Goal: Task Accomplishment & Management: Manage account settings

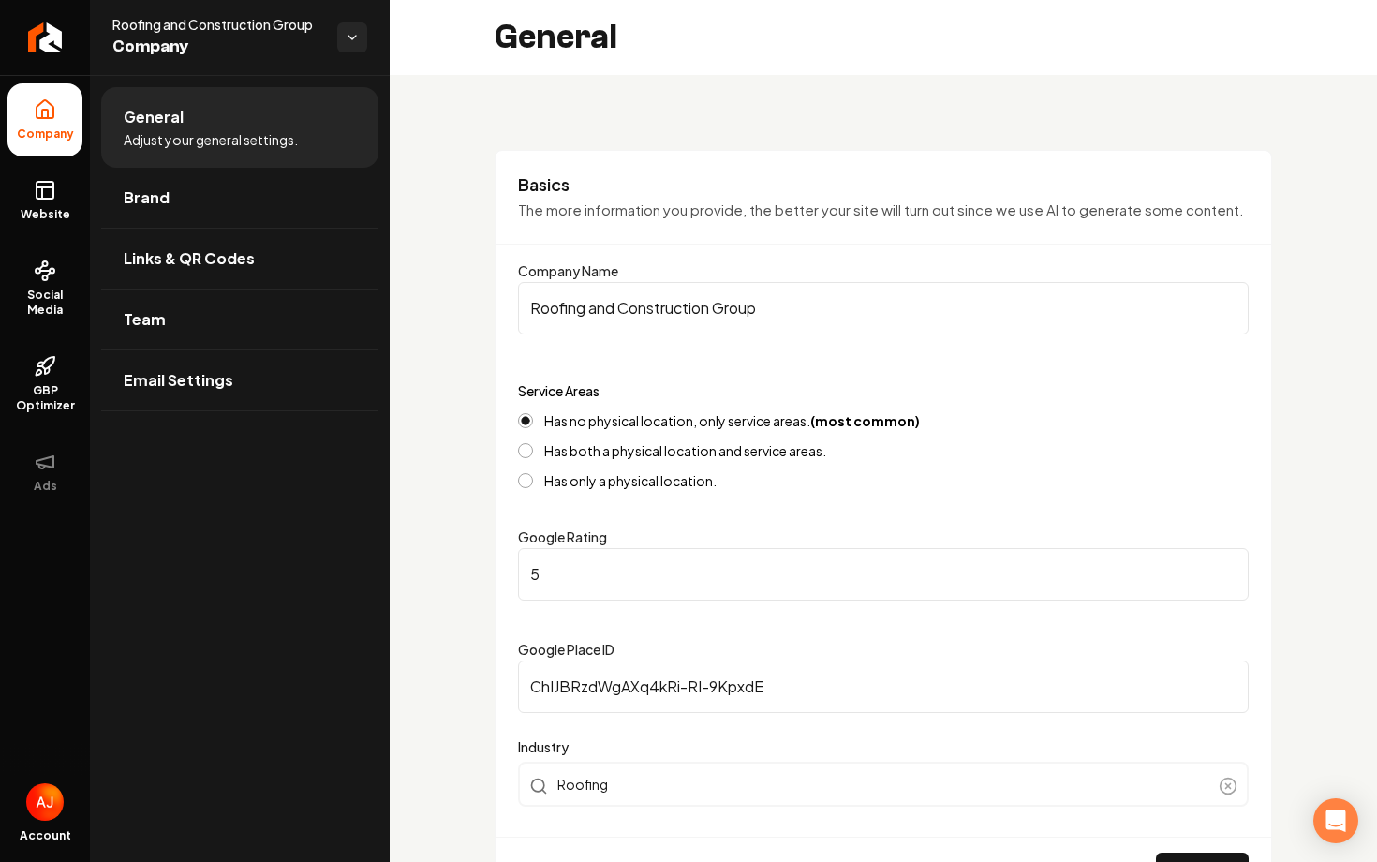
scroll to position [1186, 0]
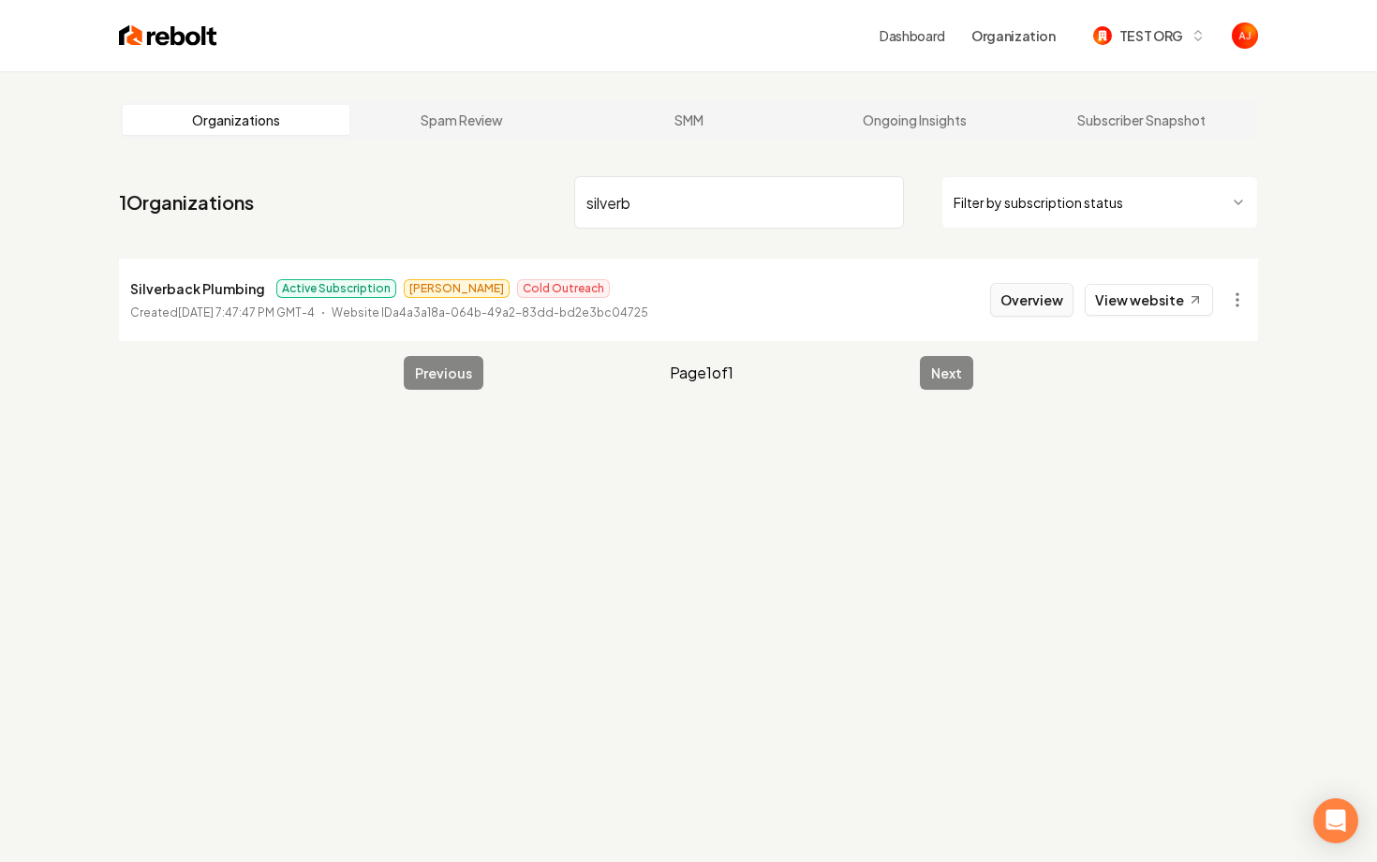
type input "silverb"
click at [1028, 303] on button "Overview" at bounding box center [1031, 300] width 83 height 34
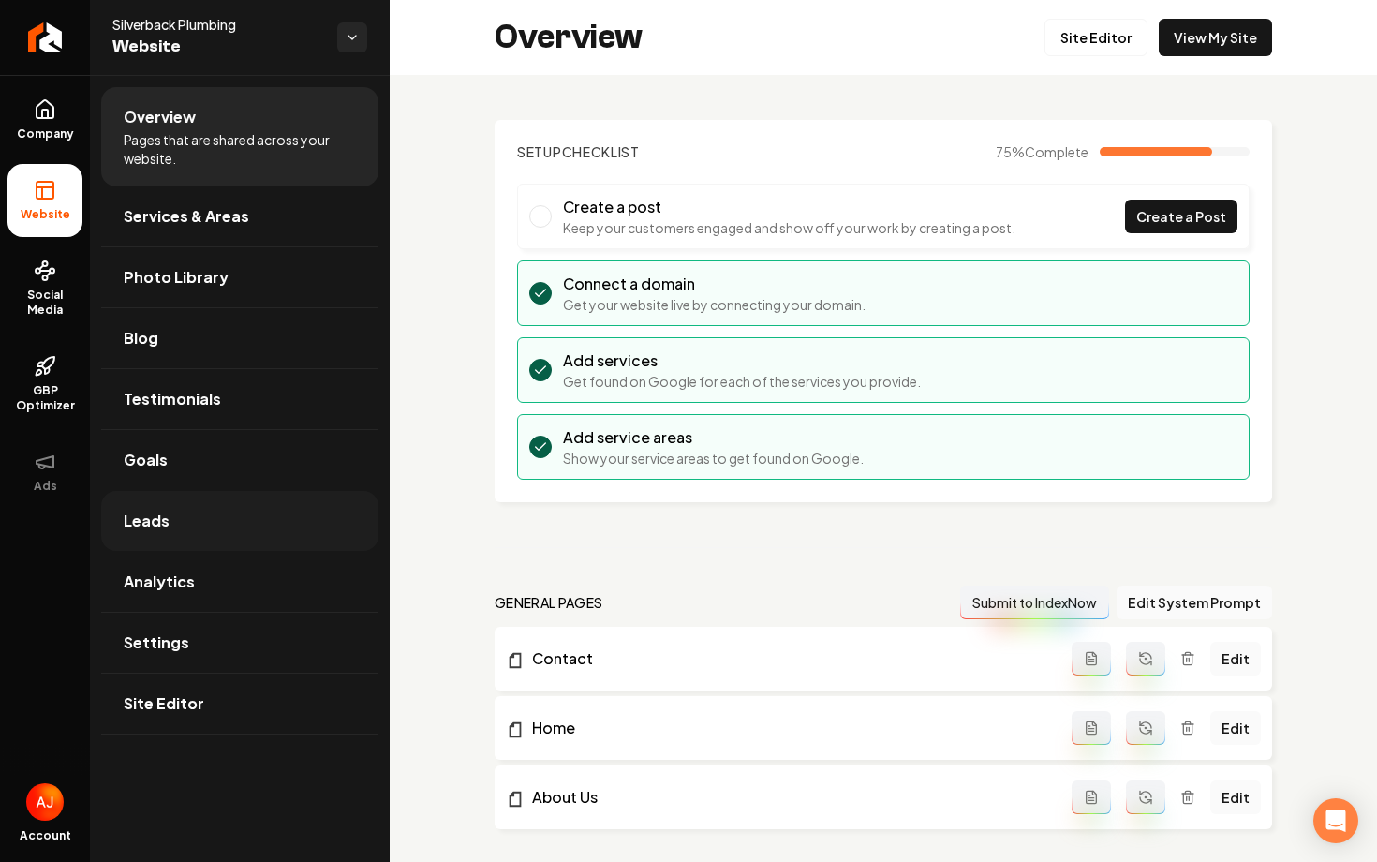
click at [234, 512] on link "Leads" at bounding box center [239, 521] width 277 height 60
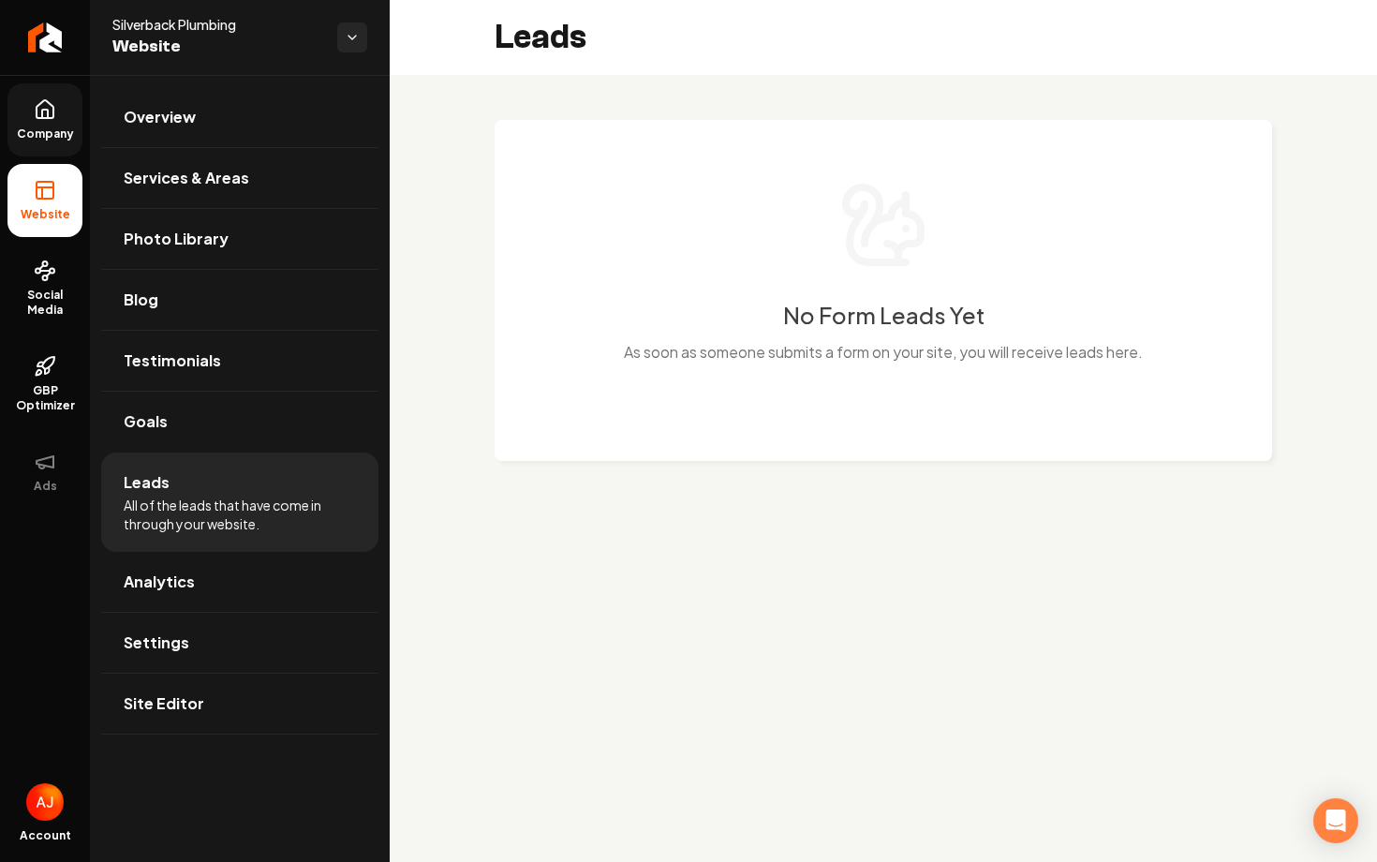
click at [61, 145] on link "Company" at bounding box center [44, 119] width 75 height 73
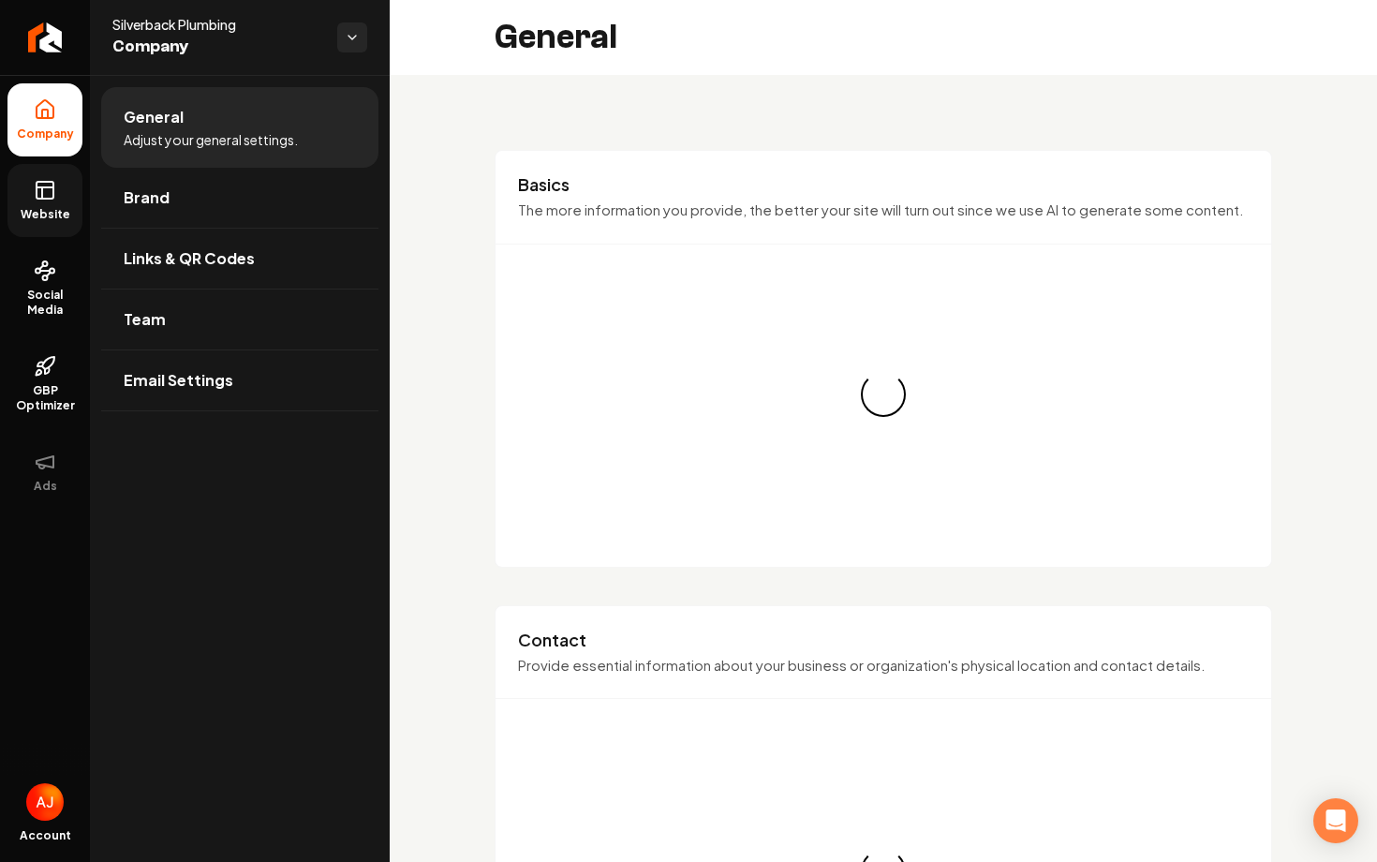
click at [58, 186] on link "Website" at bounding box center [44, 200] width 75 height 73
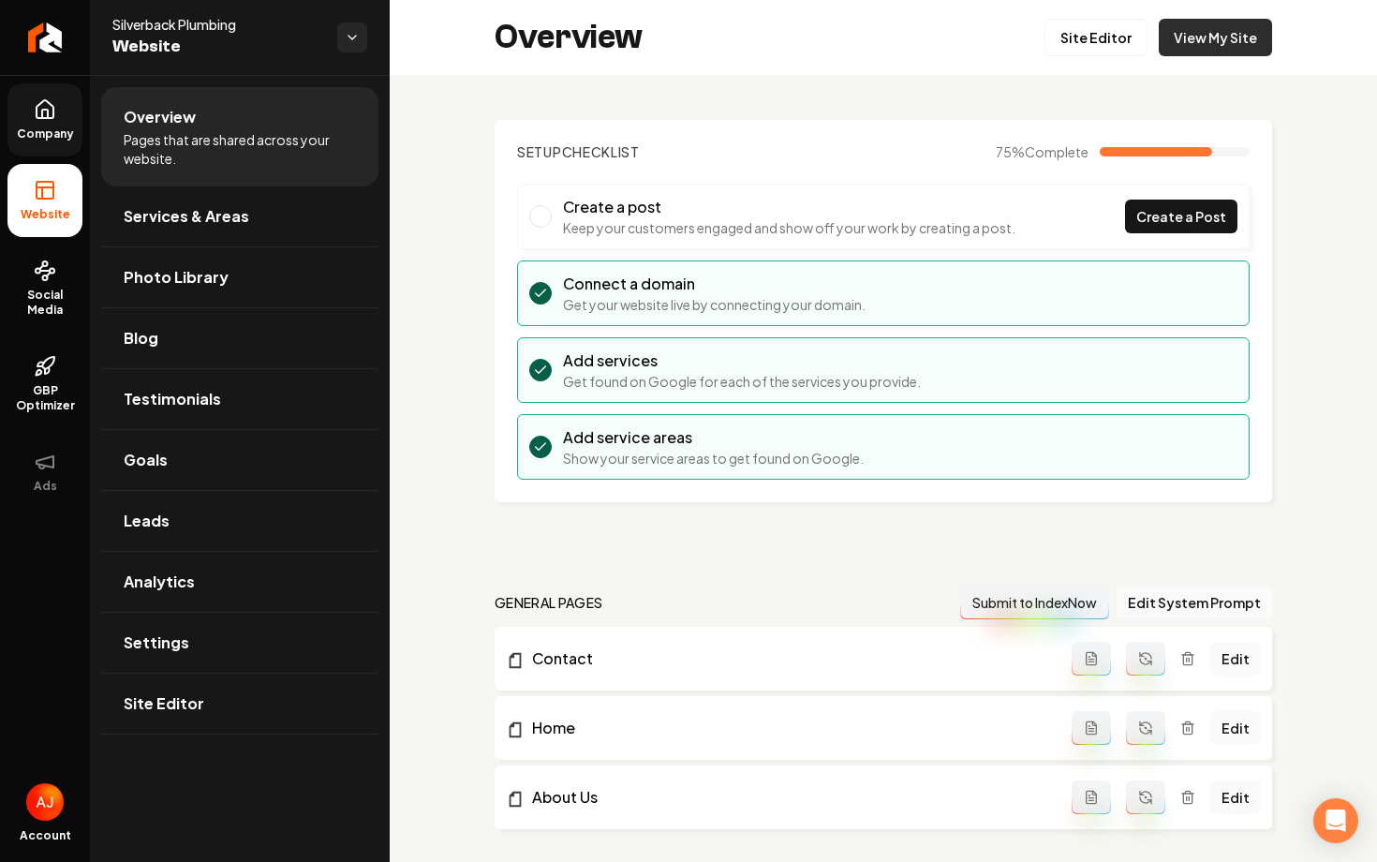
click at [1248, 40] on link "View My Site" at bounding box center [1215, 37] width 113 height 37
click at [1190, 51] on link "View My Site" at bounding box center [1215, 37] width 113 height 37
click at [46, 286] on link "Social Media" at bounding box center [44, 288] width 75 height 88
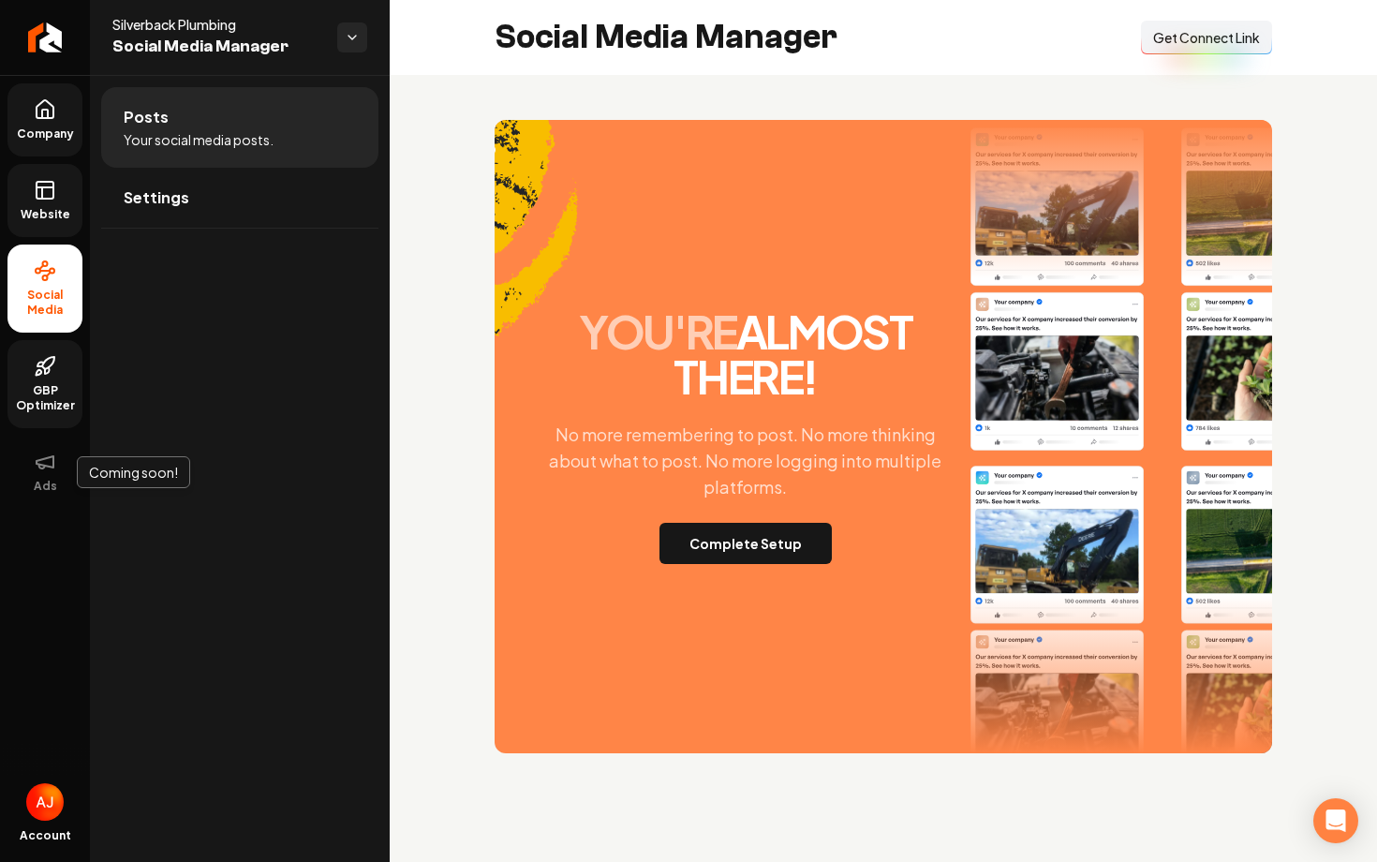
click at [39, 399] on span "GBP Optimizer" at bounding box center [44, 398] width 75 height 30
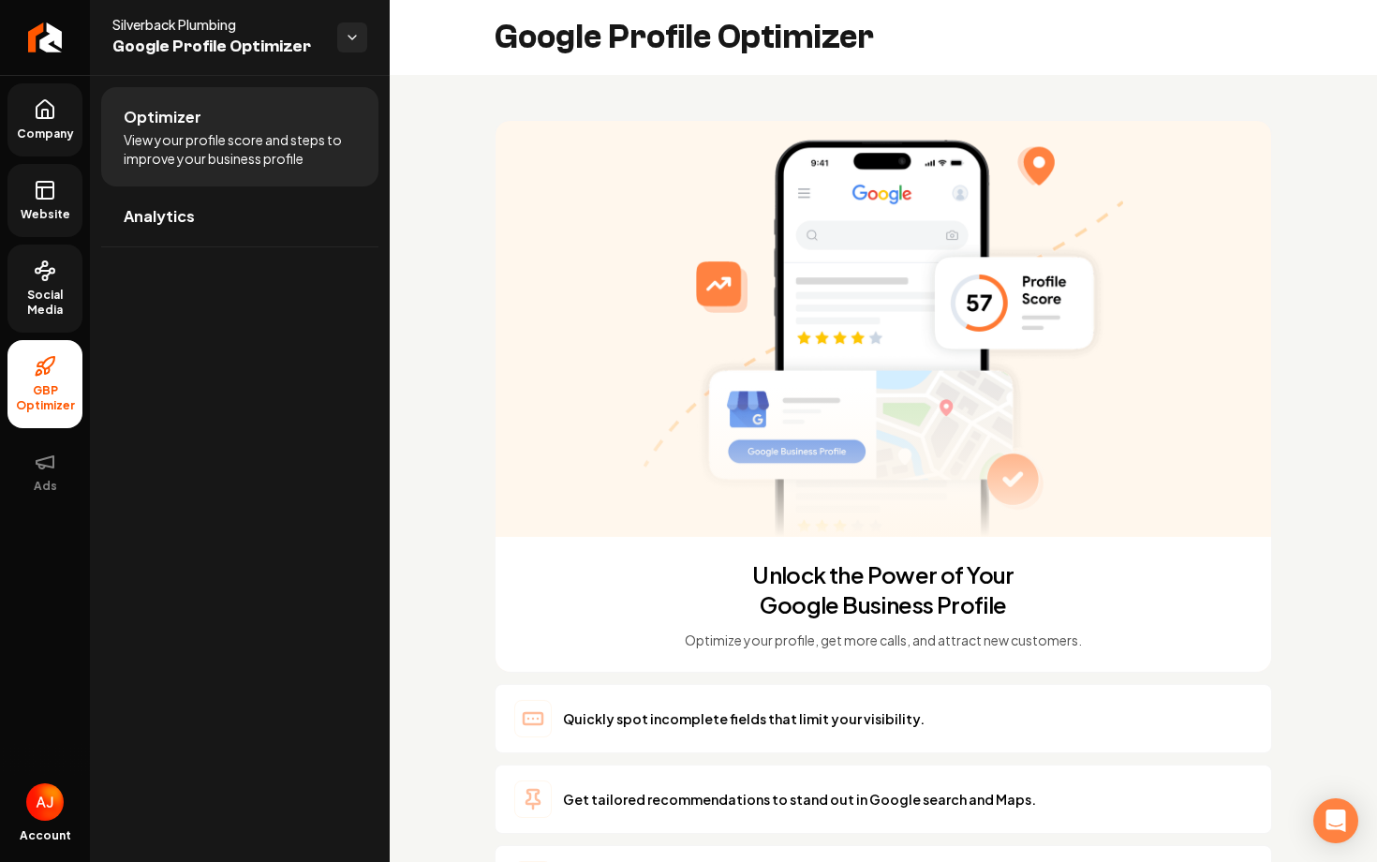
click at [36, 283] on link "Social Media" at bounding box center [44, 288] width 75 height 88
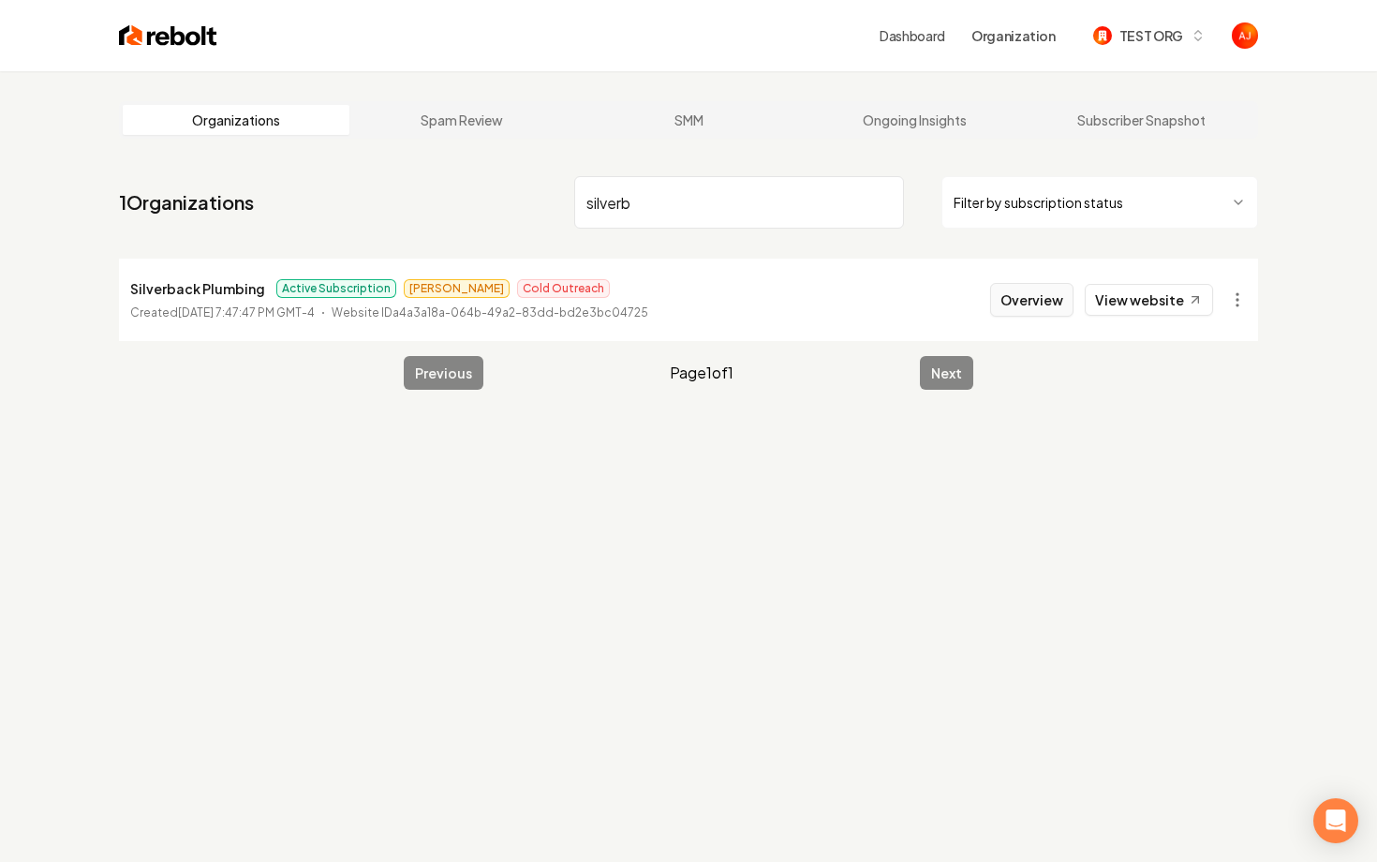
type input "silverb"
click at [1004, 294] on button "Overview" at bounding box center [1031, 300] width 83 height 34
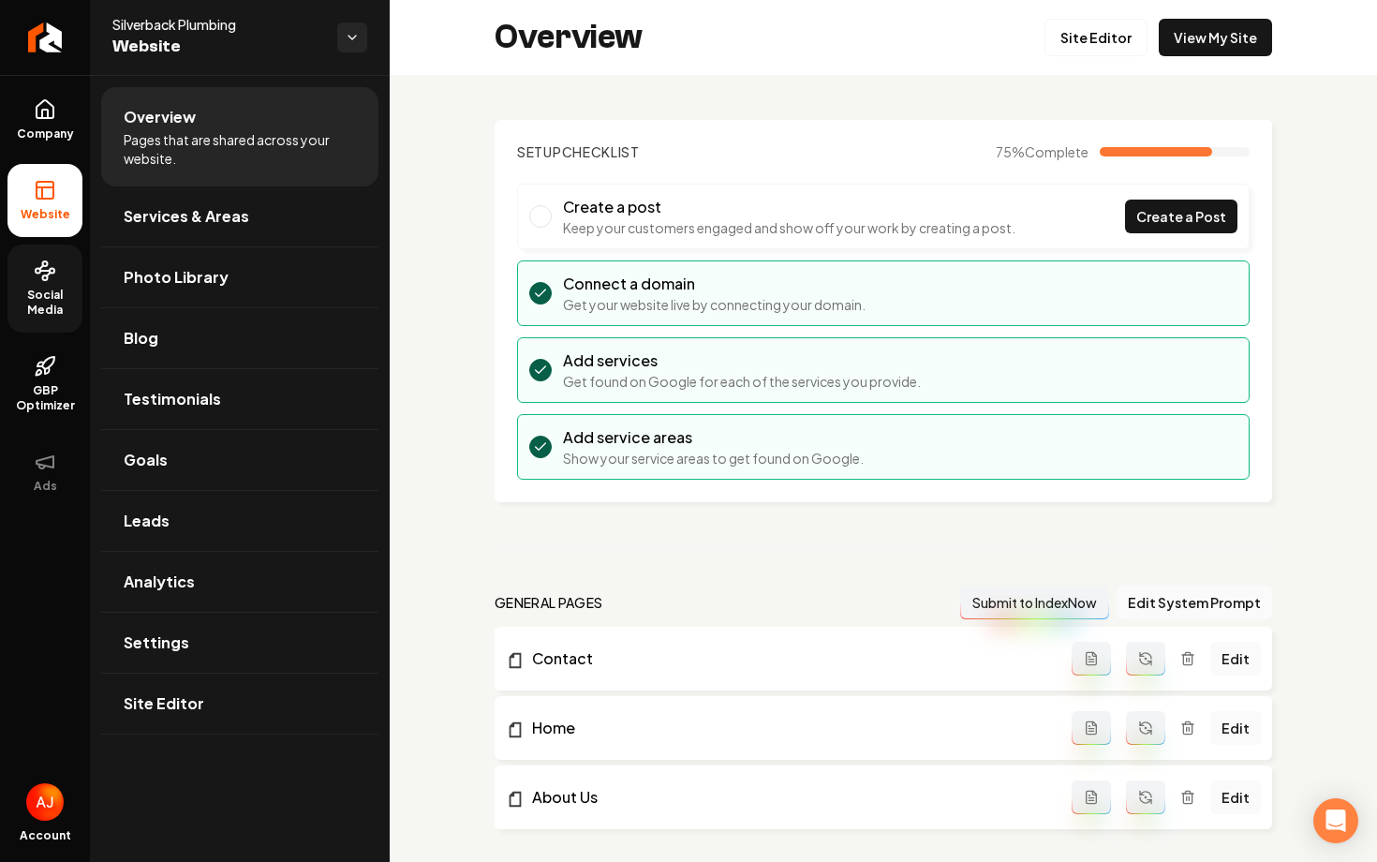
click at [44, 300] on span "Social Media" at bounding box center [44, 303] width 75 height 30
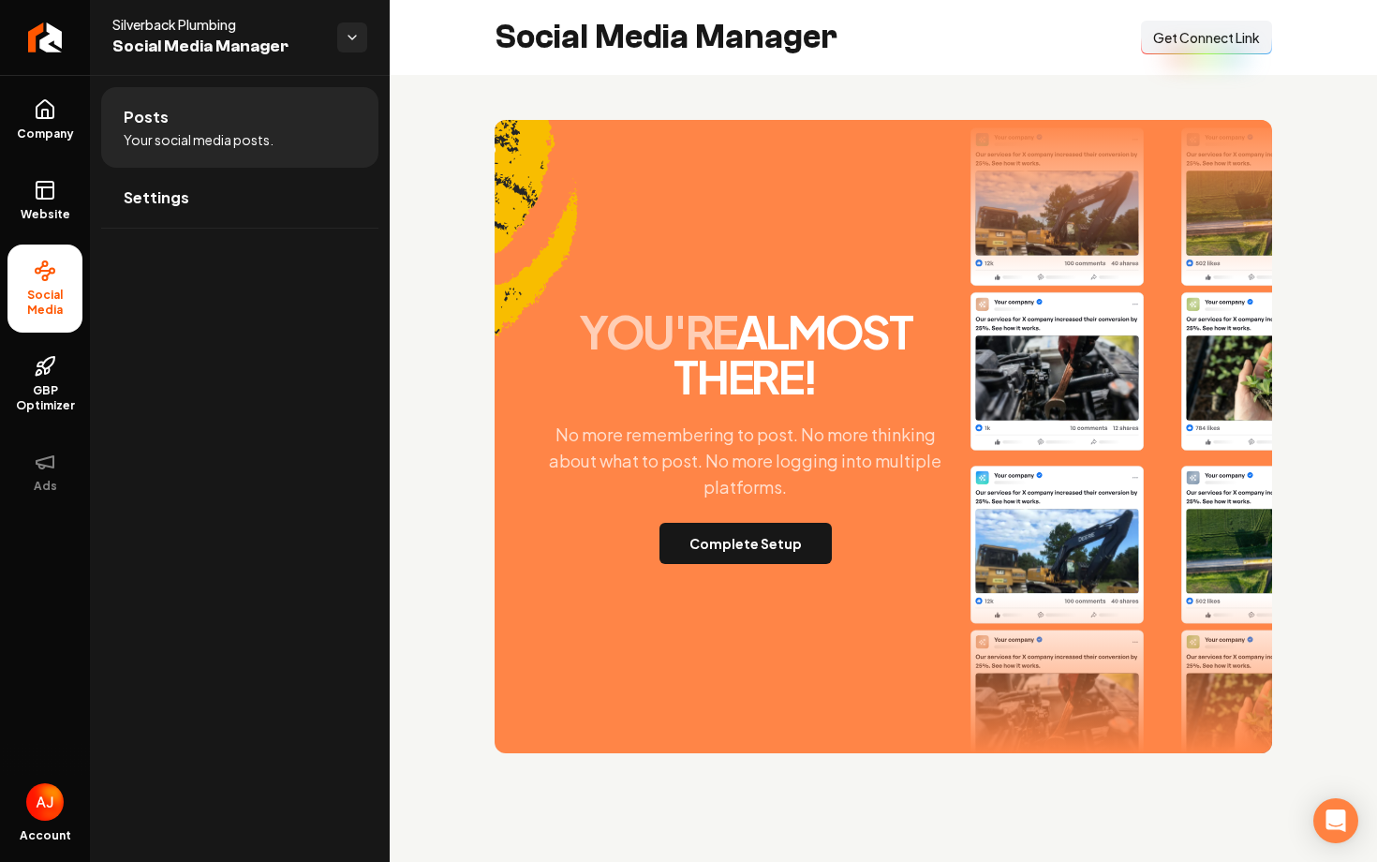
click at [1191, 34] on span "Get Connect Link" at bounding box center [1206, 37] width 107 height 19
click at [729, 544] on button "Complete Setup" at bounding box center [745, 543] width 172 height 41
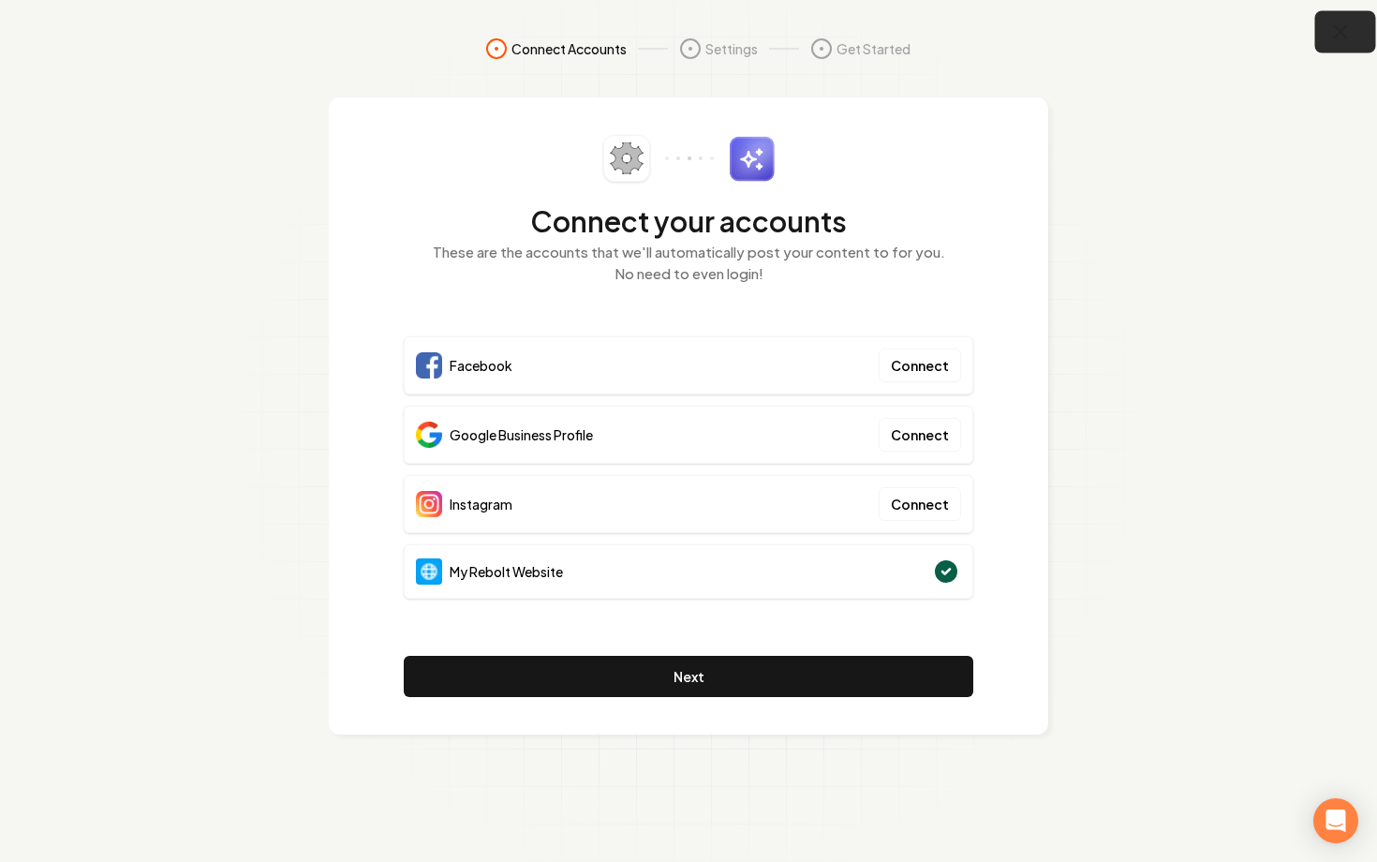
click at [1368, 34] on button "button" at bounding box center [1345, 32] width 61 height 42
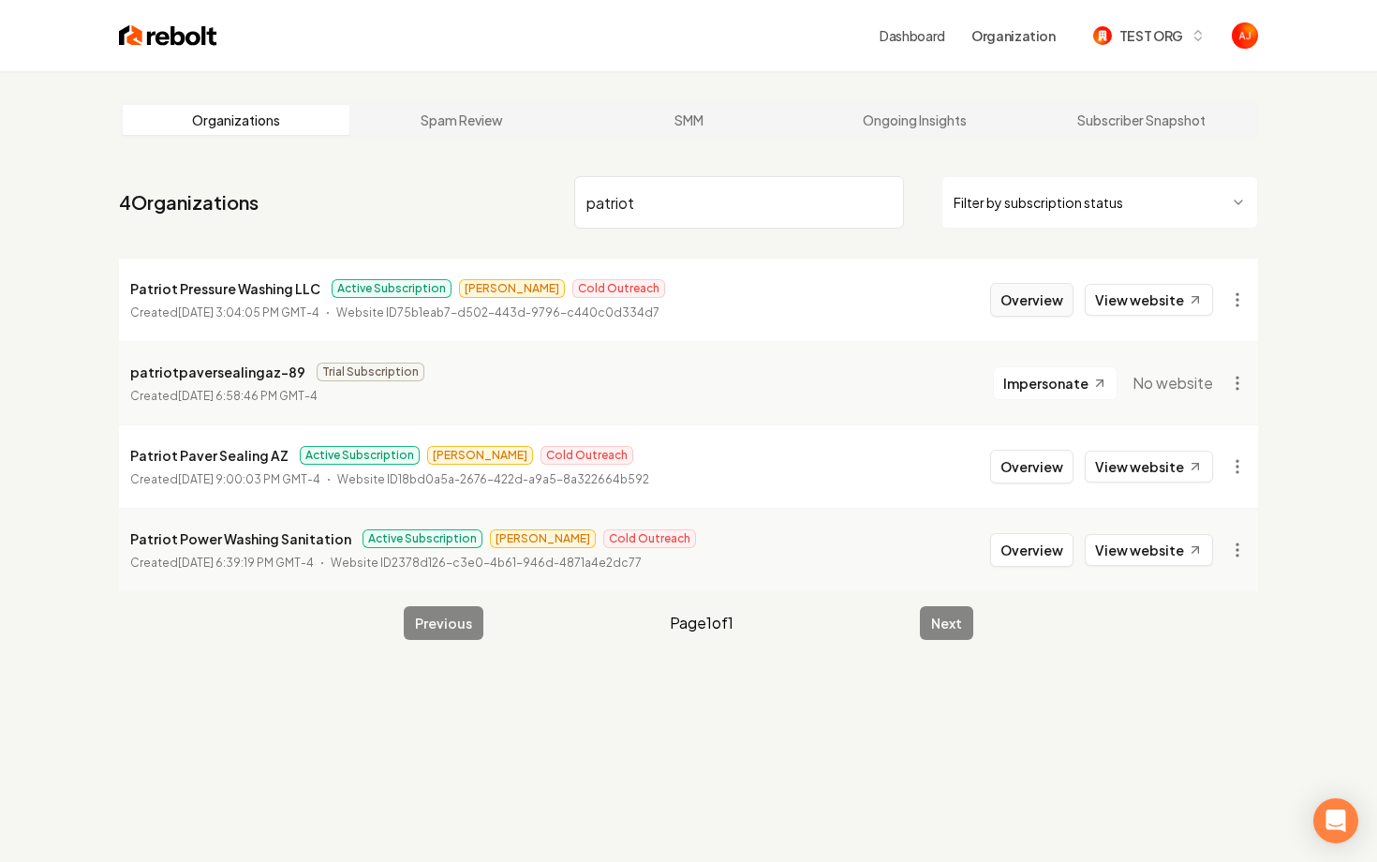
type input "patriot"
click at [1044, 298] on button "Overview" at bounding box center [1031, 300] width 83 height 34
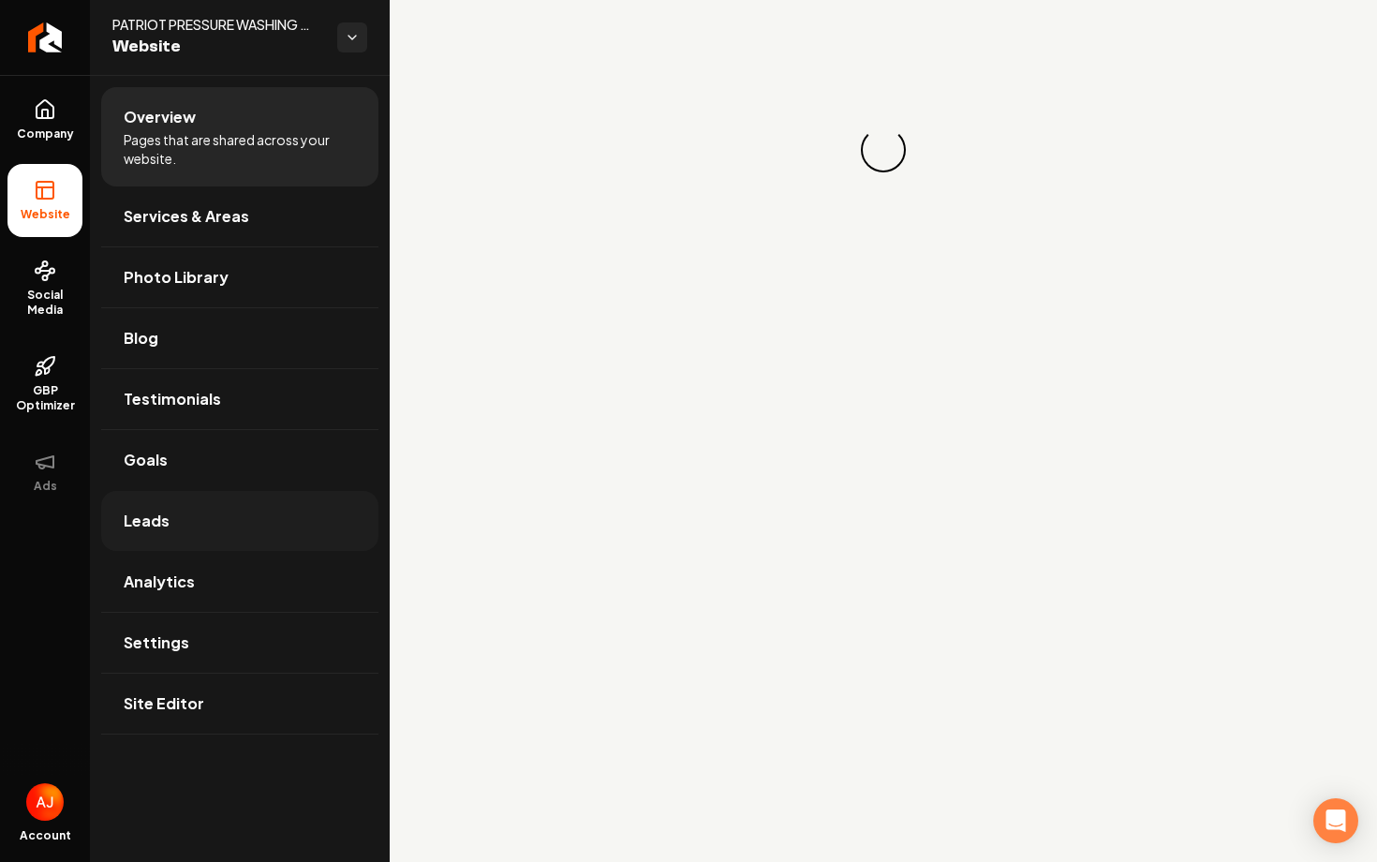
click at [206, 516] on link "Leads" at bounding box center [239, 521] width 277 height 60
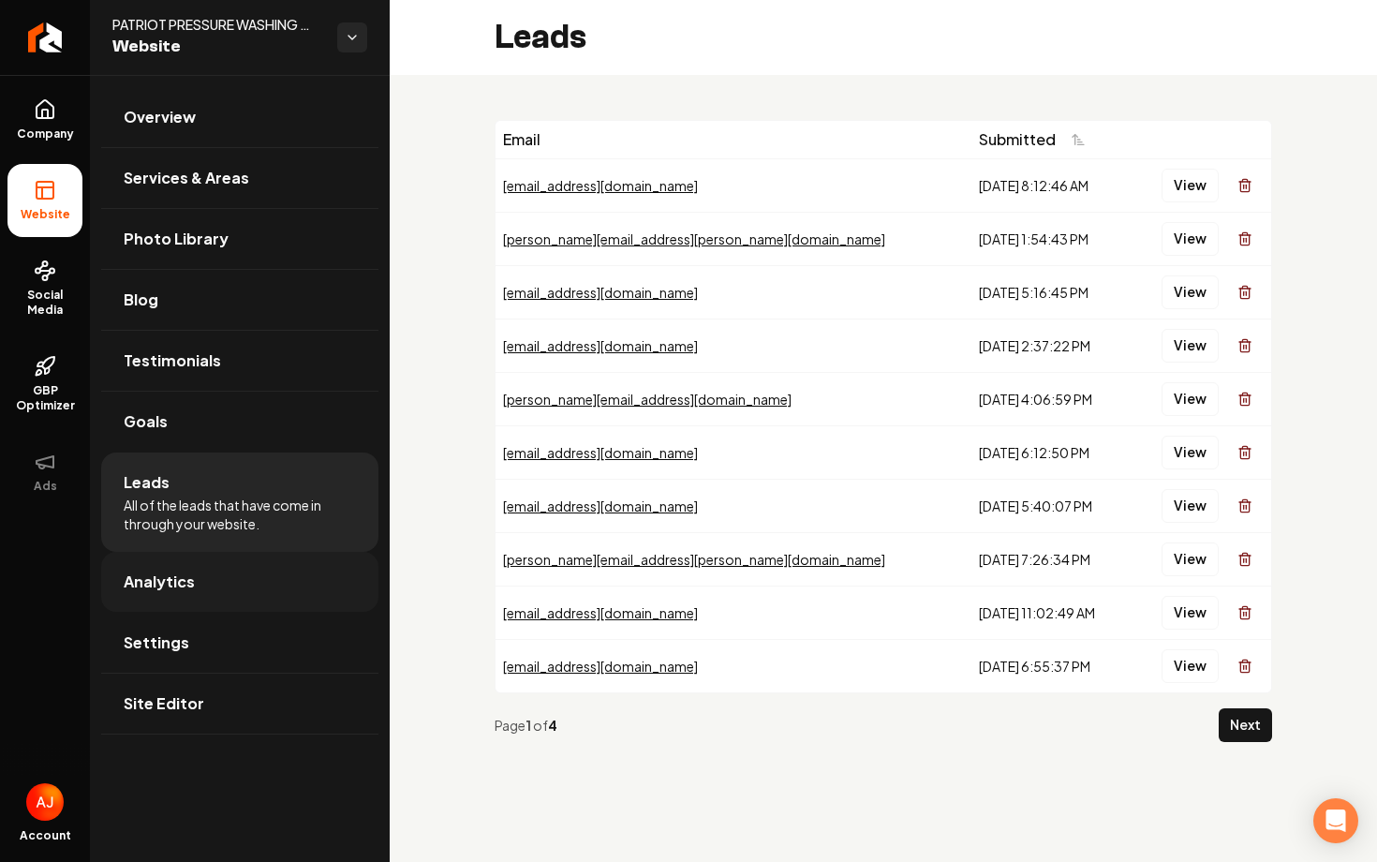
click at [229, 572] on link "Analytics" at bounding box center [239, 582] width 277 height 60
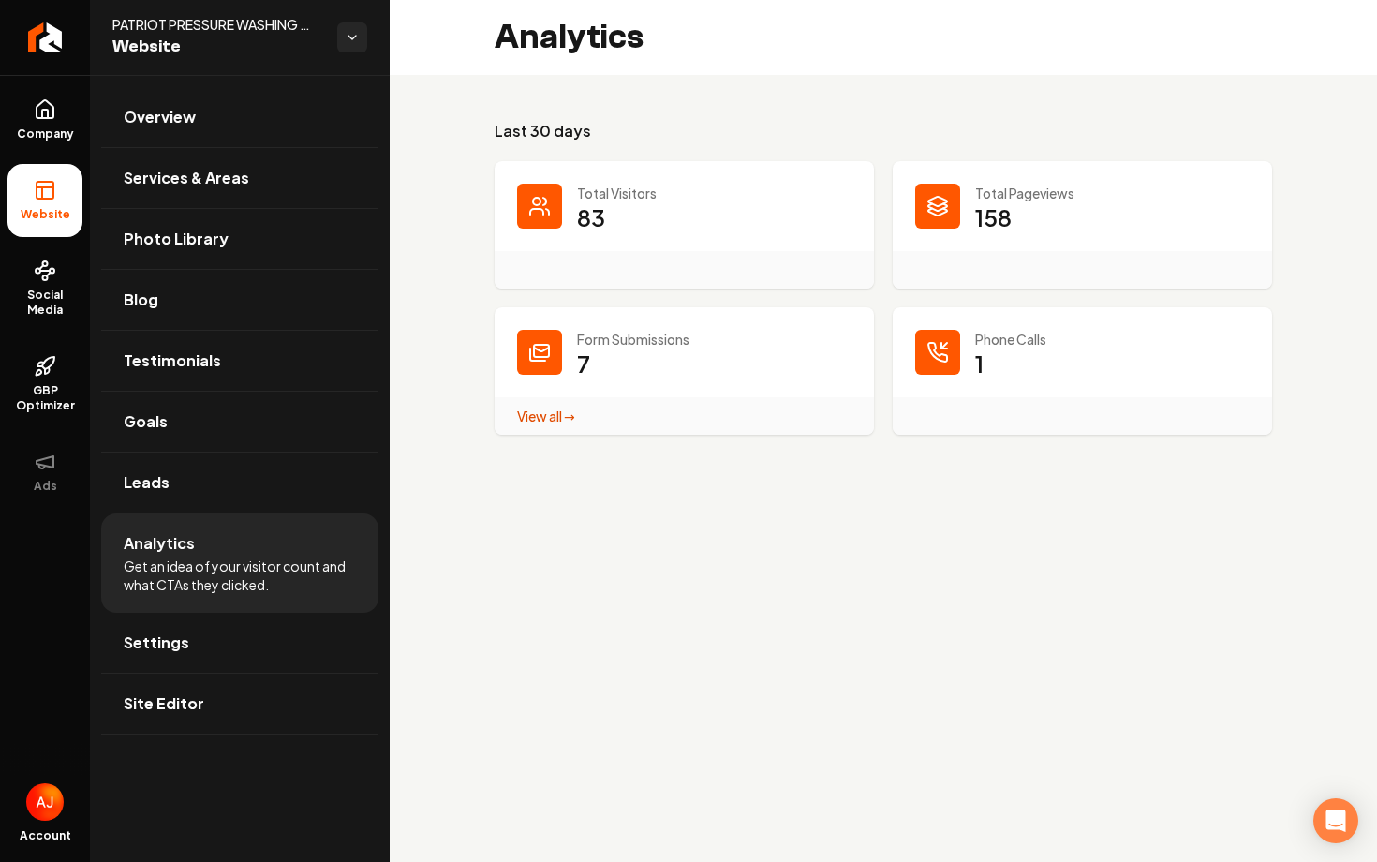
click at [243, 516] on li "Analytics Get an idea of your visitor count and what CTAs they clicked." at bounding box center [239, 562] width 277 height 99
click at [244, 505] on link "Leads" at bounding box center [239, 482] width 277 height 60
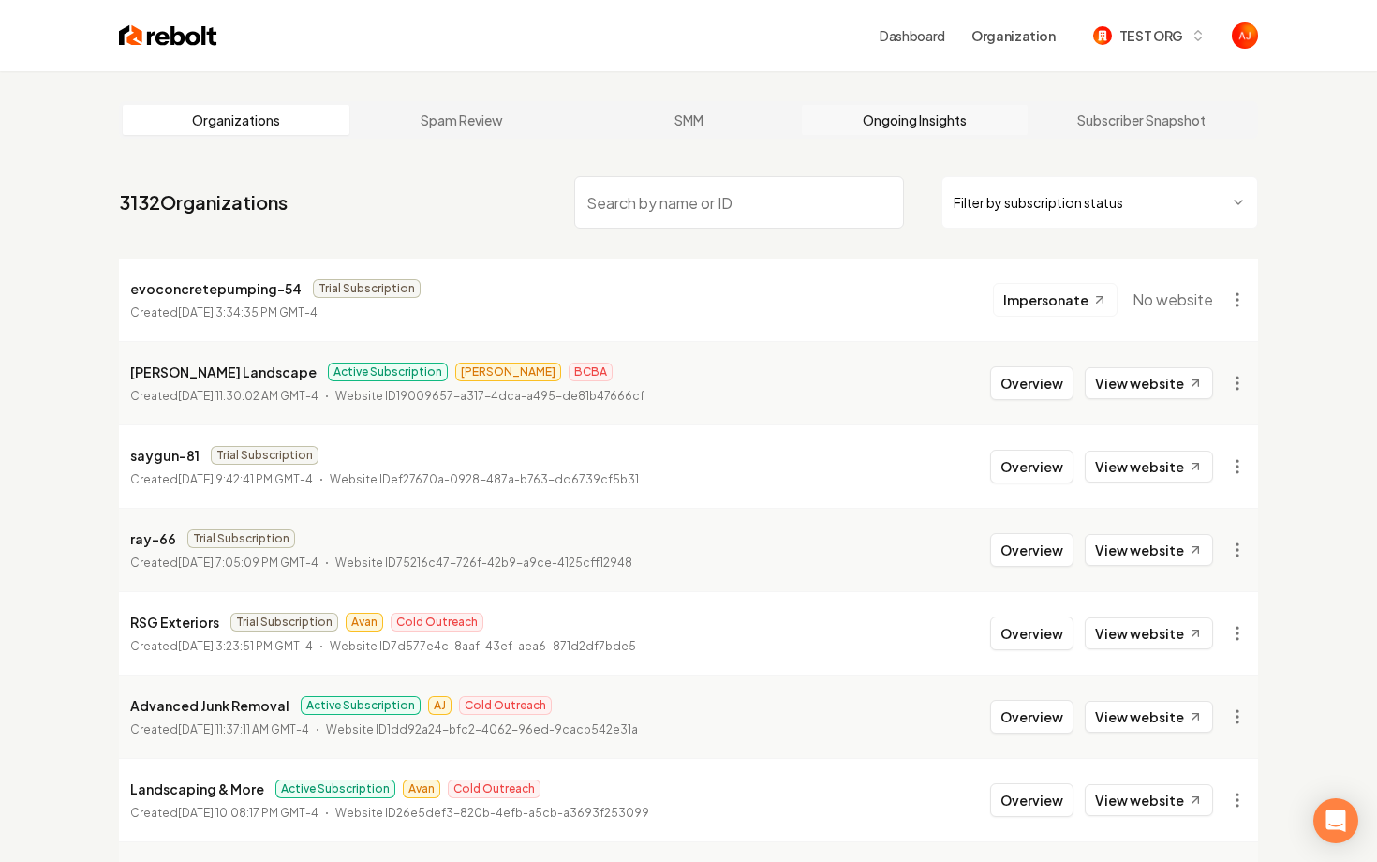
click at [941, 117] on link "Ongoing Insights" at bounding box center [915, 120] width 227 height 30
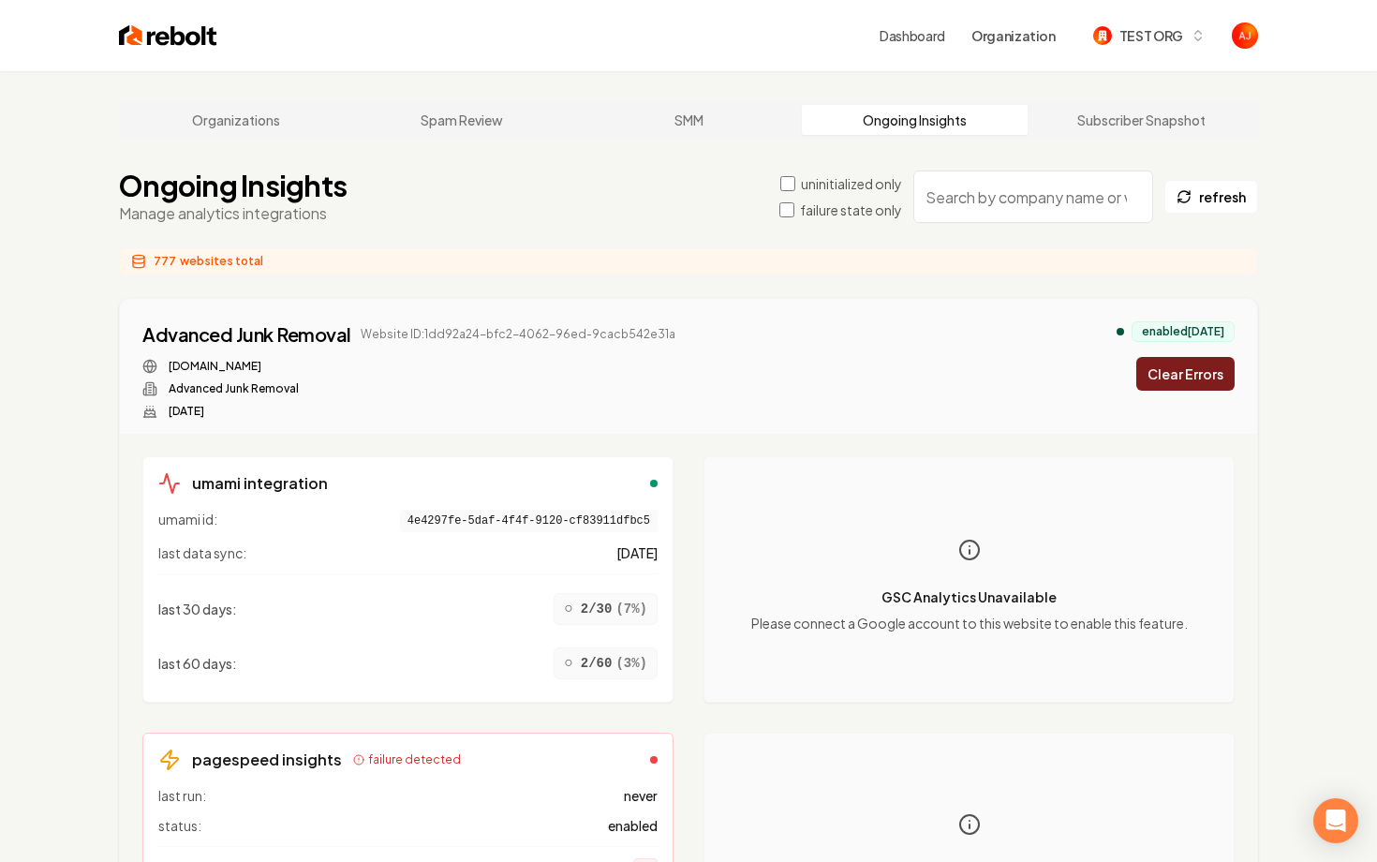
click at [972, 212] on input "search" at bounding box center [1033, 196] width 240 height 52
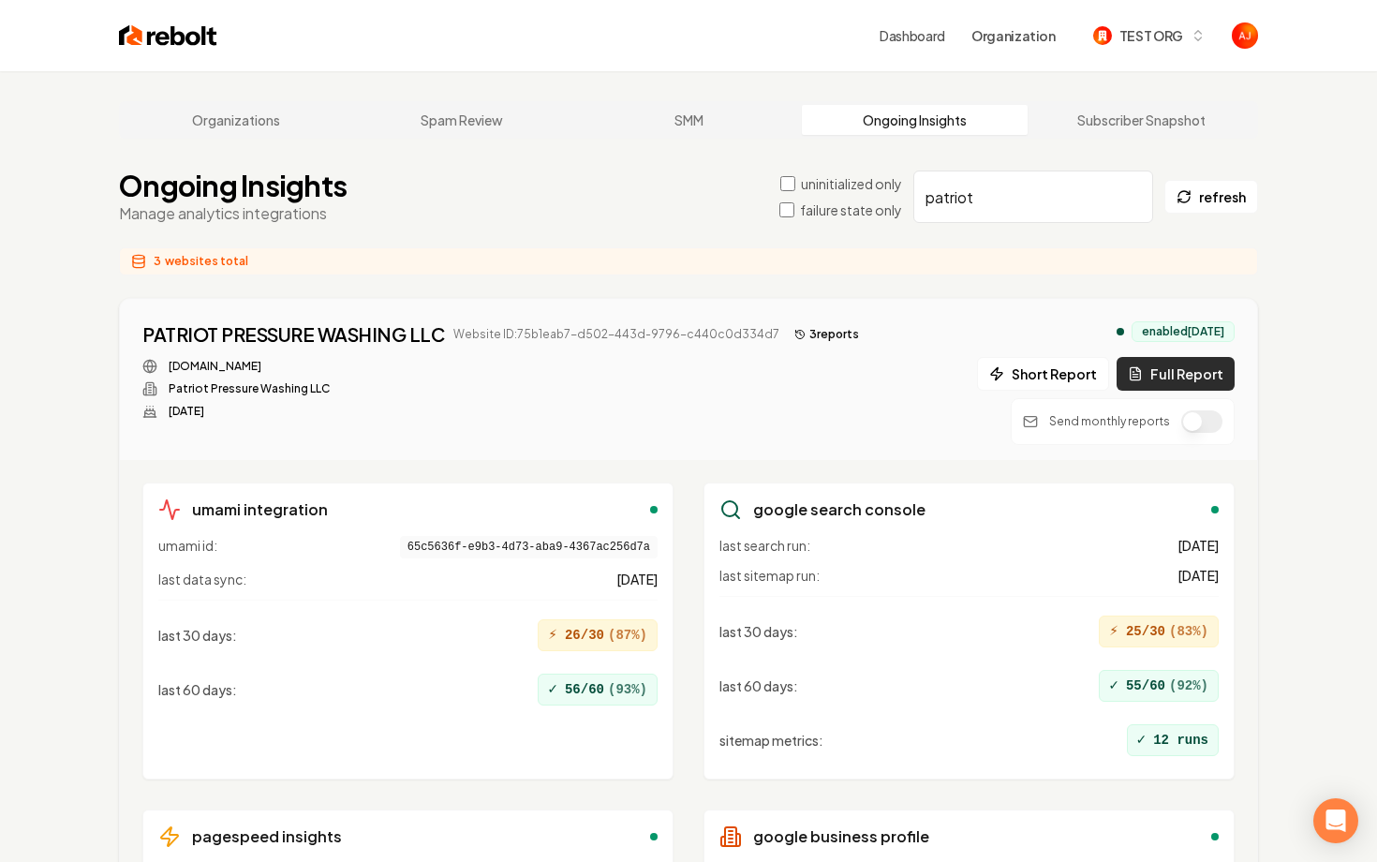
type input "patriot"
click at [1160, 376] on button "Full Report" at bounding box center [1175, 374] width 118 height 34
click at [800, 341] on button "4 report s" at bounding box center [827, 334] width 81 height 22
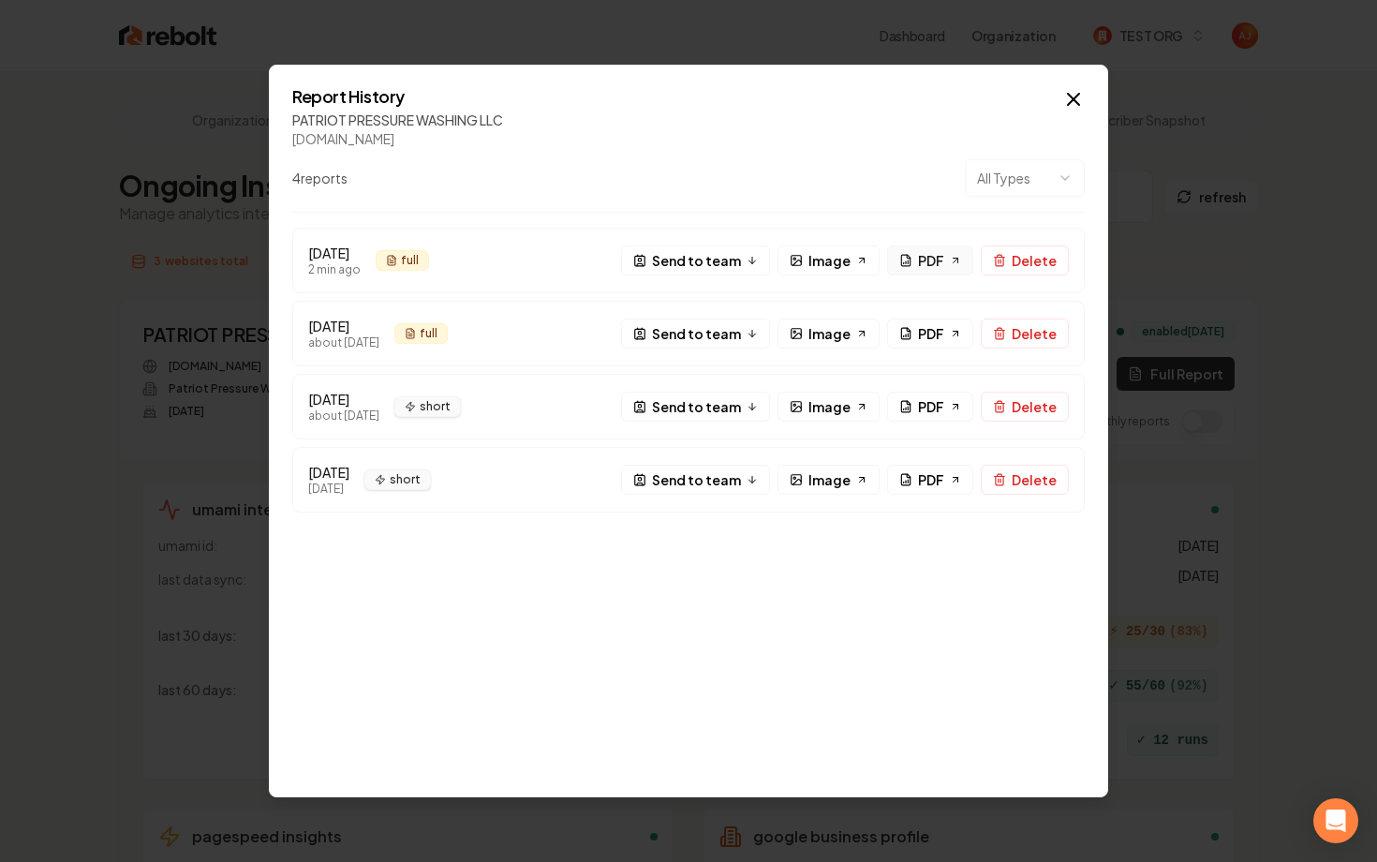
click at [932, 265] on span "PDF" at bounding box center [931, 261] width 26 height 20
click at [1079, 96] on icon "button" at bounding box center [1073, 99] width 22 height 22
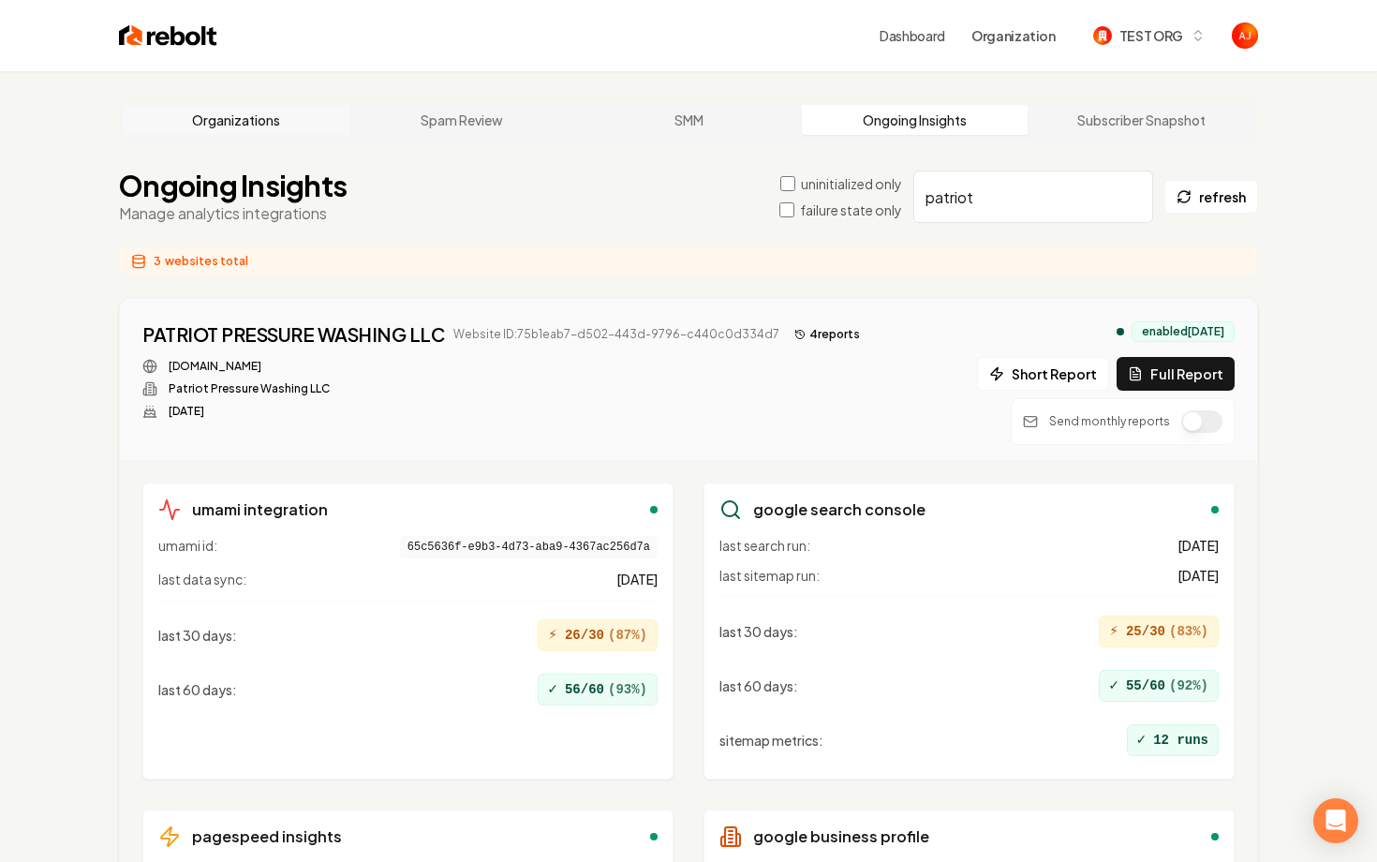
click at [245, 111] on link "Organizations" at bounding box center [236, 120] width 227 height 30
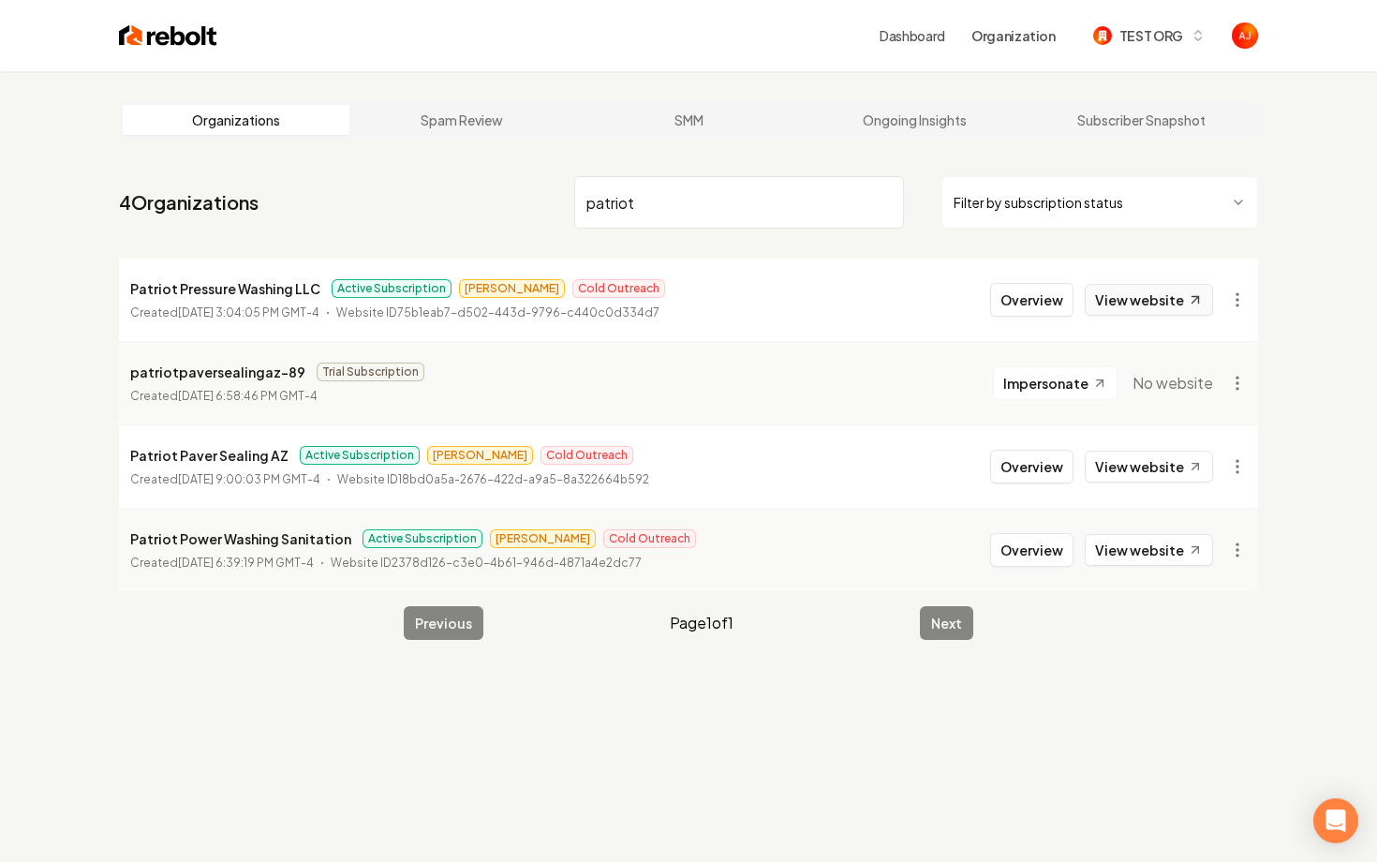
type input "patriot"
click at [1121, 307] on link "View website" at bounding box center [1149, 300] width 128 height 32
click at [1023, 311] on button "Overview" at bounding box center [1031, 300] width 83 height 34
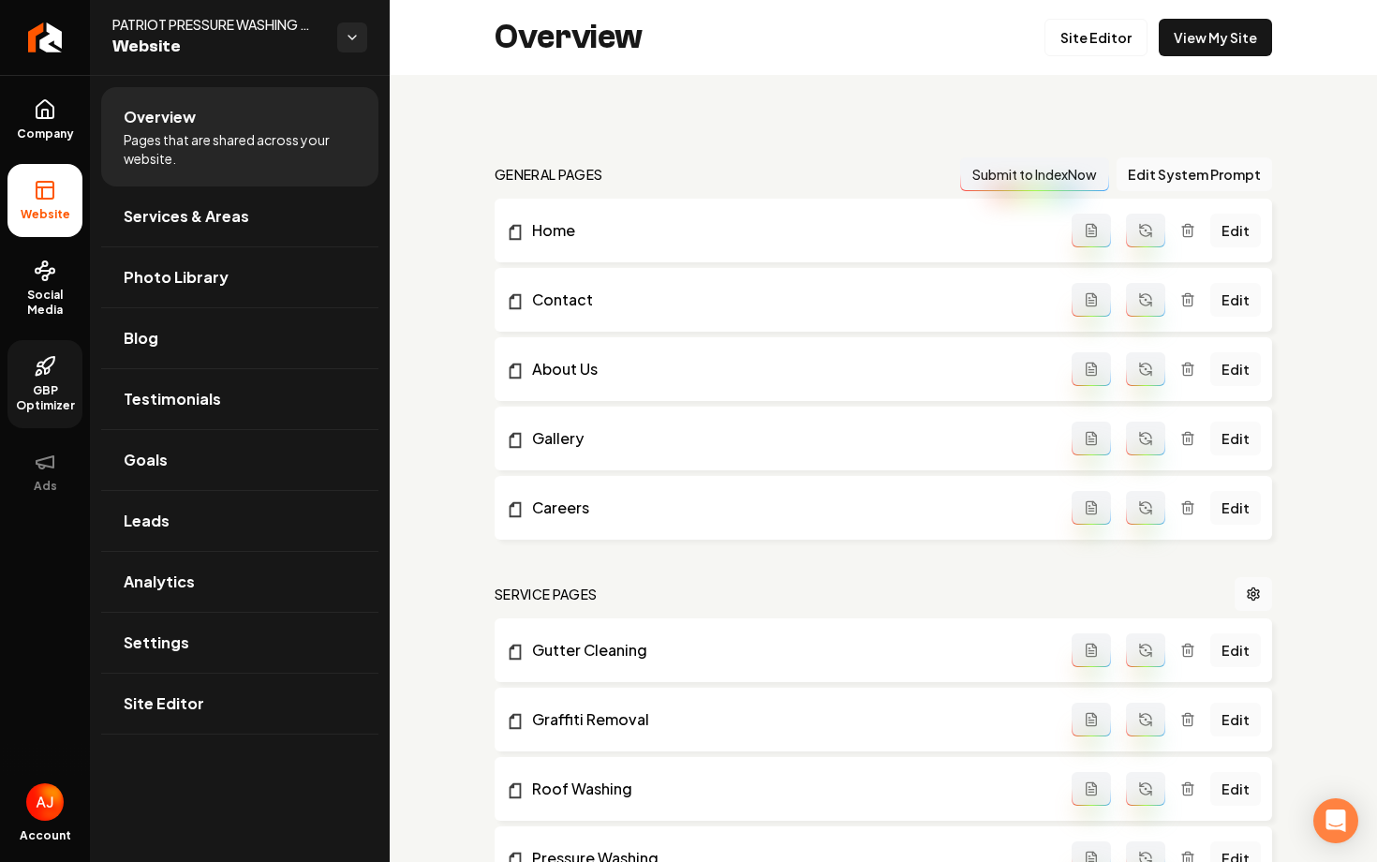
click at [52, 383] on span "GBP Optimizer" at bounding box center [44, 398] width 75 height 30
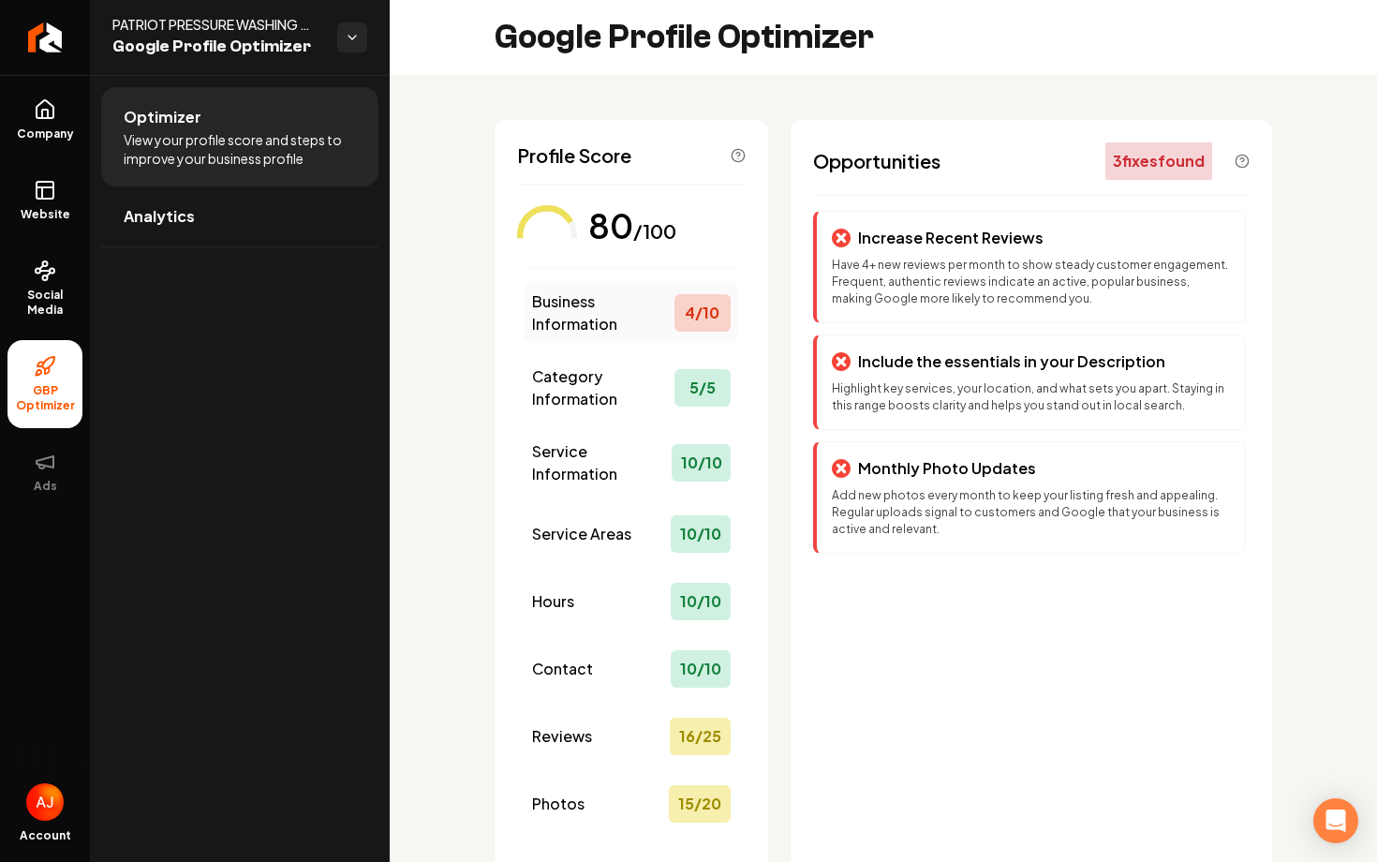
click at [657, 315] on span "Business Information" at bounding box center [603, 312] width 142 height 45
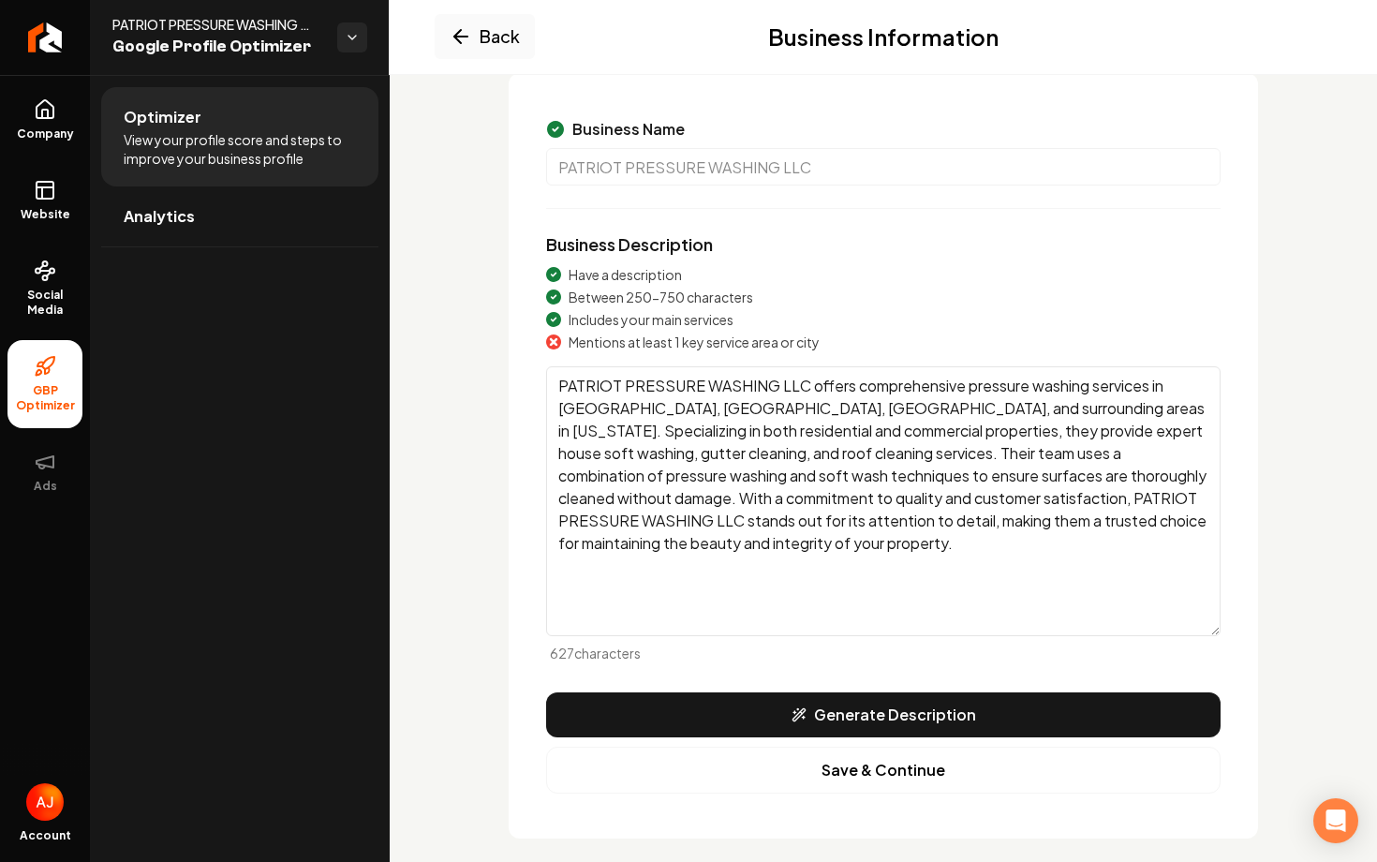
scroll to position [144, 0]
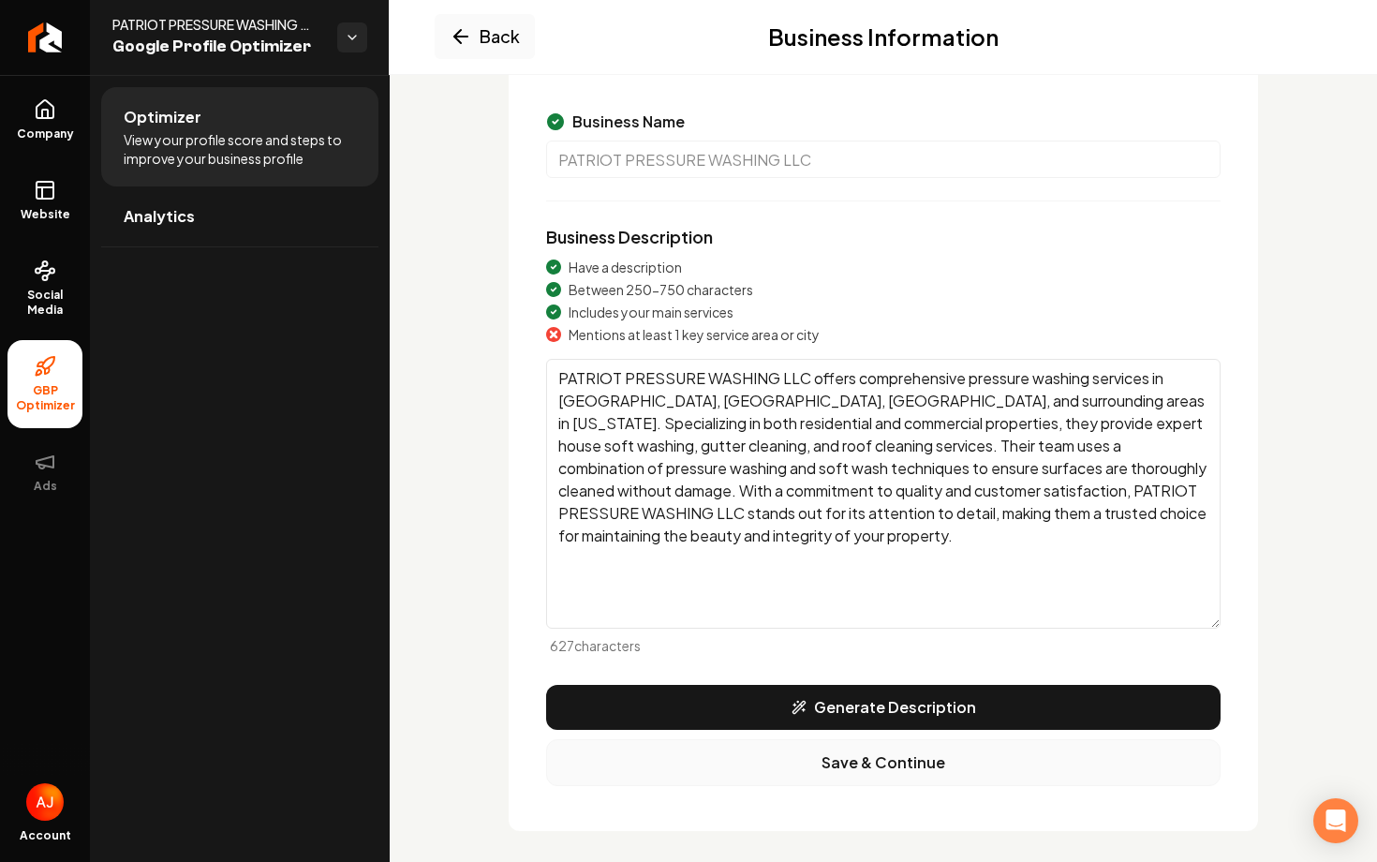
click at [824, 760] on button "Save & Continue" at bounding box center [883, 762] width 674 height 47
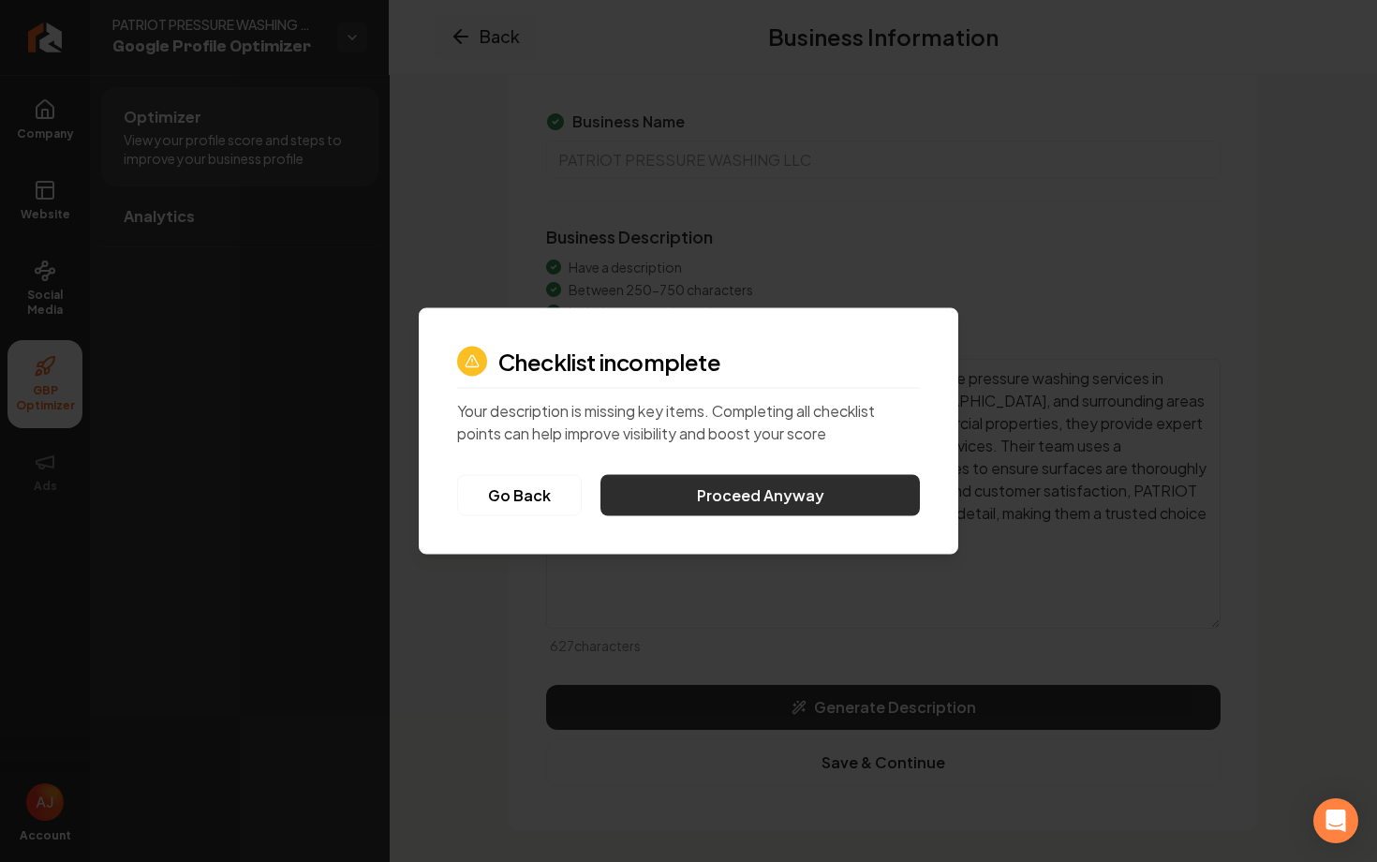
click at [796, 493] on button "Proceed Anyway" at bounding box center [759, 495] width 319 height 41
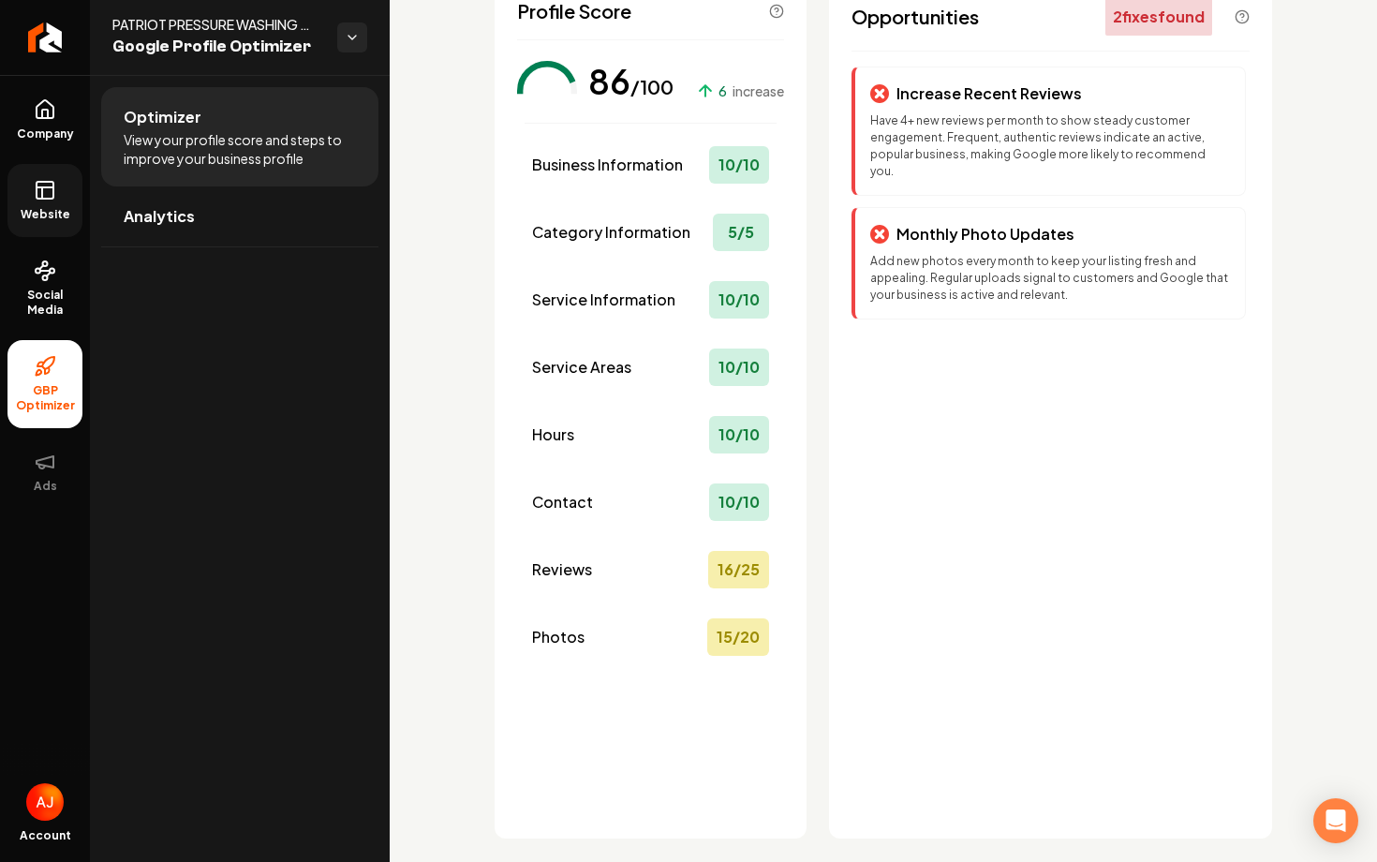
click at [46, 209] on span "Website" at bounding box center [45, 214] width 65 height 15
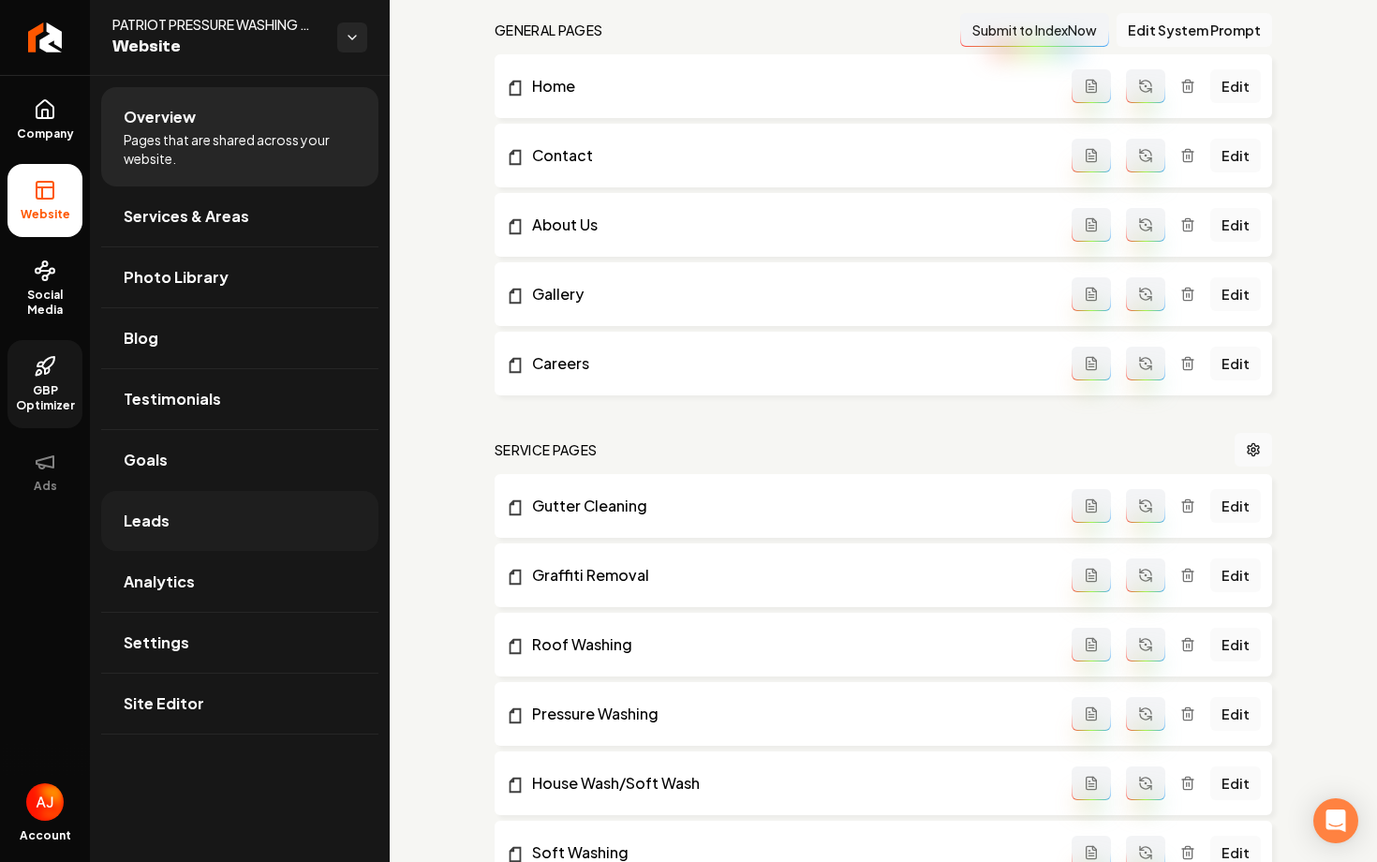
click at [209, 545] on link "Leads" at bounding box center [239, 521] width 277 height 60
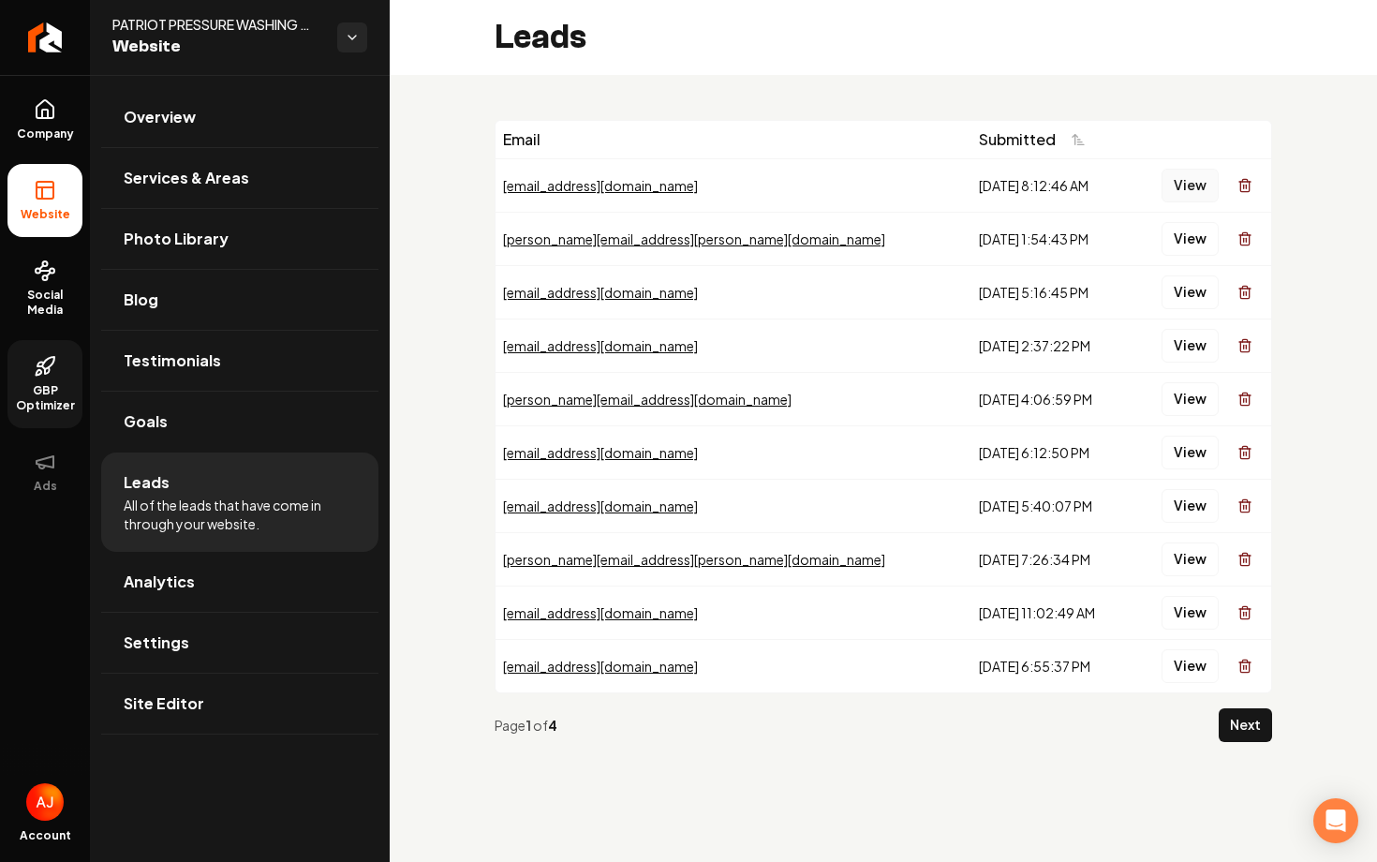
click at [1193, 185] on button "View" at bounding box center [1189, 186] width 57 height 34
click at [1193, 232] on button "View" at bounding box center [1189, 239] width 57 height 34
click at [1188, 288] on button "View" at bounding box center [1189, 292] width 57 height 34
click at [1183, 352] on button "View" at bounding box center [1189, 346] width 57 height 34
click at [1181, 394] on button "View" at bounding box center [1189, 399] width 57 height 34
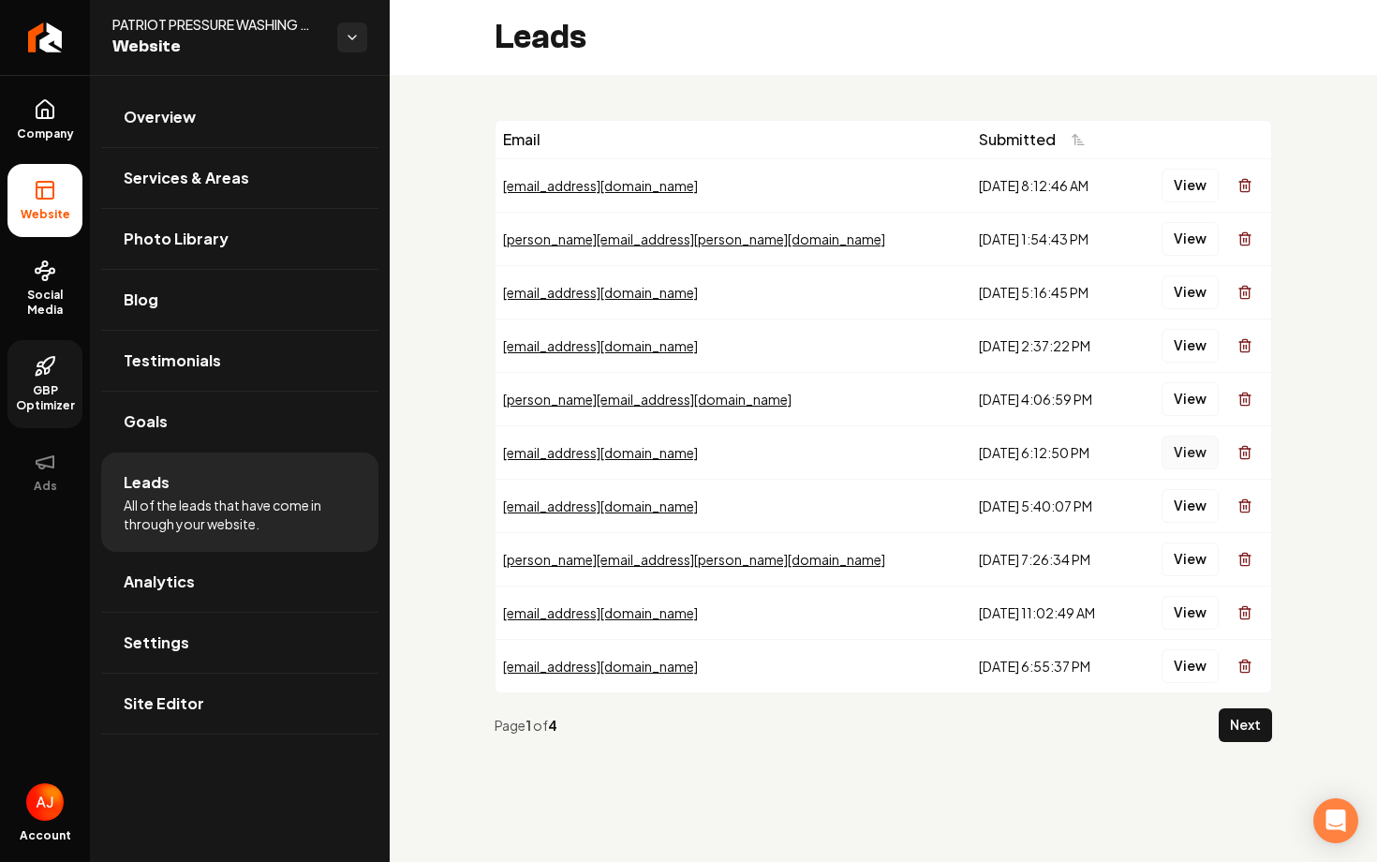
click at [1186, 447] on button "View" at bounding box center [1189, 453] width 57 height 34
click at [1193, 509] on button "View" at bounding box center [1189, 506] width 57 height 34
click at [1196, 556] on button "View" at bounding box center [1189, 559] width 57 height 34
click at [1198, 613] on button "View" at bounding box center [1189, 613] width 57 height 34
click at [1189, 662] on button "View" at bounding box center [1189, 666] width 57 height 34
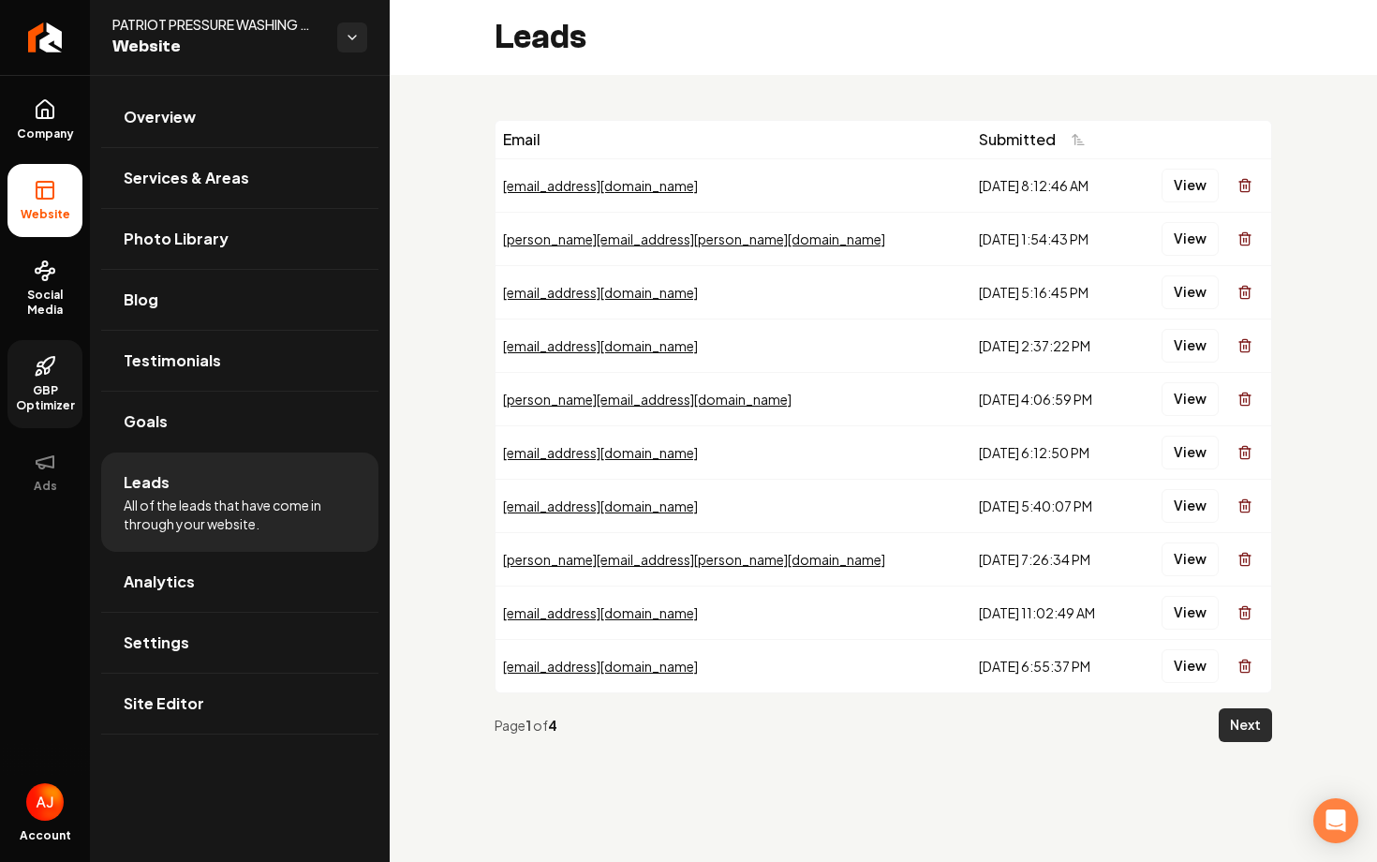
click at [1232, 731] on button "Next" at bounding box center [1244, 725] width 53 height 34
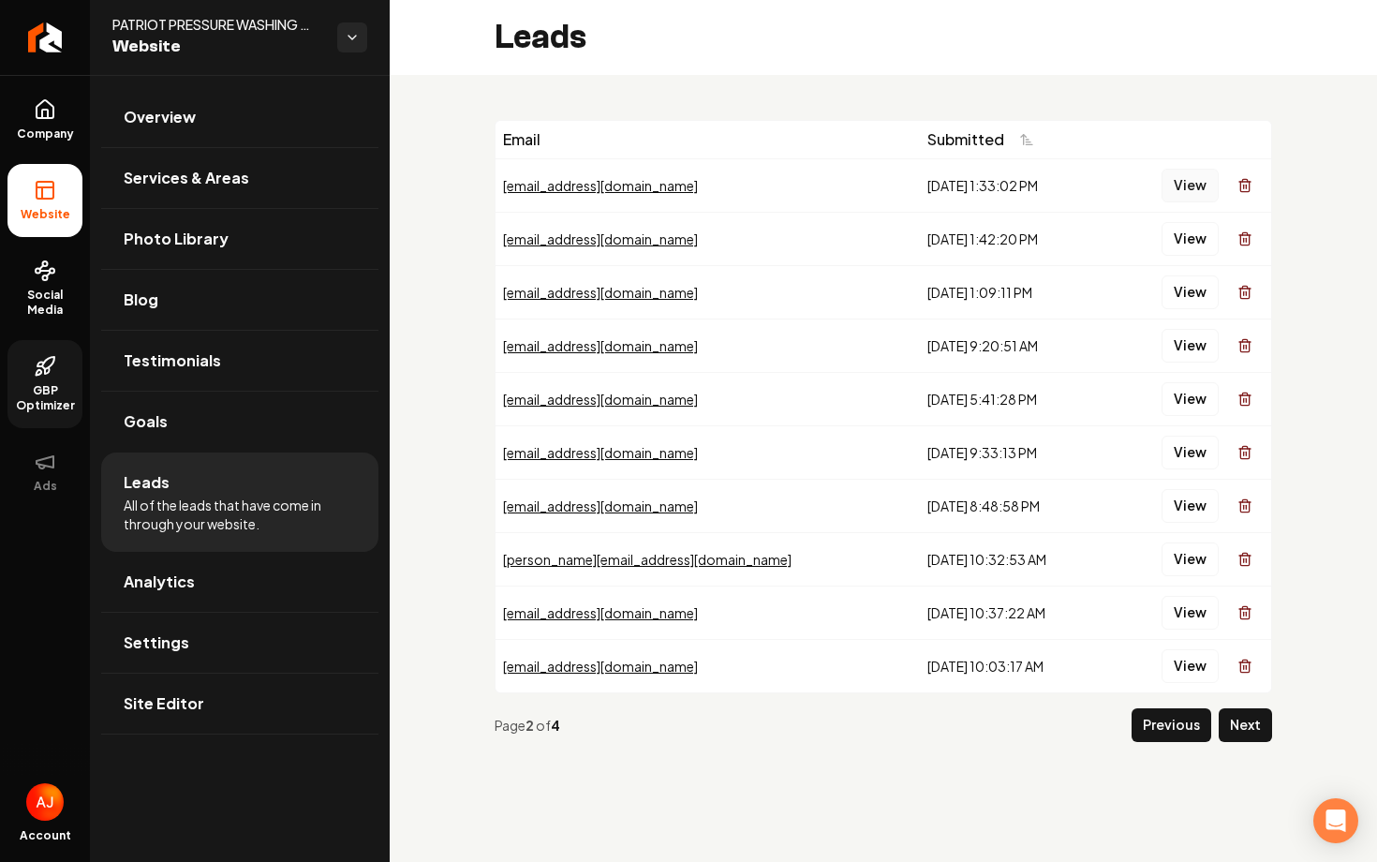
click at [1197, 185] on button "View" at bounding box center [1189, 186] width 57 height 34
click at [1201, 239] on button "View" at bounding box center [1189, 239] width 57 height 34
click at [1180, 308] on button "View" at bounding box center [1189, 292] width 57 height 34
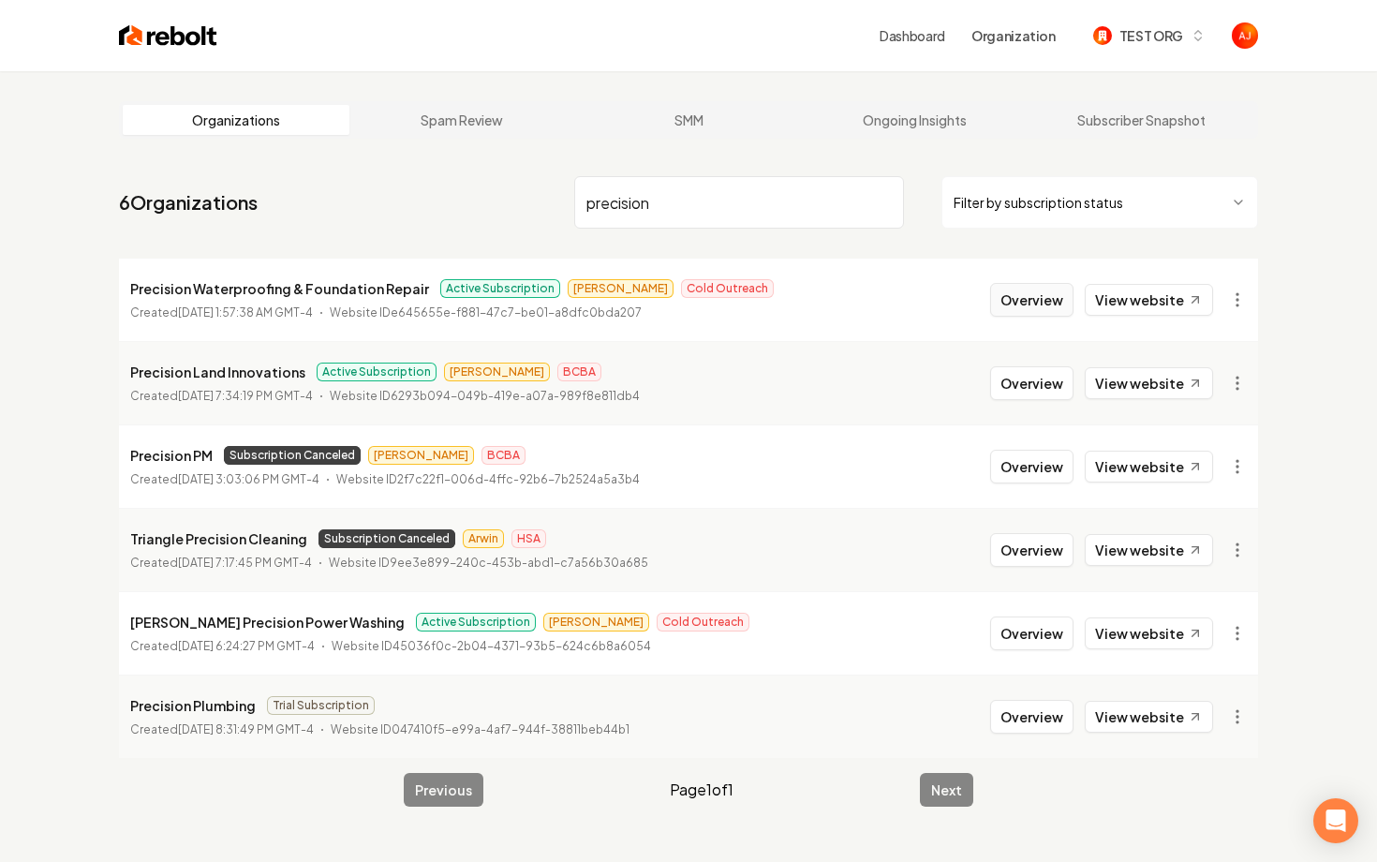
type input "precision"
click at [1040, 306] on button "Overview" at bounding box center [1031, 300] width 83 height 34
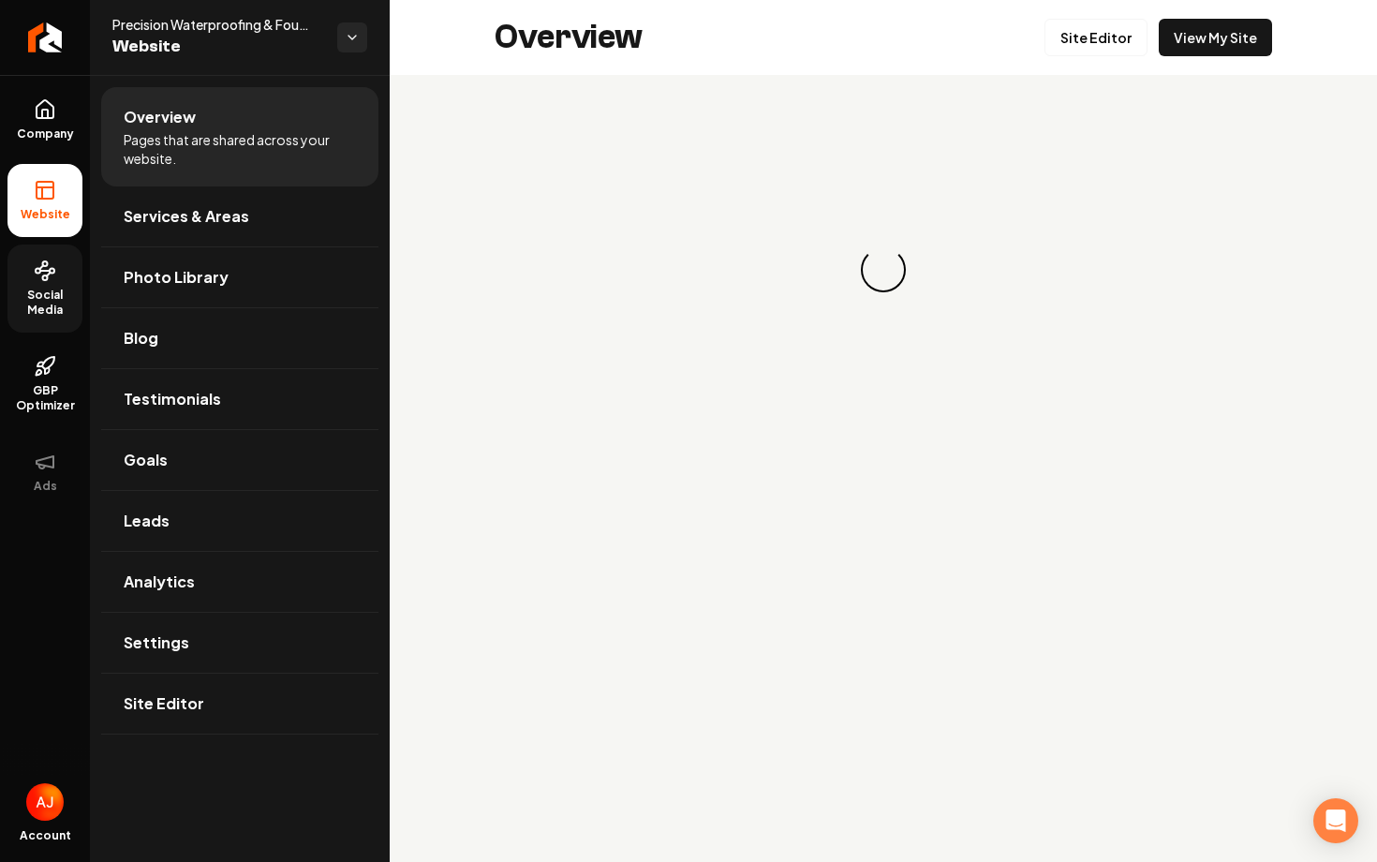
click at [49, 300] on span "Social Media" at bounding box center [44, 303] width 75 height 30
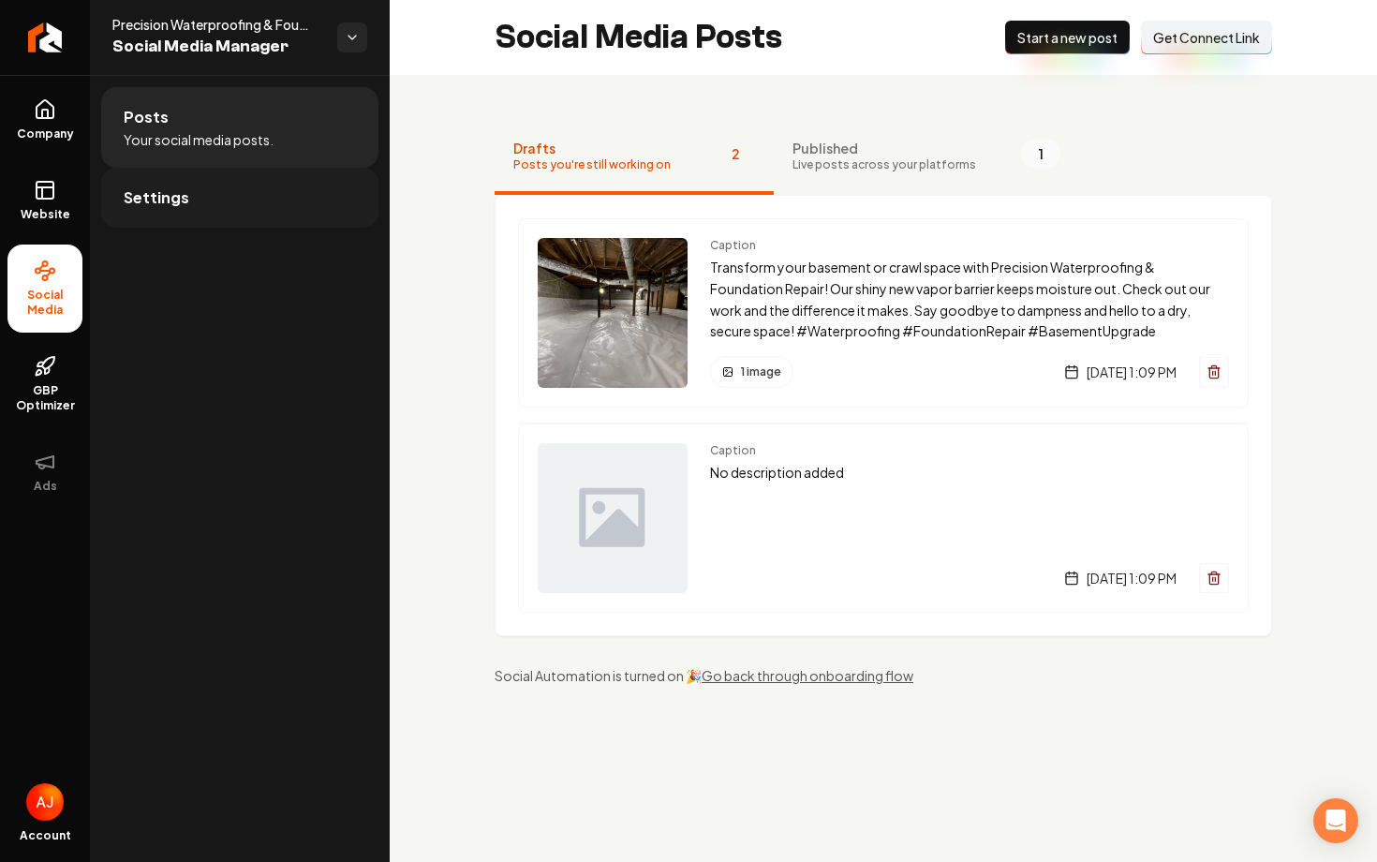
click at [258, 204] on link "Settings" at bounding box center [239, 198] width 277 height 60
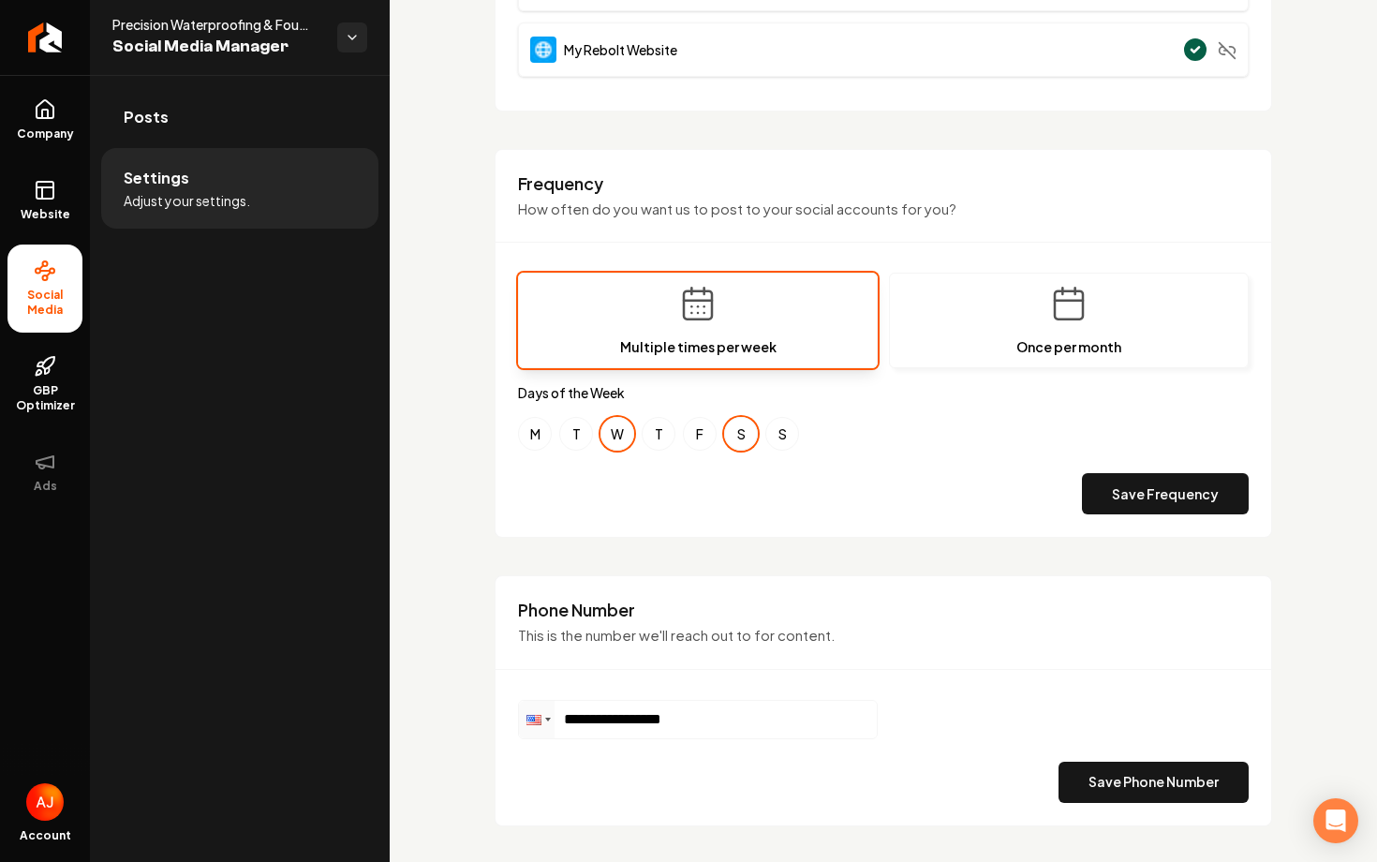
scroll to position [815, 0]
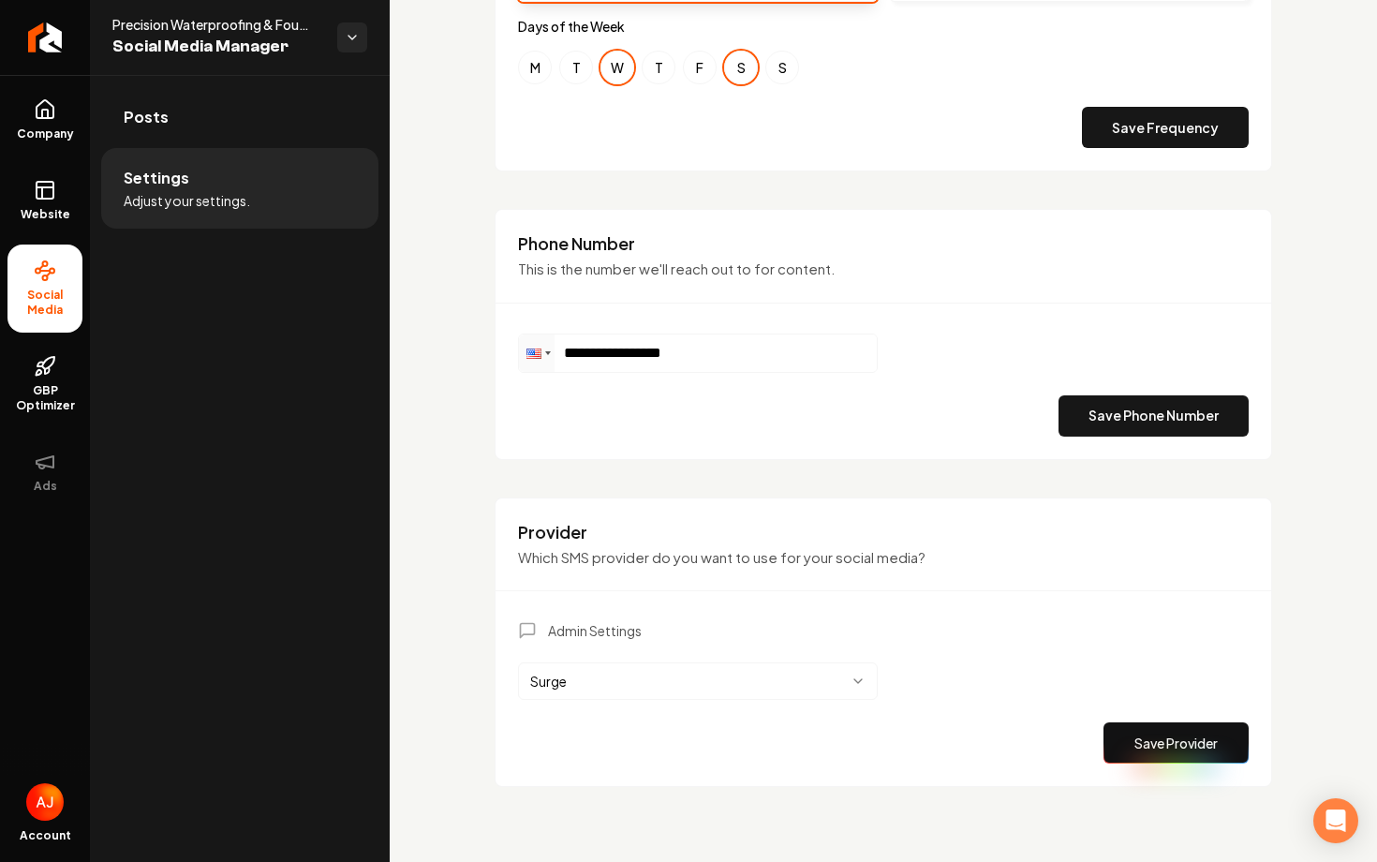
click at [613, 686] on html "**********" at bounding box center [688, 431] width 1377 height 862
click at [1125, 745] on button "Save Provider" at bounding box center [1175, 742] width 145 height 41
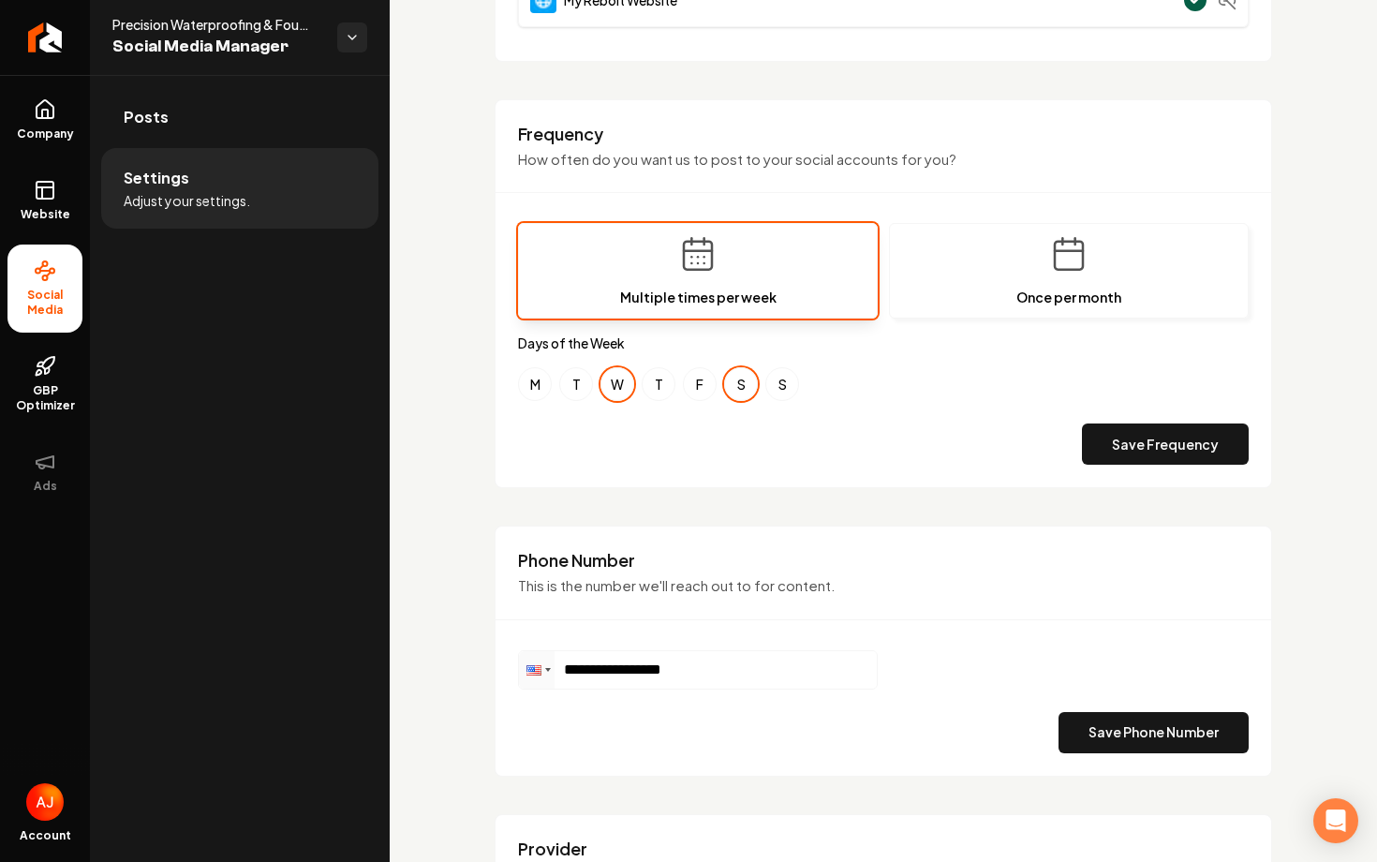
scroll to position [0, 0]
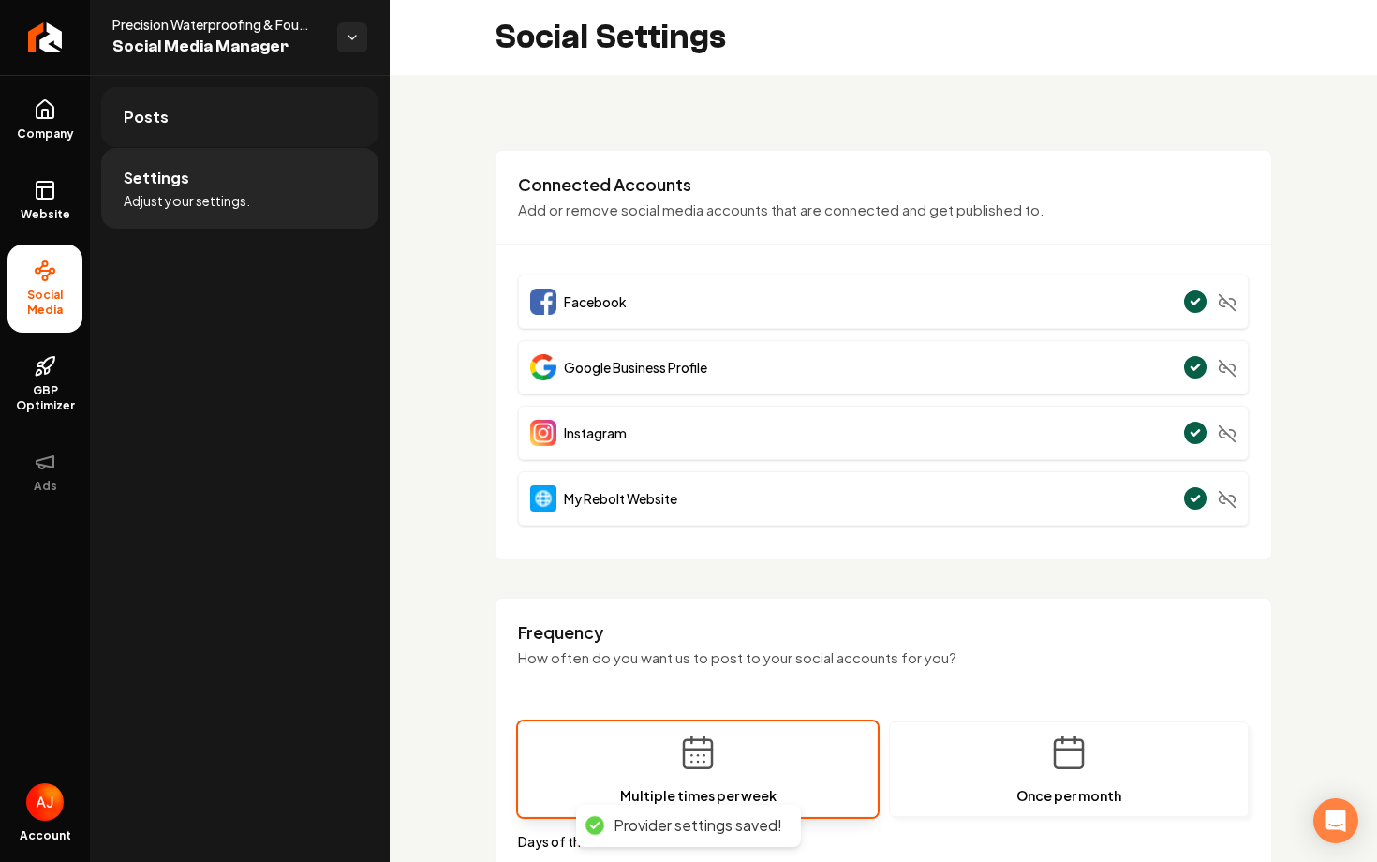
click at [155, 116] on span "Posts" at bounding box center [146, 117] width 45 height 22
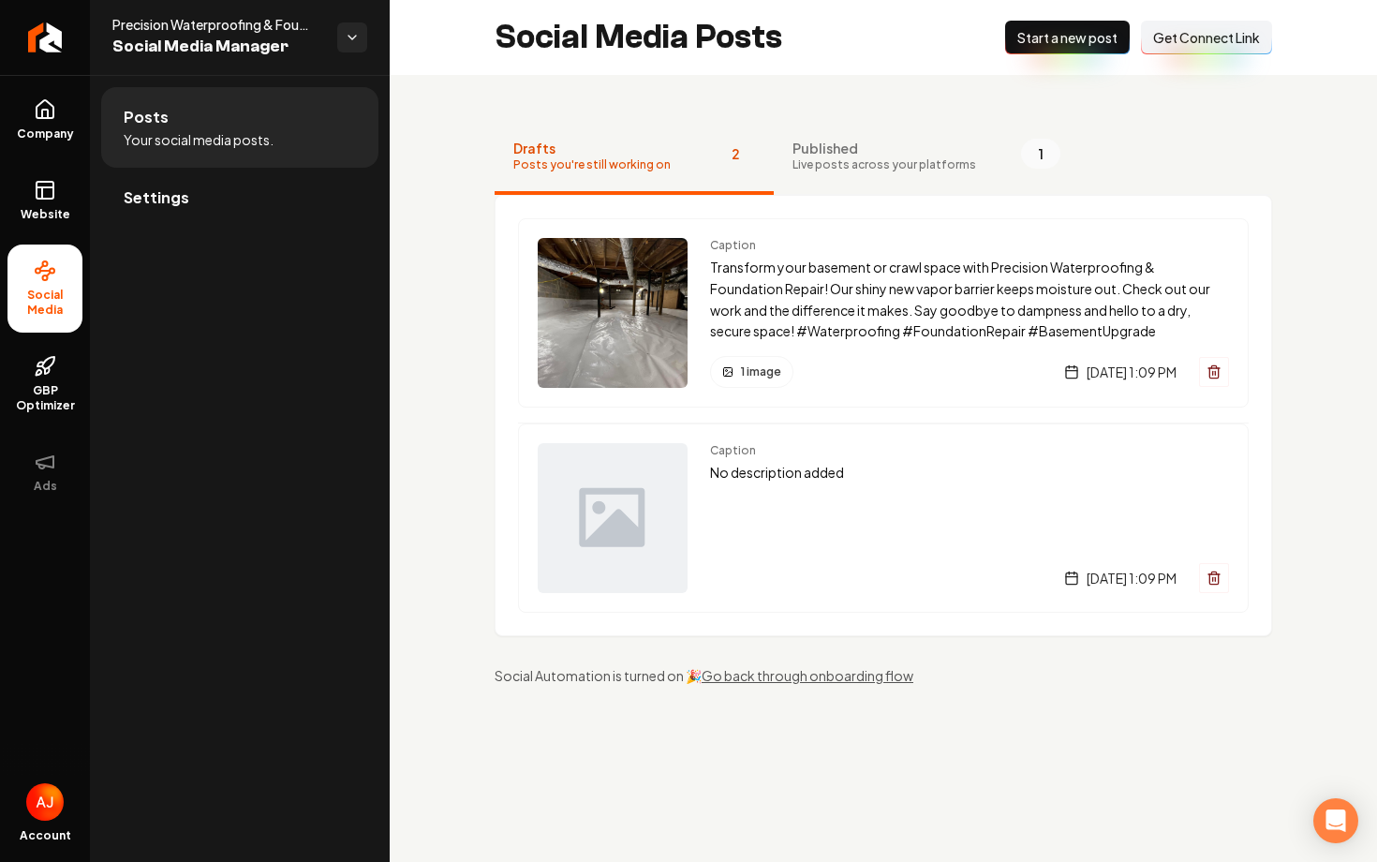
click at [1070, 31] on span "Start a new post" at bounding box center [1067, 37] width 100 height 19
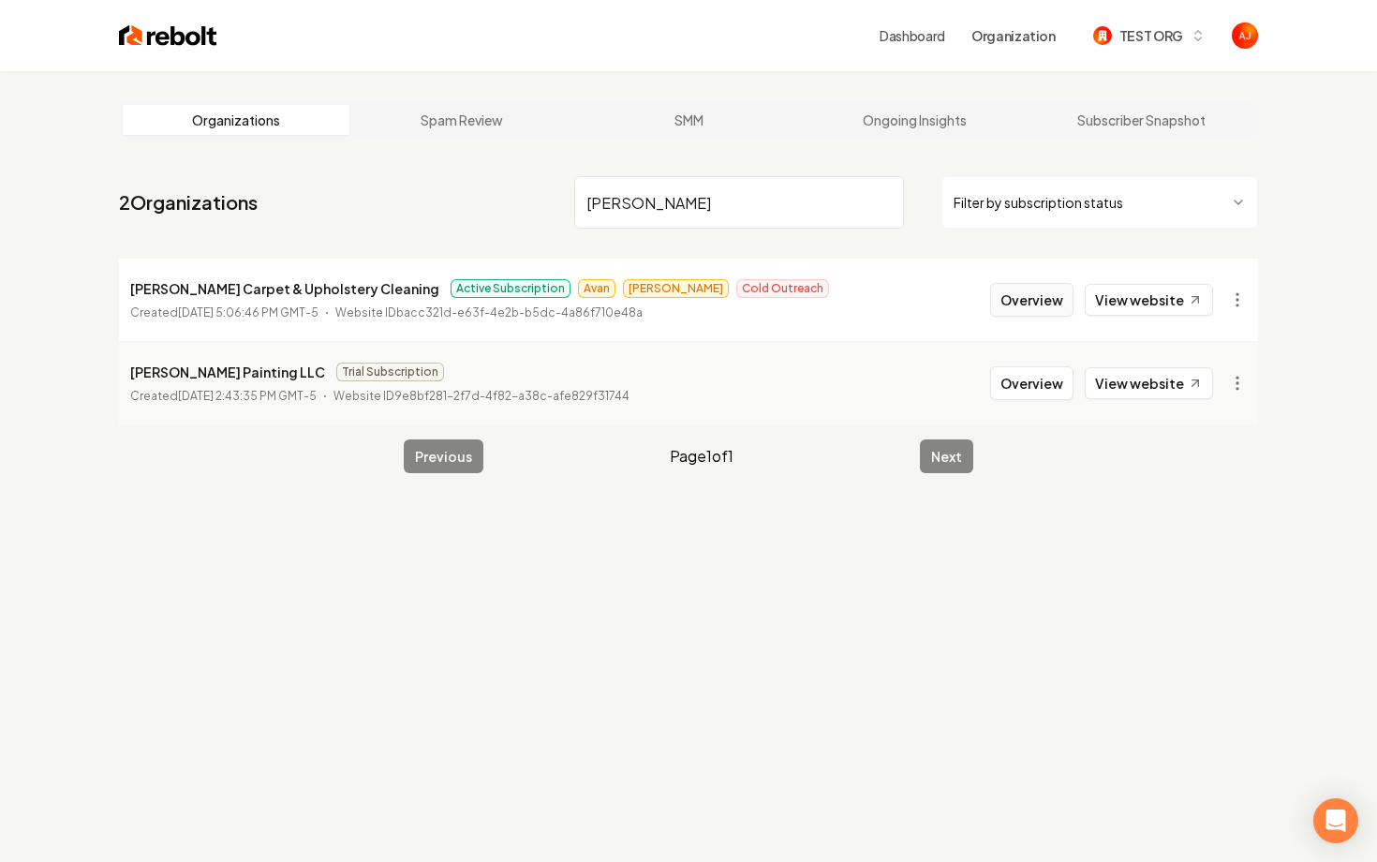
type input "douglas"
click at [1036, 303] on button "Overview" at bounding box center [1031, 300] width 83 height 34
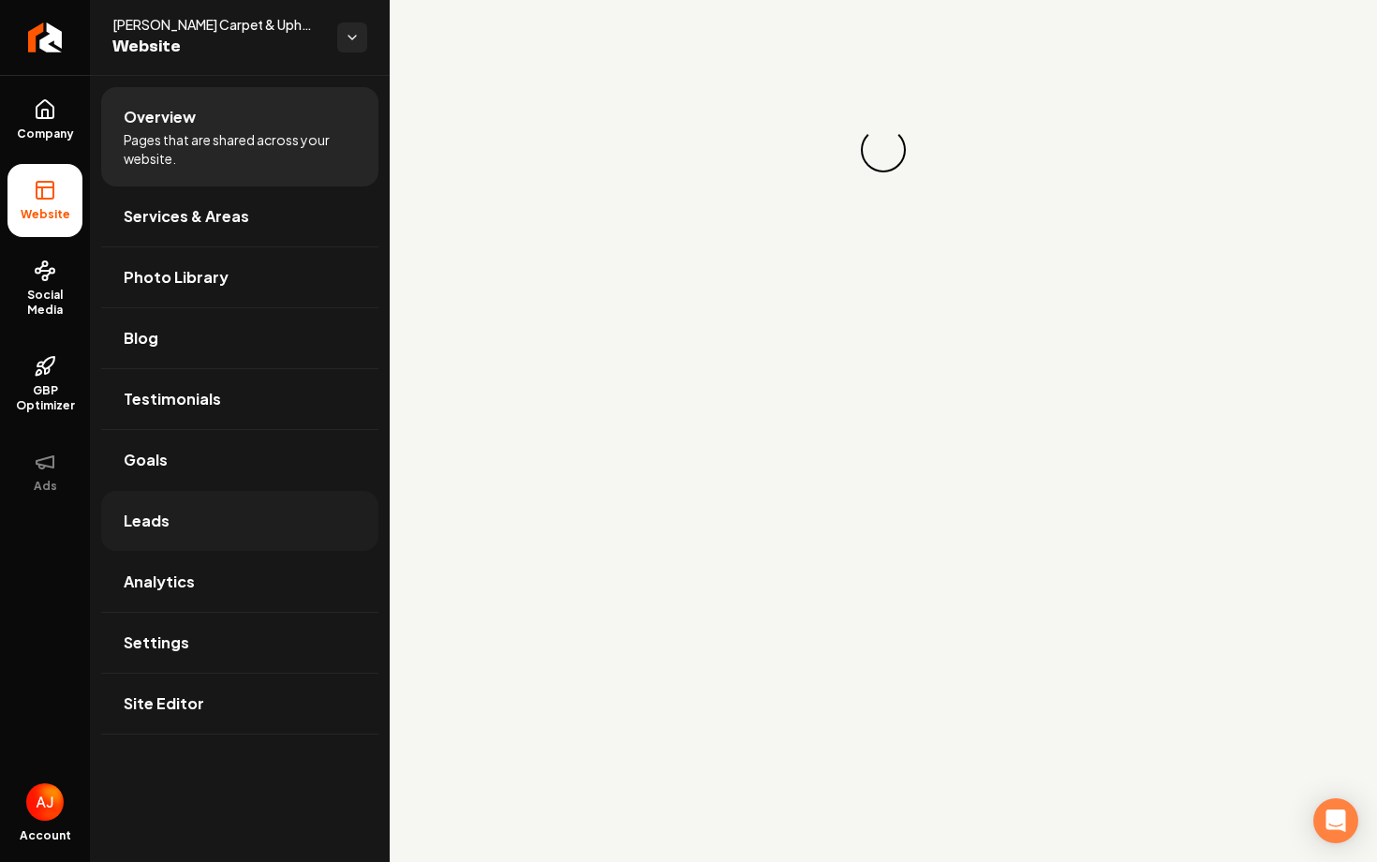
click at [149, 531] on span "Leads" at bounding box center [147, 520] width 46 height 22
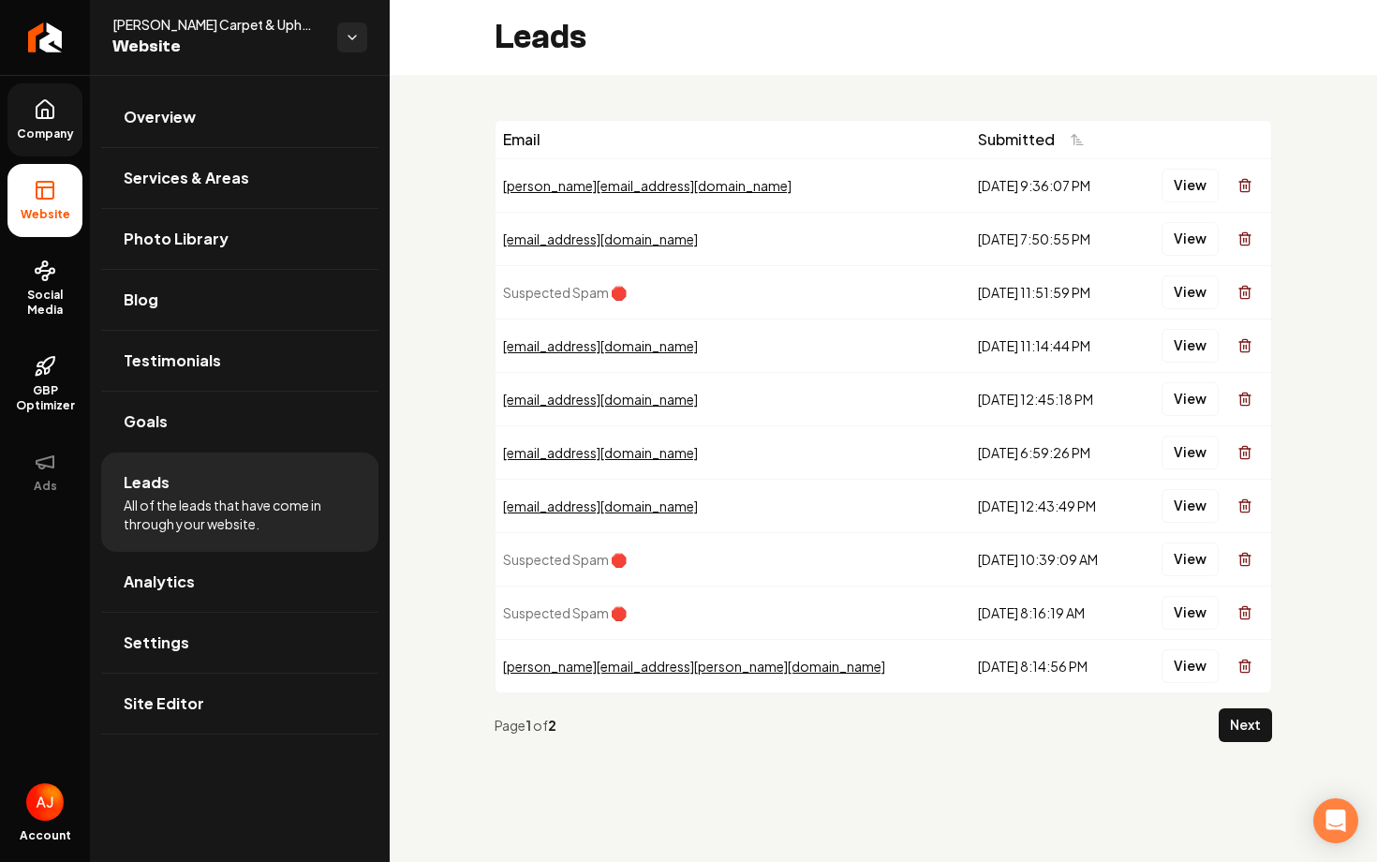
click at [75, 130] on span "Company" at bounding box center [45, 133] width 72 height 15
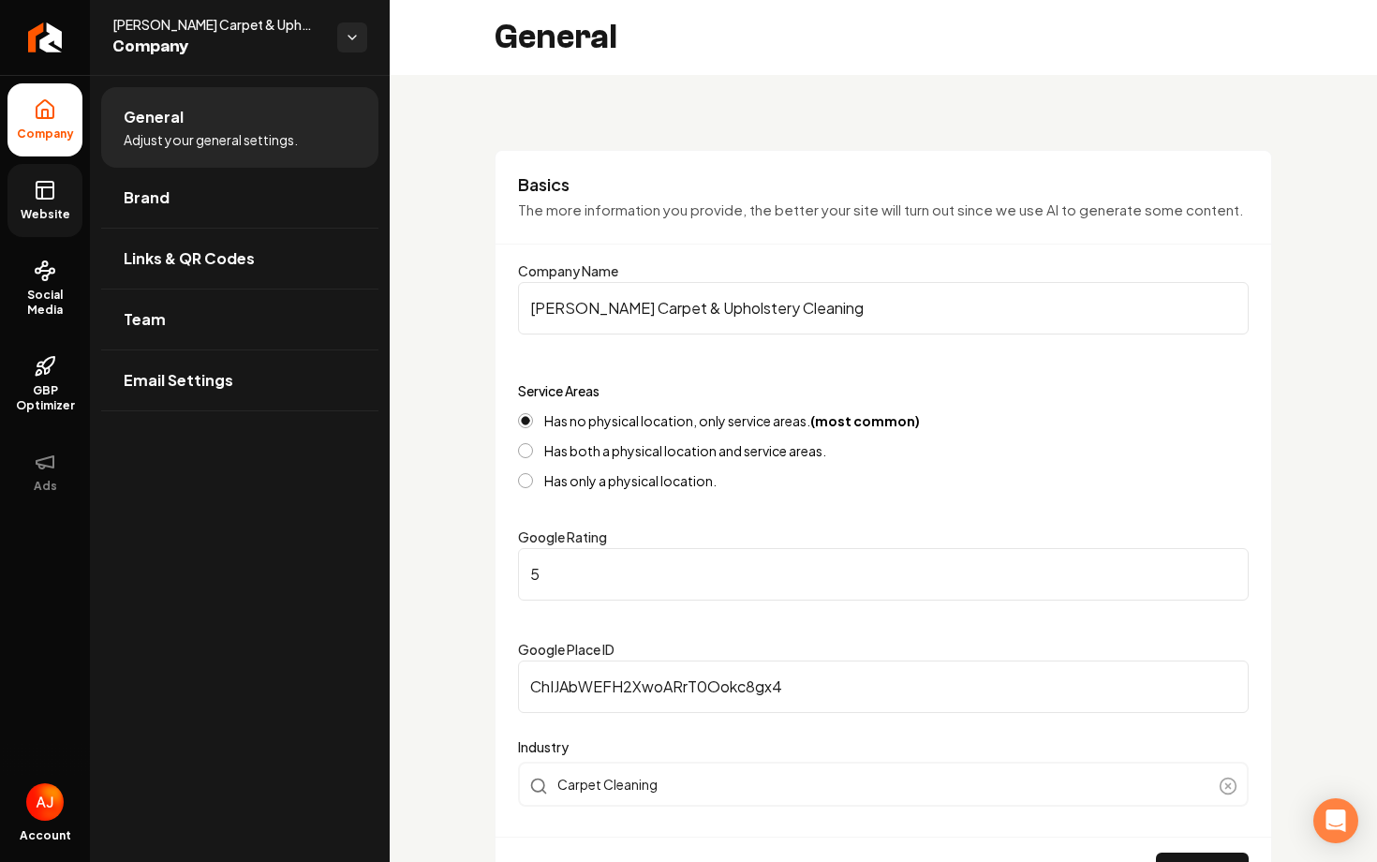
click at [75, 186] on link "Website" at bounding box center [44, 200] width 75 height 73
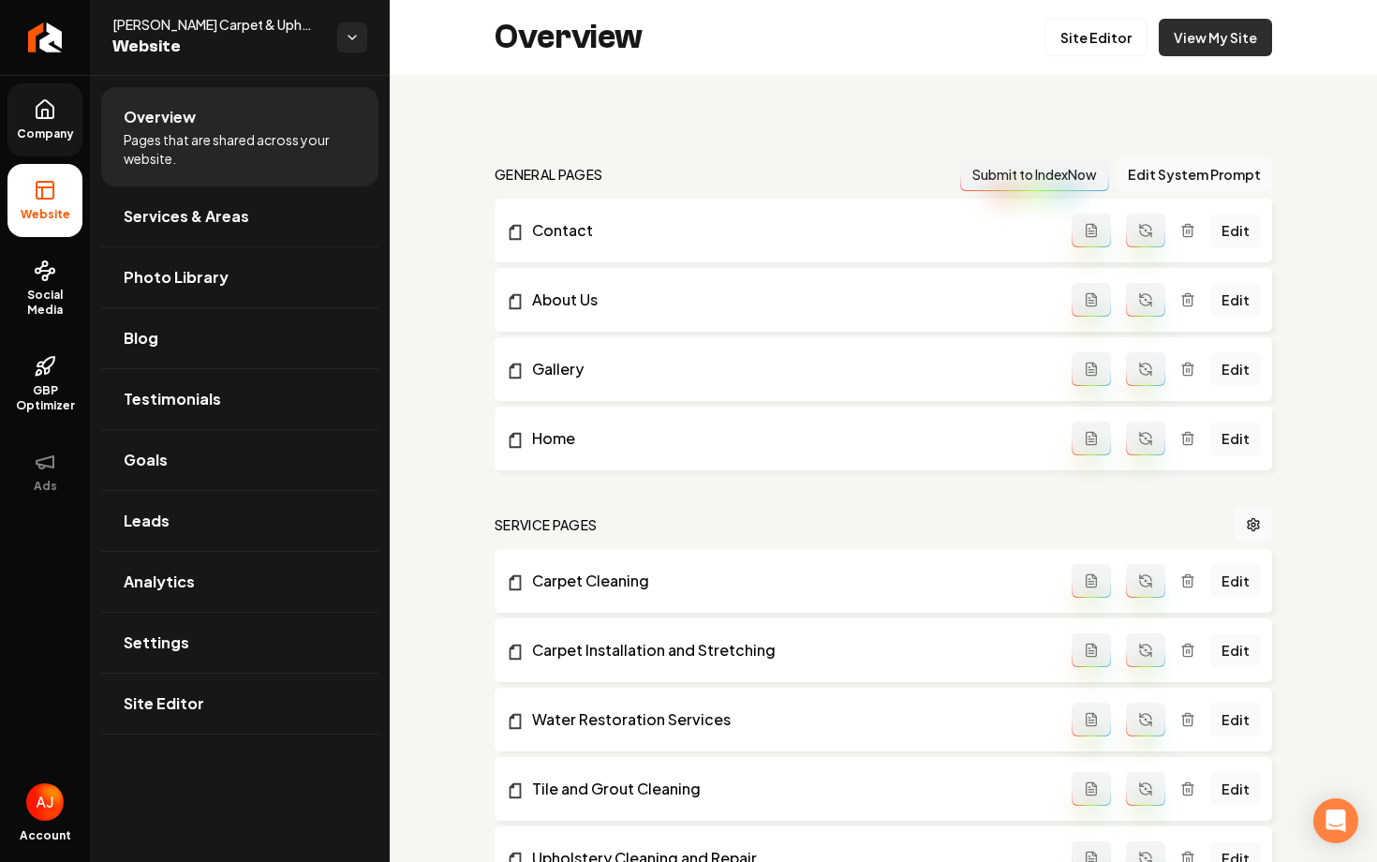
click at [1210, 46] on link "View My Site" at bounding box center [1215, 37] width 113 height 37
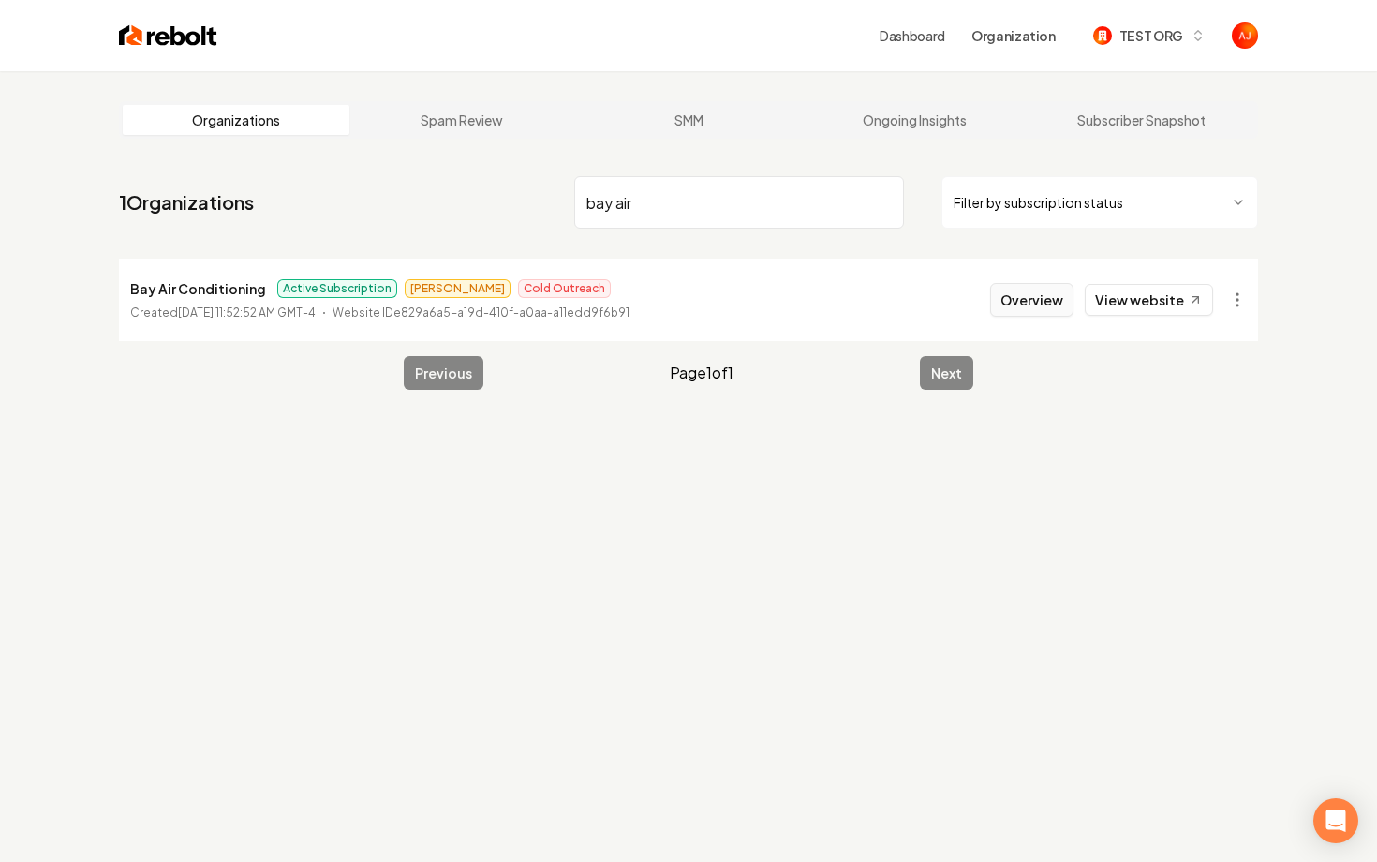
type input "bay air"
click at [1035, 297] on button "Overview" at bounding box center [1031, 300] width 83 height 34
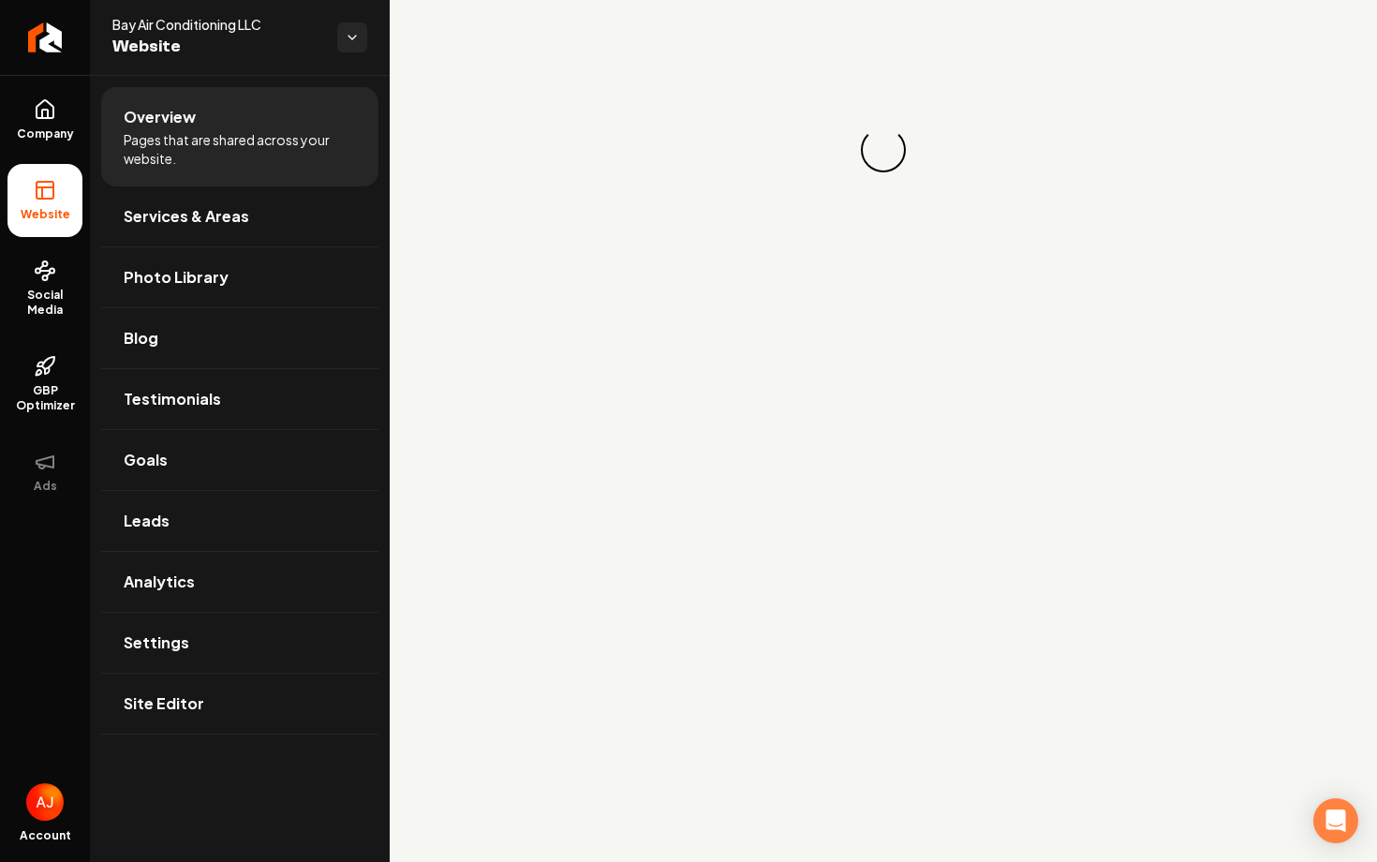
click at [86, 288] on ul "Company Website Social Media GBP Optimizer Ads" at bounding box center [45, 295] width 90 height 441
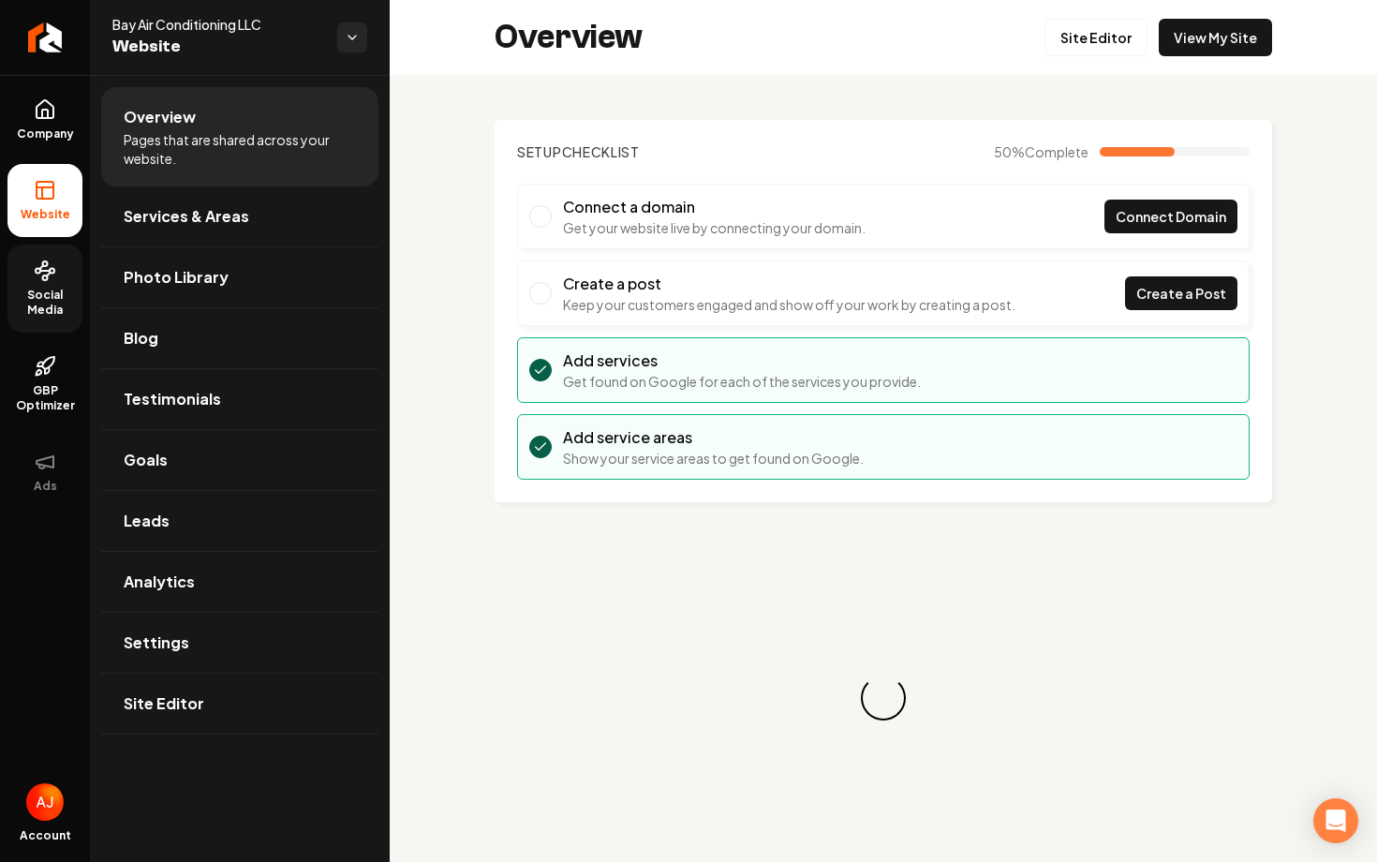
click at [45, 295] on span "Social Media" at bounding box center [44, 303] width 75 height 30
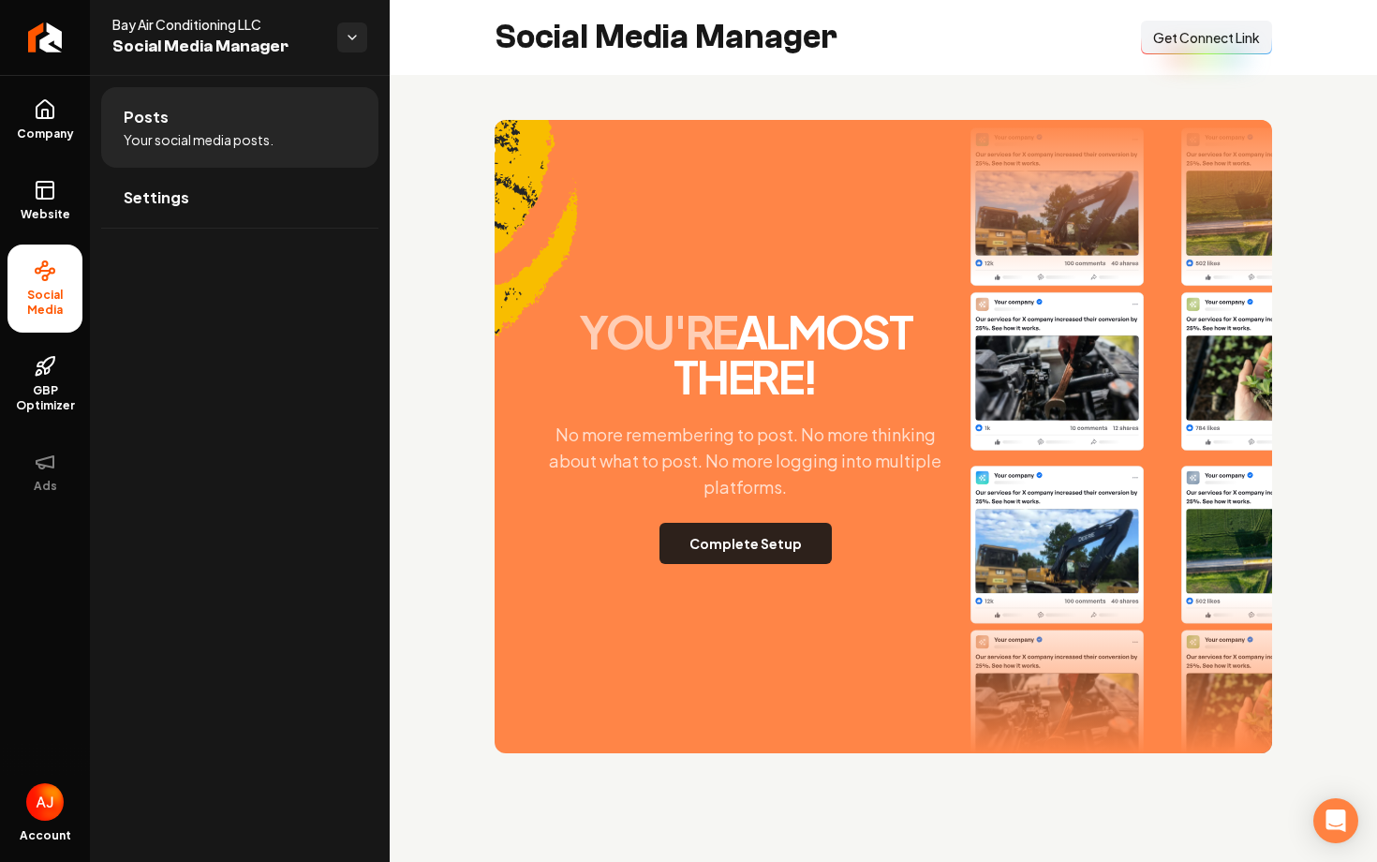
click at [766, 531] on button "Complete Setup" at bounding box center [745, 543] width 172 height 41
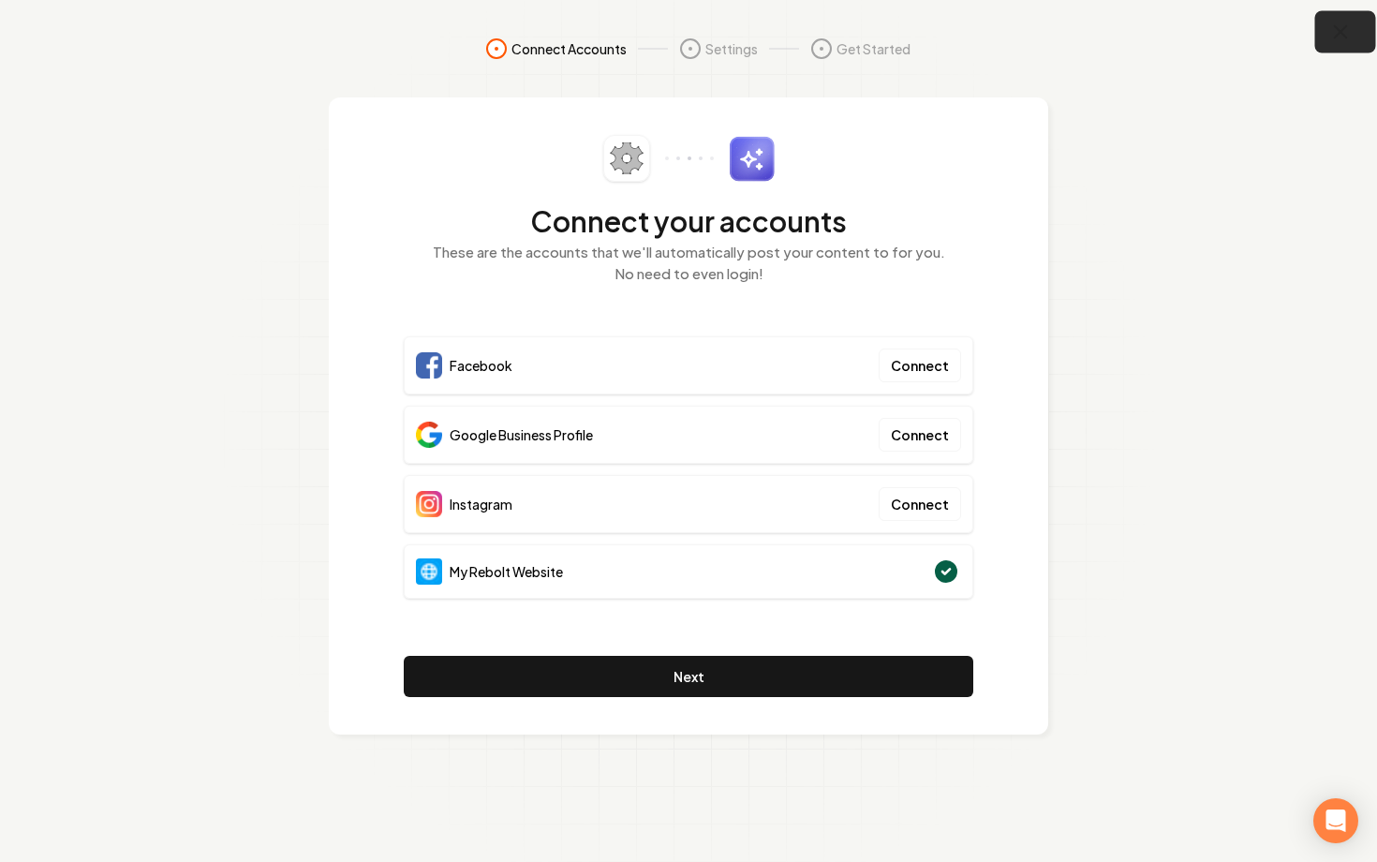
click at [1340, 28] on icon "button" at bounding box center [1340, 32] width 23 height 23
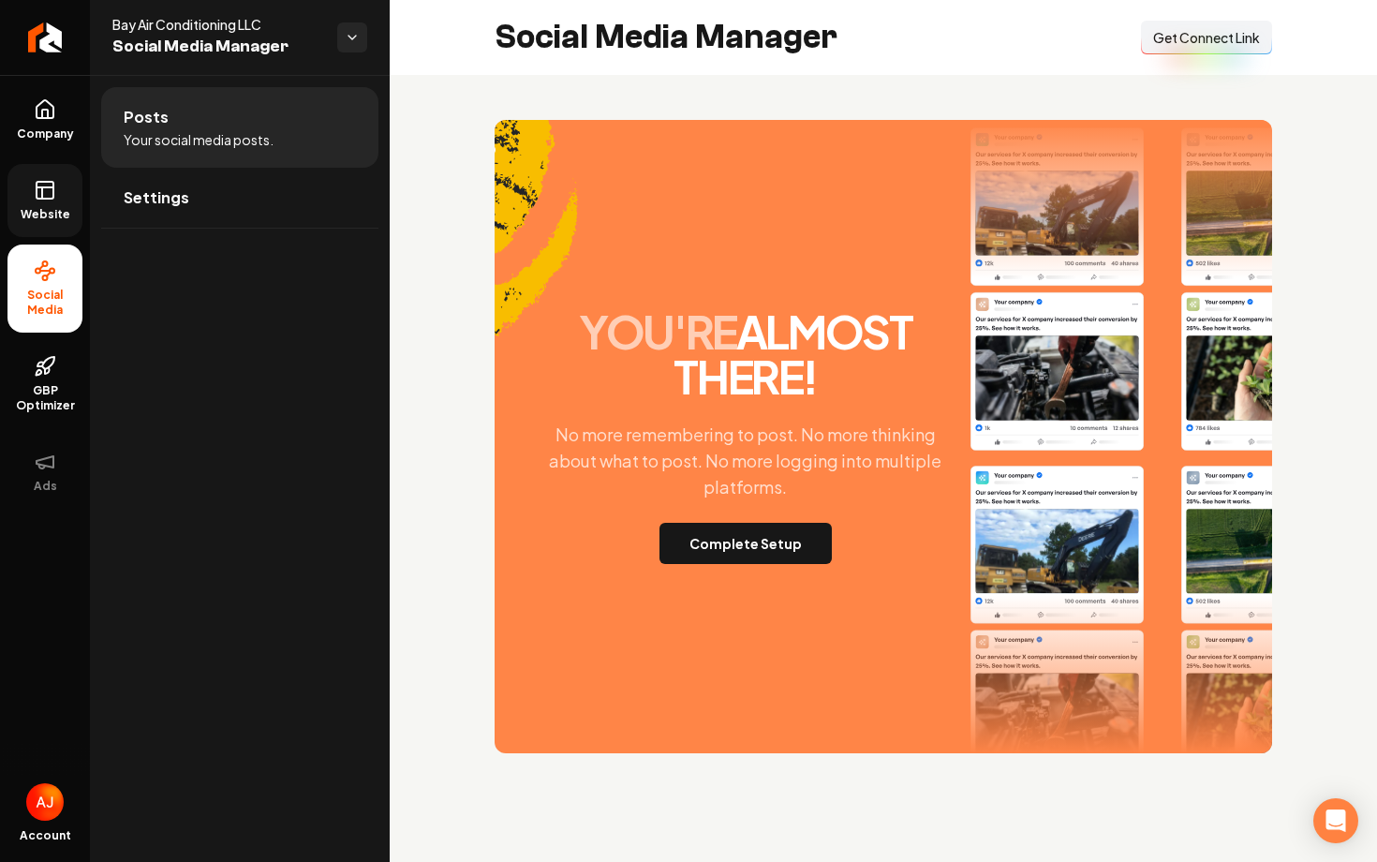
click at [34, 180] on icon at bounding box center [45, 190] width 22 height 22
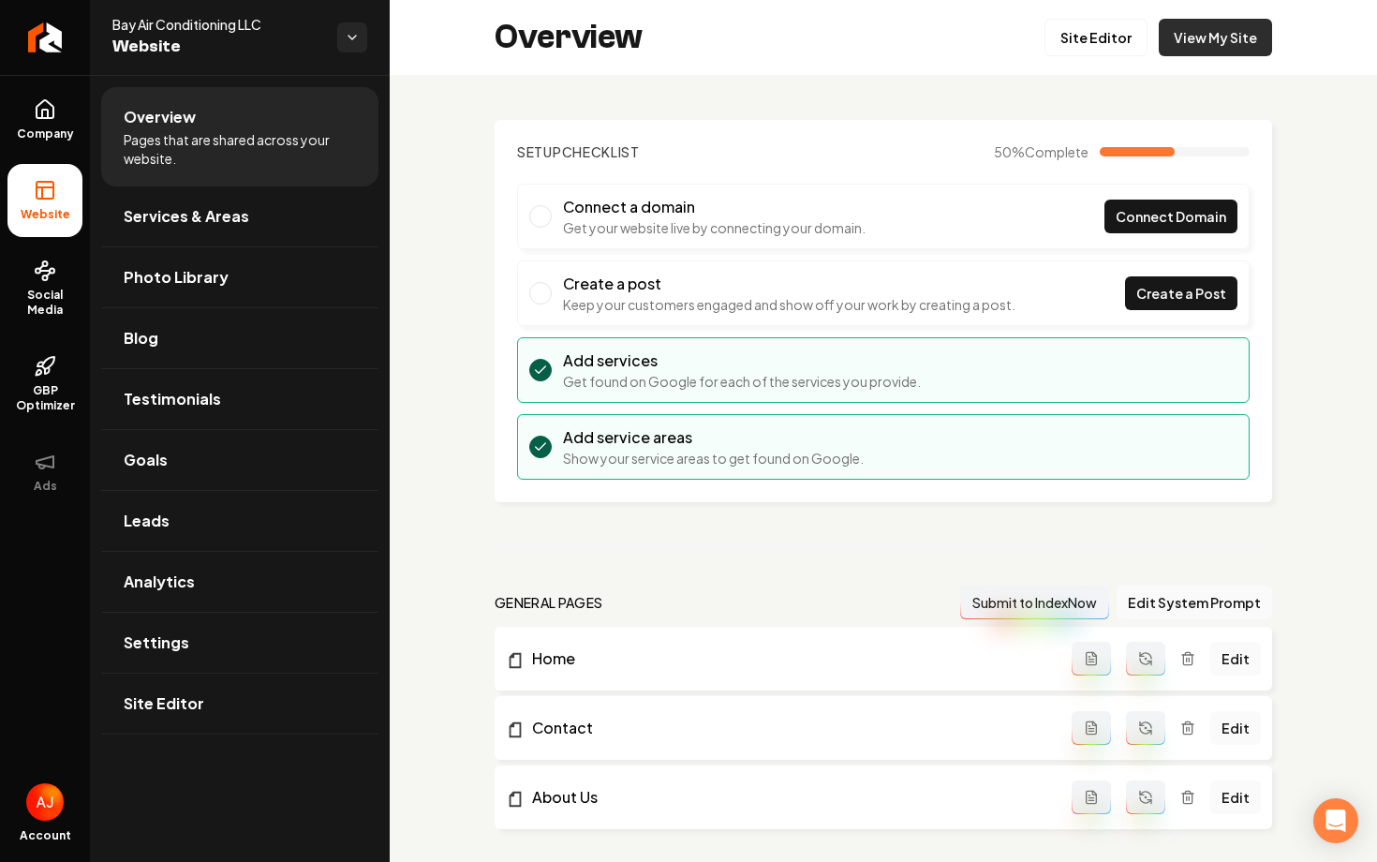
click at [1199, 34] on link "View My Site" at bounding box center [1215, 37] width 113 height 37
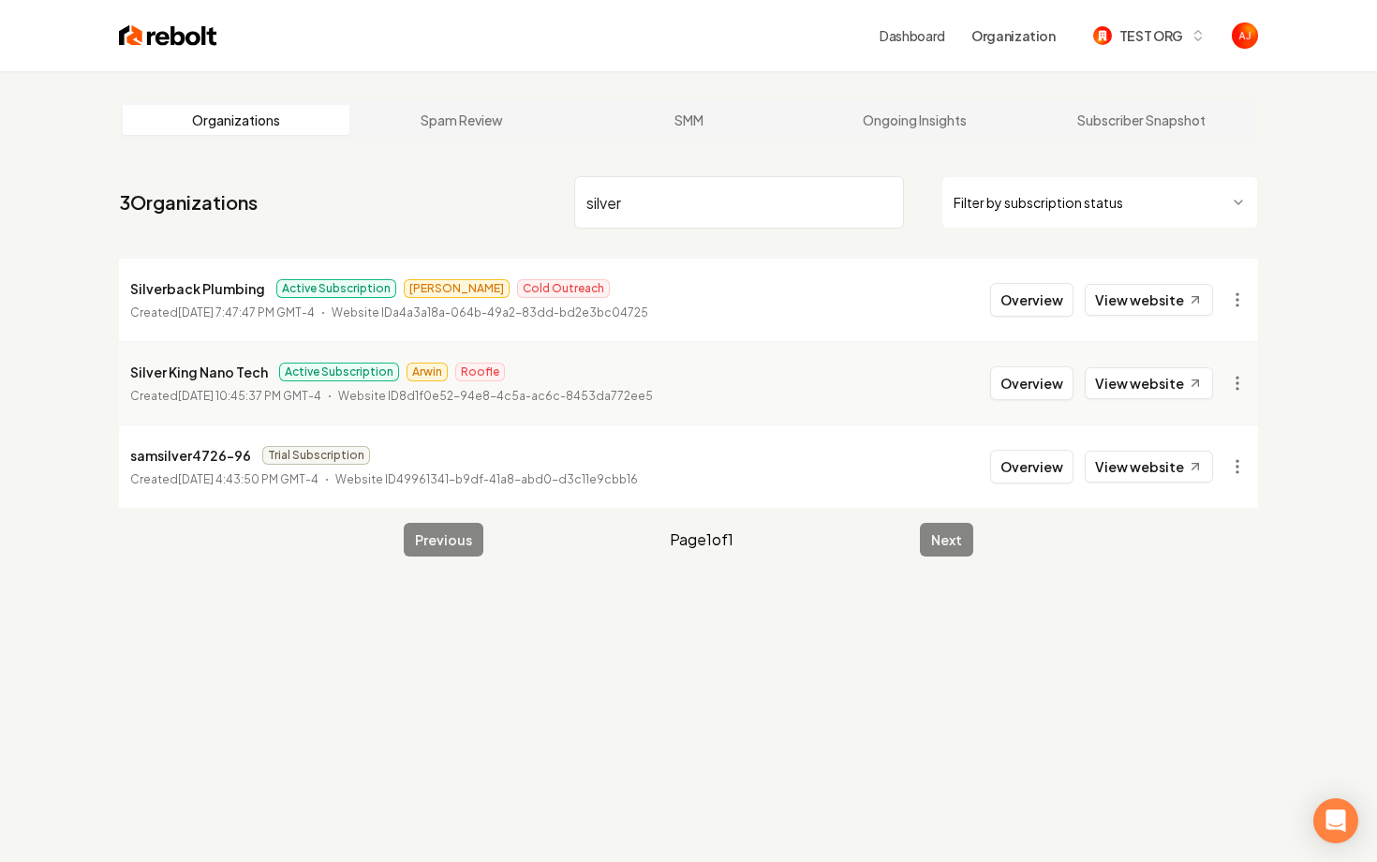
type input "silver"
click at [1013, 292] on button "Overview" at bounding box center [1031, 300] width 83 height 34
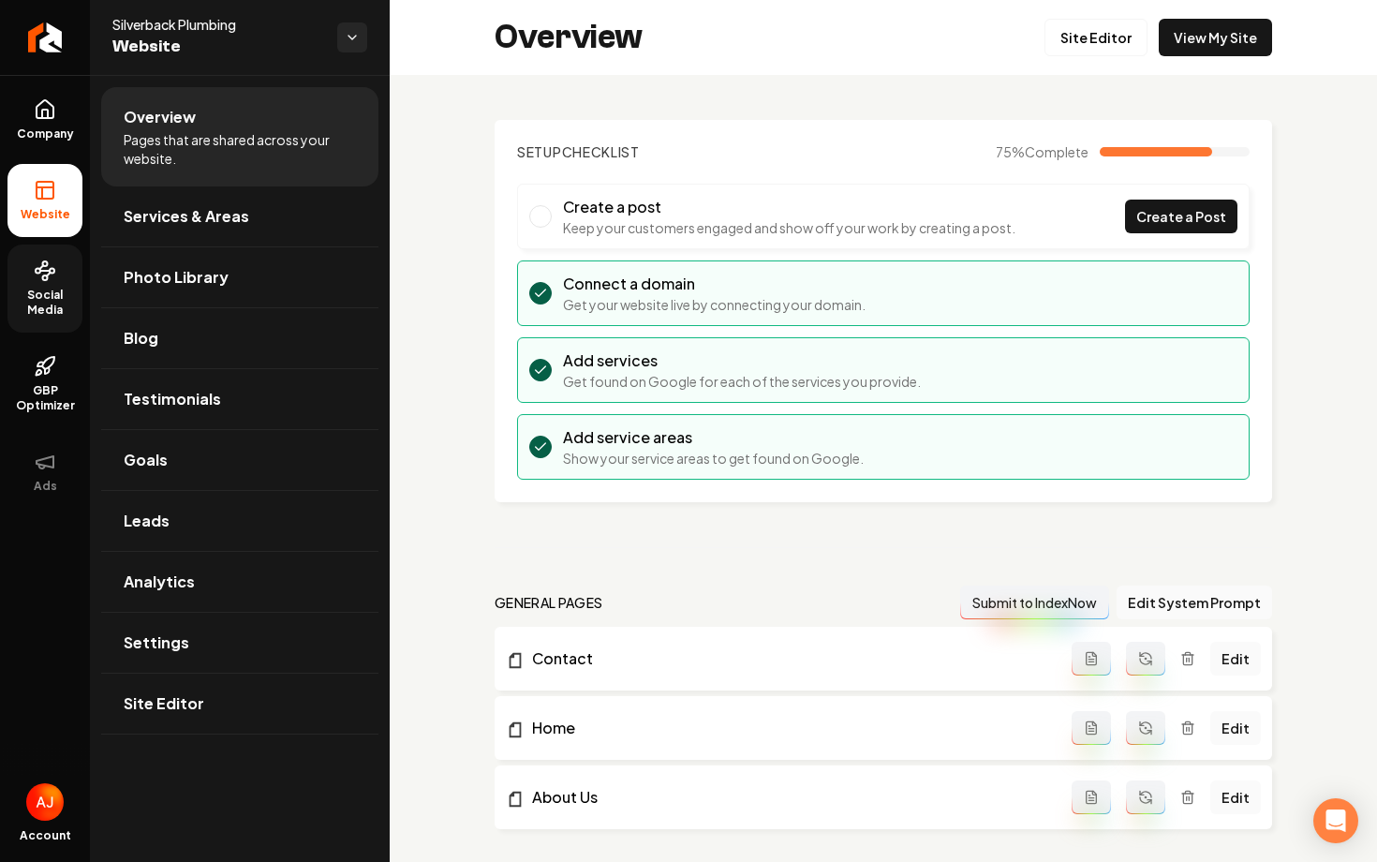
click at [45, 308] on span "Social Media" at bounding box center [44, 303] width 75 height 30
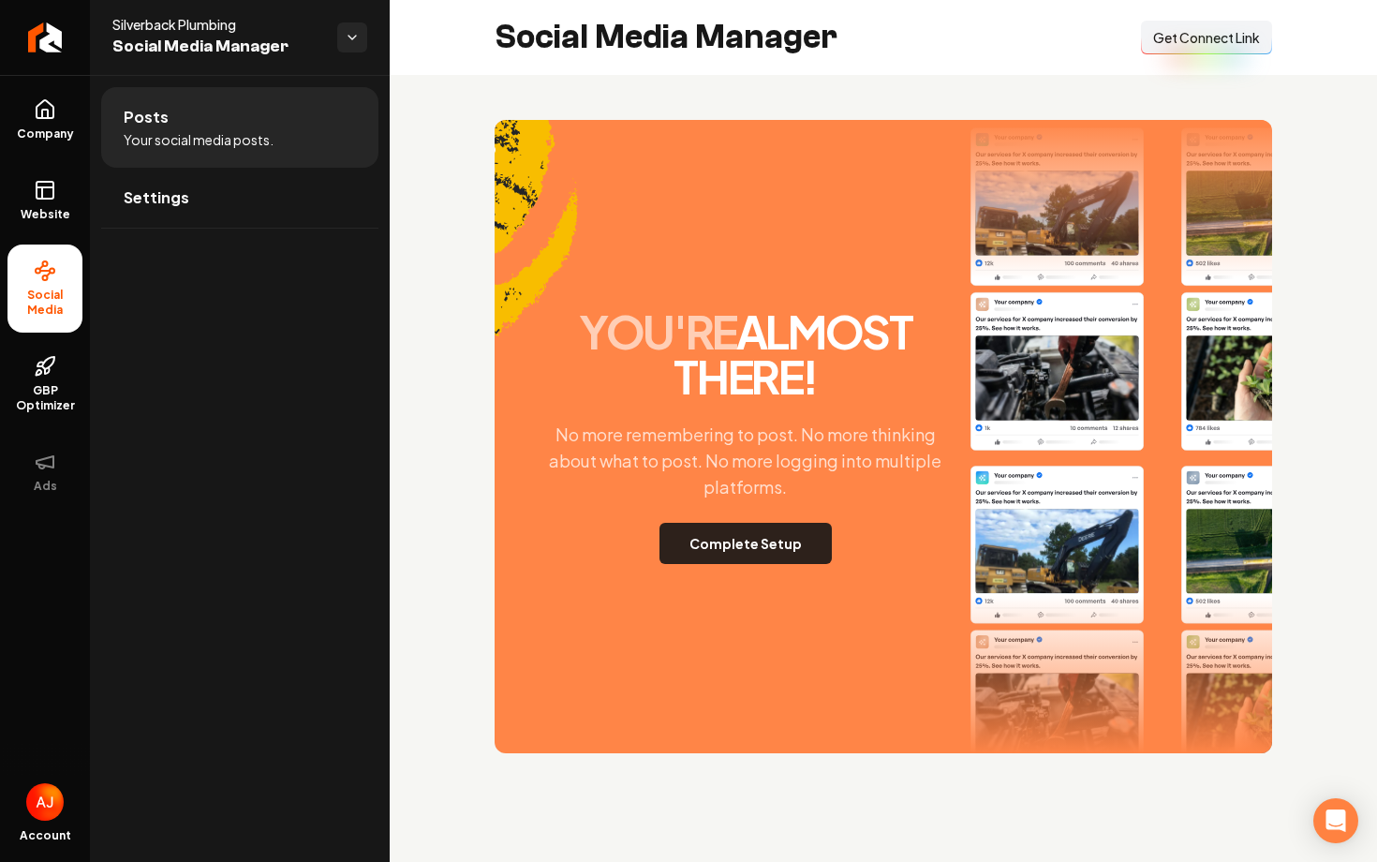
click at [753, 550] on button "Complete Setup" at bounding box center [745, 543] width 172 height 41
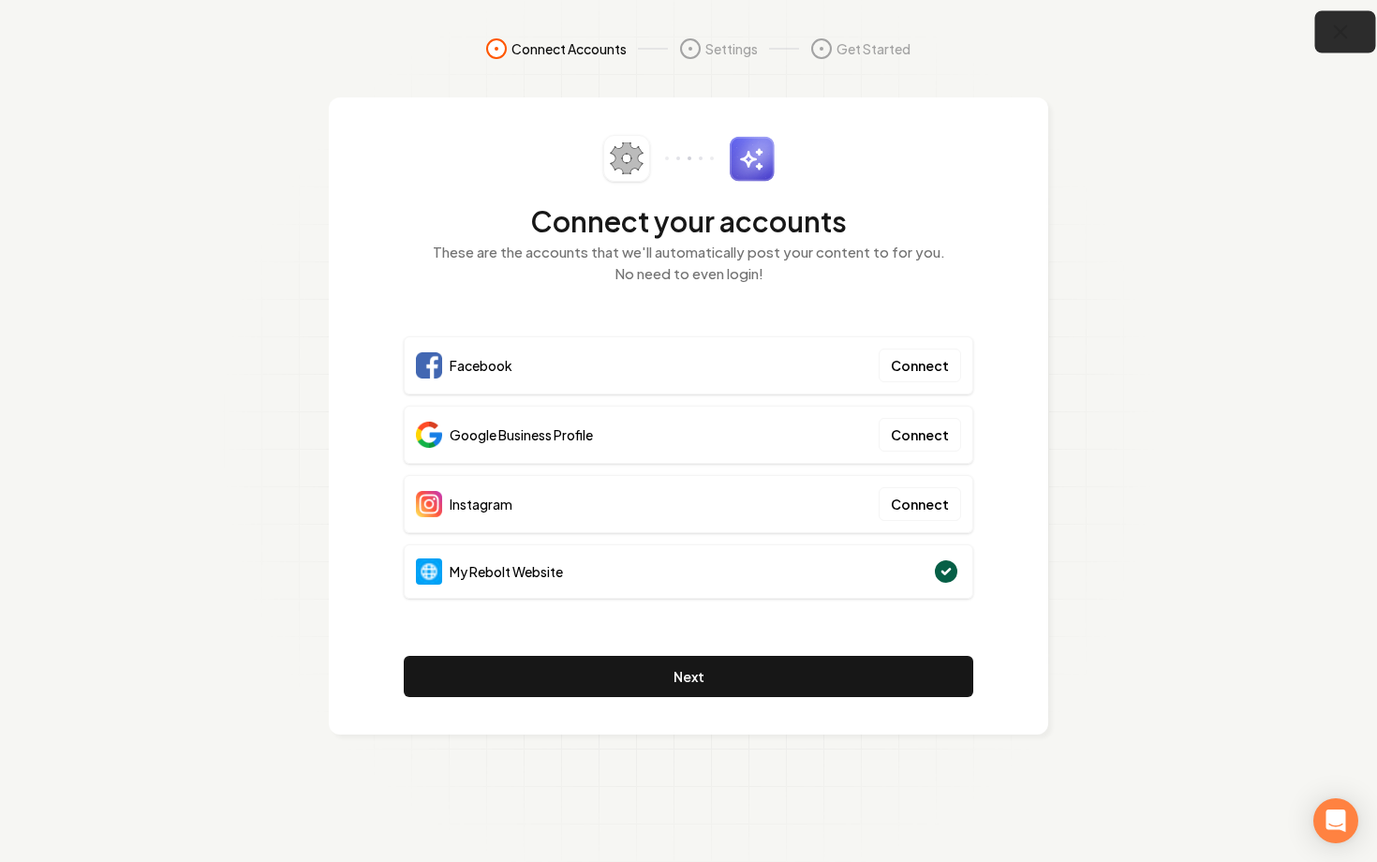
click at [1336, 30] on icon "button" at bounding box center [1340, 32] width 23 height 23
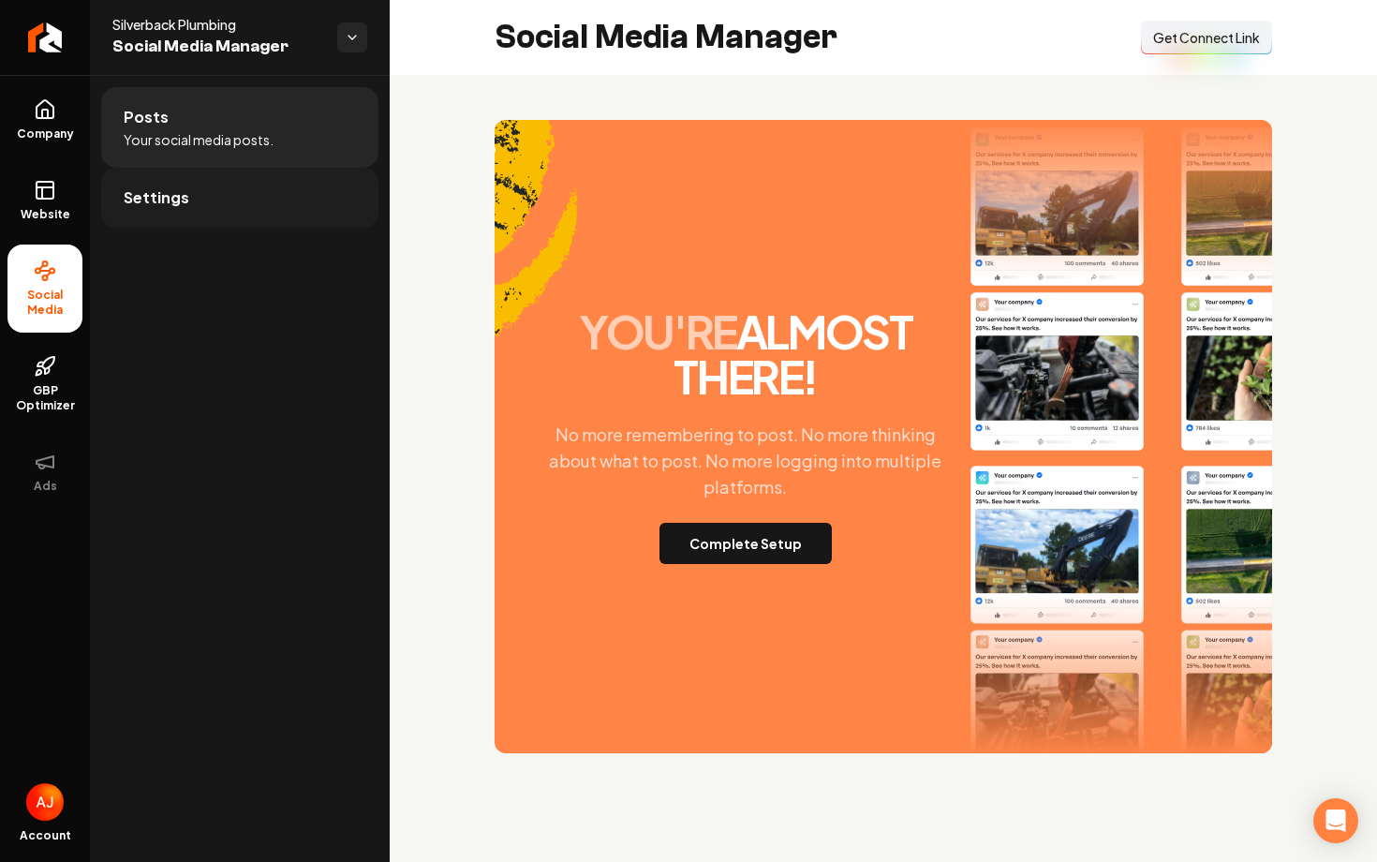
click at [306, 197] on link "Settings" at bounding box center [239, 198] width 277 height 60
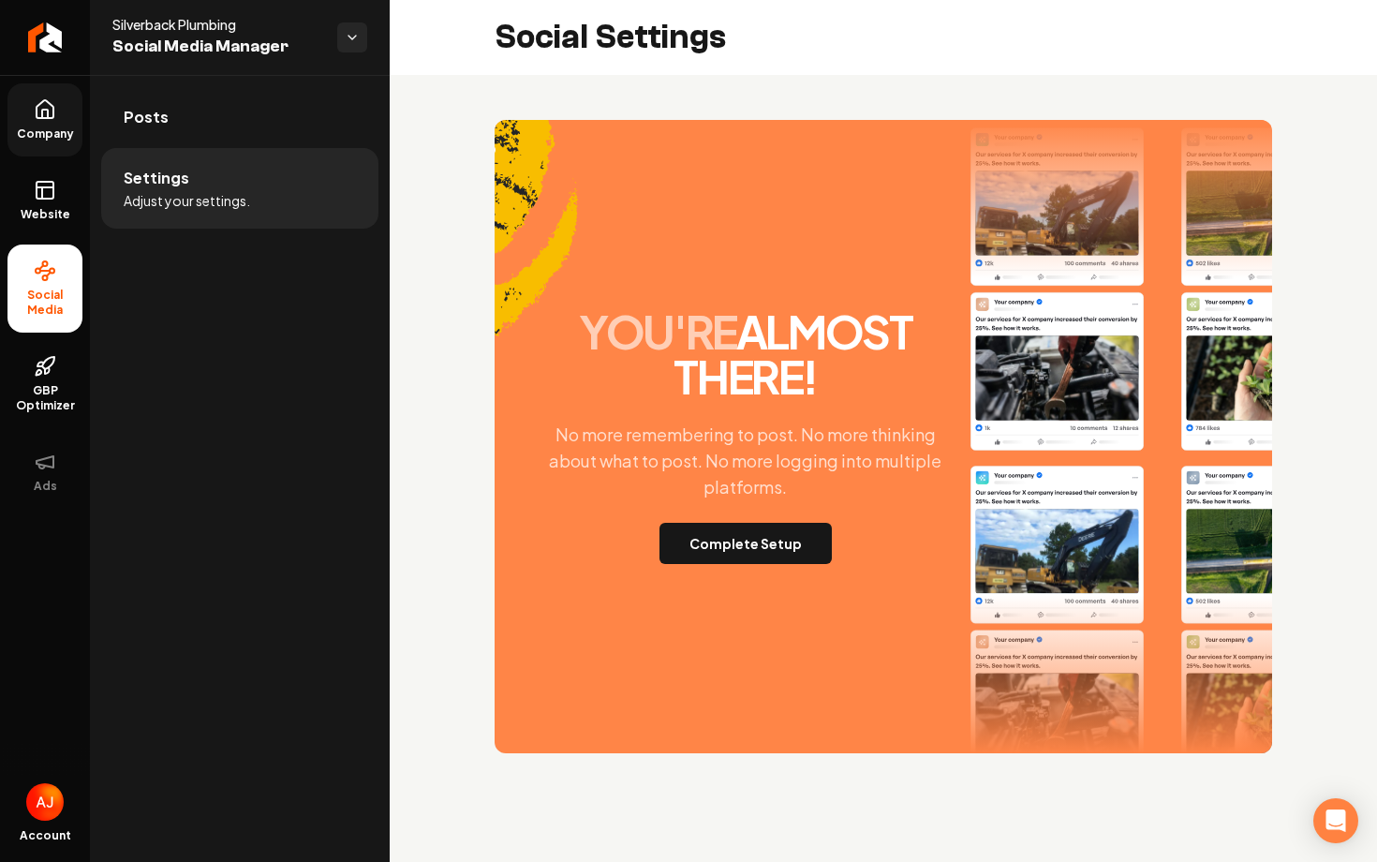
click at [47, 126] on span "Company" at bounding box center [45, 133] width 72 height 15
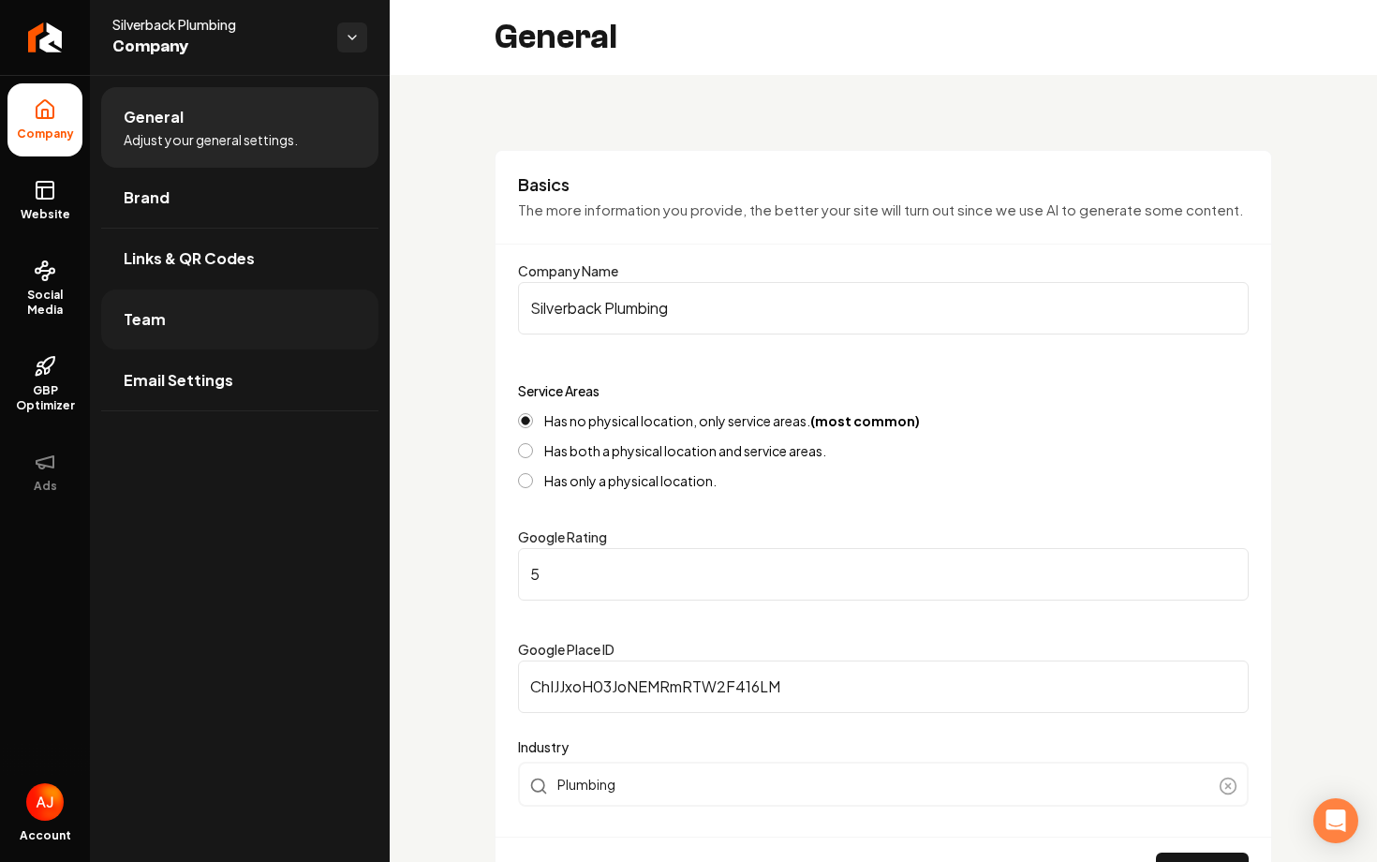
click at [163, 304] on link "Team" at bounding box center [239, 319] width 277 height 60
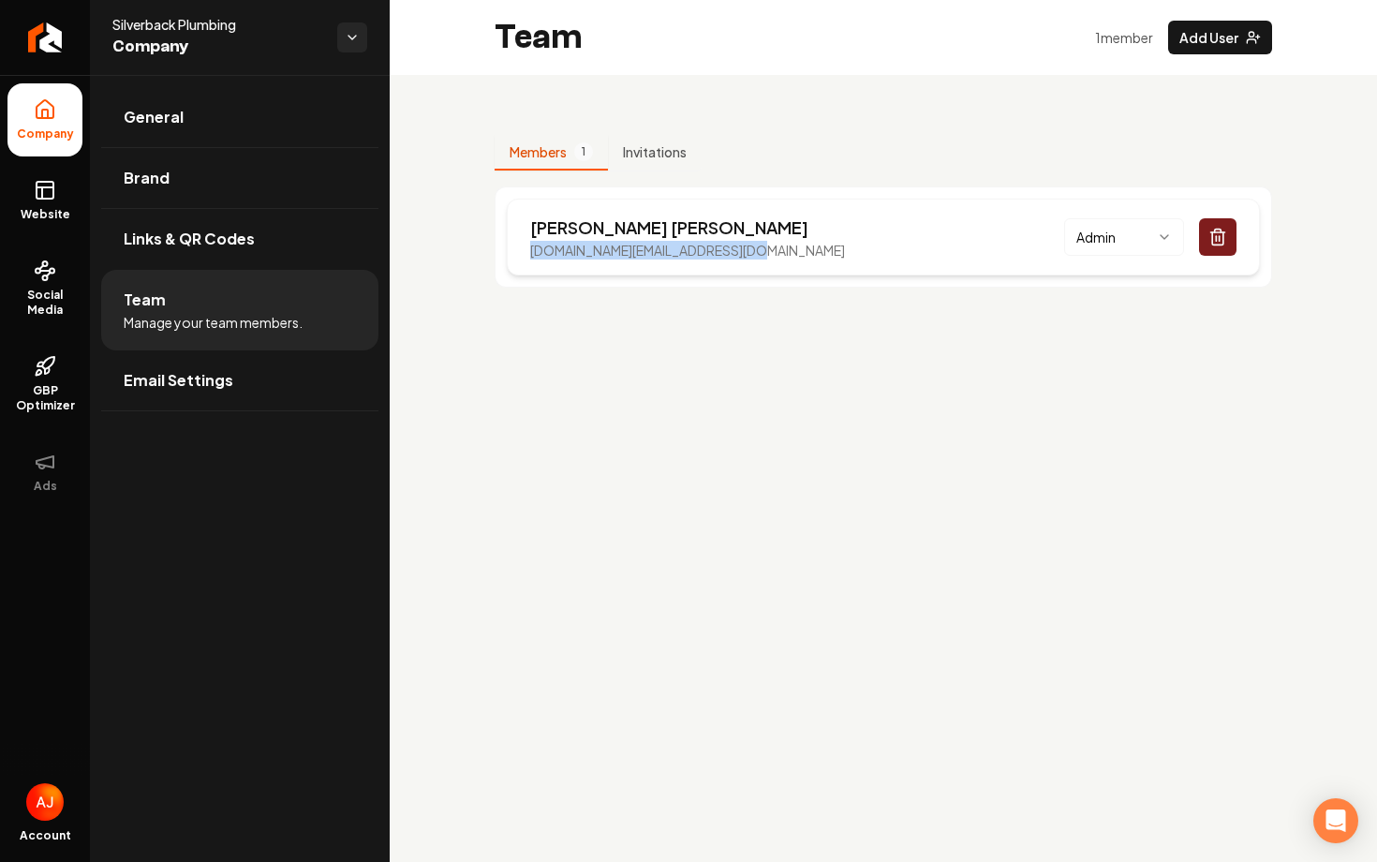
drag, startPoint x: 530, startPoint y: 246, endPoint x: 765, endPoint y: 256, distance: 235.3
click at [765, 256] on div "Nick Leany silverback20.plumbing@gmail.com Admin" at bounding box center [883, 237] width 753 height 77
copy p "silverback20.plumbing@gmail.com"
click at [37, 273] on icon at bounding box center [45, 270] width 22 height 22
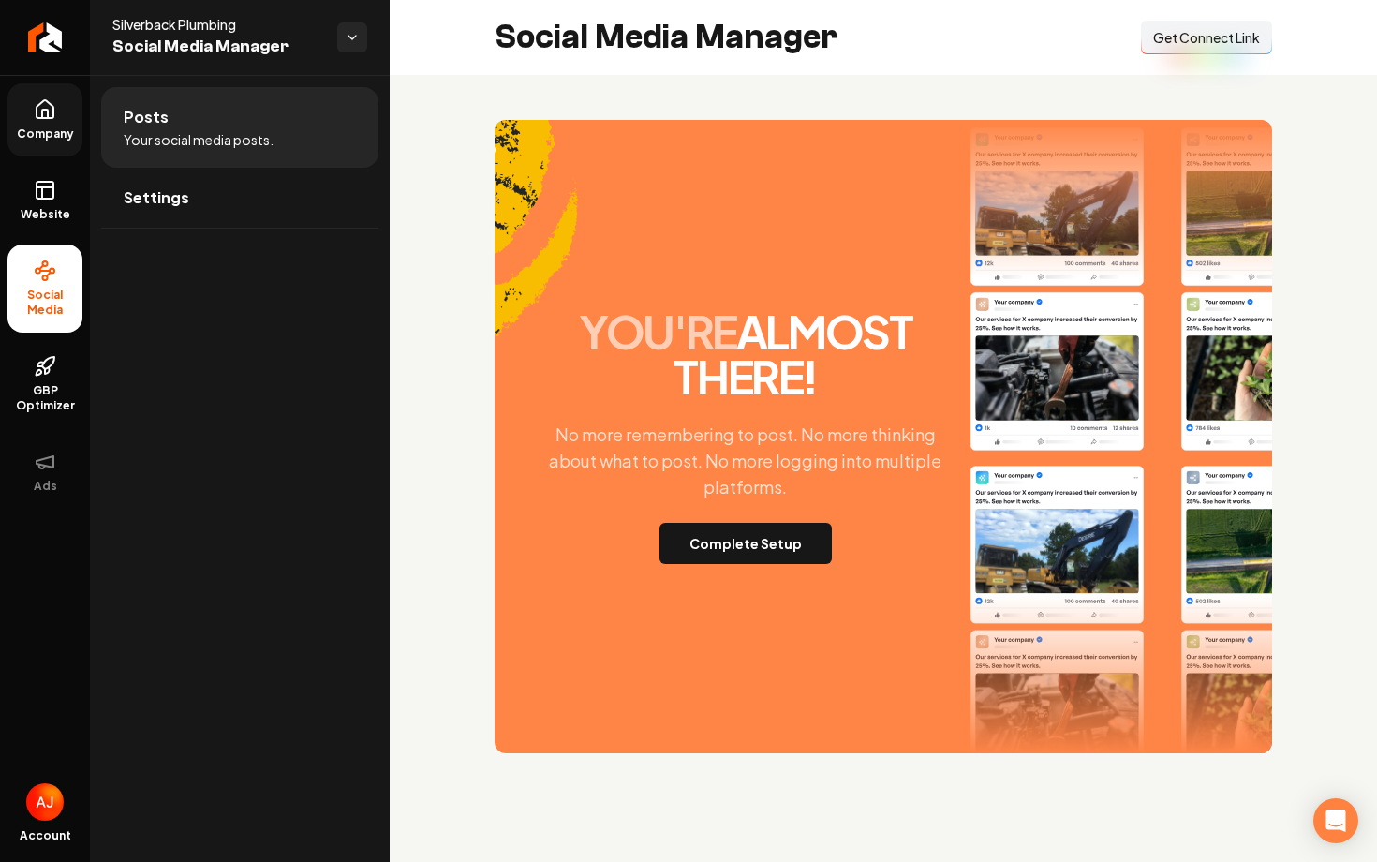
click at [1176, 50] on button "Connect Link Get Connect Link" at bounding box center [1206, 38] width 131 height 34
click at [735, 530] on button "Complete Setup" at bounding box center [745, 543] width 172 height 41
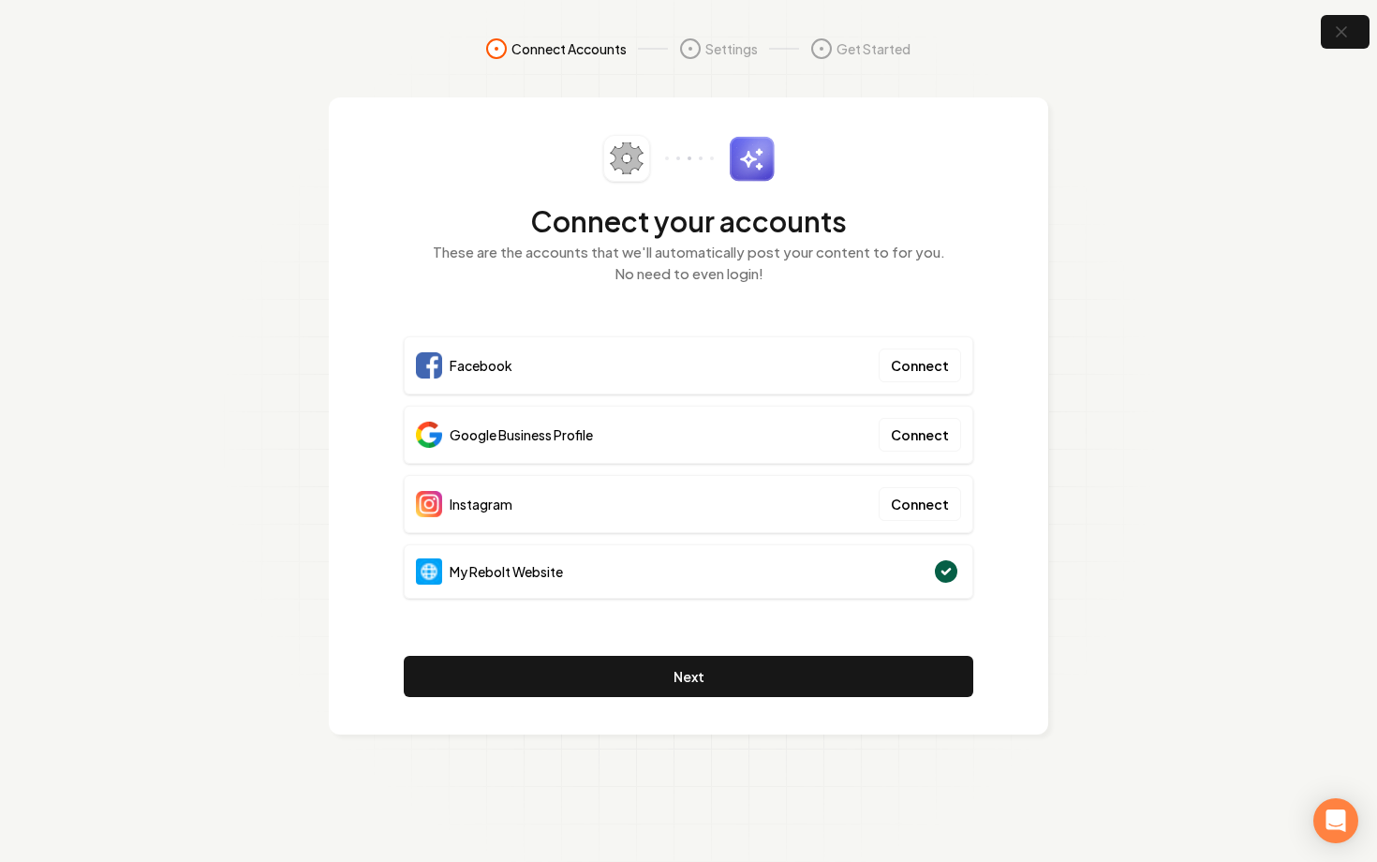
click at [1070, 540] on section "Connect Accounts Settings Get Started Connect your accounts These are the accou…" at bounding box center [688, 431] width 1377 height 862
click at [930, 375] on button "Connect" at bounding box center [920, 365] width 82 height 34
click at [1341, 46] on button "button" at bounding box center [1345, 32] width 61 height 42
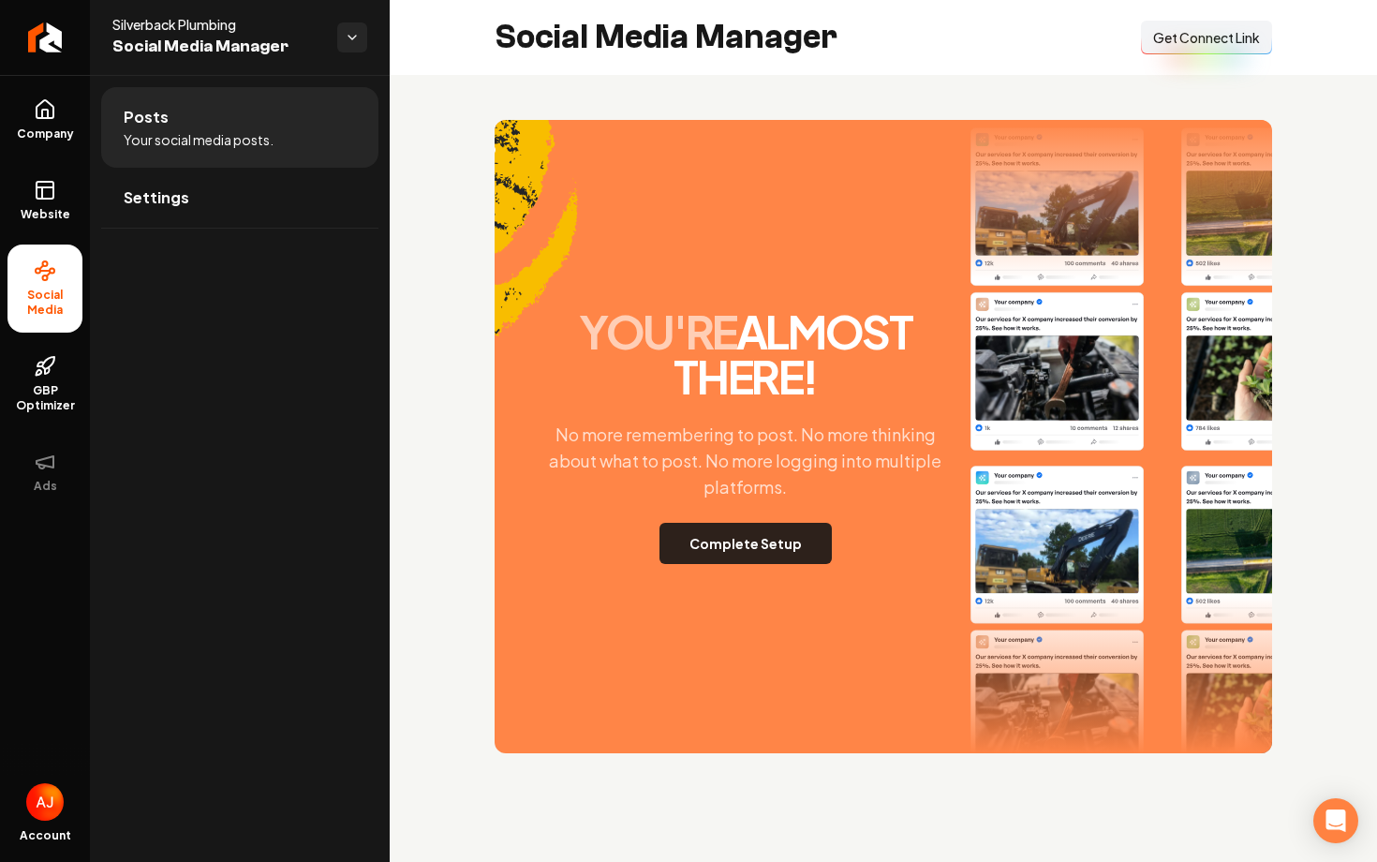
click at [775, 548] on button "Complete Setup" at bounding box center [745, 543] width 172 height 41
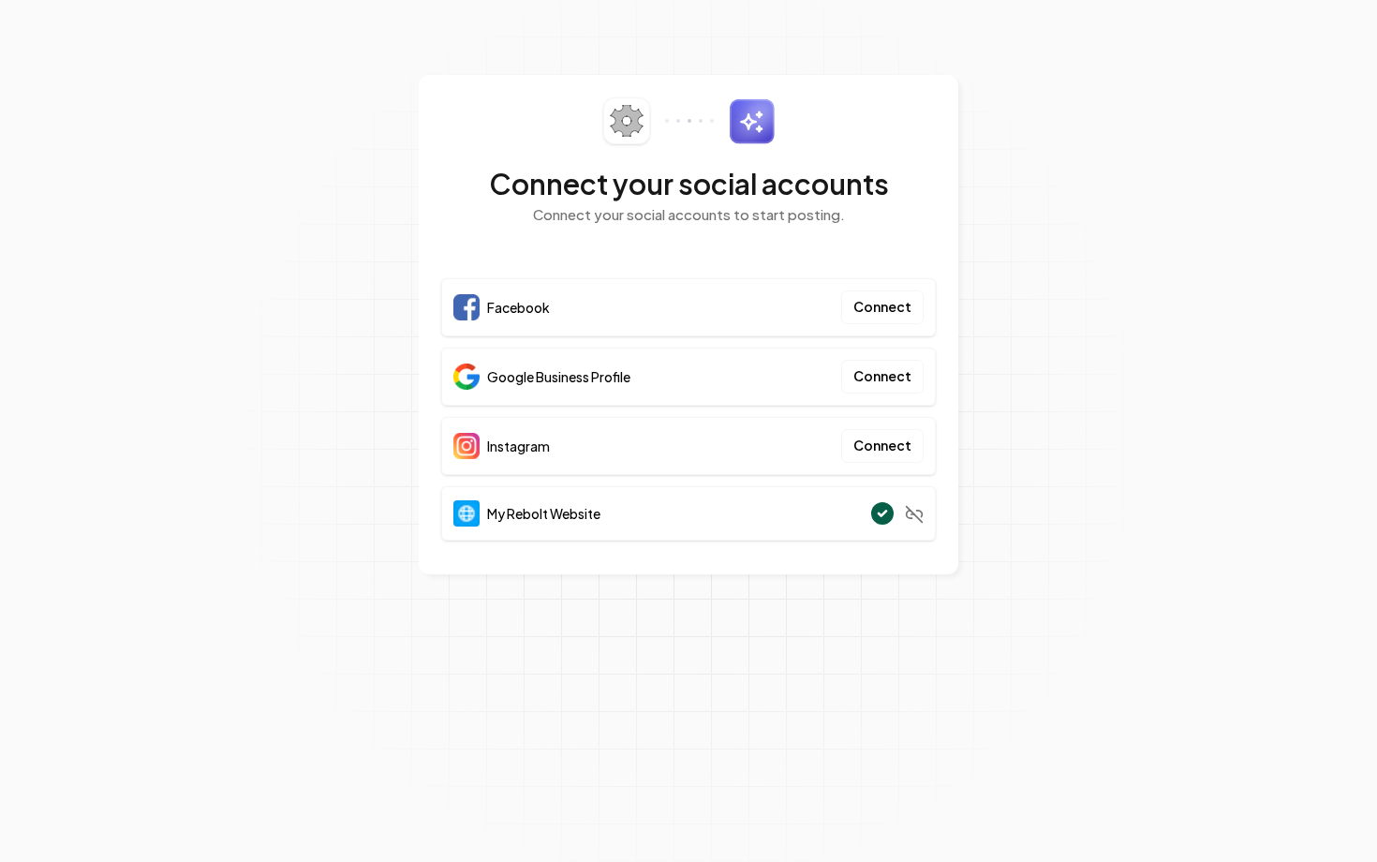
click at [1200, 280] on section "Connect your social accounts Connect your social accounts to start posting. Fac…" at bounding box center [688, 431] width 1377 height 862
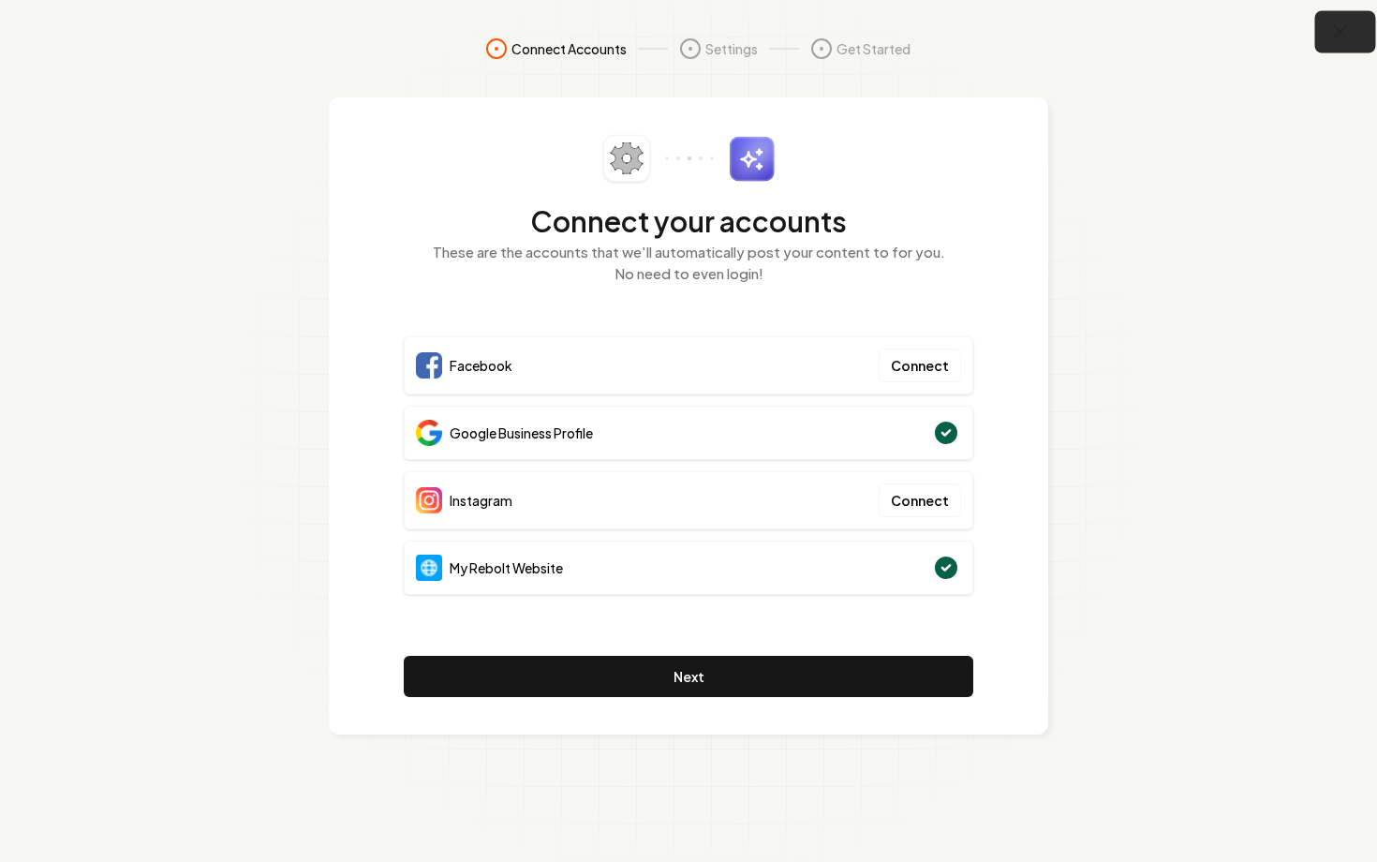
click at [1341, 43] on icon "button" at bounding box center [1340, 32] width 23 height 23
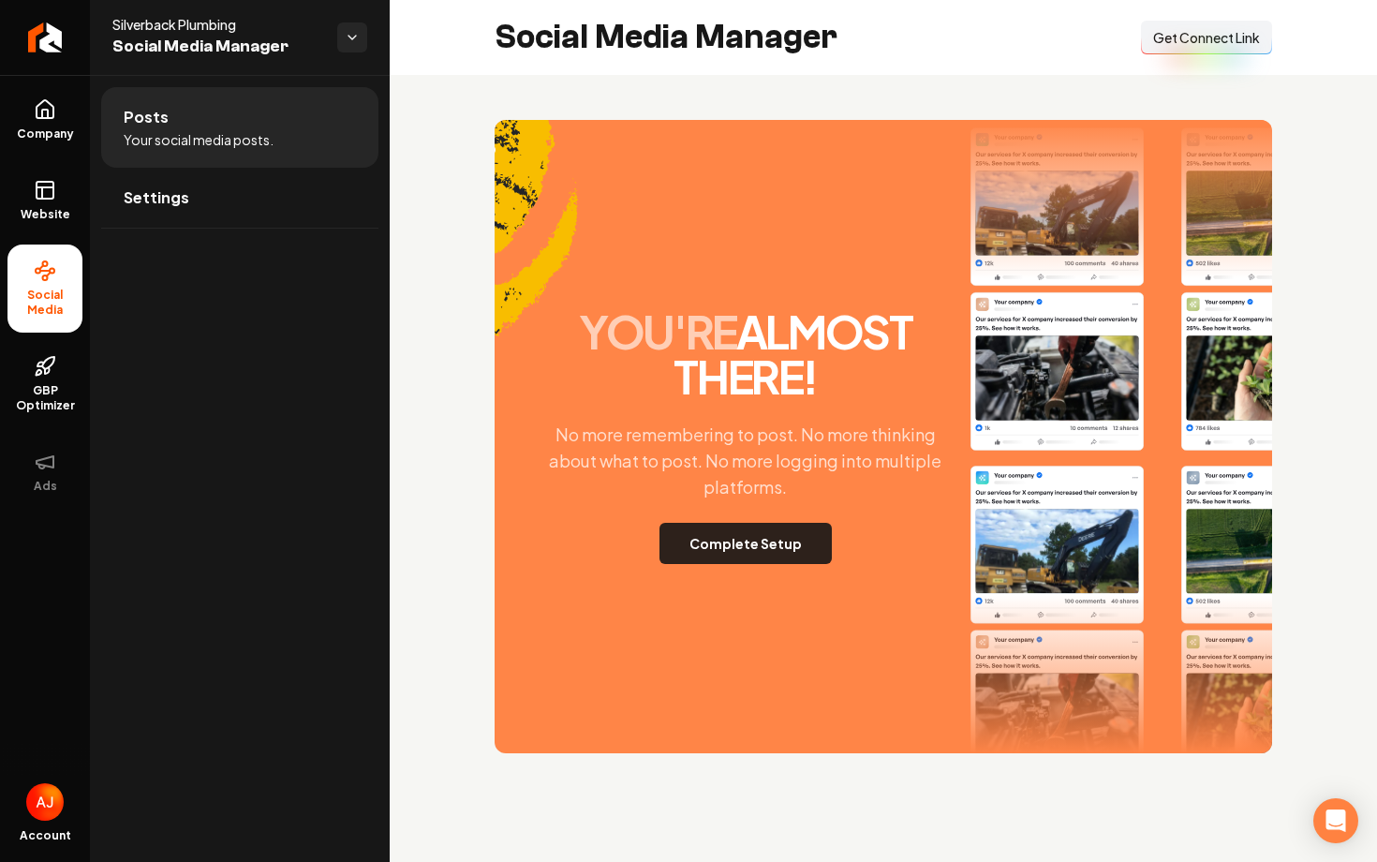
click at [781, 560] on button "Complete Setup" at bounding box center [745, 543] width 172 height 41
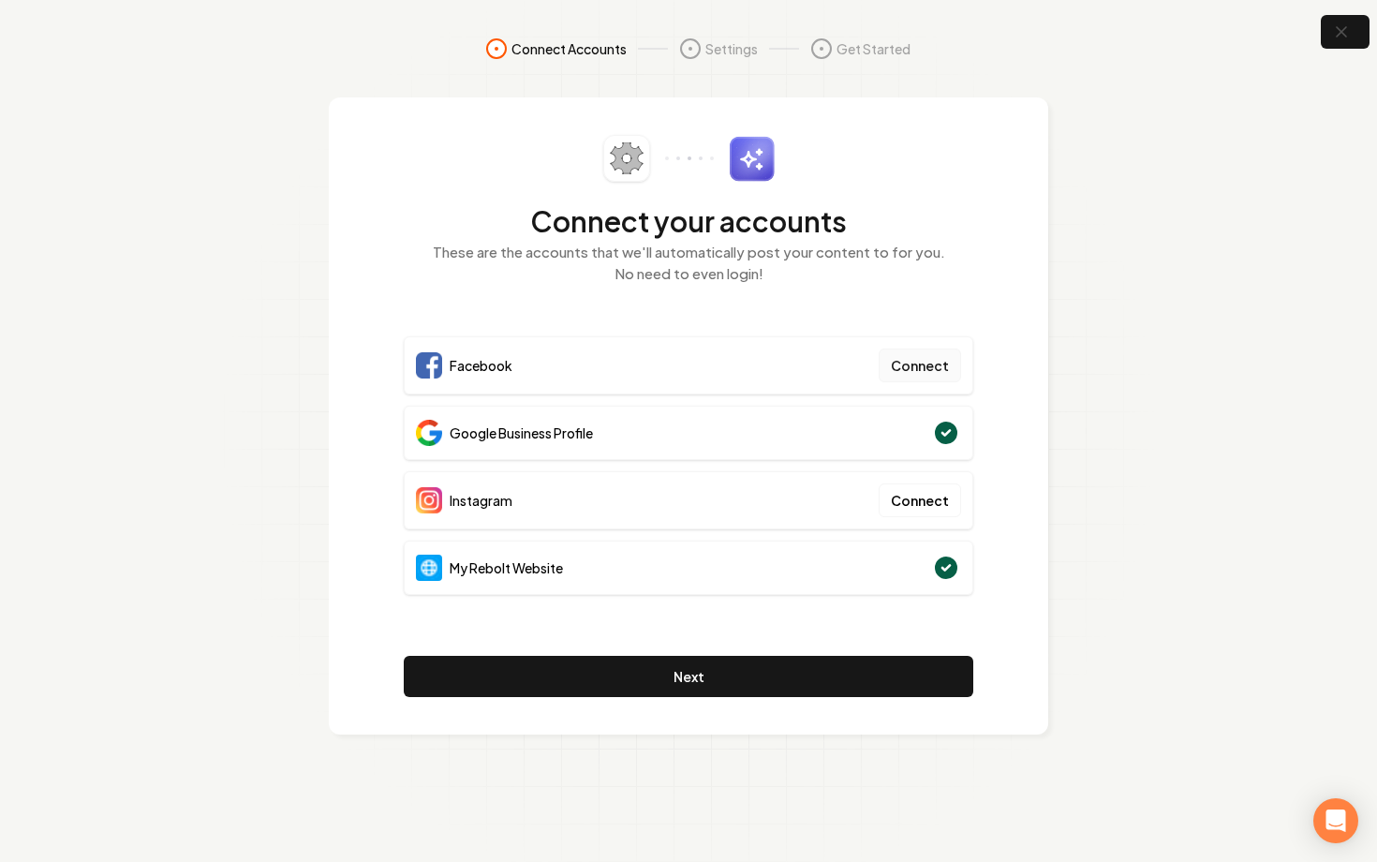
click at [911, 353] on button "Connect" at bounding box center [920, 365] width 82 height 34
click at [910, 377] on button "Connect" at bounding box center [920, 365] width 82 height 34
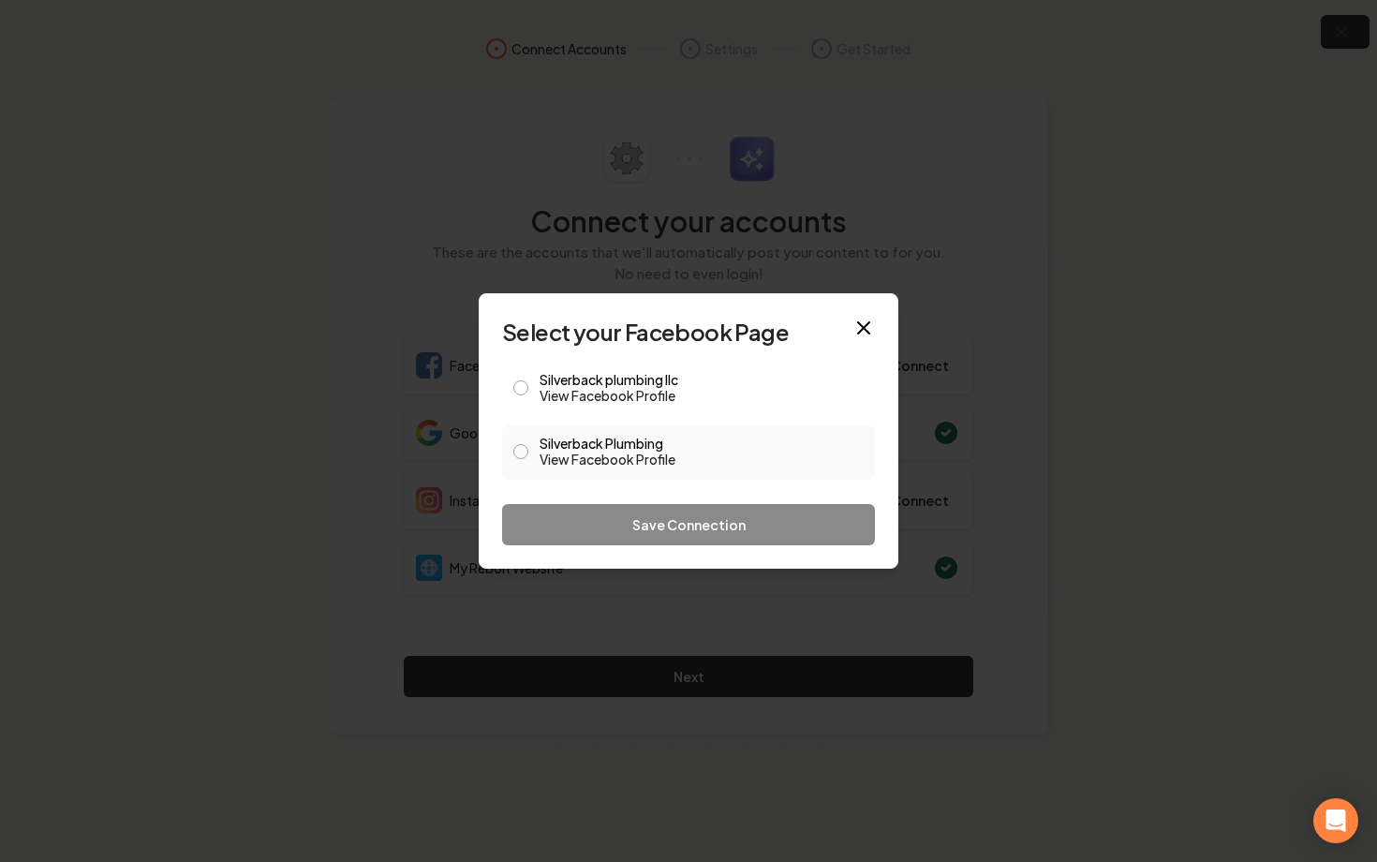
click at [522, 449] on button "Silverback Plumbing View Facebook Profile" at bounding box center [520, 451] width 15 height 15
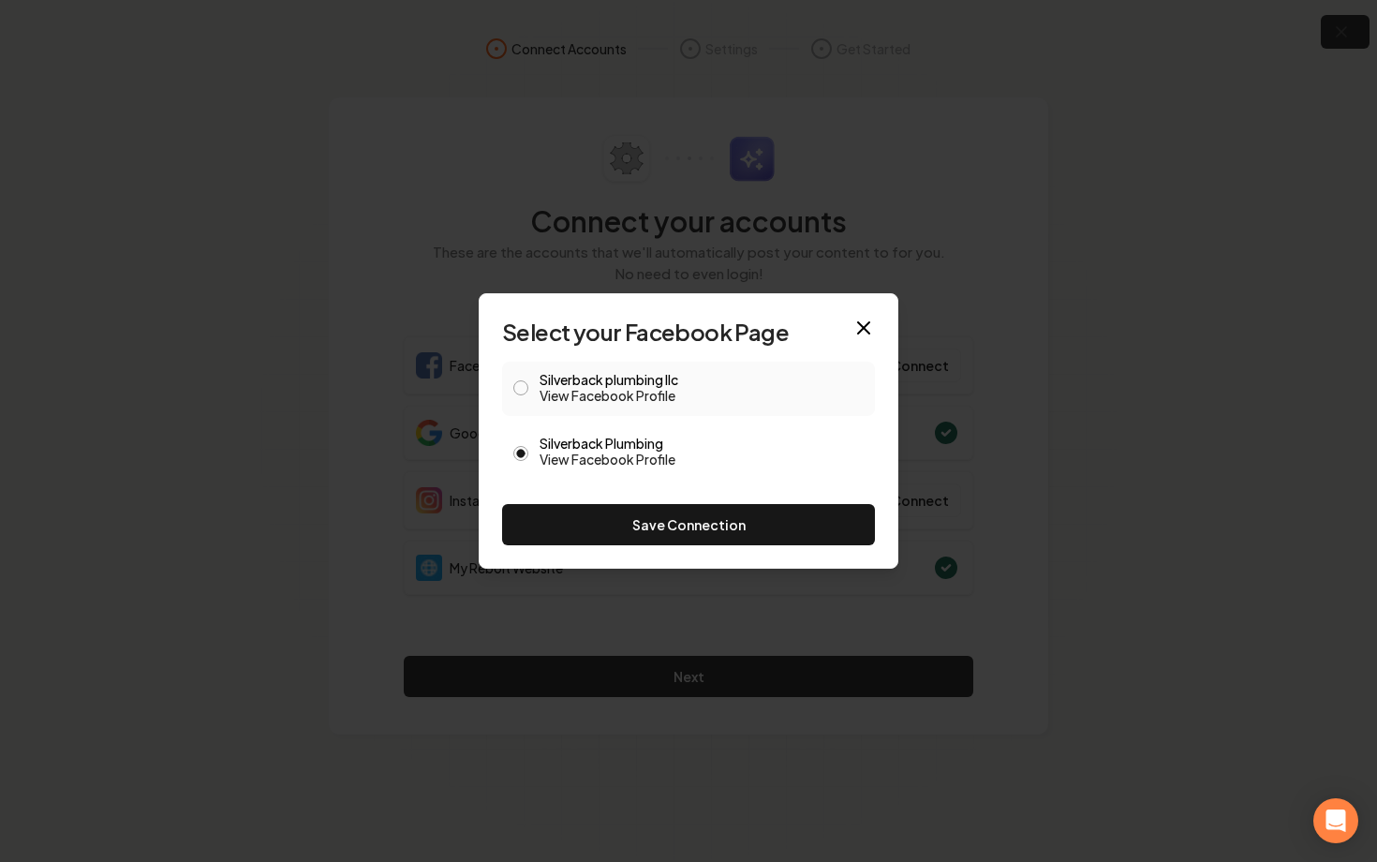
click at [517, 392] on button "Silverback plumbing llc View Facebook Profile" at bounding box center [520, 387] width 15 height 15
click at [569, 526] on button "Save Connection" at bounding box center [688, 524] width 373 height 41
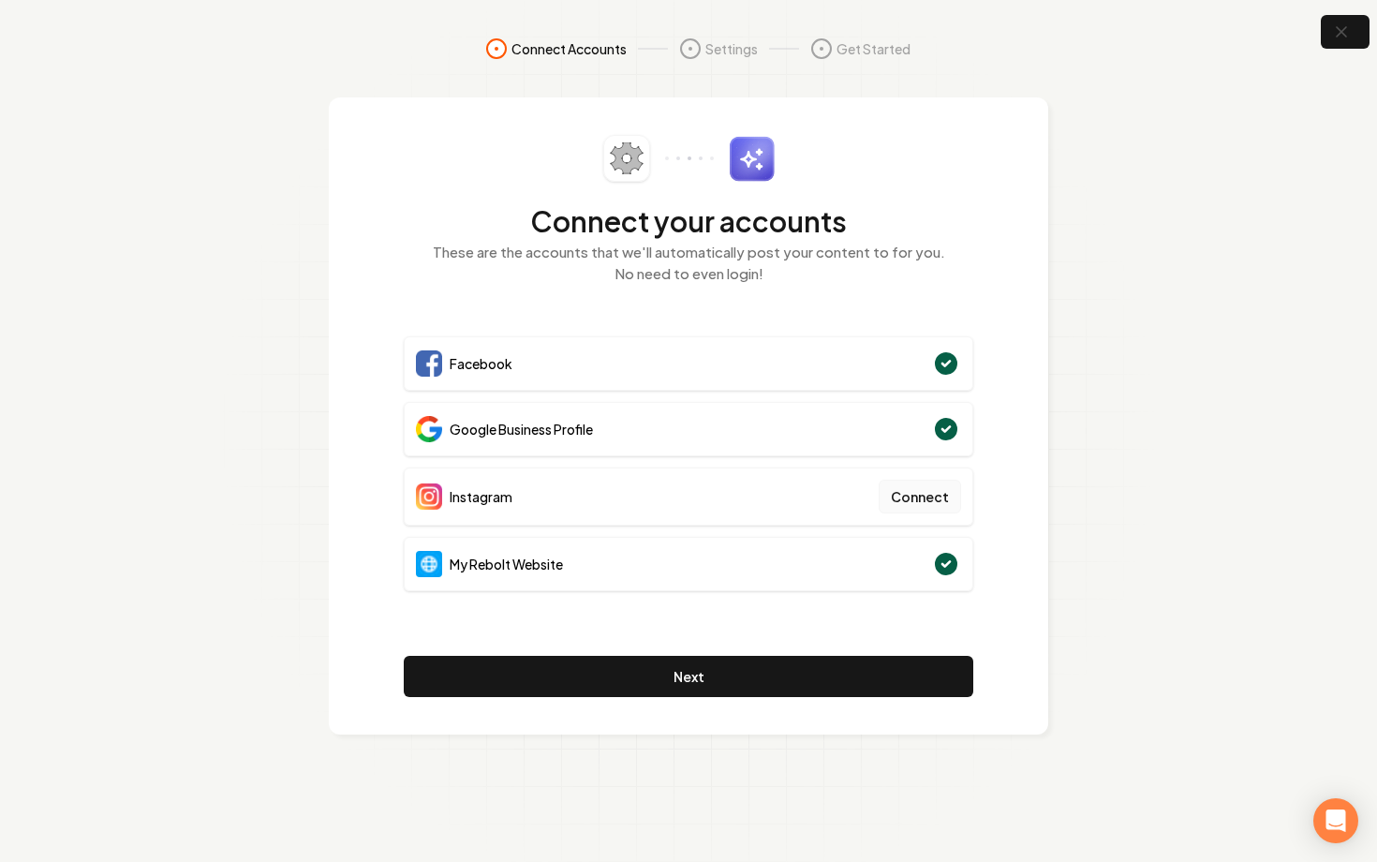
click at [901, 502] on button "Connect" at bounding box center [920, 497] width 82 height 34
click at [911, 507] on button "Connect" at bounding box center [920, 497] width 82 height 34
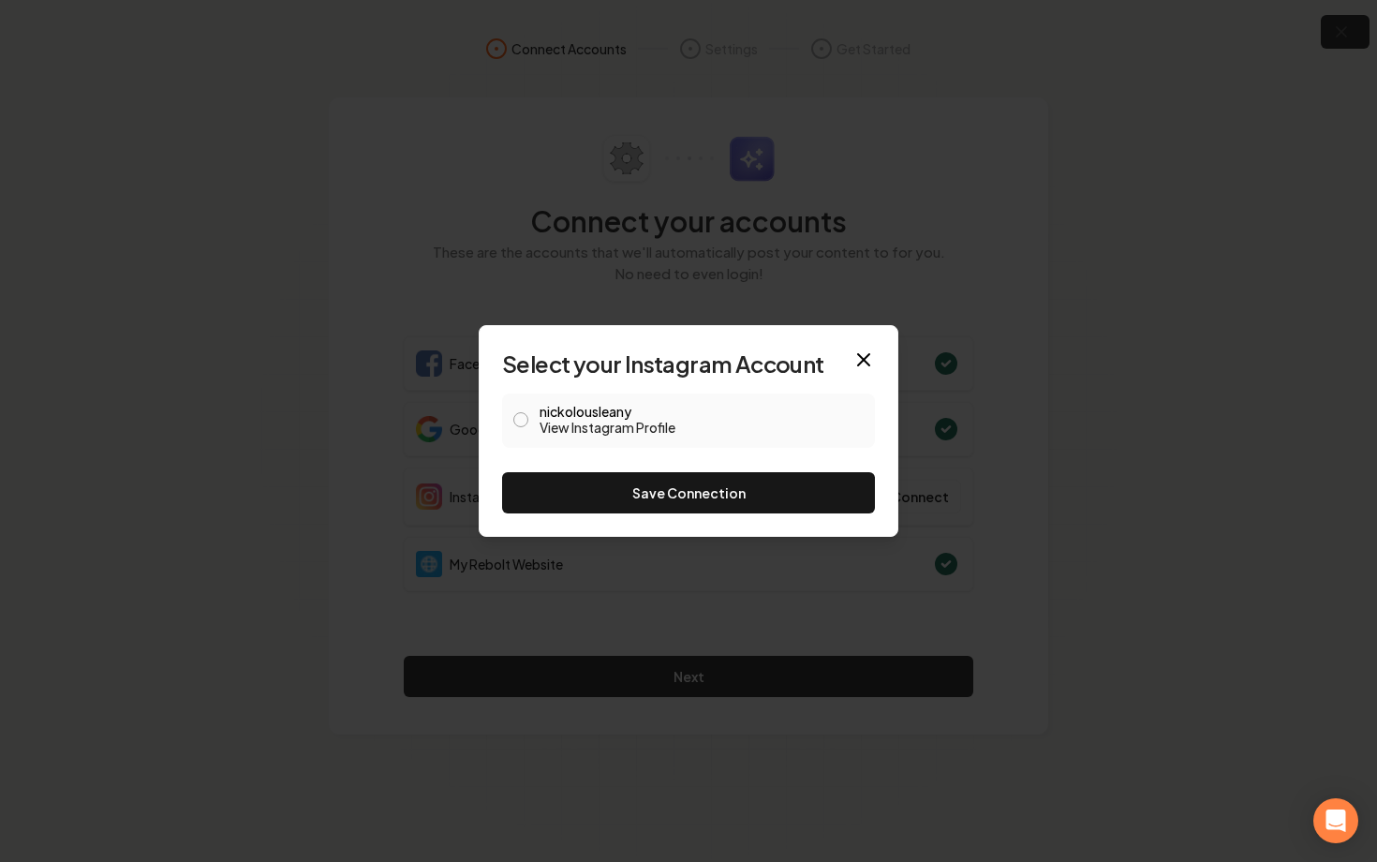
click at [524, 421] on button "nickolousleany View Instagram Profile" at bounding box center [520, 419] width 15 height 15
click at [631, 498] on button "Save Connection" at bounding box center [688, 492] width 373 height 41
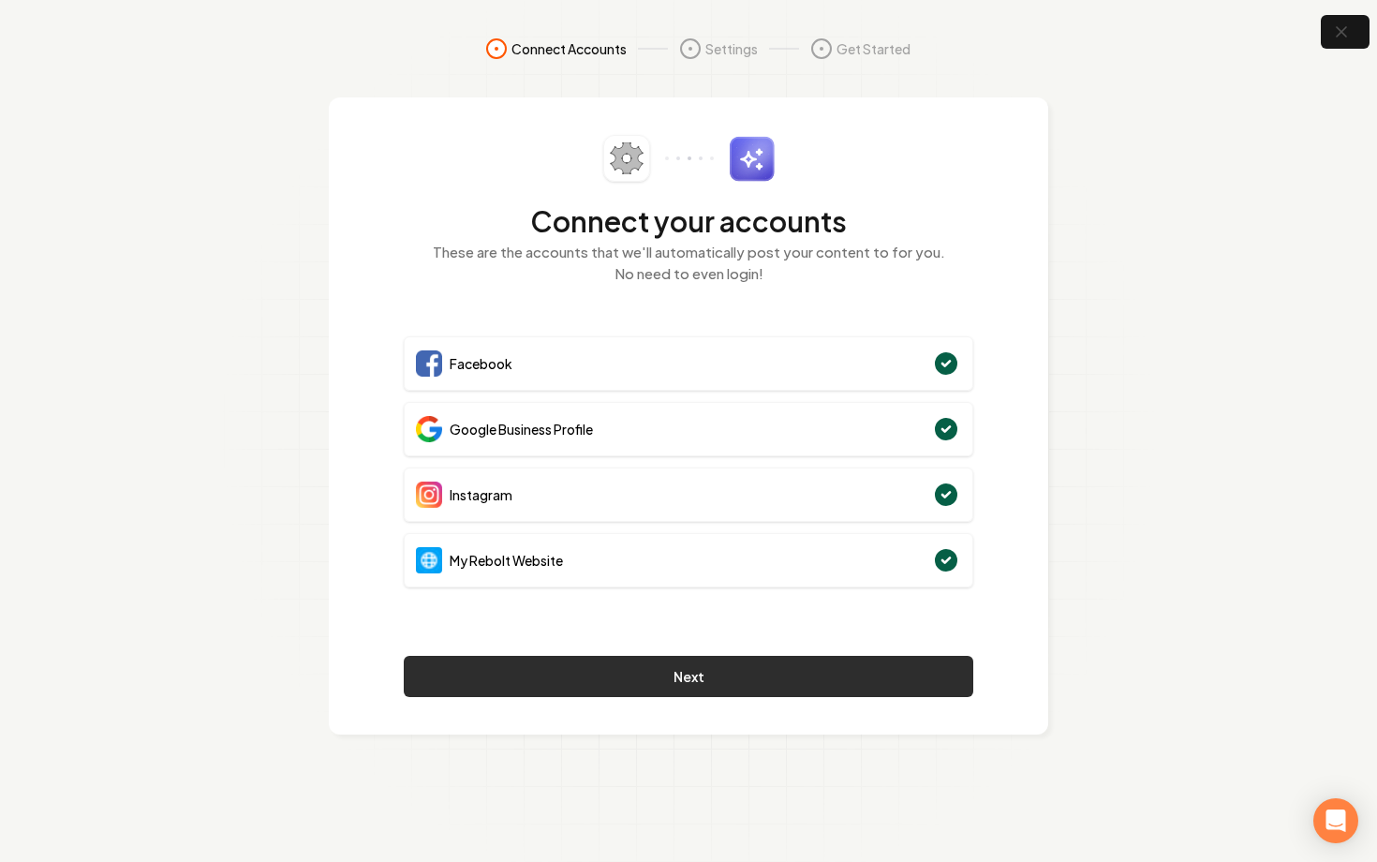
click at [800, 691] on button "Next" at bounding box center [688, 676] width 569 height 41
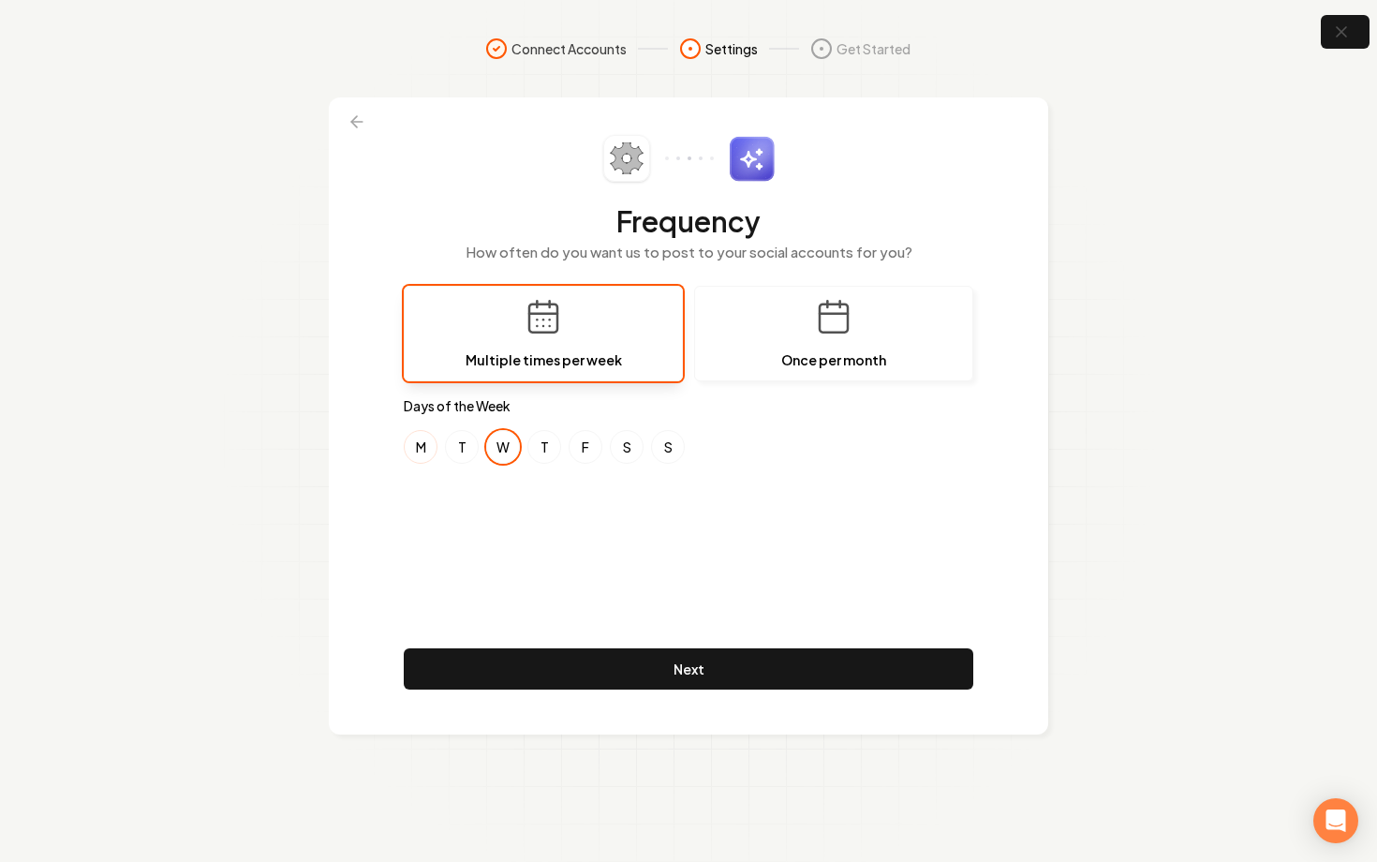
click at [419, 445] on button "M" at bounding box center [421, 447] width 34 height 34
click at [615, 447] on button "S" at bounding box center [627, 447] width 34 height 34
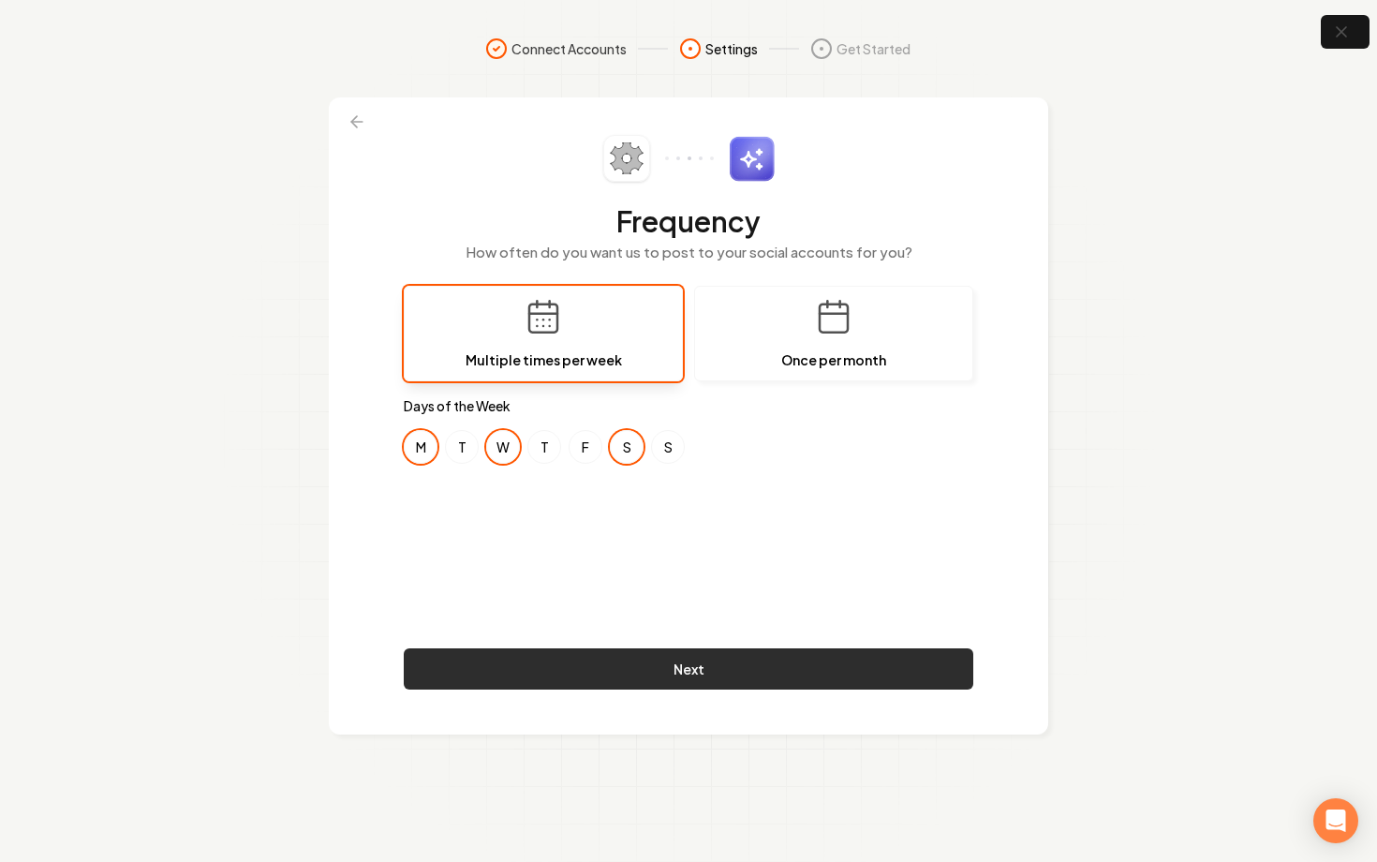
click at [674, 670] on button "Next" at bounding box center [688, 668] width 569 height 41
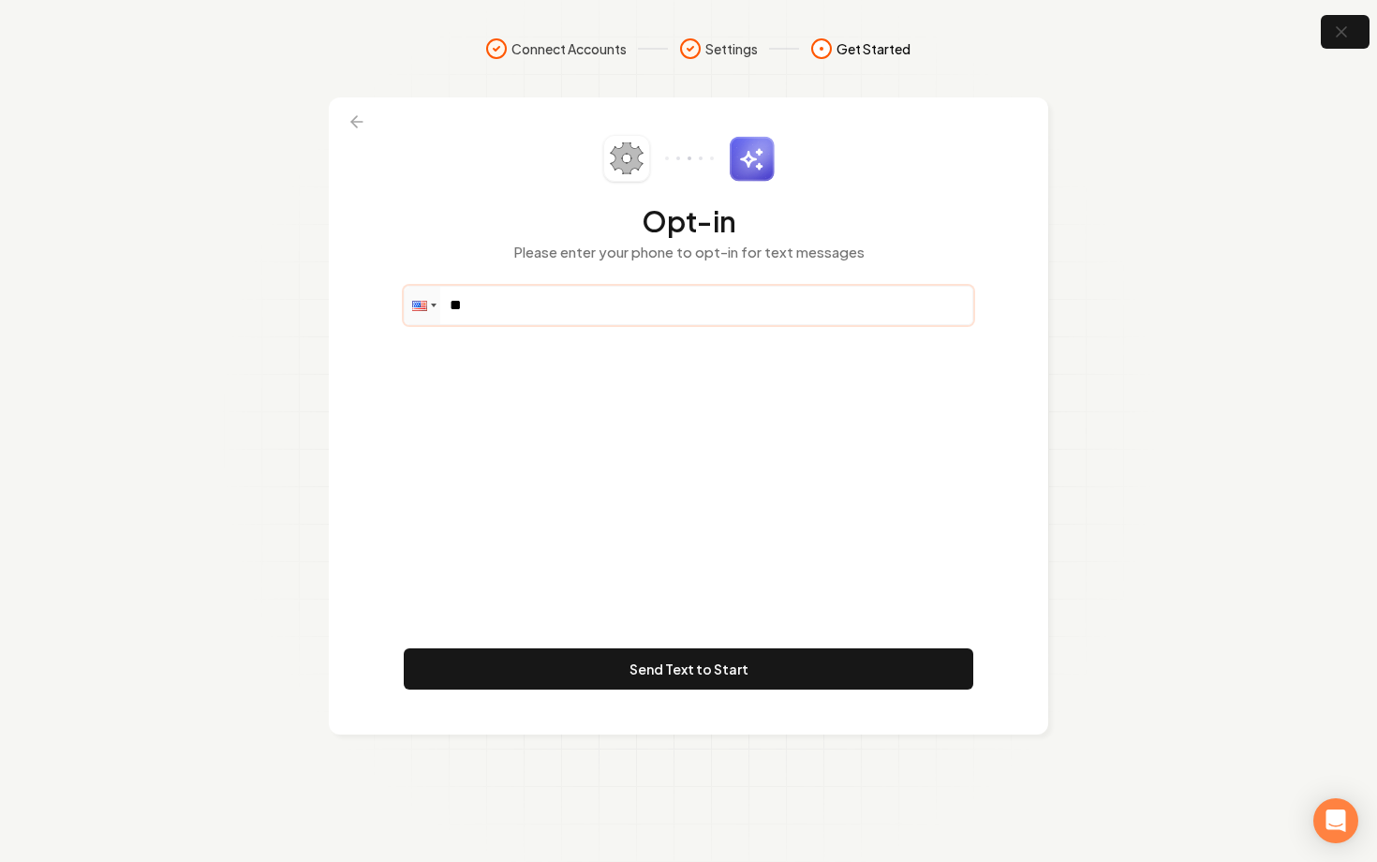
click at [543, 288] on input "**" at bounding box center [689, 305] width 568 height 37
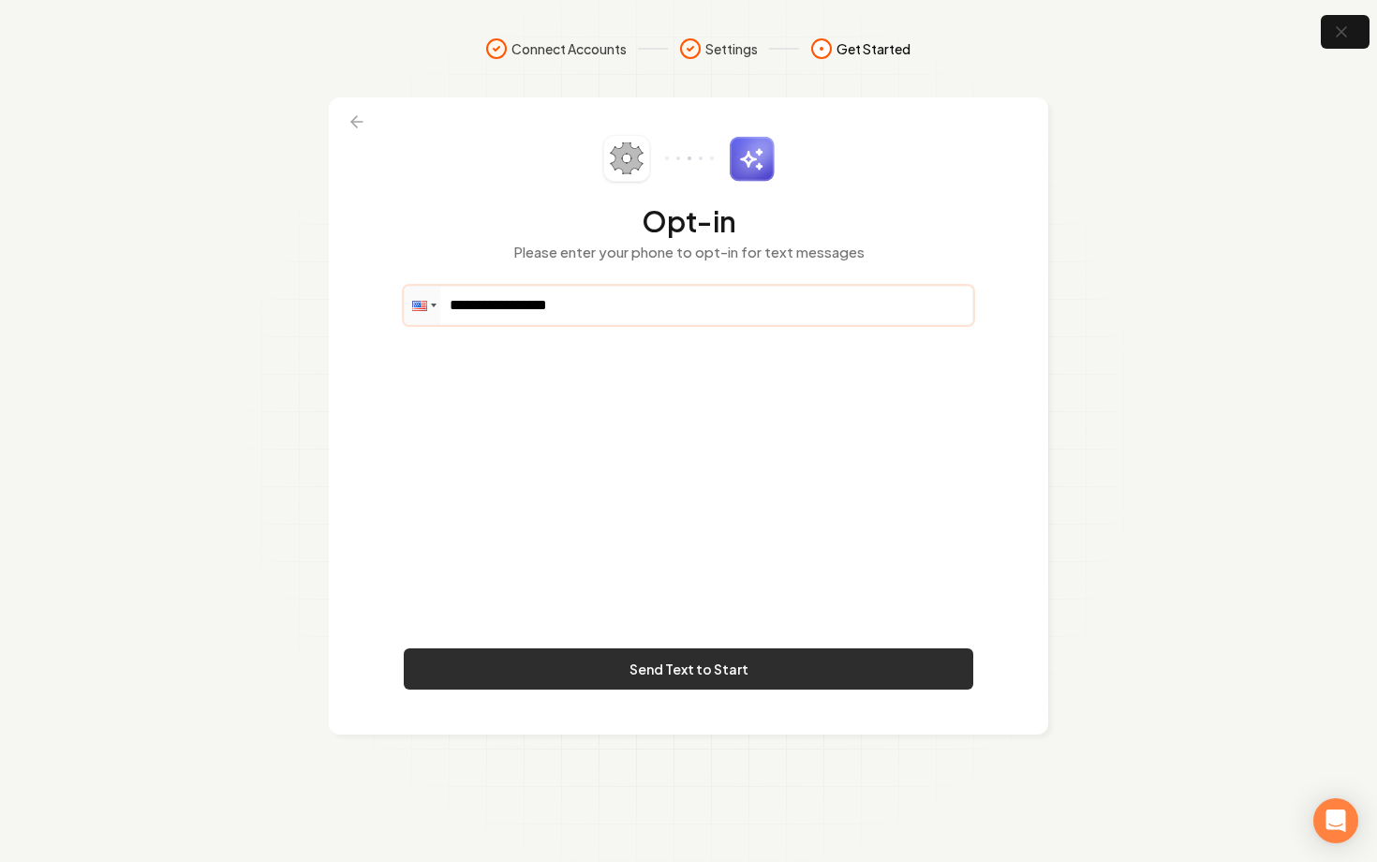
type input "**********"
click at [733, 663] on button "Send Text to Start" at bounding box center [688, 668] width 569 height 41
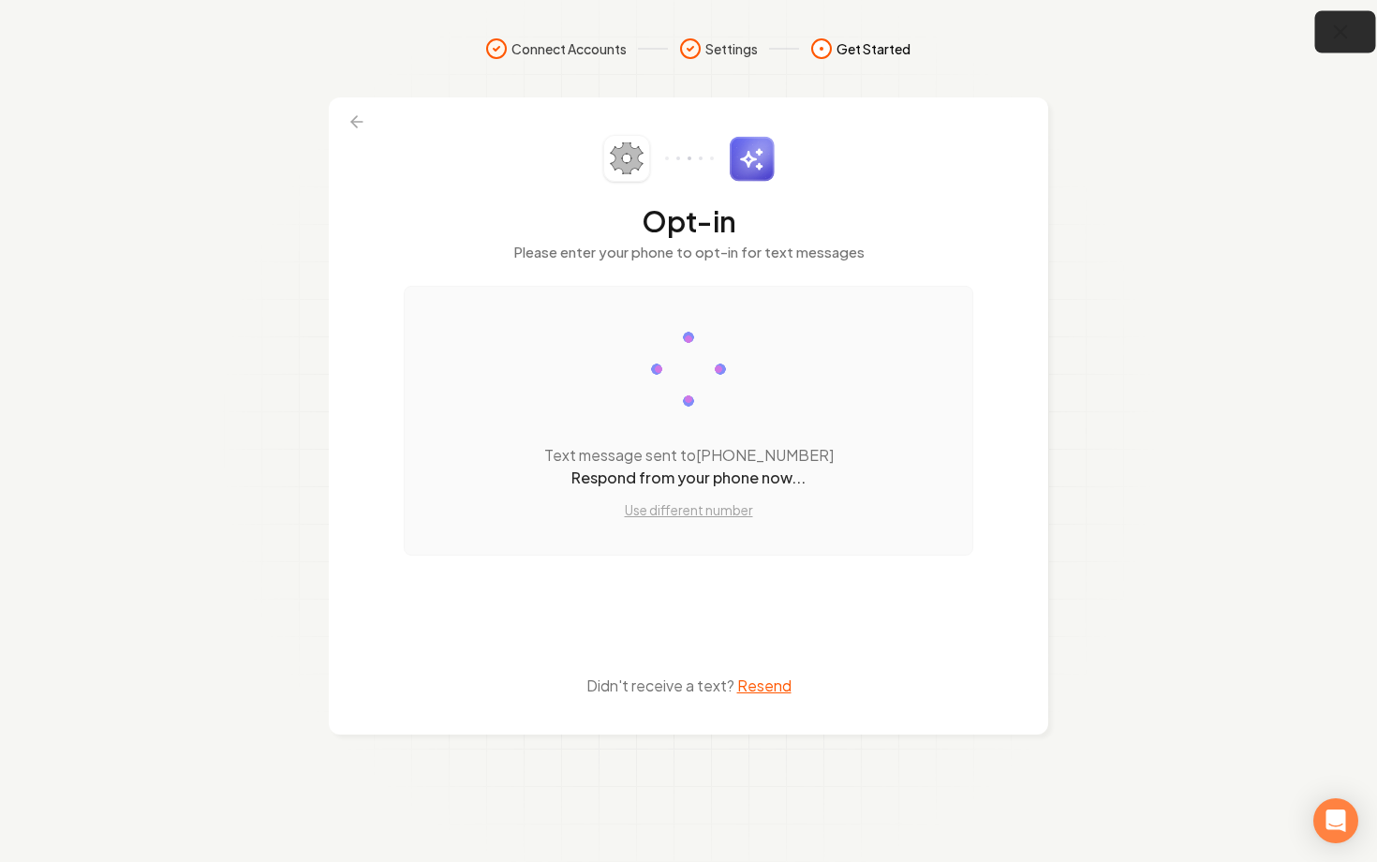
click at [1340, 22] on icon "button" at bounding box center [1340, 32] width 23 height 23
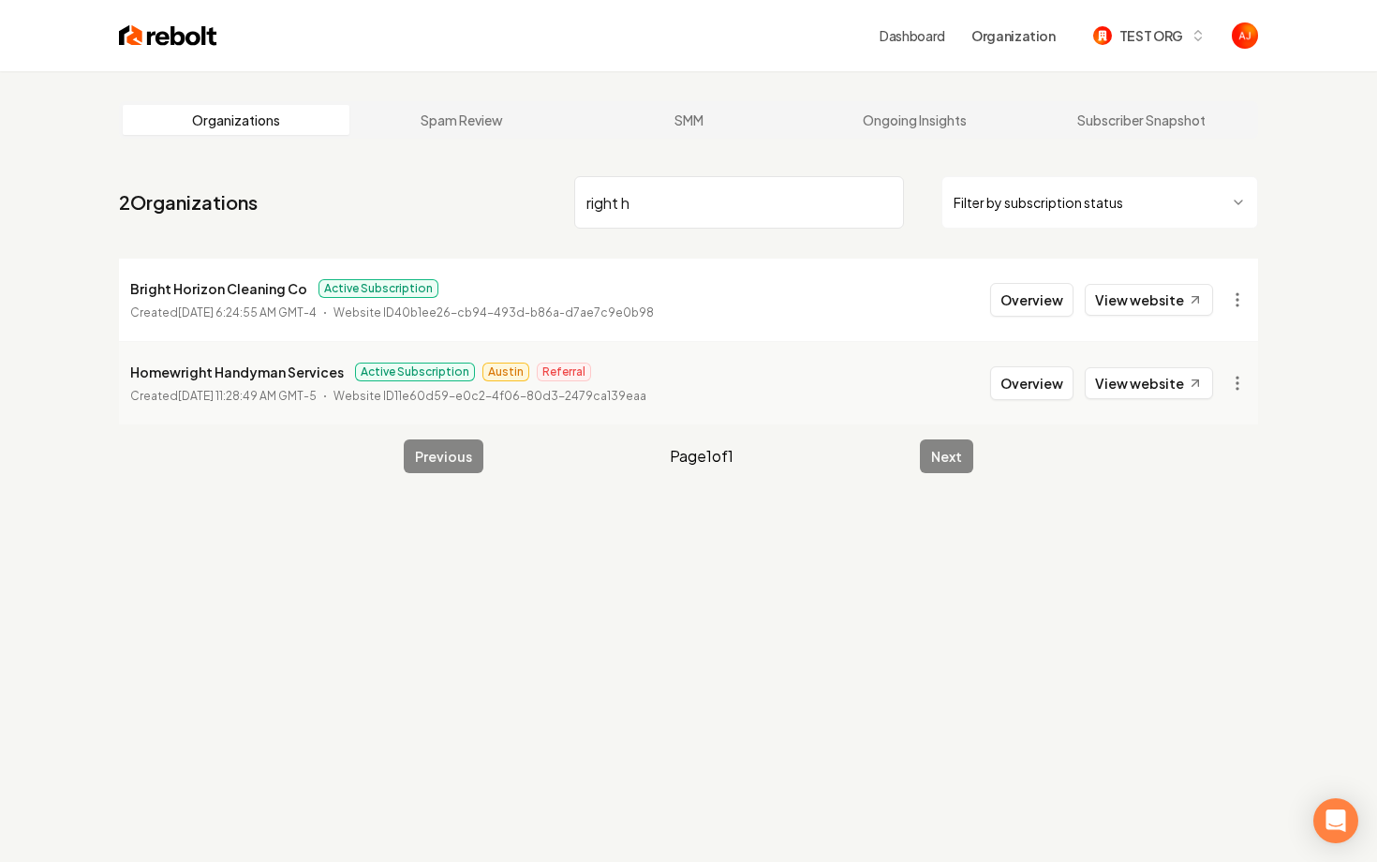
drag, startPoint x: 673, startPoint y: 214, endPoint x: 443, endPoint y: 214, distance: 230.4
click at [455, 214] on nav "2 Organizations right h Filter by subscription status" at bounding box center [688, 210] width 1139 height 82
drag, startPoint x: 659, startPoint y: 210, endPoint x: 609, endPoint y: 210, distance: 50.6
click at [609, 210] on input "right h" at bounding box center [739, 202] width 330 height 52
type input "r"
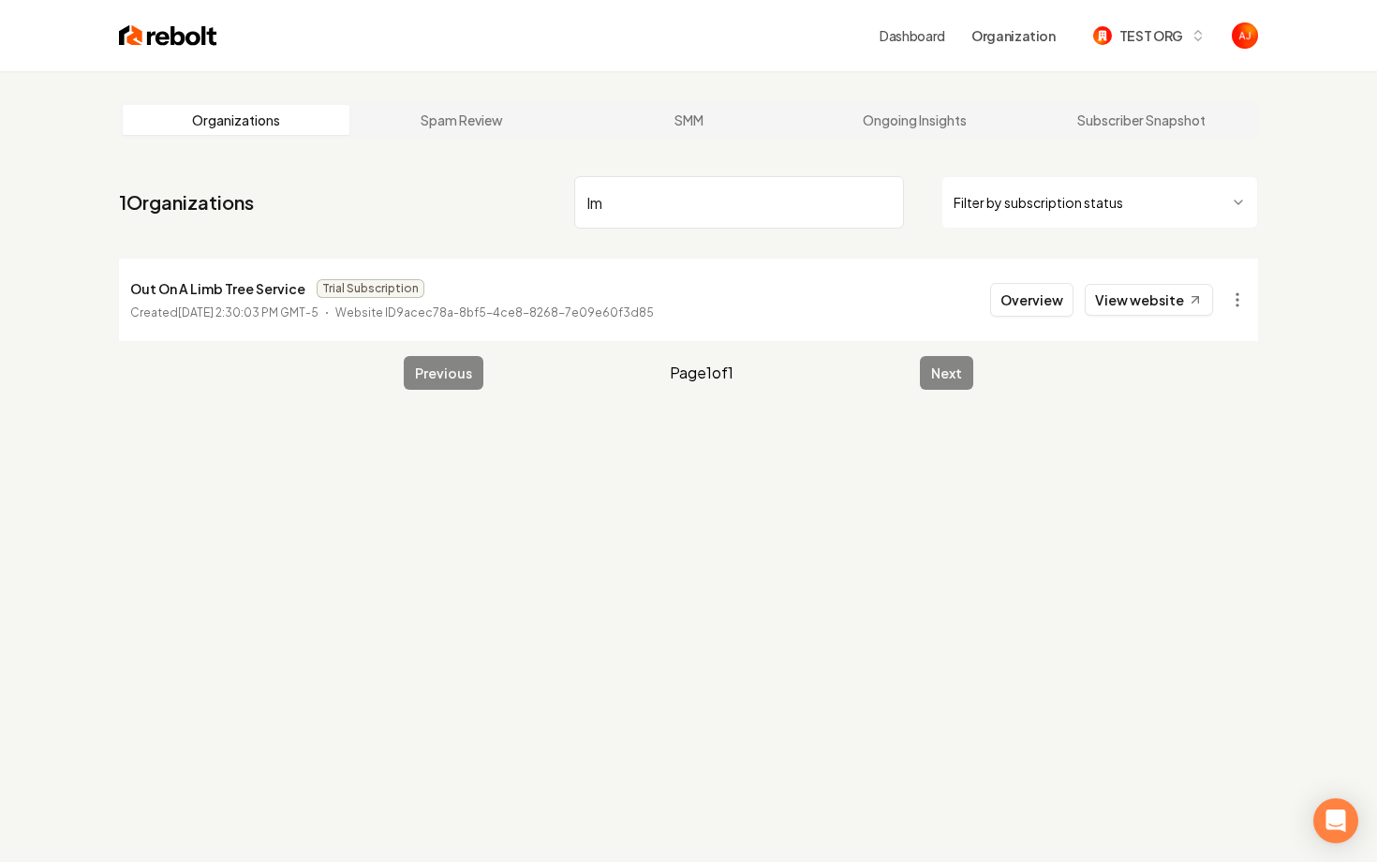
type input "I"
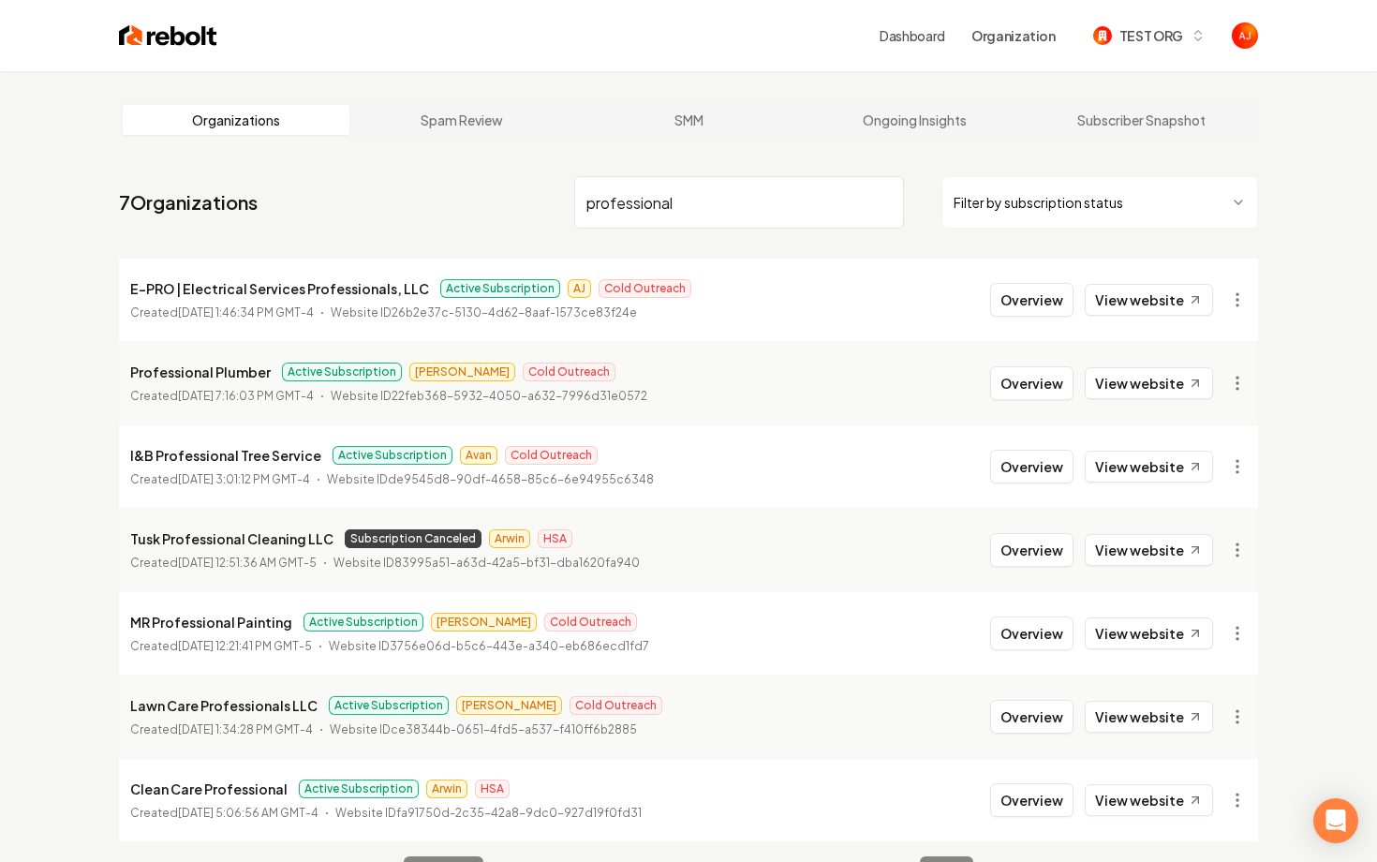
scroll to position [71, 0]
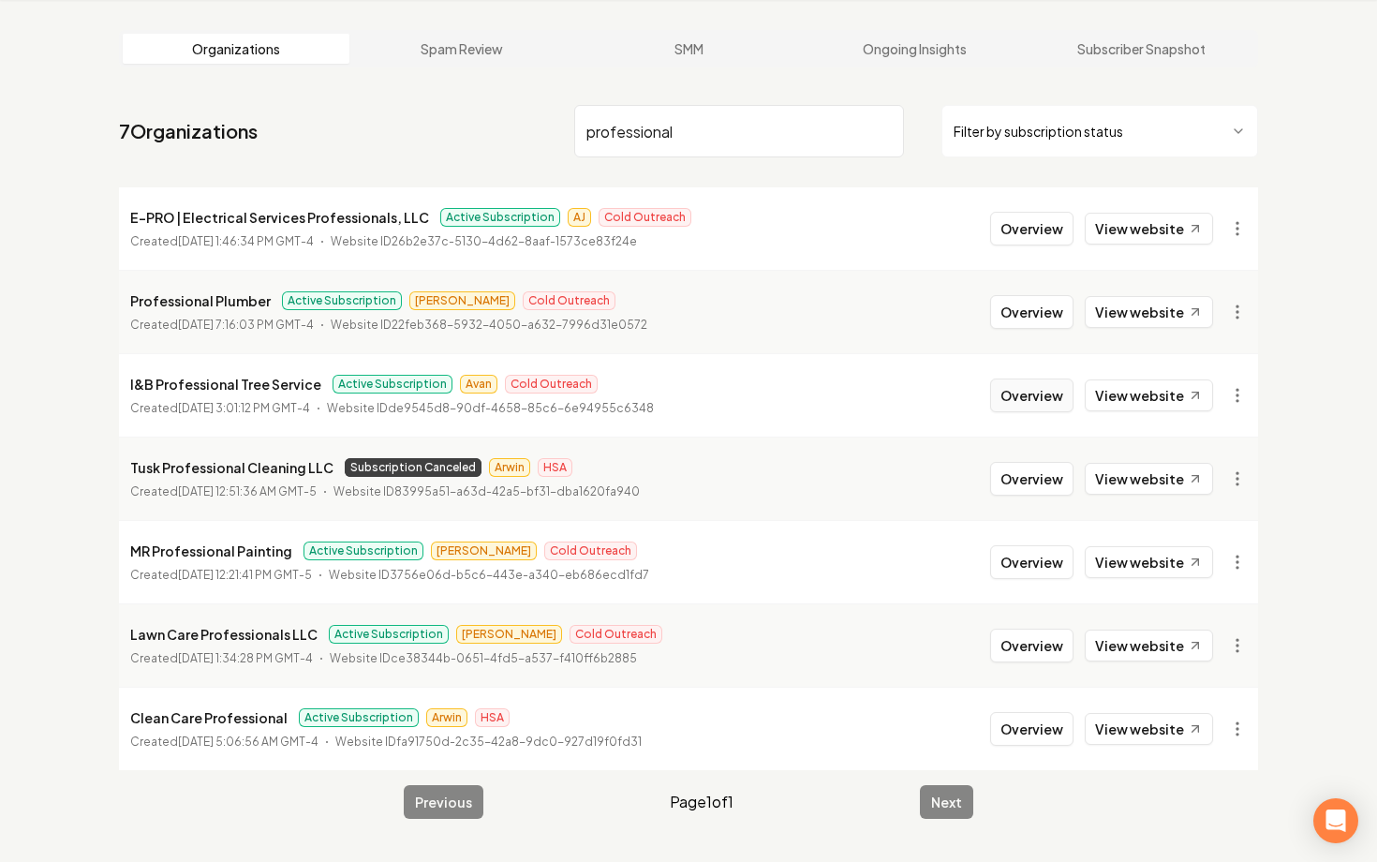
type input "professional"
click at [1029, 403] on button "Overview" at bounding box center [1031, 395] width 83 height 34
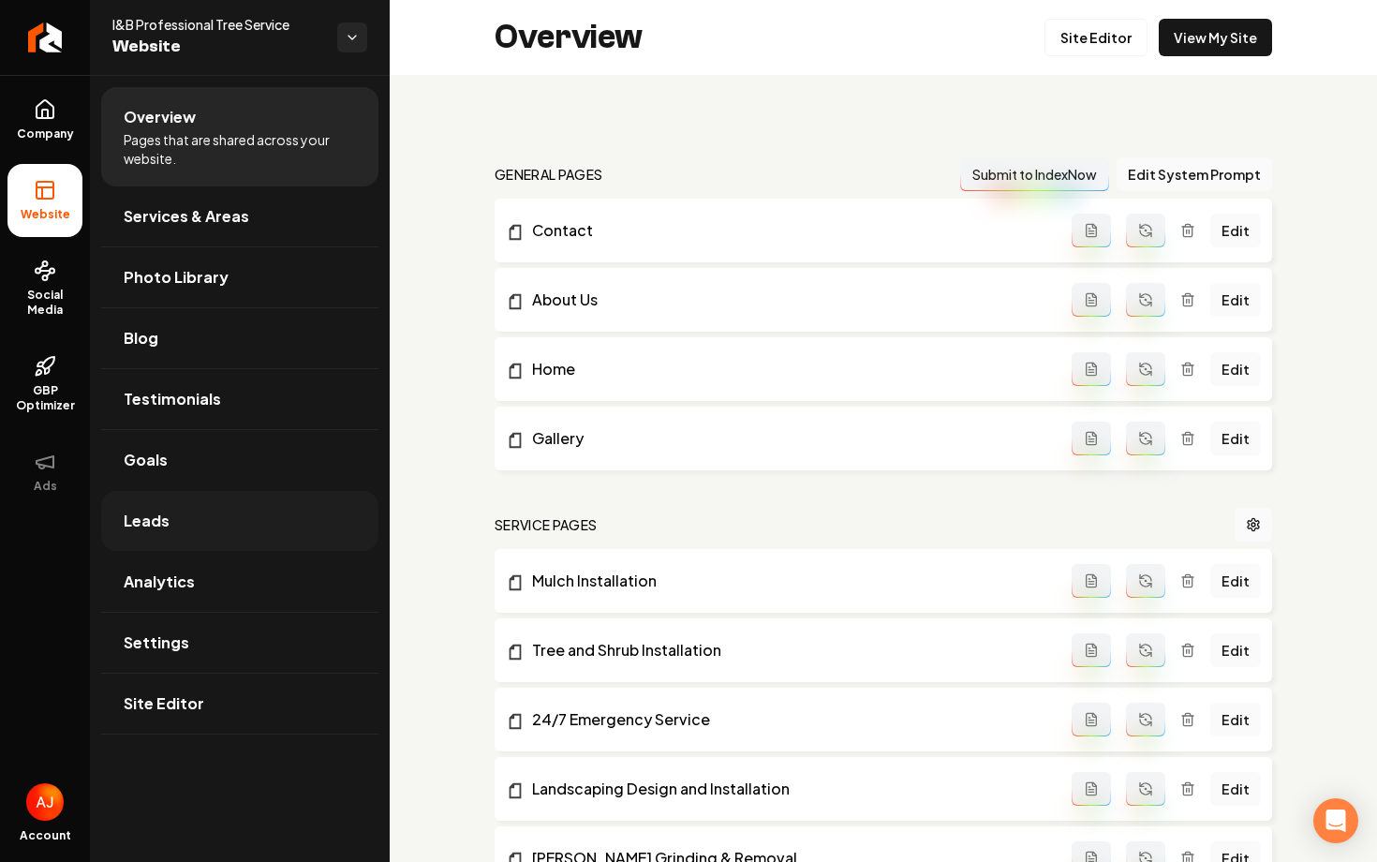
click at [187, 521] on link "Leads" at bounding box center [239, 521] width 277 height 60
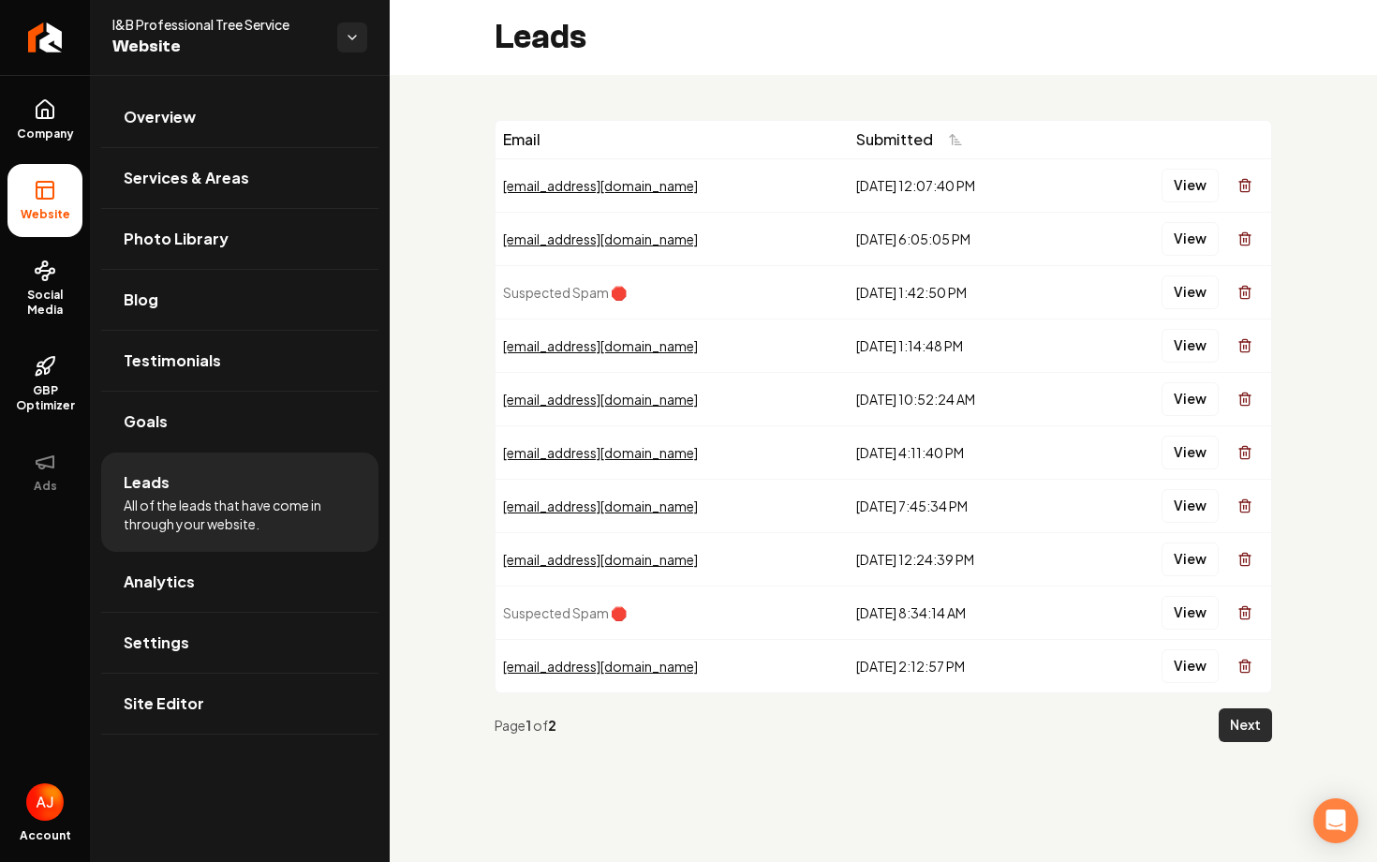
click at [1235, 715] on button "Next" at bounding box center [1244, 725] width 53 height 34
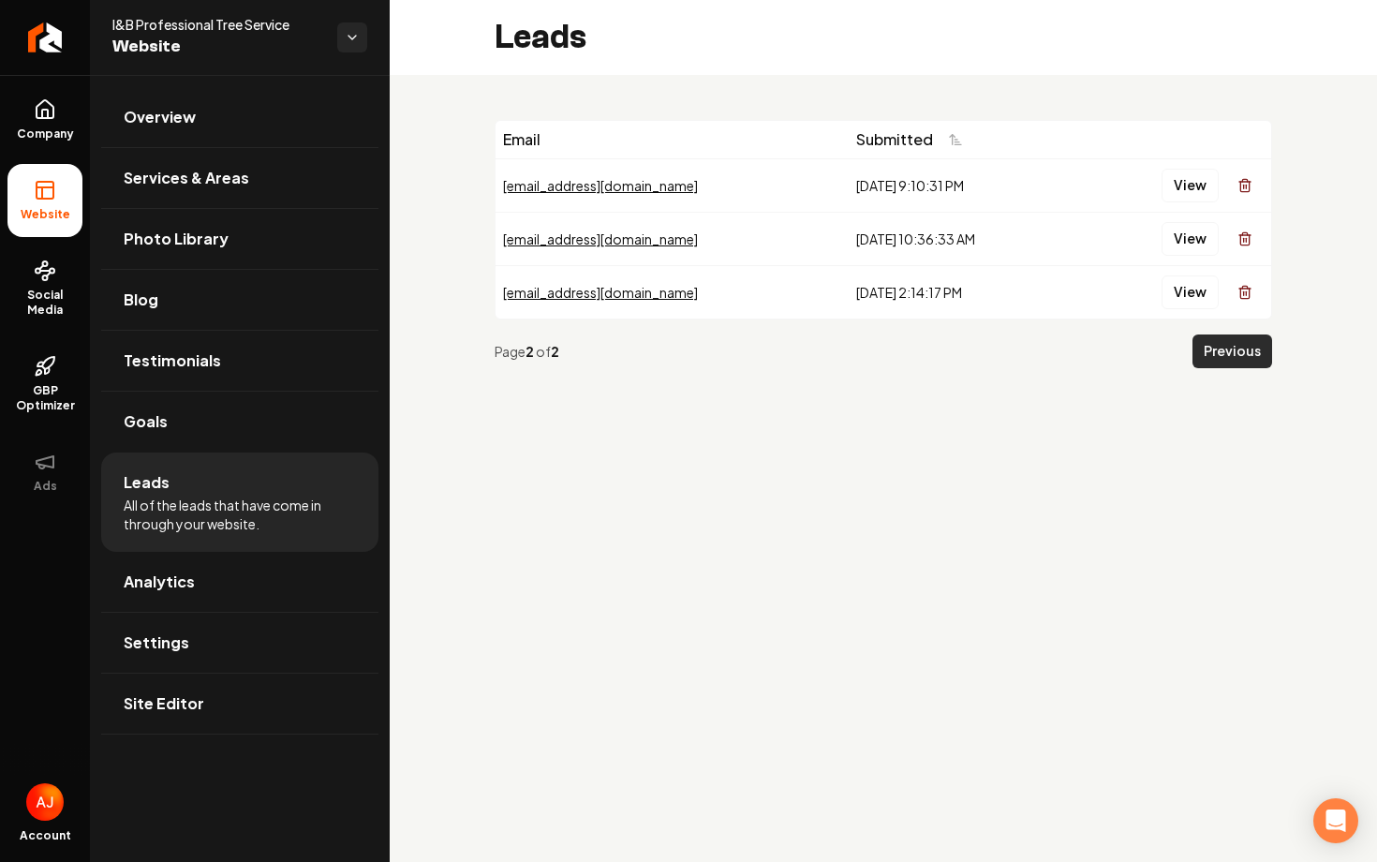
click at [1234, 347] on button "Previous" at bounding box center [1232, 351] width 80 height 34
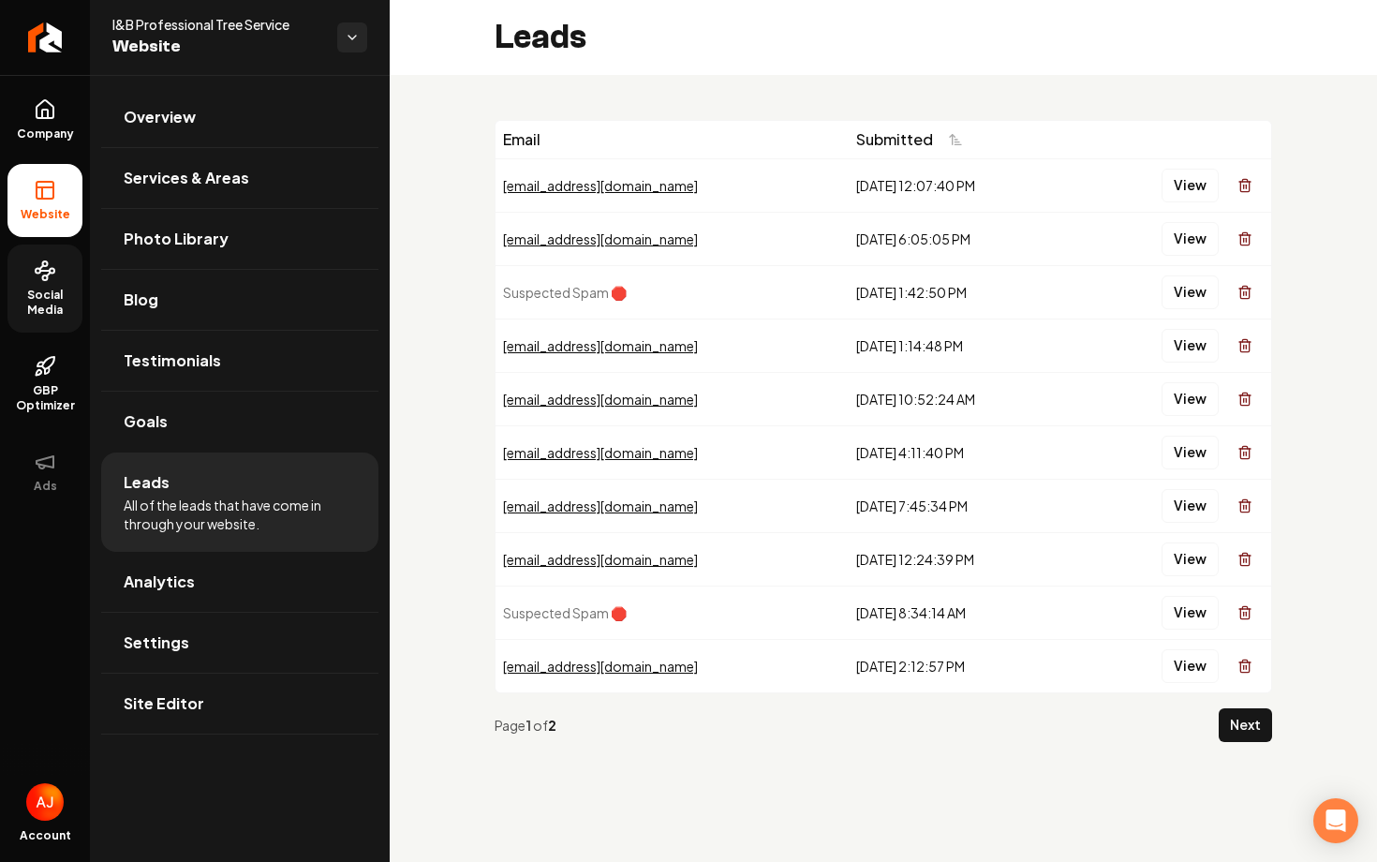
click at [33, 307] on span "Social Media" at bounding box center [44, 303] width 75 height 30
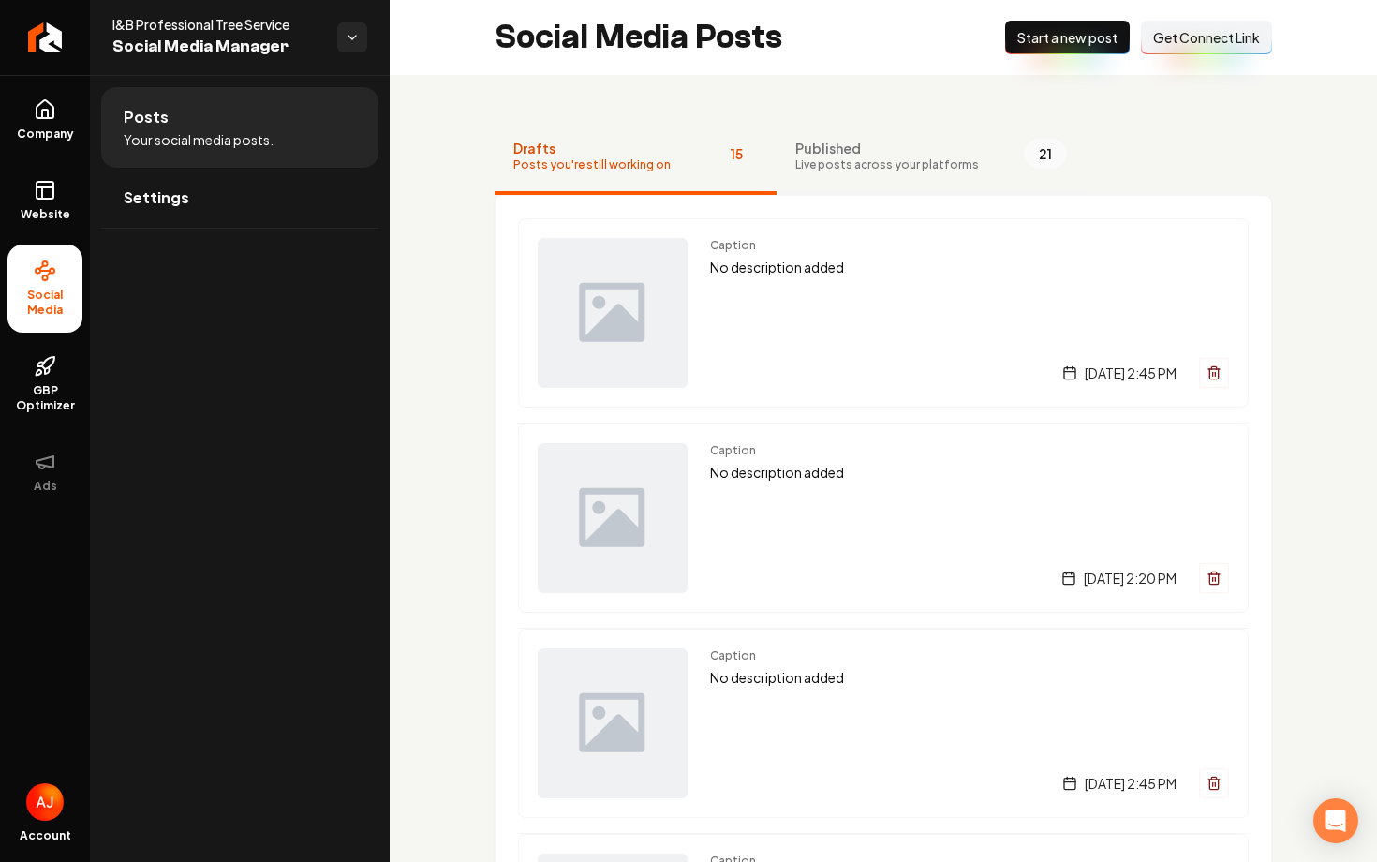
click at [818, 149] on span "Published" at bounding box center [887, 148] width 184 height 19
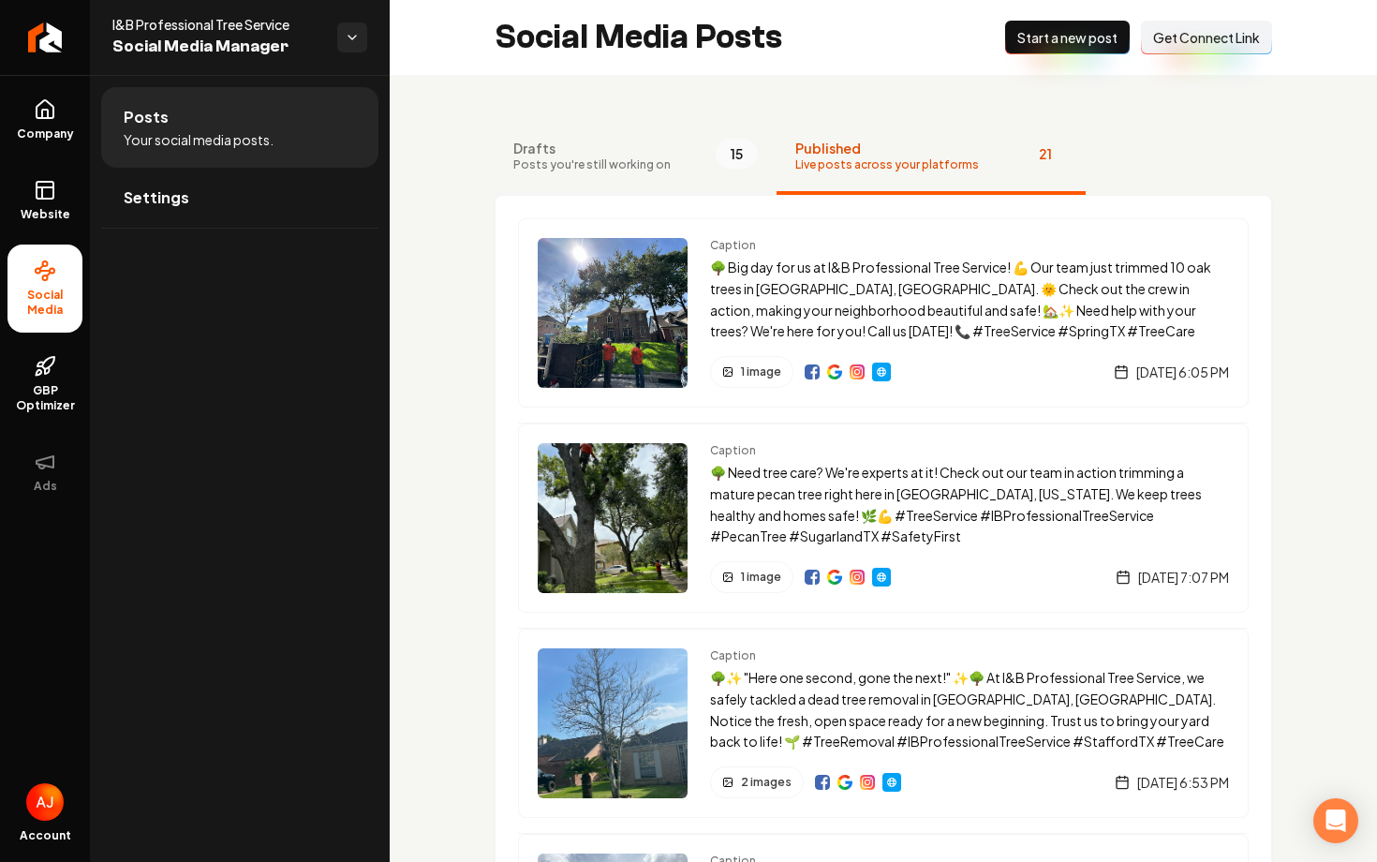
click at [608, 154] on span "Drafts" at bounding box center [591, 148] width 157 height 19
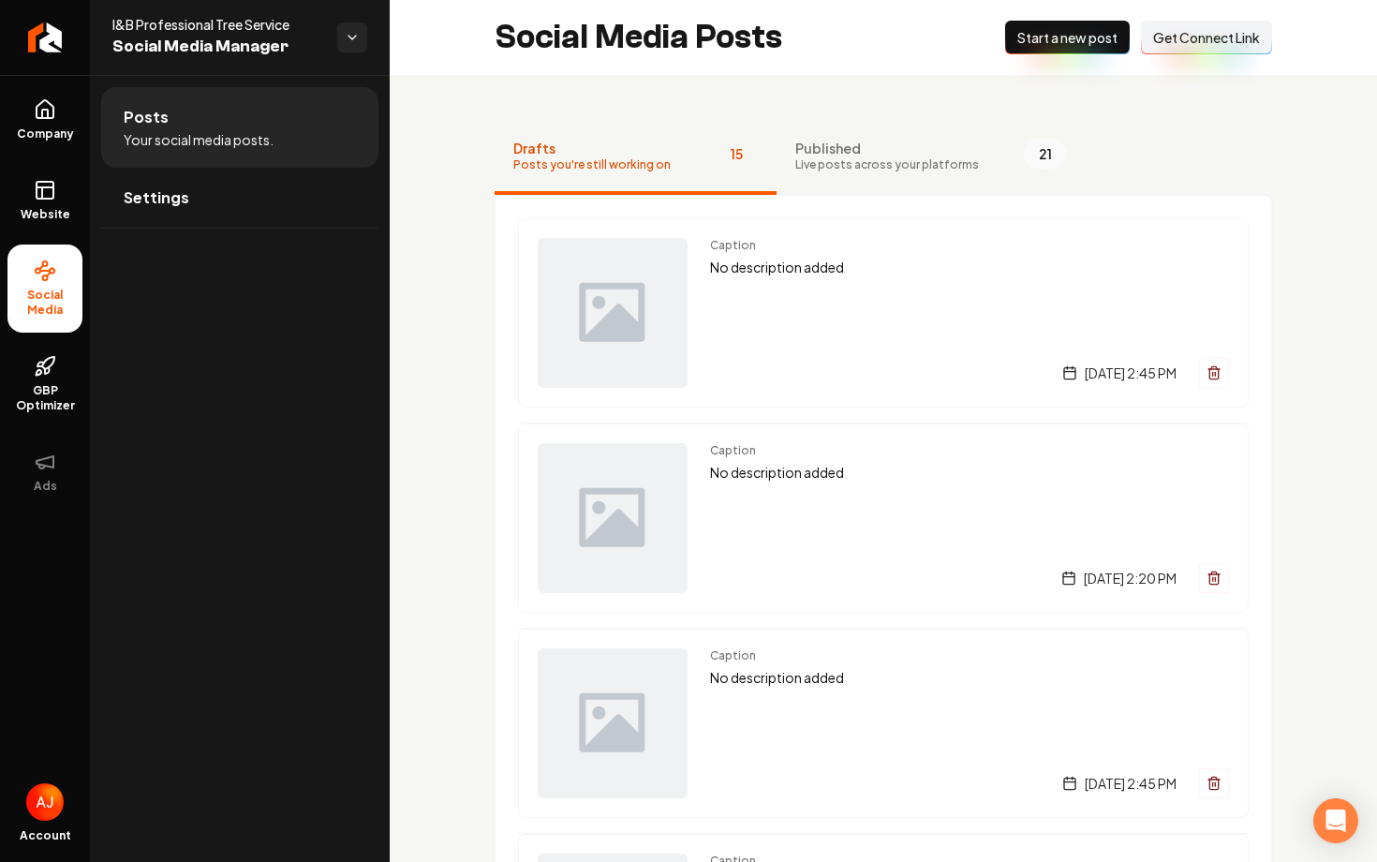
click at [883, 168] on span "Live posts across your platforms" at bounding box center [887, 164] width 184 height 15
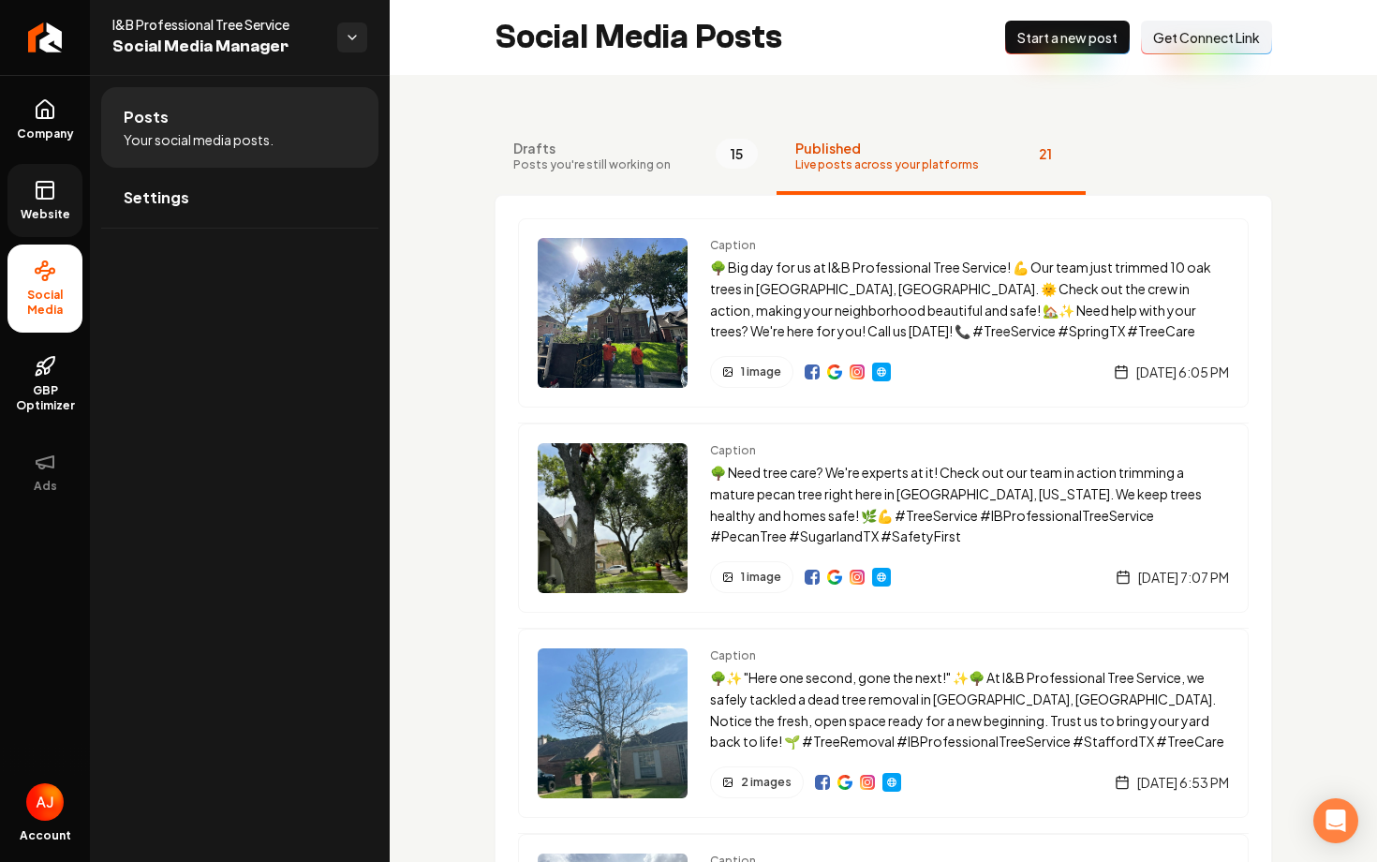
click at [71, 191] on link "Website" at bounding box center [44, 200] width 75 height 73
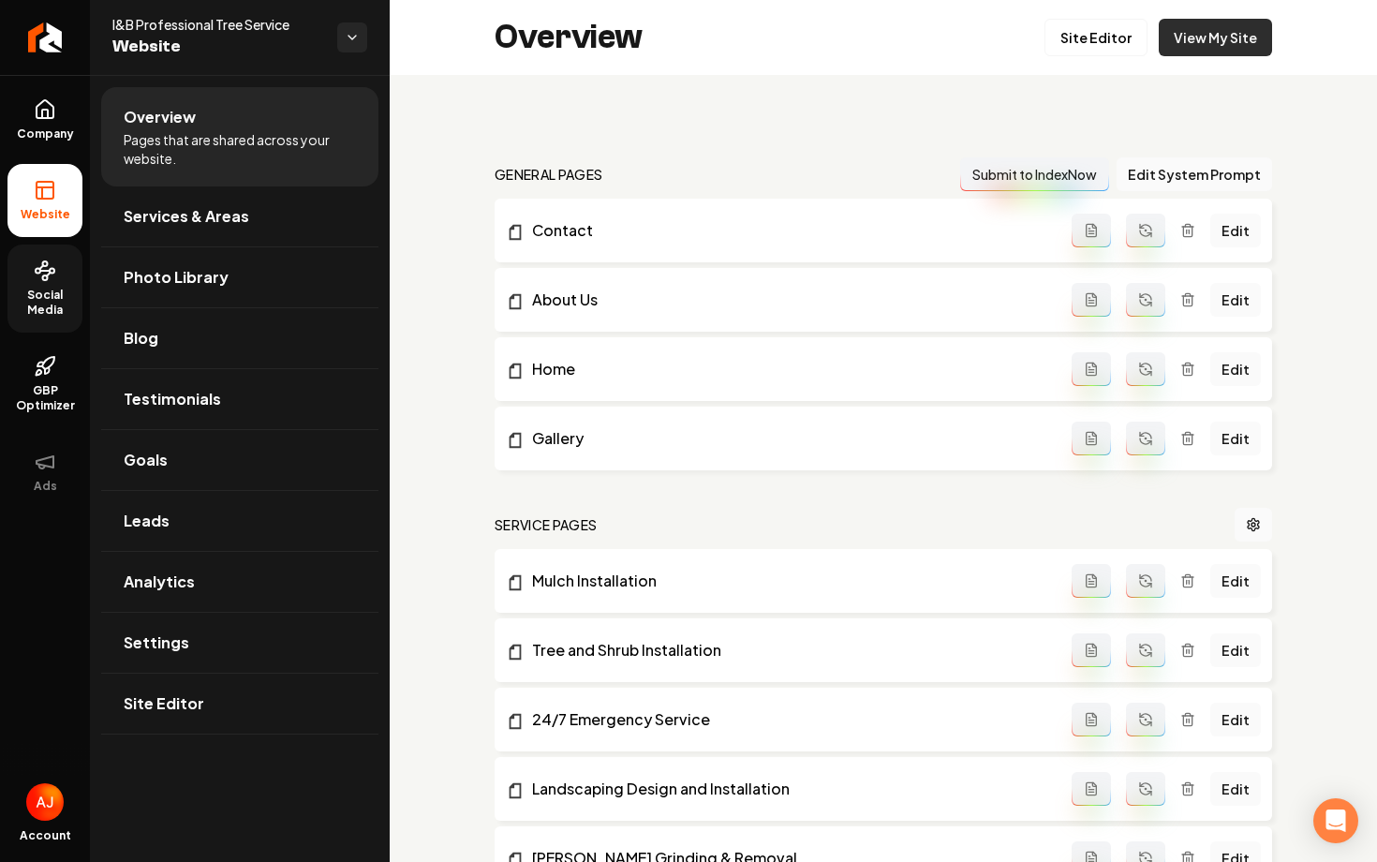
click at [1206, 38] on link "View My Site" at bounding box center [1215, 37] width 113 height 37
click at [38, 285] on link "Social Media" at bounding box center [44, 288] width 75 height 88
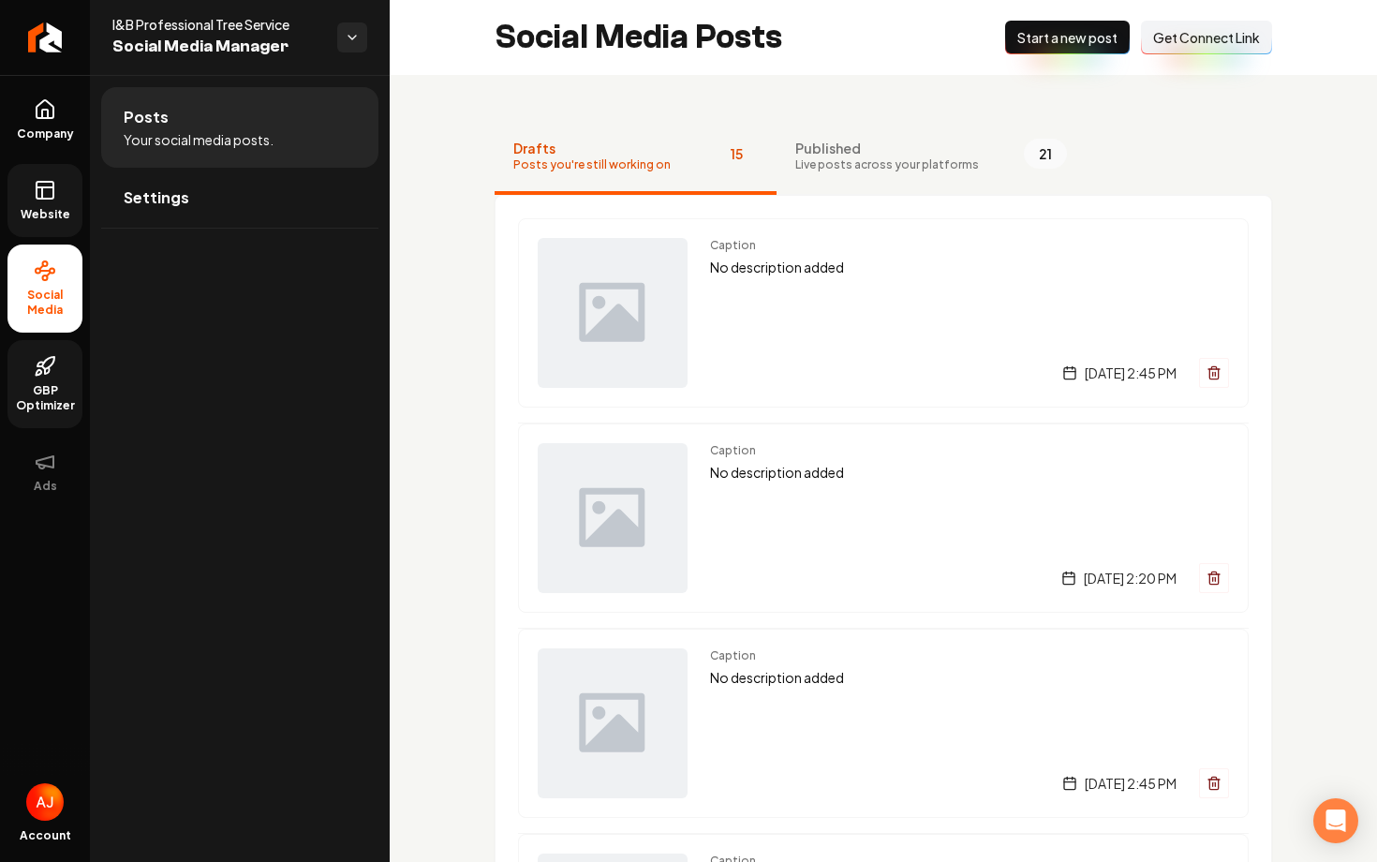
click at [37, 360] on icon at bounding box center [45, 366] width 22 height 22
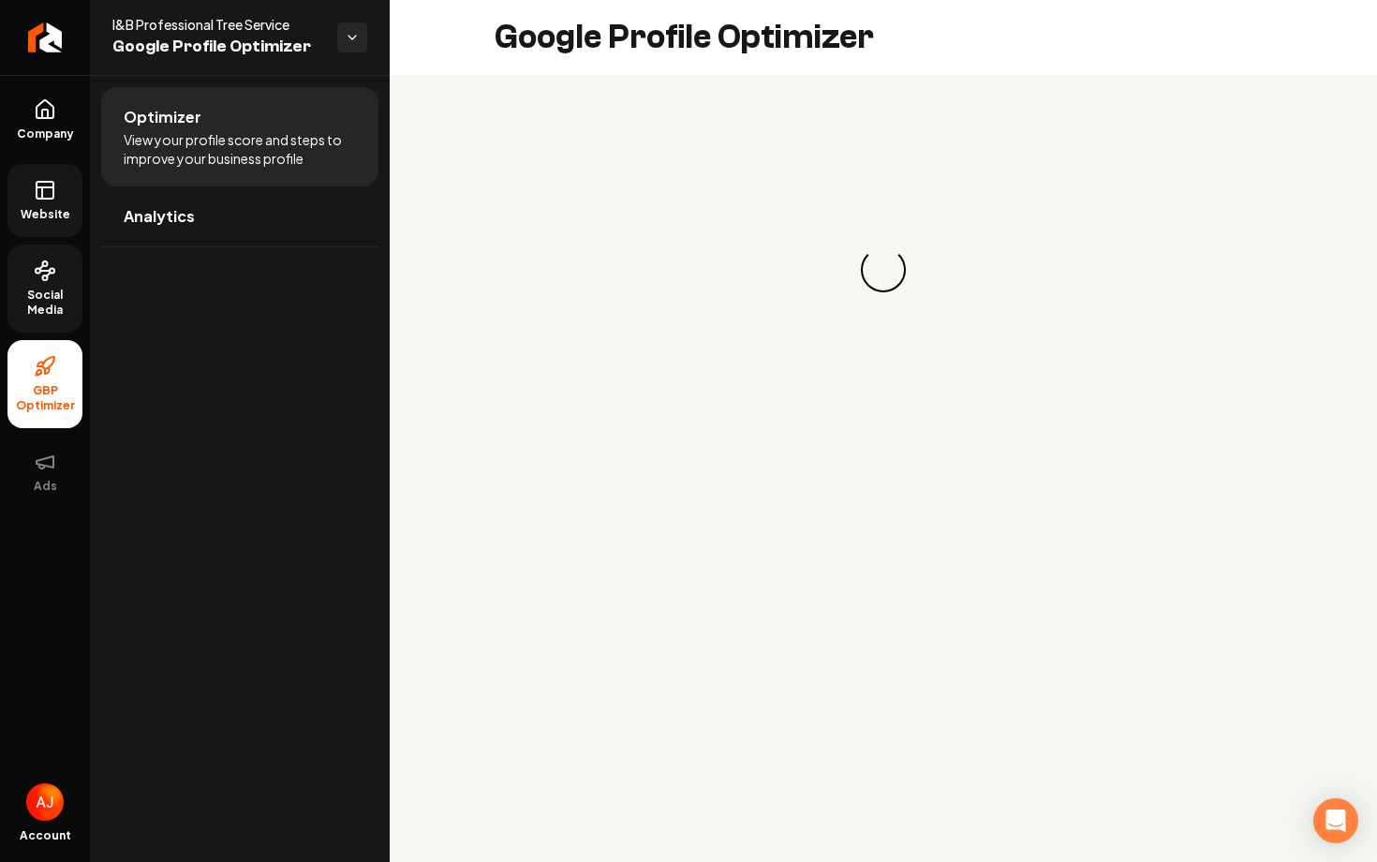
click at [69, 207] on span "Website" at bounding box center [45, 214] width 65 height 15
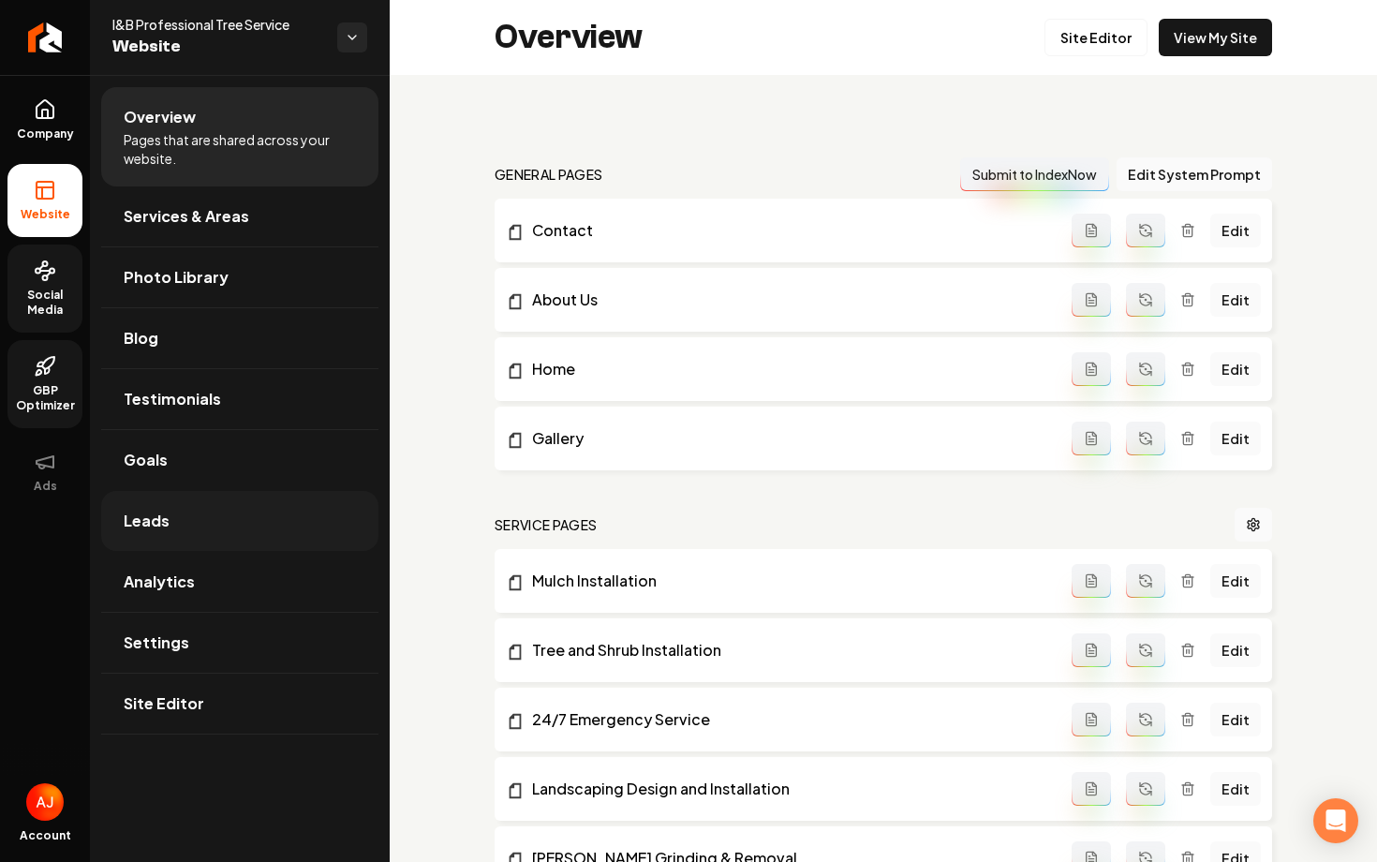
click at [224, 511] on link "Leads" at bounding box center [239, 521] width 277 height 60
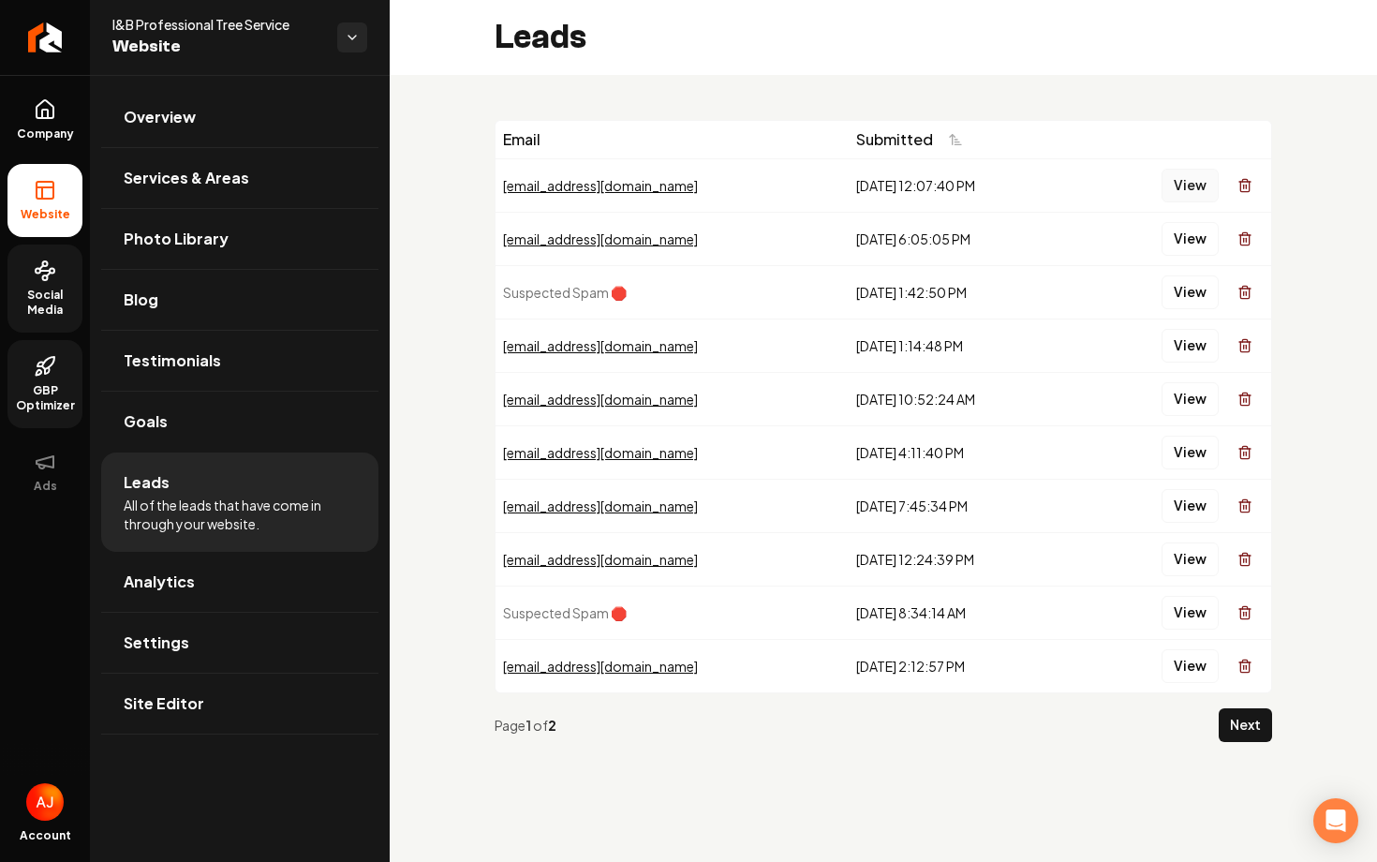
click at [1199, 193] on button "View" at bounding box center [1189, 186] width 57 height 34
click at [1180, 230] on button "View" at bounding box center [1189, 239] width 57 height 34
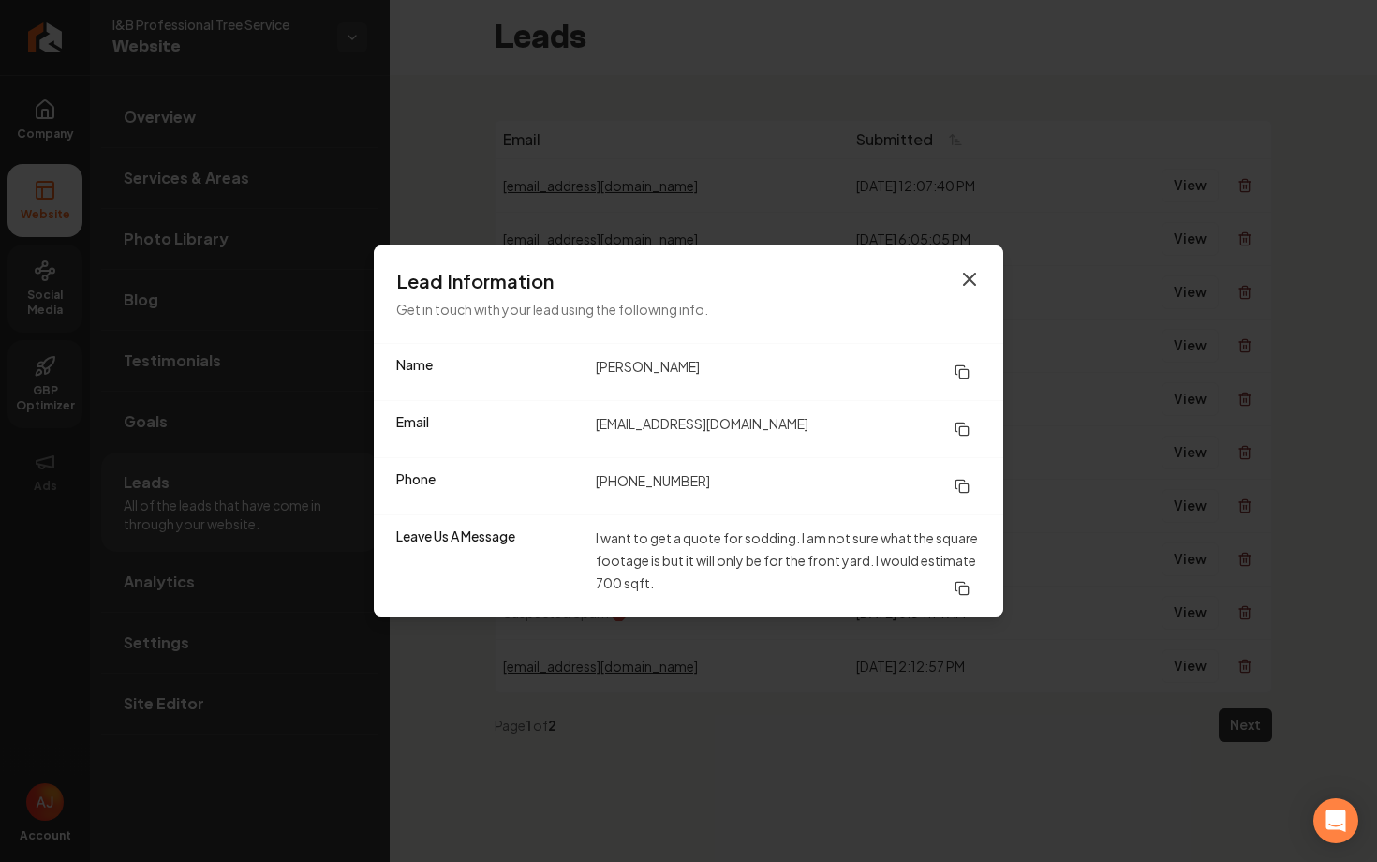
click at [966, 275] on icon "button" at bounding box center [969, 278] width 11 height 11
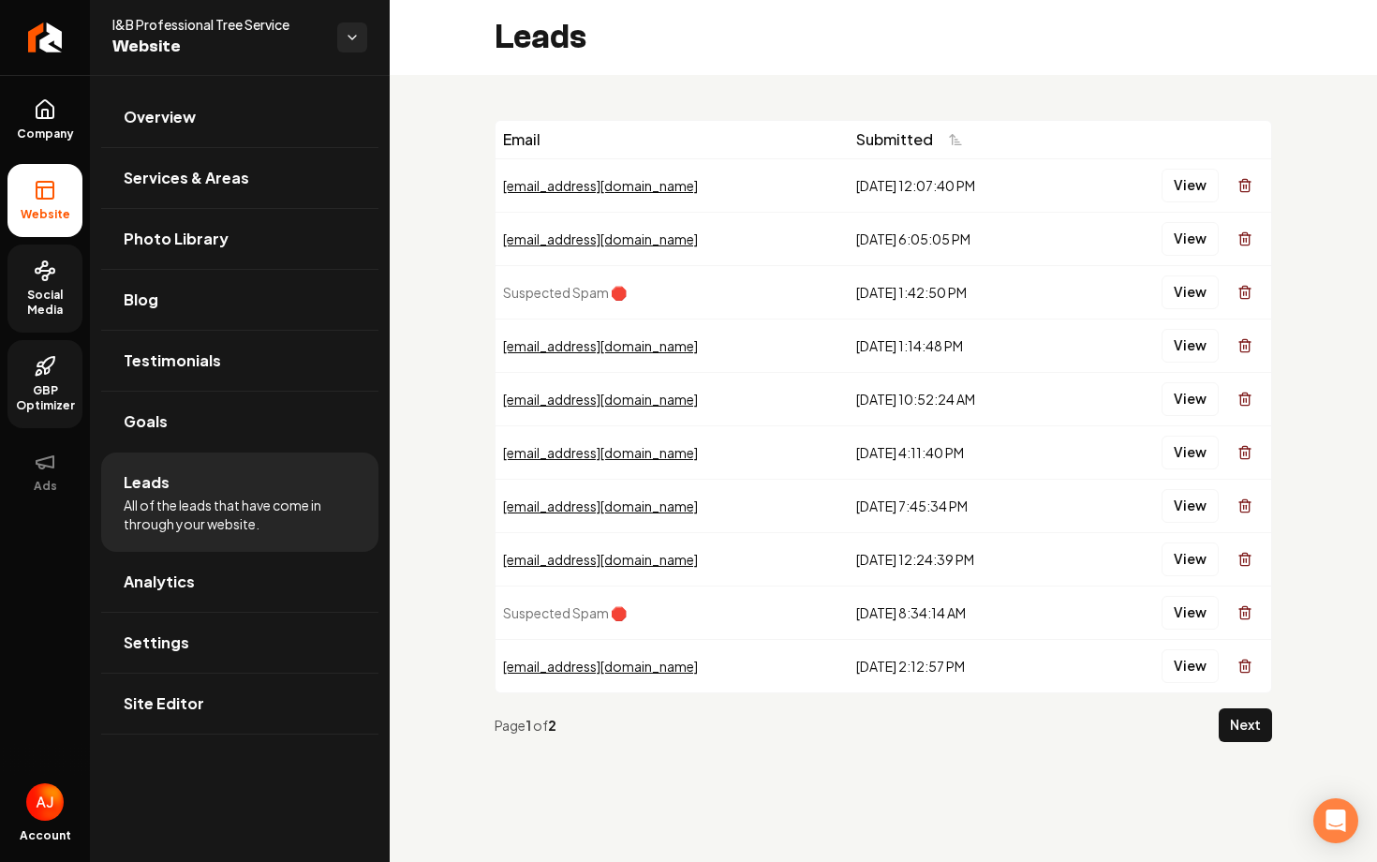
click at [40, 305] on span "Social Media" at bounding box center [44, 303] width 75 height 30
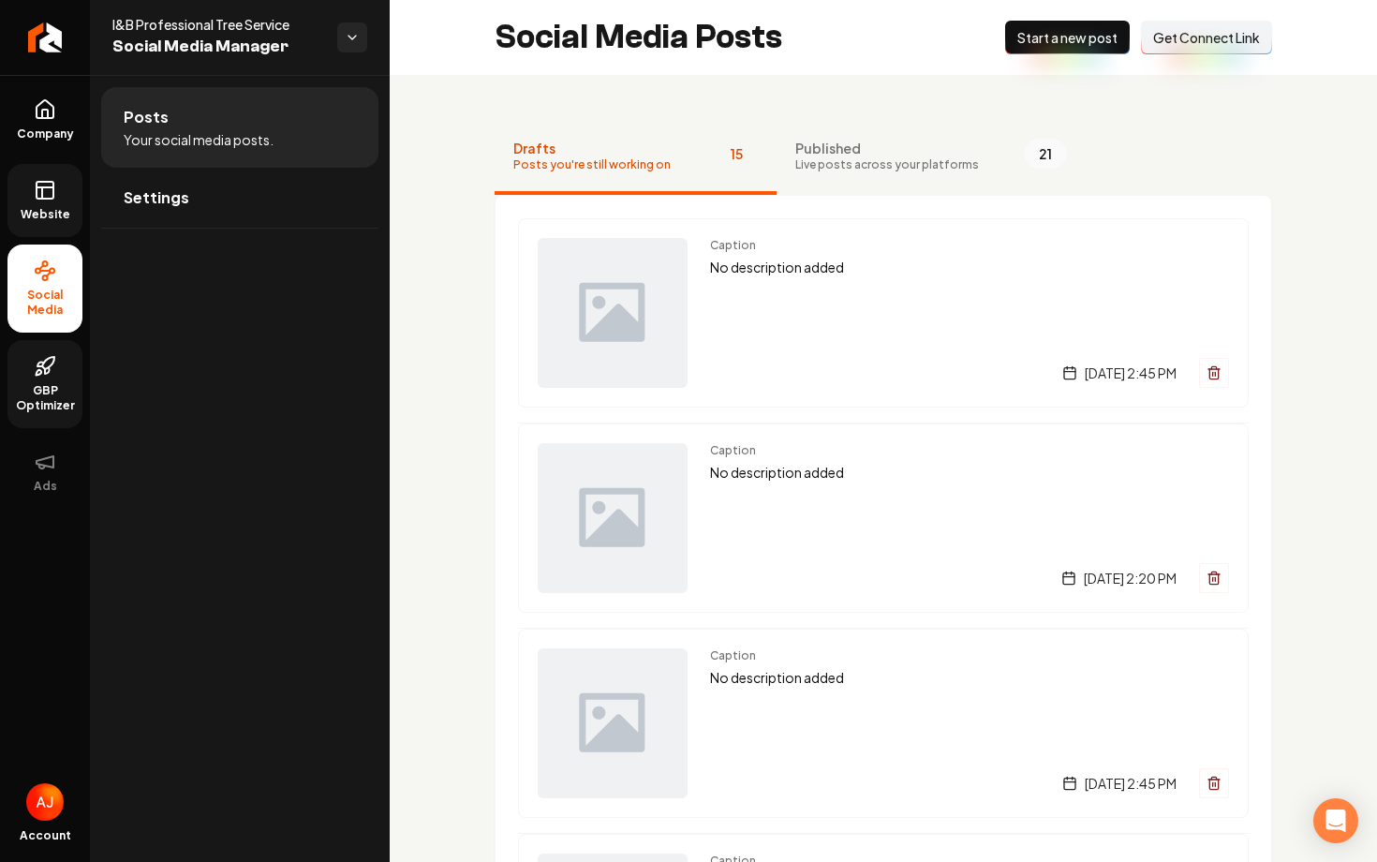
click at [55, 196] on icon at bounding box center [45, 190] width 22 height 22
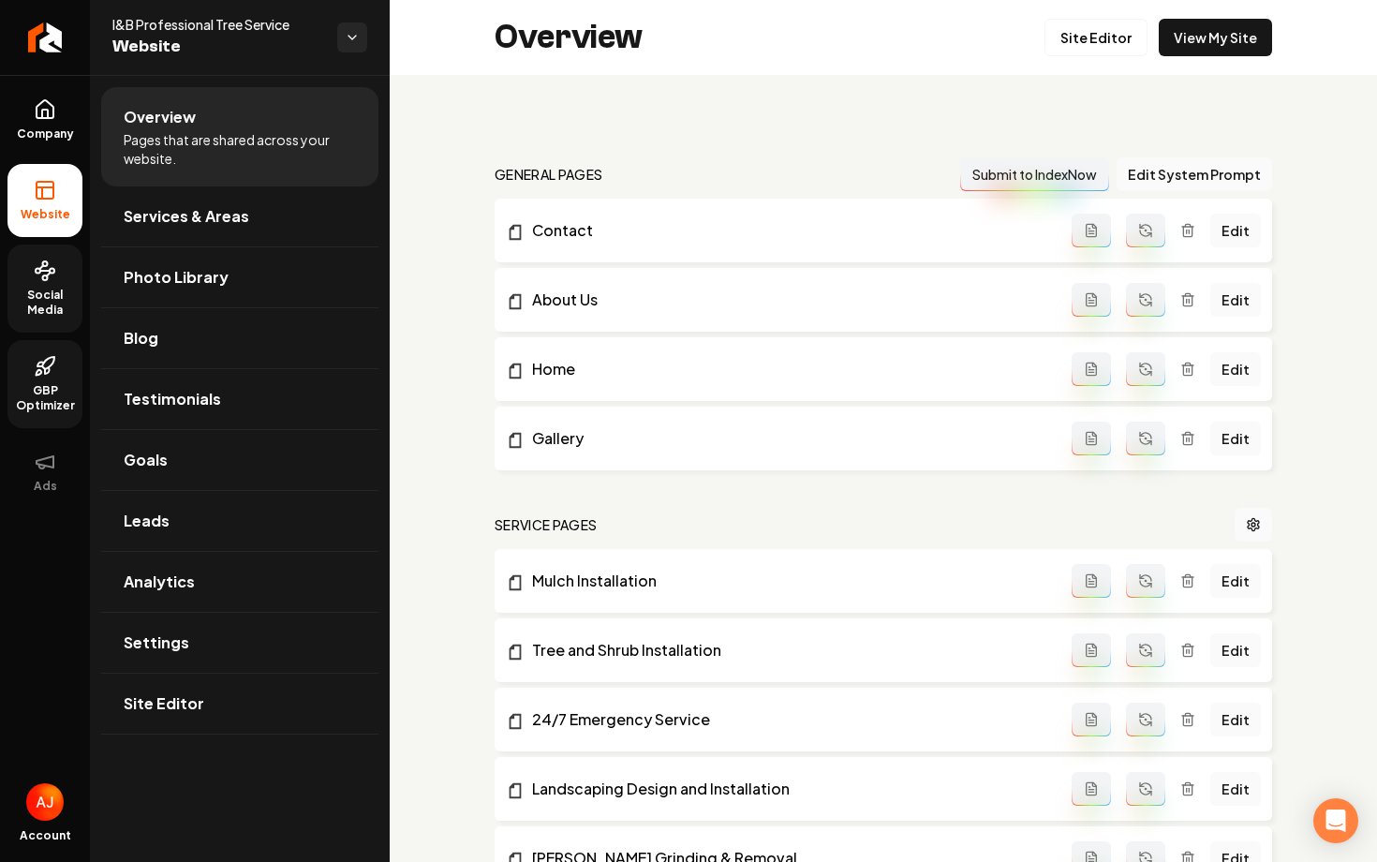
click at [1238, 13] on div "Overview Site Editor View My Site" at bounding box center [883, 37] width 987 height 75
click at [1237, 36] on link "View My Site" at bounding box center [1215, 37] width 113 height 37
click at [66, 316] on span "Social Media" at bounding box center [44, 303] width 75 height 30
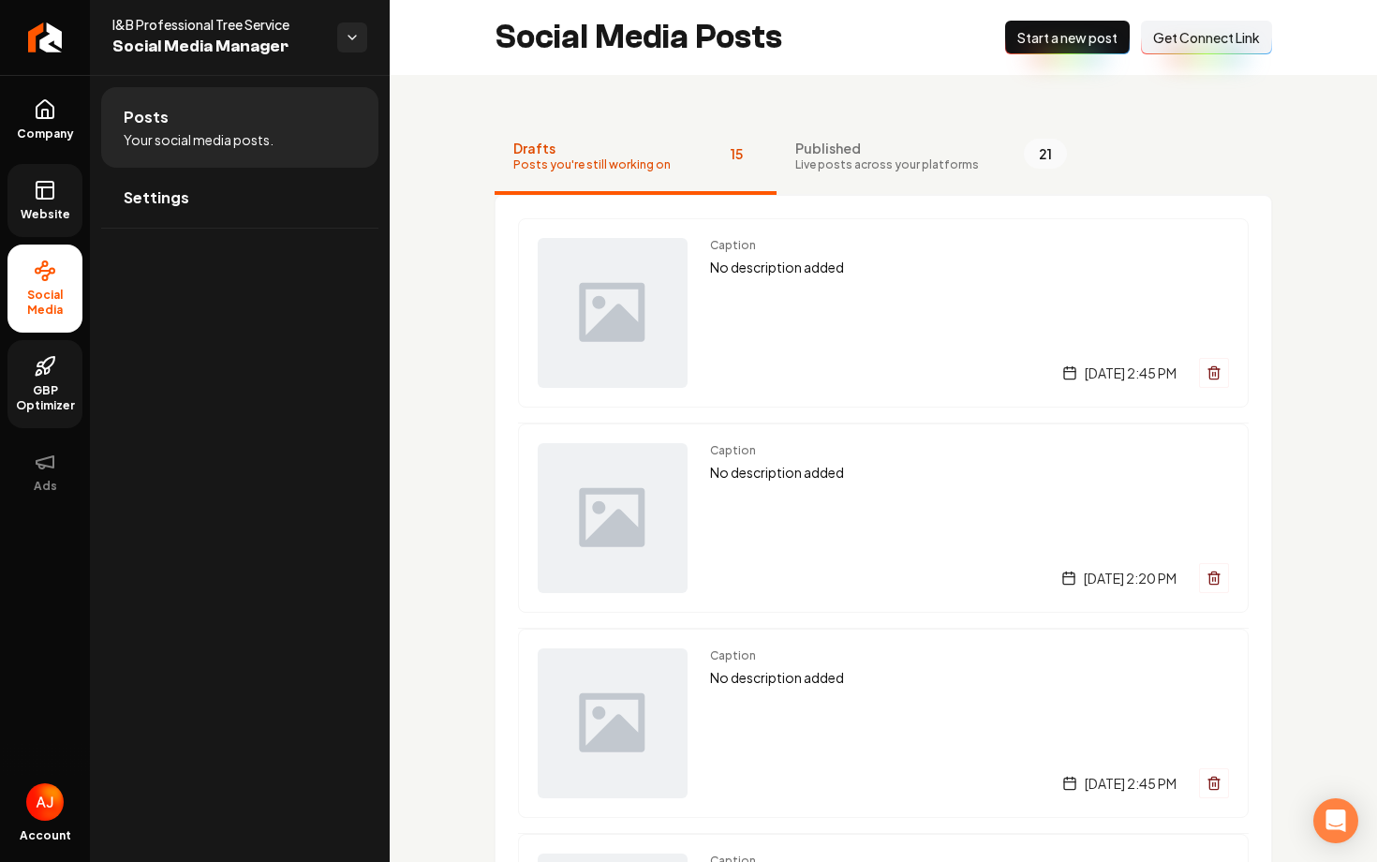
click at [56, 193] on link "Website" at bounding box center [44, 200] width 75 height 73
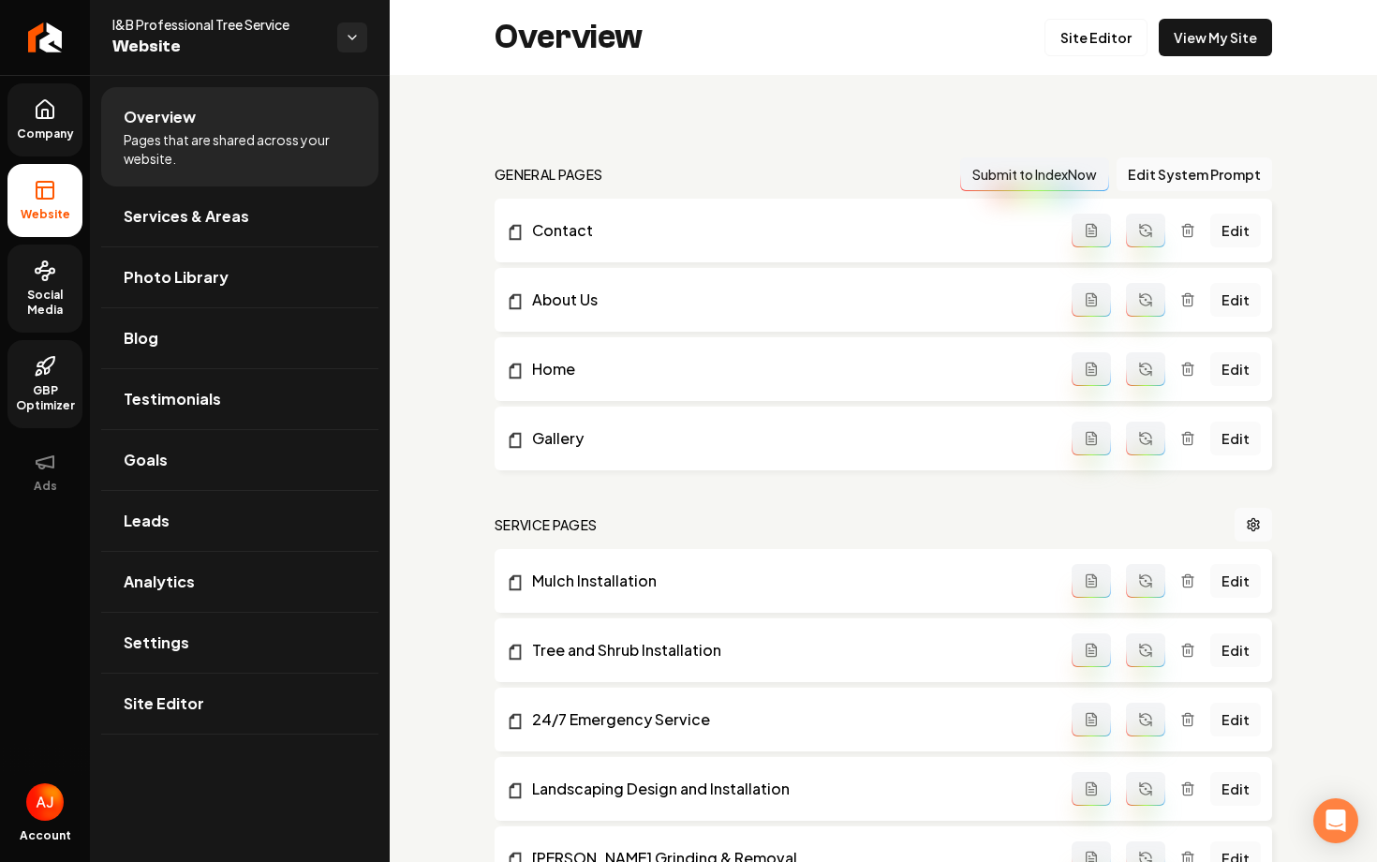
click at [52, 133] on span "Company" at bounding box center [45, 133] width 72 height 15
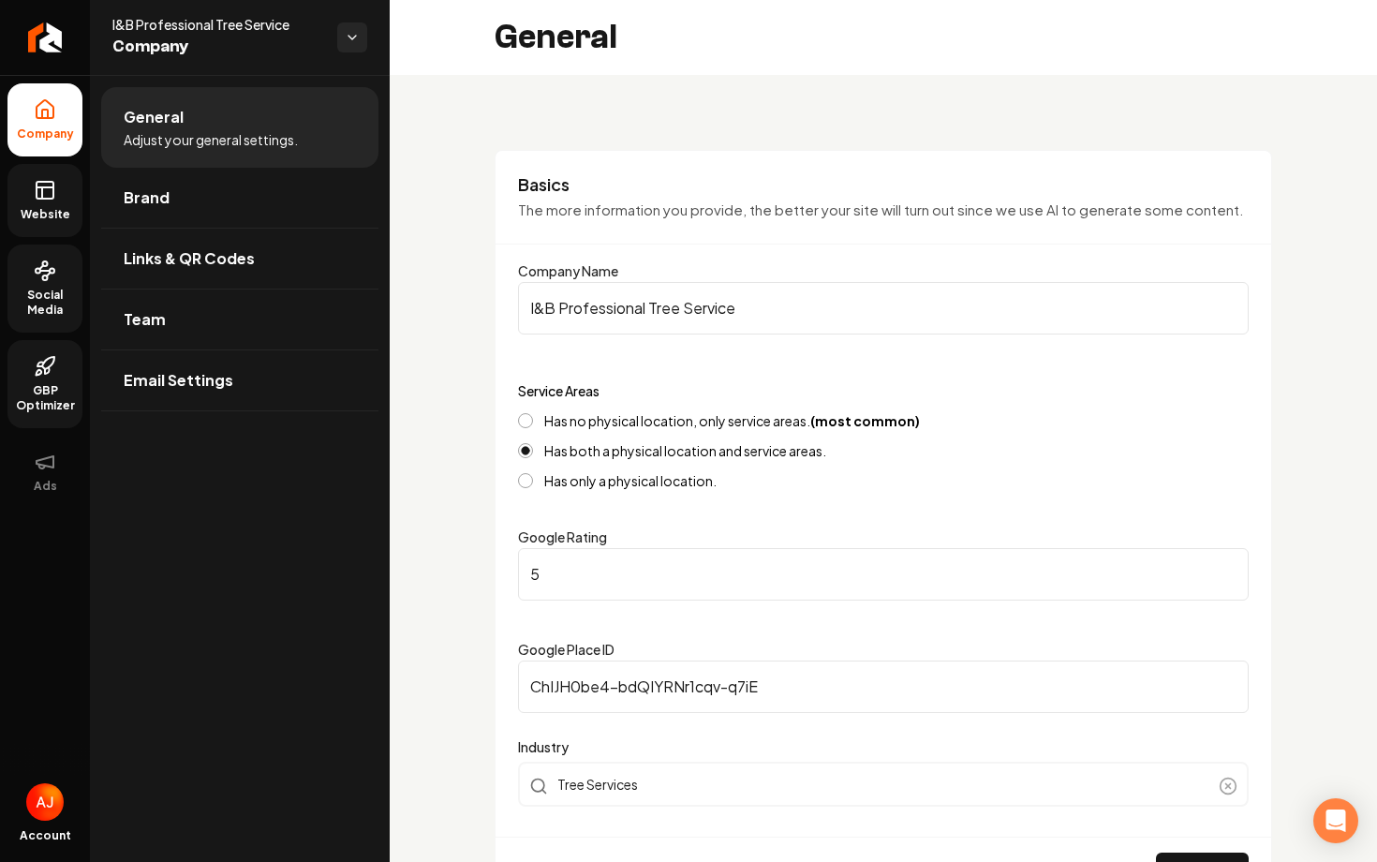
click at [55, 210] on span "Website" at bounding box center [45, 214] width 65 height 15
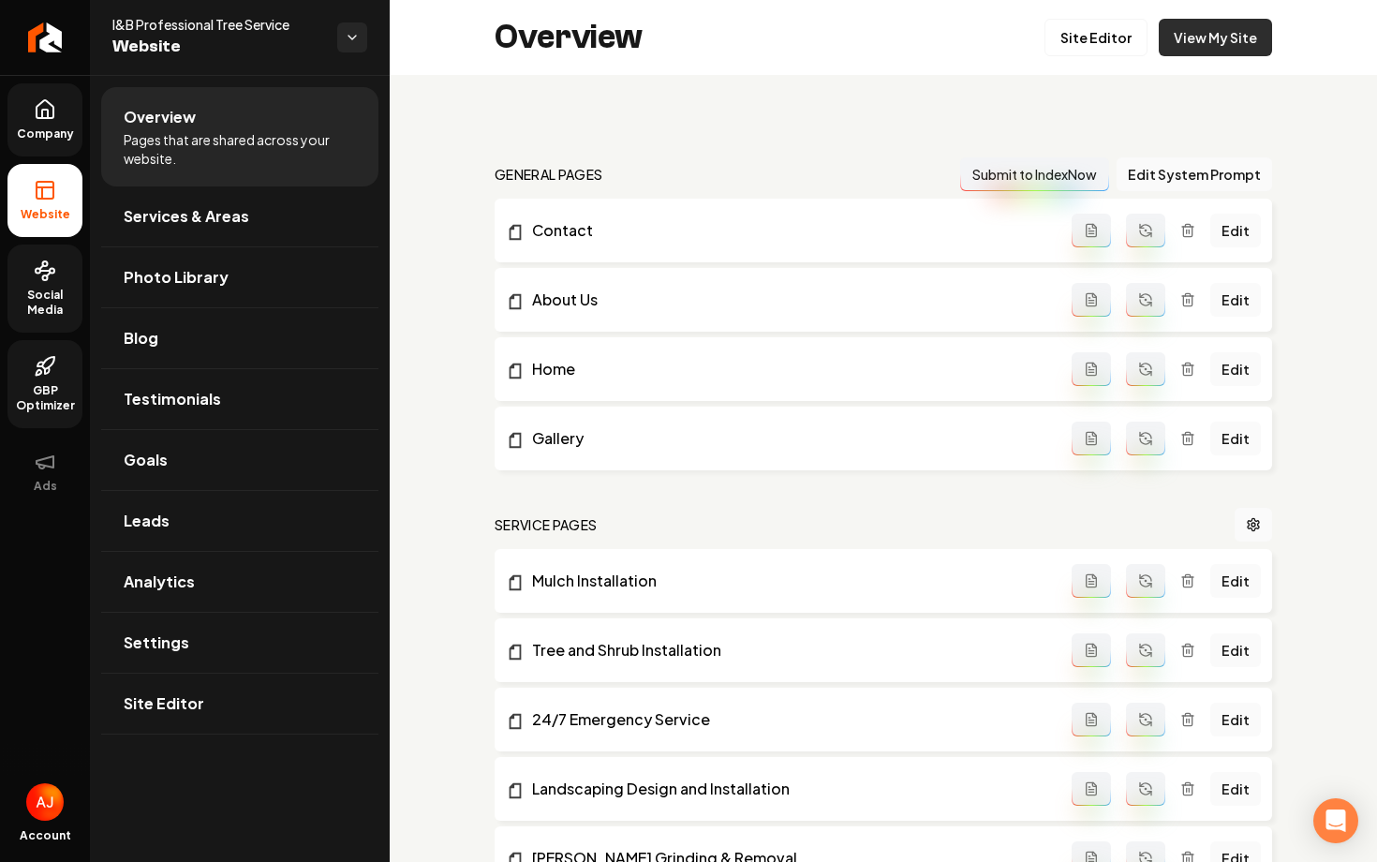
click at [1221, 33] on link "View My Site" at bounding box center [1215, 37] width 113 height 37
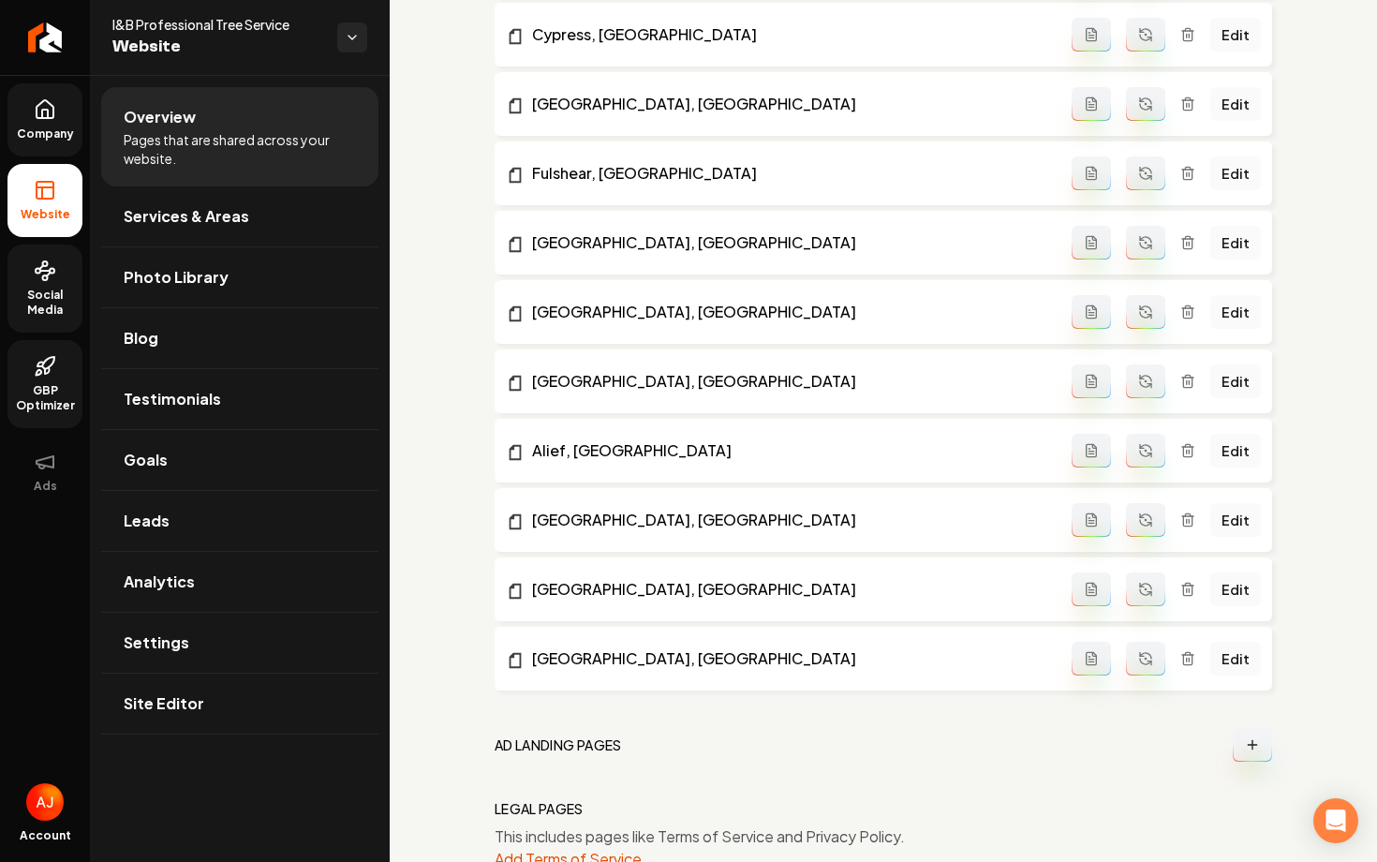
scroll to position [2289, 0]
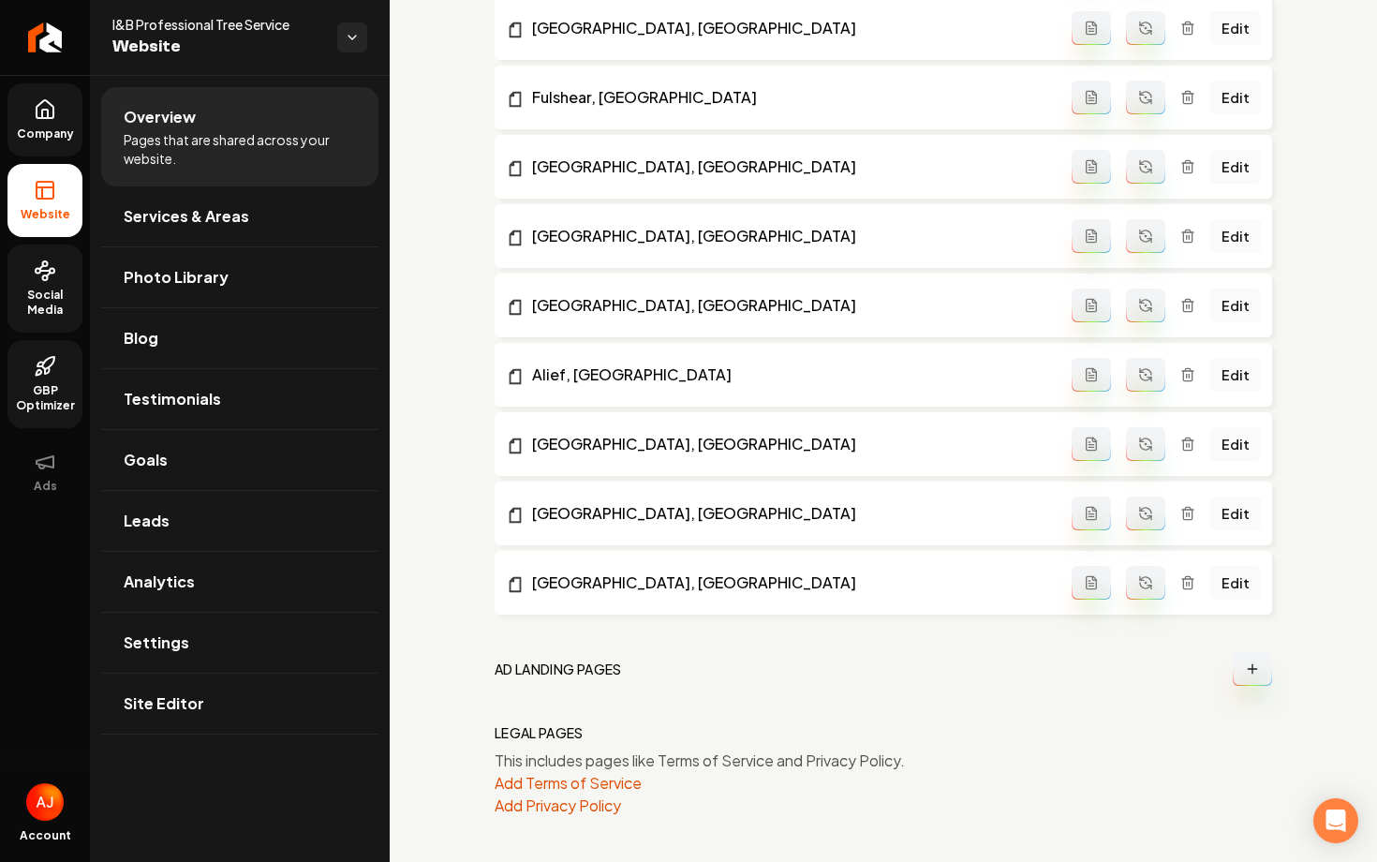
click at [45, 114] on icon at bounding box center [45, 109] width 22 height 22
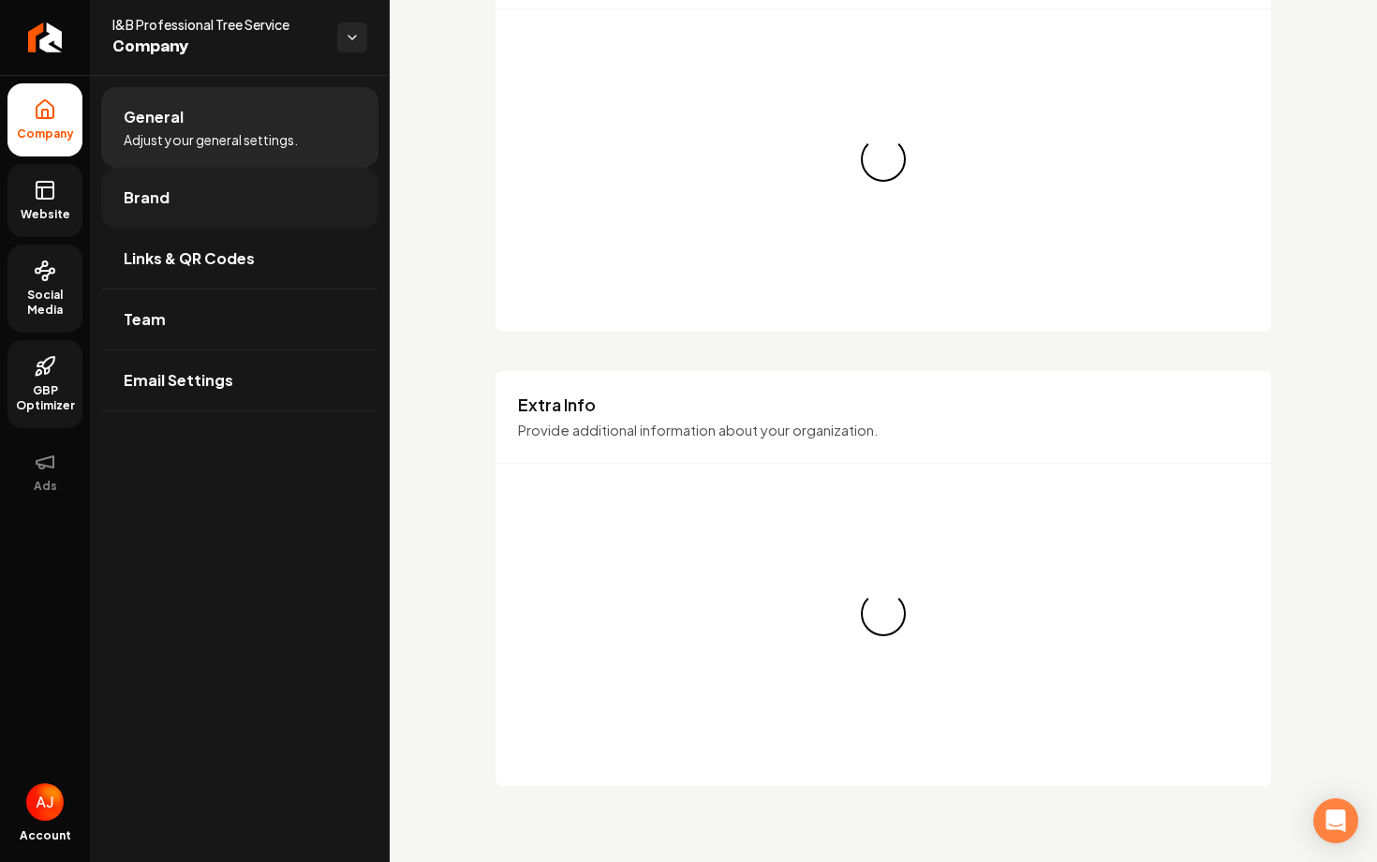
scroll to position [2289, 0]
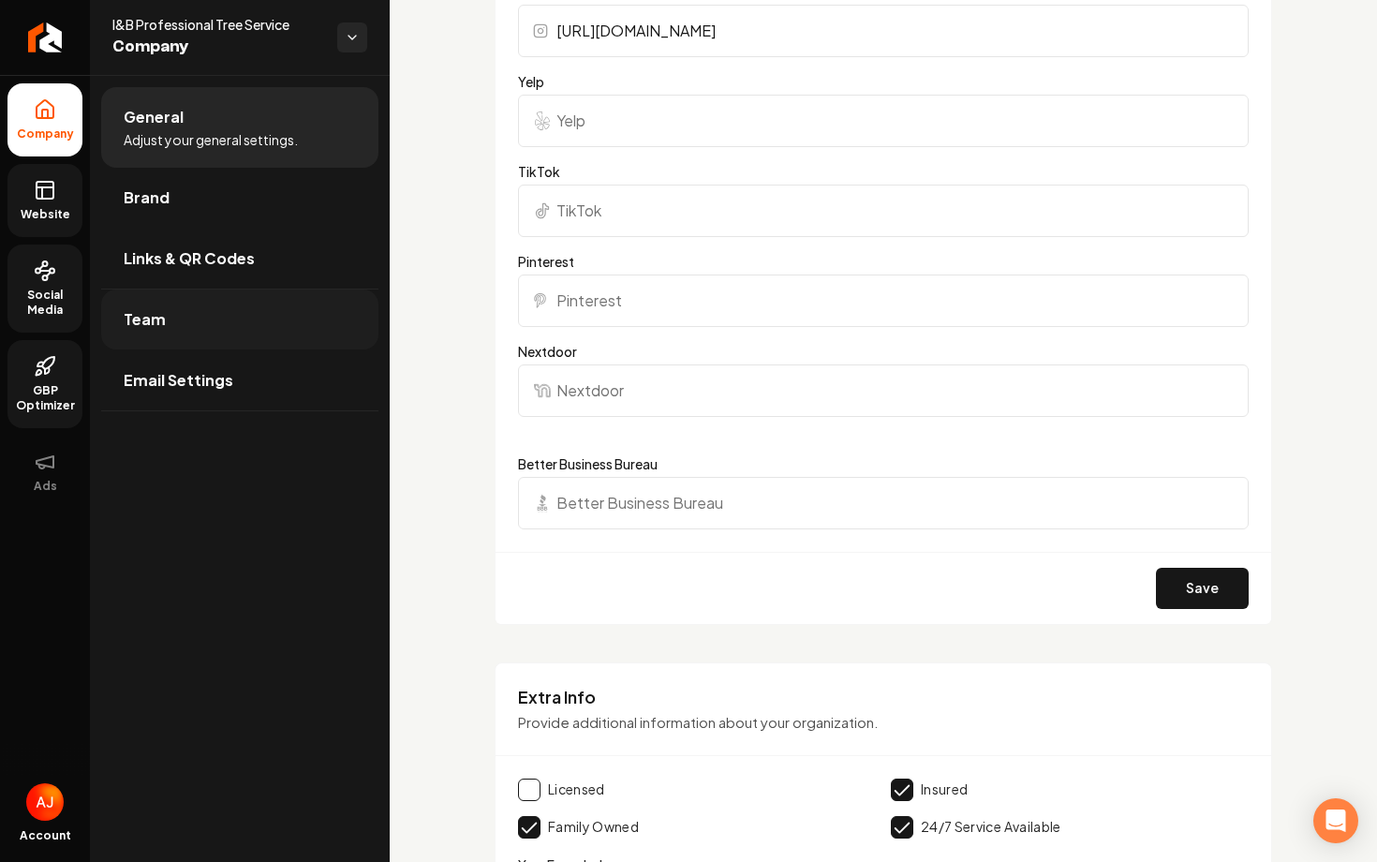
click at [193, 325] on link "Team" at bounding box center [239, 319] width 277 height 60
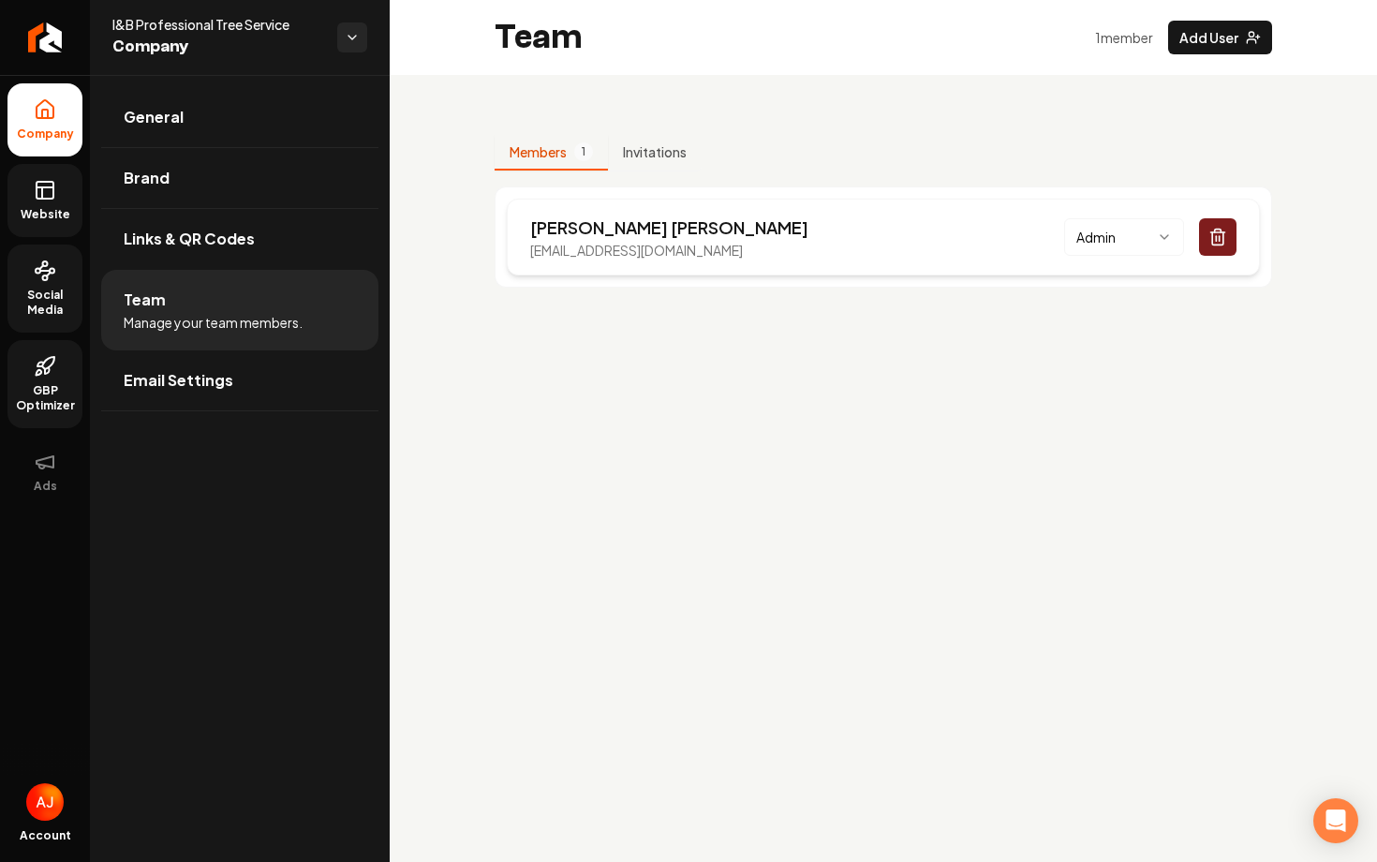
drag, startPoint x: 771, startPoint y: 242, endPoint x: 518, endPoint y: 251, distance: 253.0
click at [518, 251] on div "Isreal Torres ibprofessionalservice@gmail.com Admin" at bounding box center [883, 237] width 753 height 77
click at [665, 437] on main "Team 1 member Add User Members 1 Invitations Isreal Torres ibprofessionalservic…" at bounding box center [883, 431] width 987 height 862
drag, startPoint x: 756, startPoint y: 253, endPoint x: 474, endPoint y: 251, distance: 281.9
click at [472, 251] on div "Members 1 Invitations Isreal Torres ibprofessionalservice@gmail.com Admin" at bounding box center [883, 204] width 987 height 258
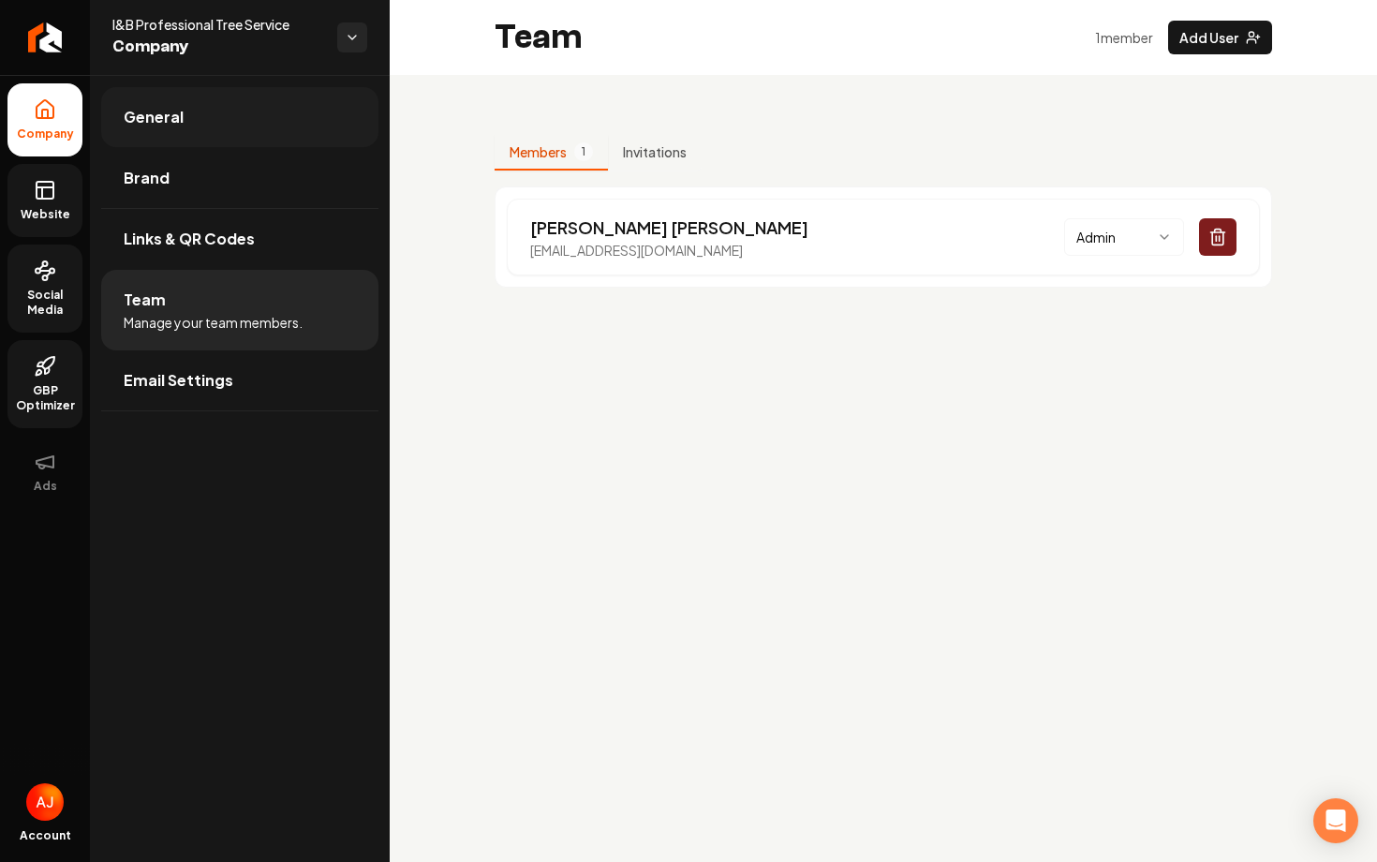
click at [225, 127] on link "General" at bounding box center [239, 117] width 277 height 60
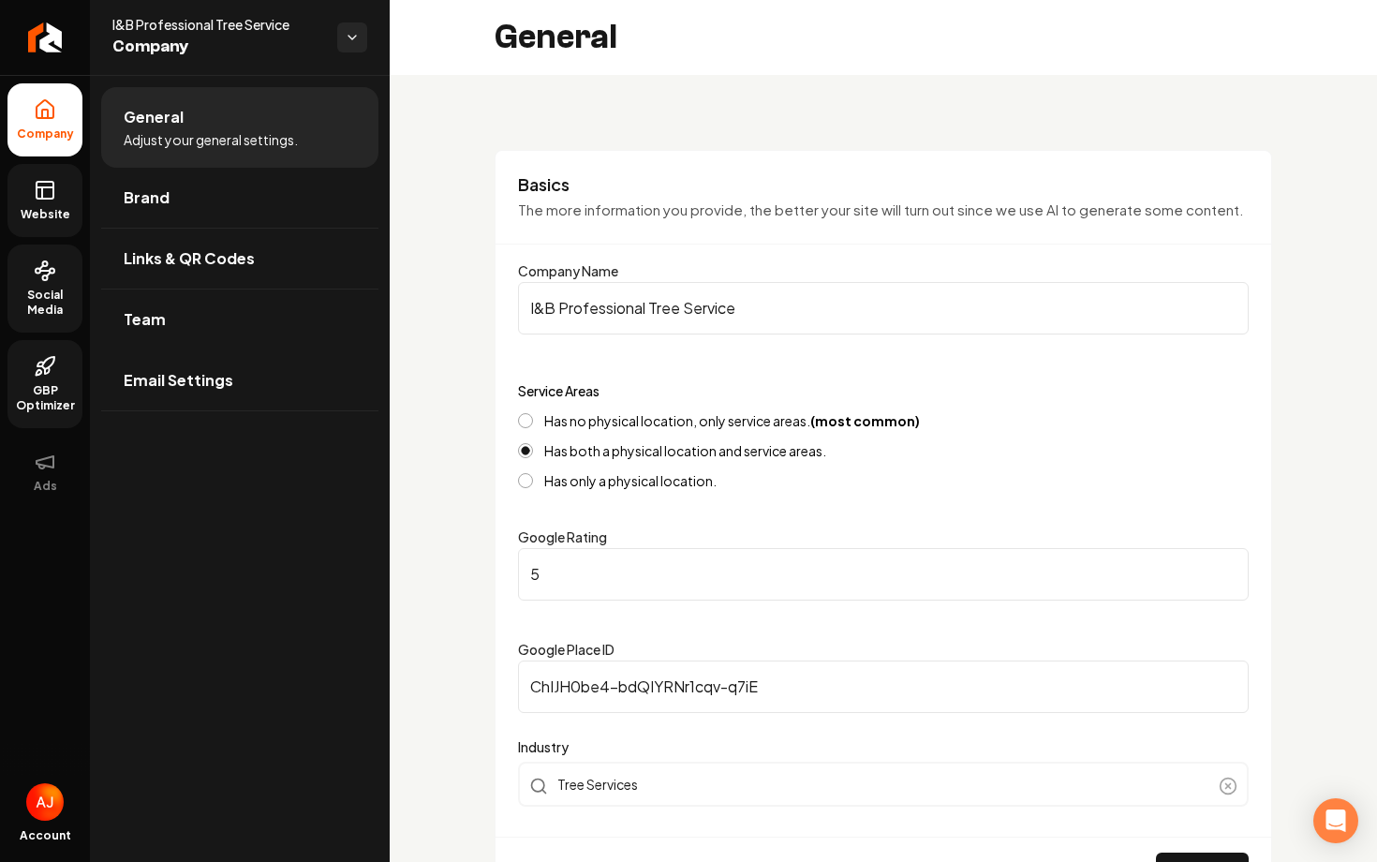
click at [68, 207] on span "Website" at bounding box center [45, 214] width 65 height 15
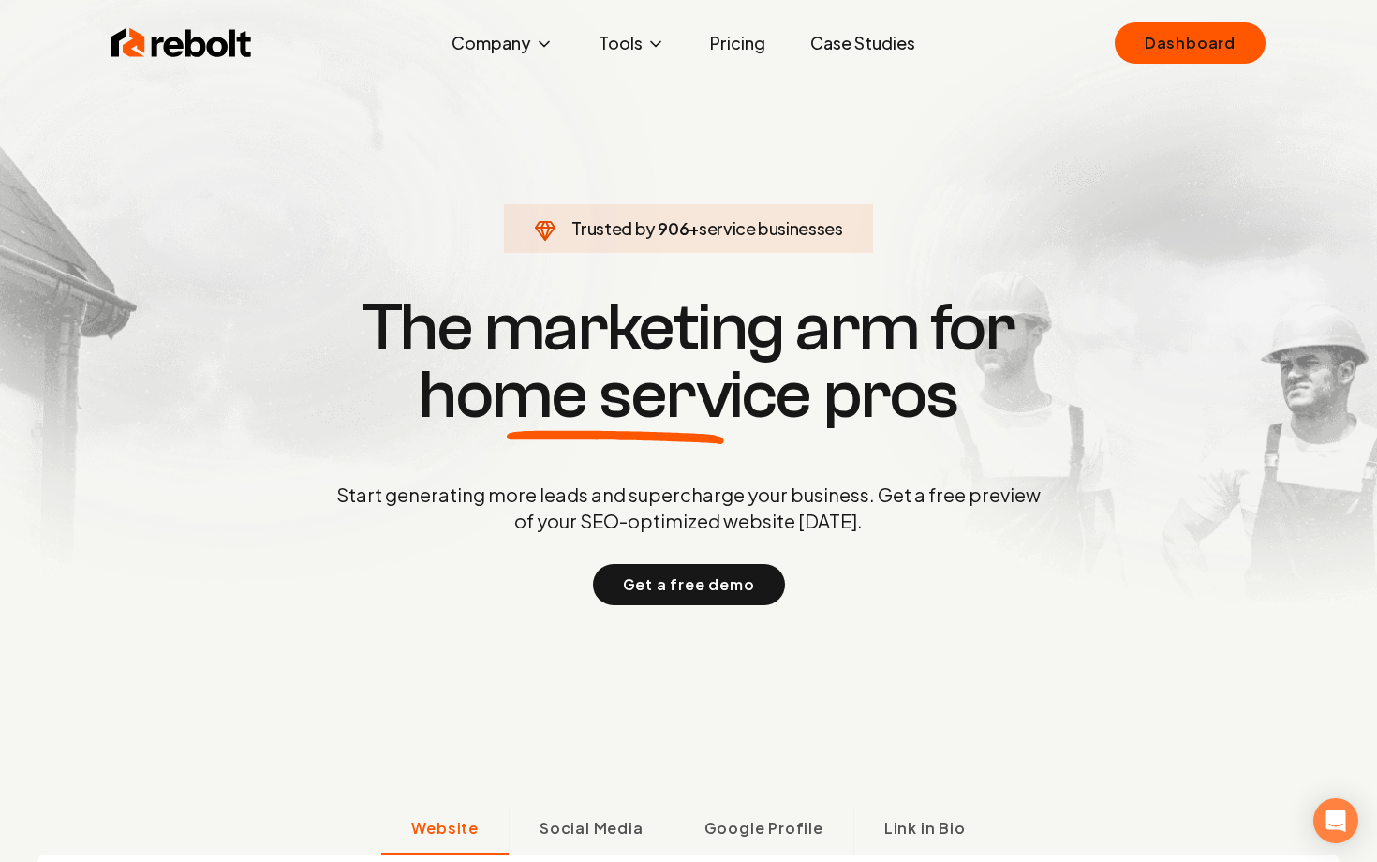
click at [1154, 66] on div "Rebolt Company About Blog Jobs Tools Google Review QR Code Generator Google Bus…" at bounding box center [688, 43] width 1199 height 56
click at [1159, 52] on link "Dashboard" at bounding box center [1190, 42] width 151 height 41
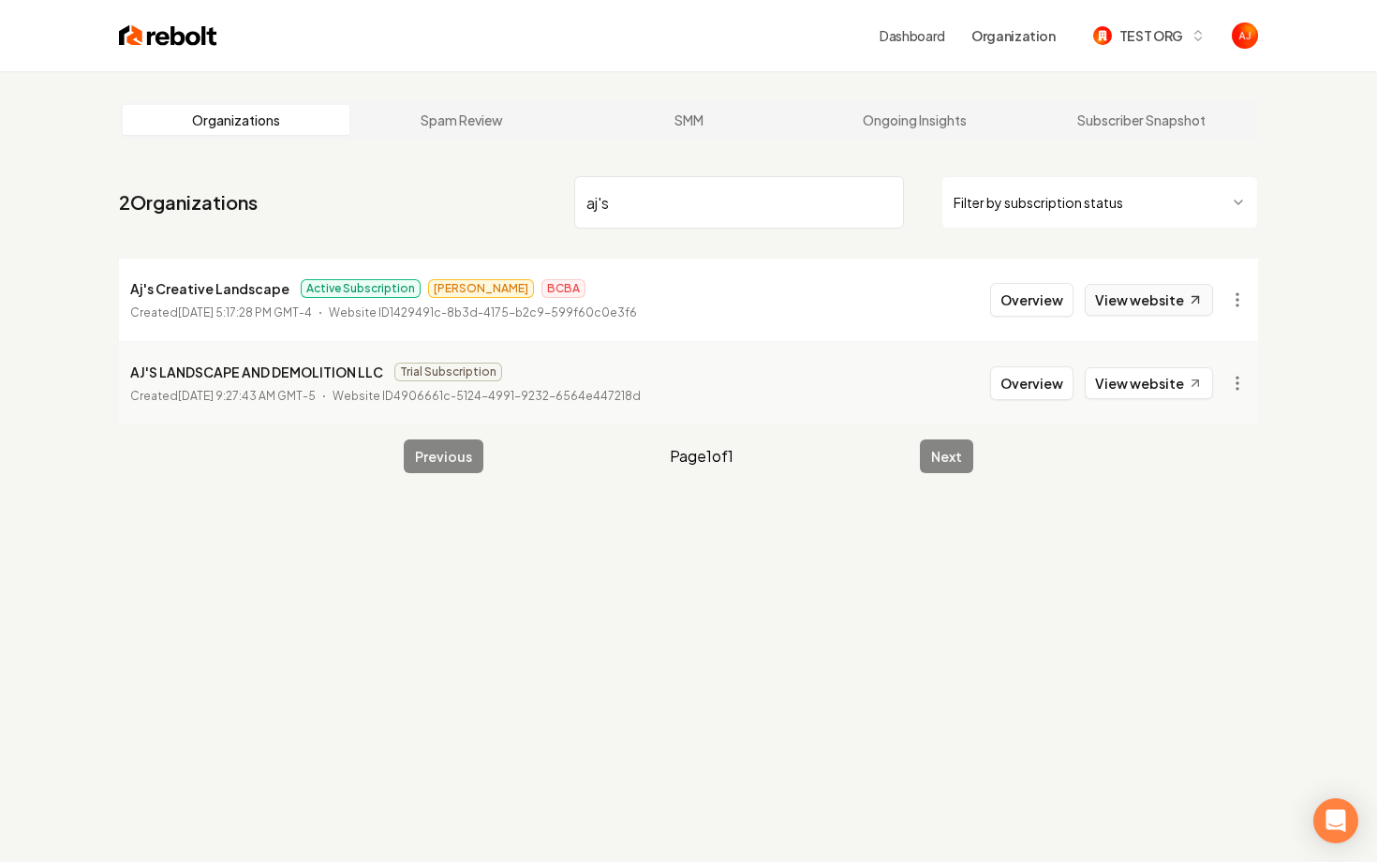
type input "aj's"
click at [1103, 310] on link "View website" at bounding box center [1149, 300] width 128 height 32
click at [1030, 288] on button "Overview" at bounding box center [1031, 300] width 83 height 34
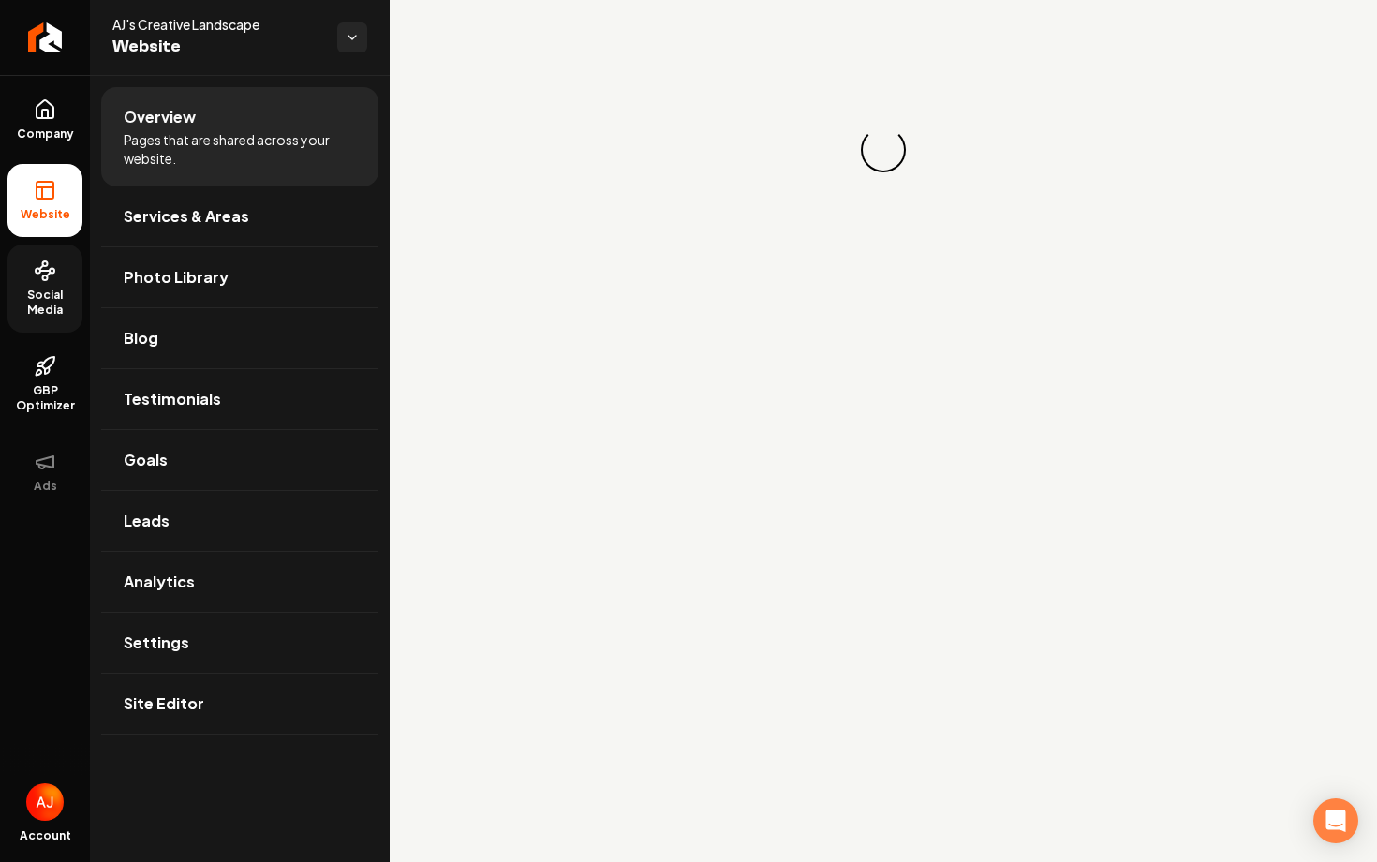
click at [46, 302] on span "Social Media" at bounding box center [44, 303] width 75 height 30
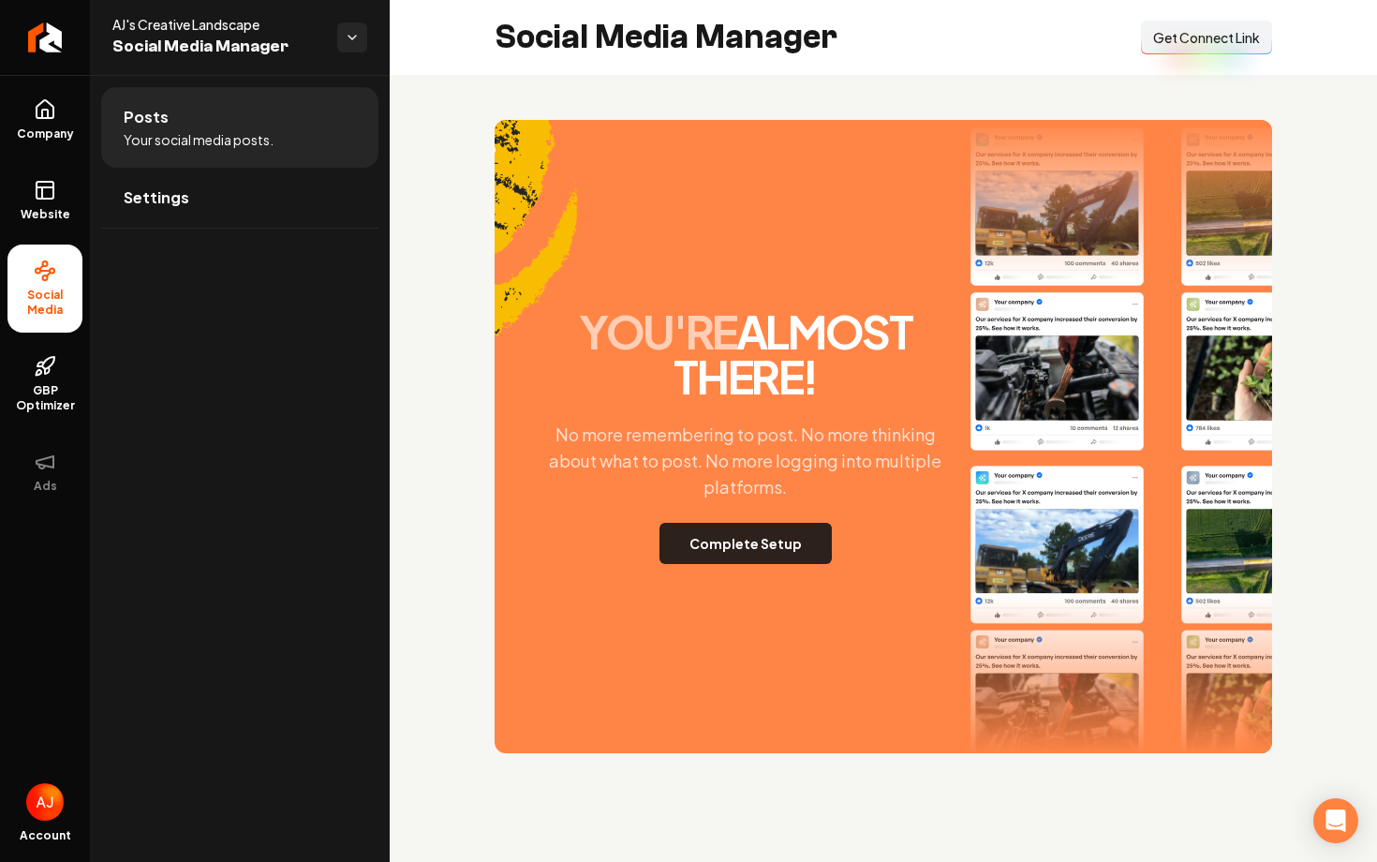
click at [776, 549] on button "Complete Setup" at bounding box center [745, 543] width 172 height 41
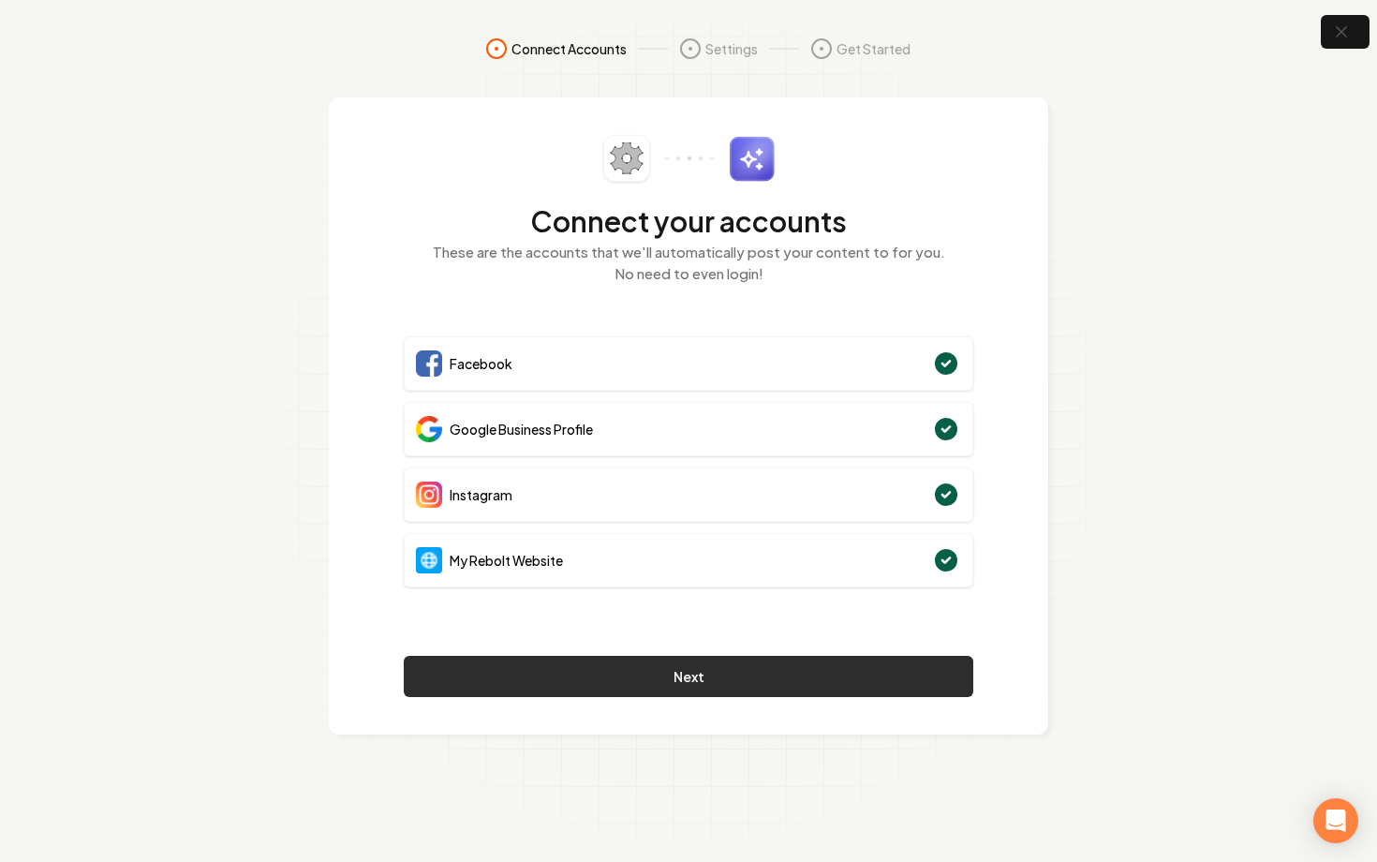
click at [795, 671] on button "Next" at bounding box center [688, 676] width 569 height 41
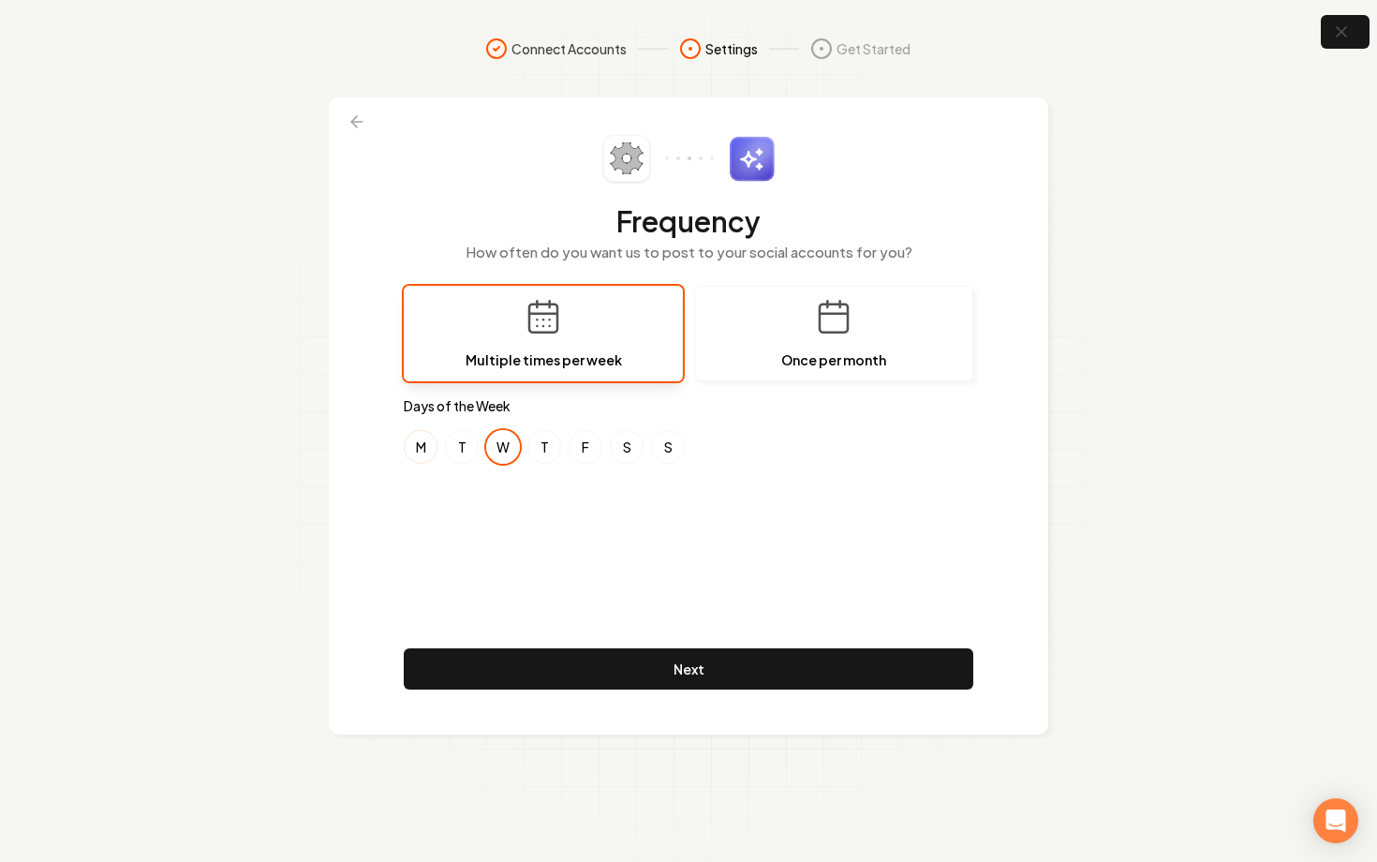
click at [419, 449] on button "M" at bounding box center [421, 447] width 34 height 34
click at [623, 449] on button "S" at bounding box center [627, 447] width 34 height 34
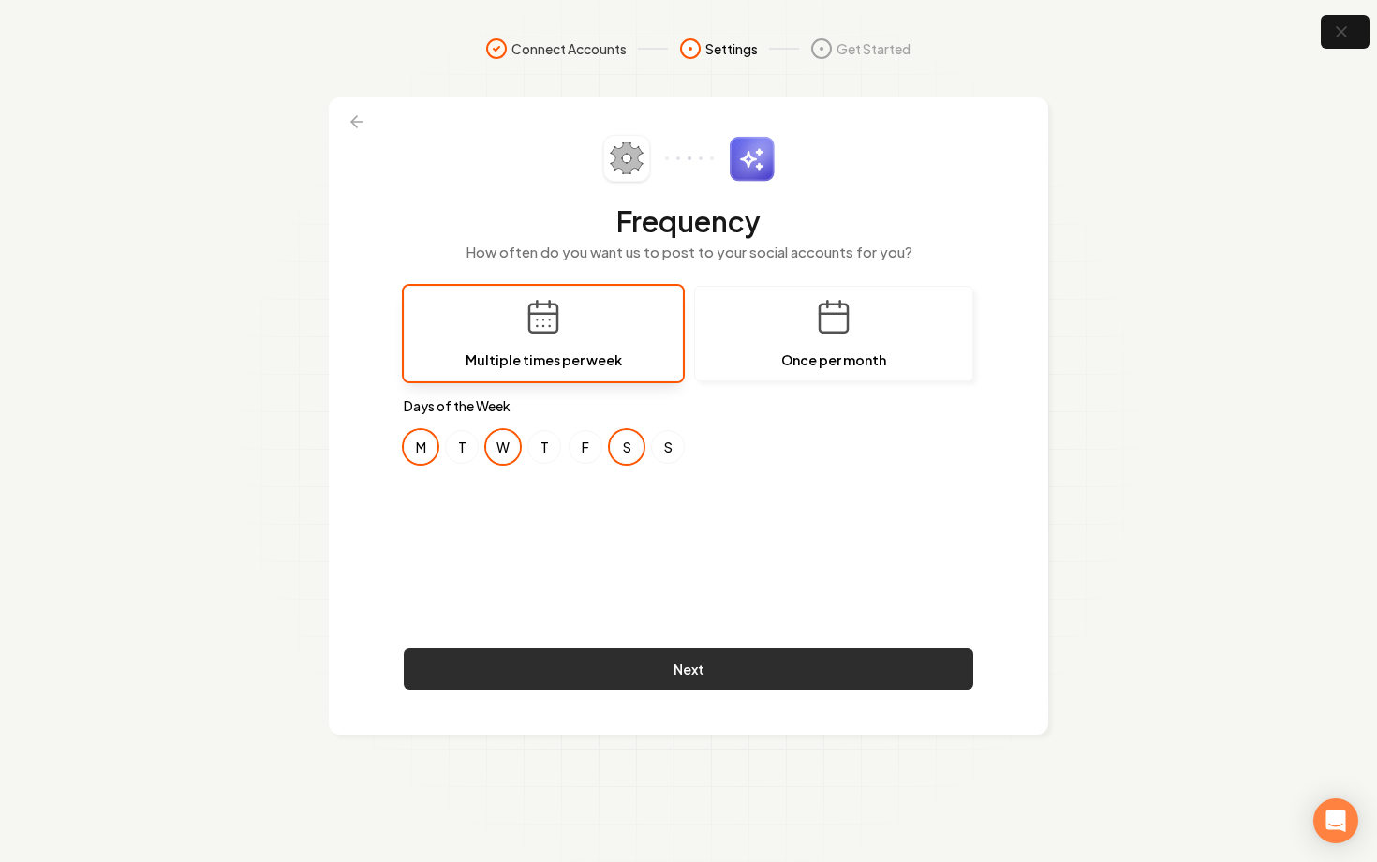
click at [682, 673] on button "Next" at bounding box center [688, 668] width 569 height 41
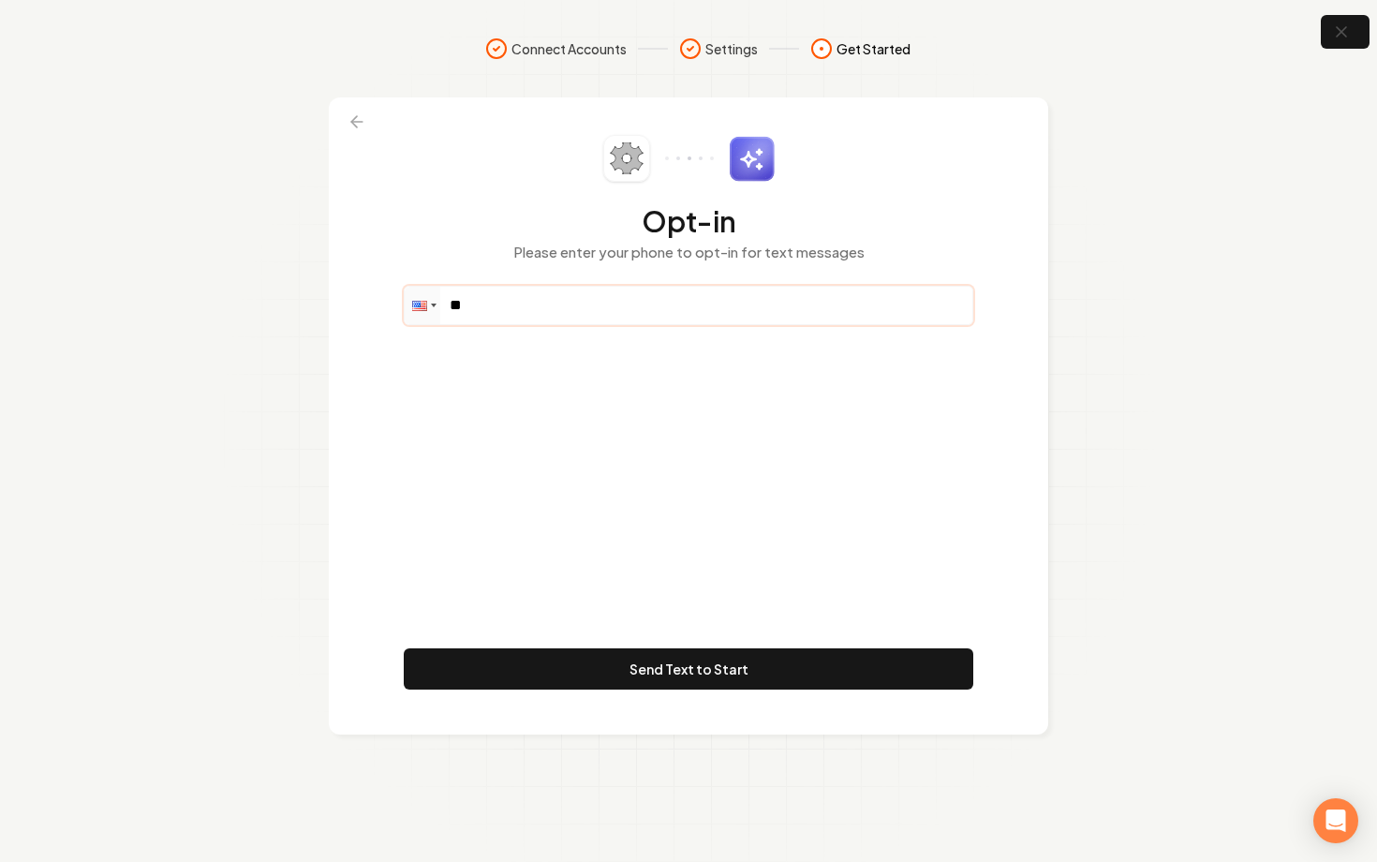
click at [545, 294] on input "**" at bounding box center [689, 305] width 568 height 37
paste input "**********"
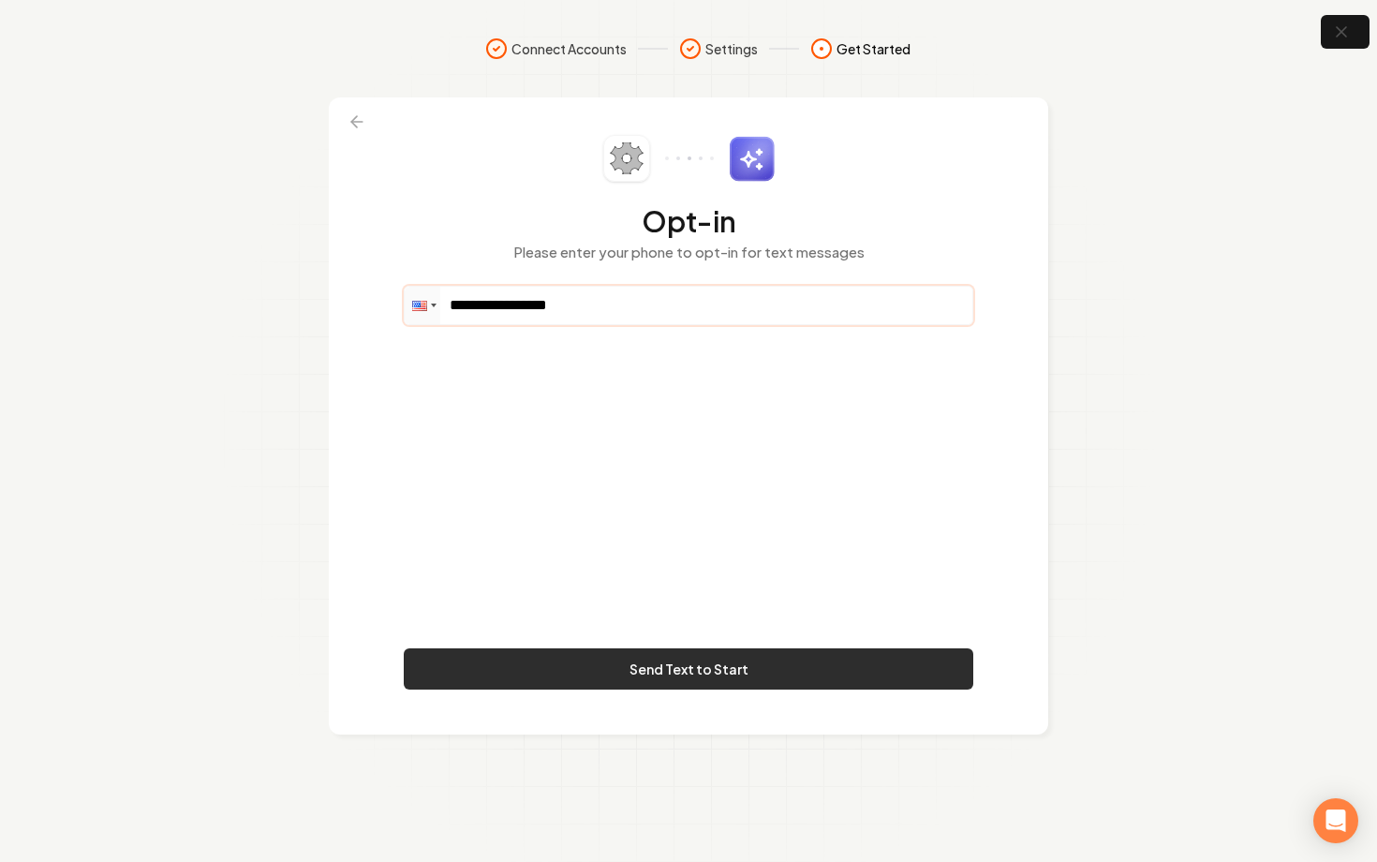
type input "**********"
click at [699, 668] on button "Send Text to Start" at bounding box center [688, 668] width 569 height 41
